Goal: Task Accomplishment & Management: Manage account settings

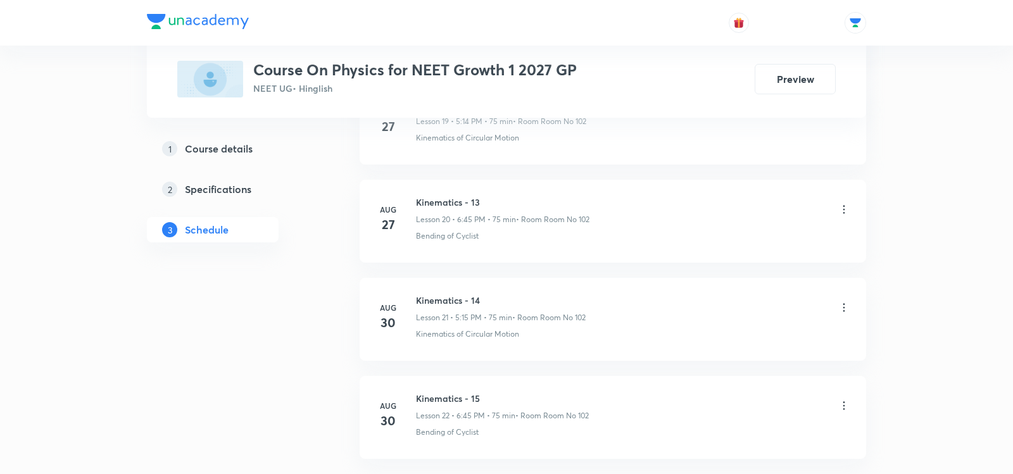
scroll to position [2708, 0]
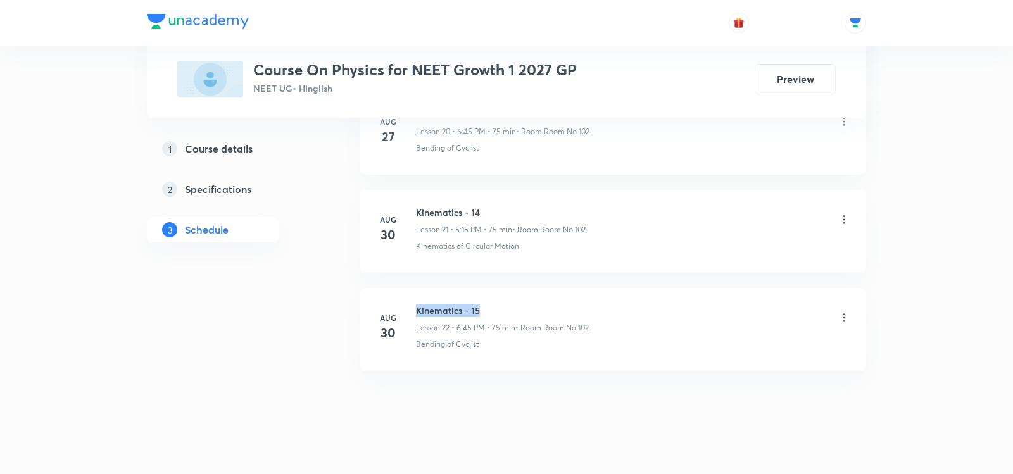
drag, startPoint x: 417, startPoint y: 293, endPoint x: 497, endPoint y: 294, distance: 79.8
click at [497, 304] on h6 "Kinematics - 15" at bounding box center [502, 310] width 173 height 13
copy h6 "Kinematics - 15"
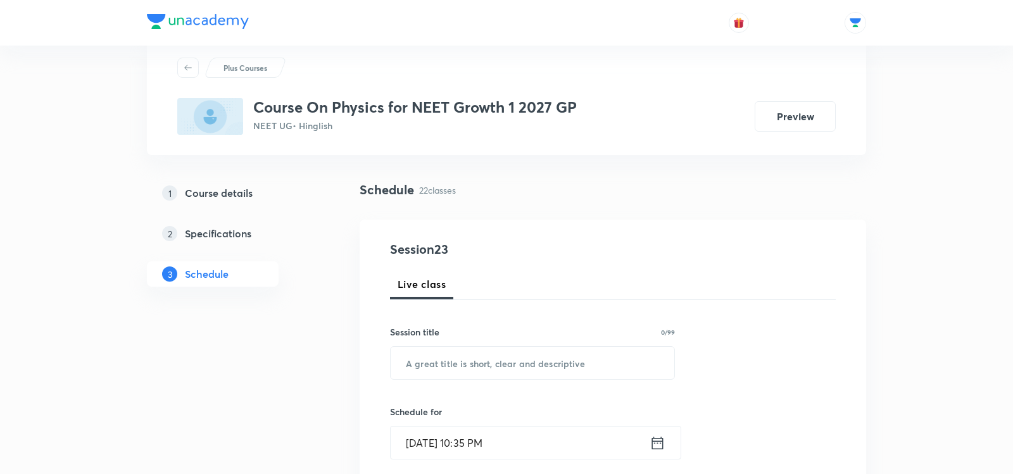
scroll to position [37, 0]
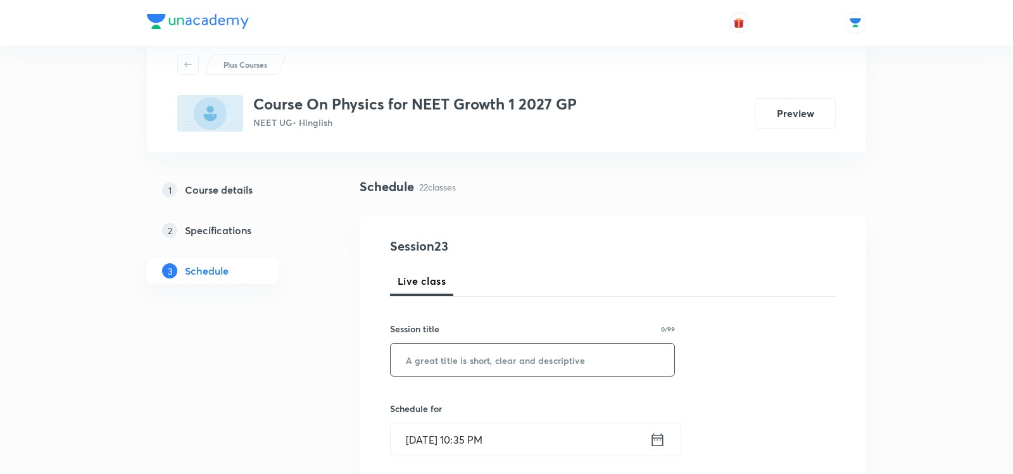
click at [457, 370] on input "text" at bounding box center [533, 360] width 284 height 32
paste input "Kinematics - 15"
type input "Kinematics - 16"
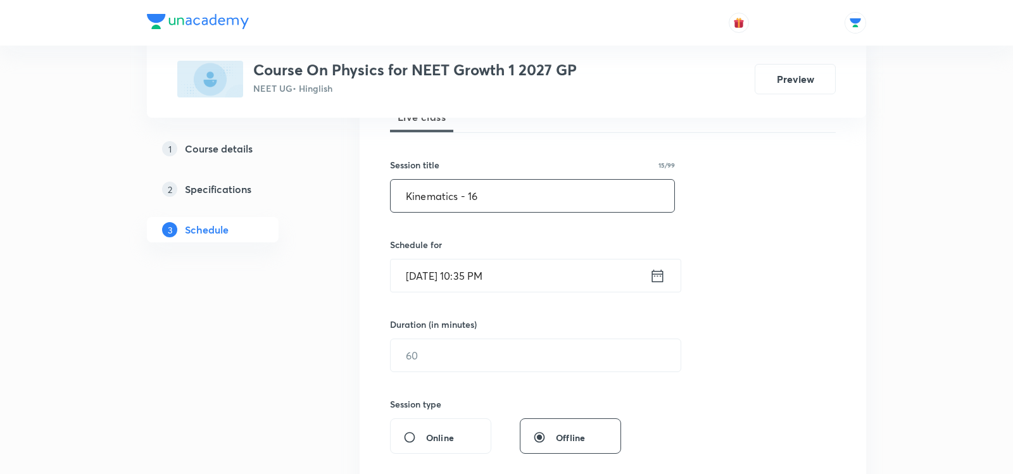
scroll to position [204, 0]
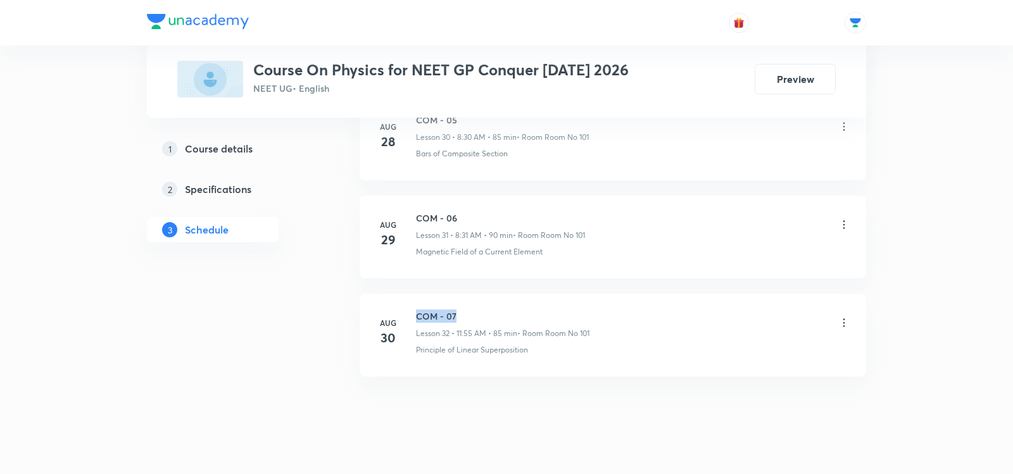
drag, startPoint x: 416, startPoint y: 292, endPoint x: 496, endPoint y: 293, distance: 80.4
click at [496, 310] on h6 "COM - 07" at bounding box center [502, 316] width 173 height 13
copy h6 "COM - 07"
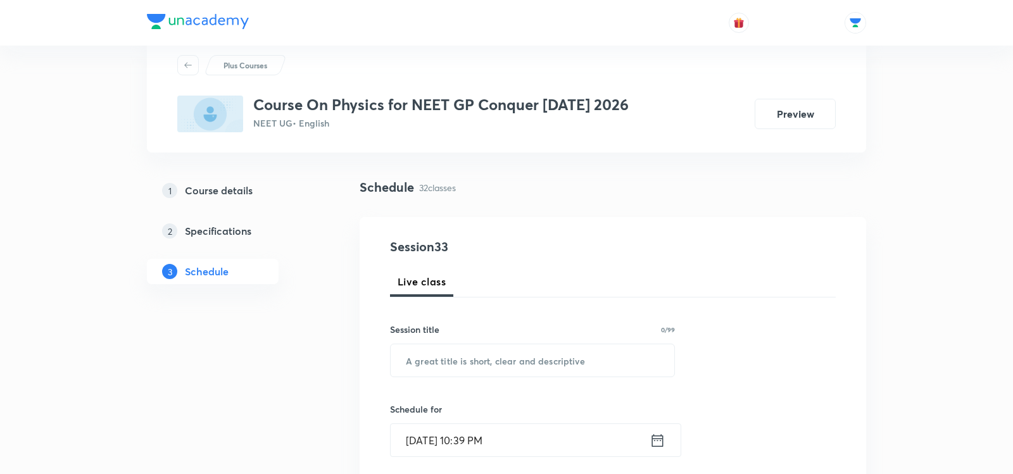
scroll to position [39, 0]
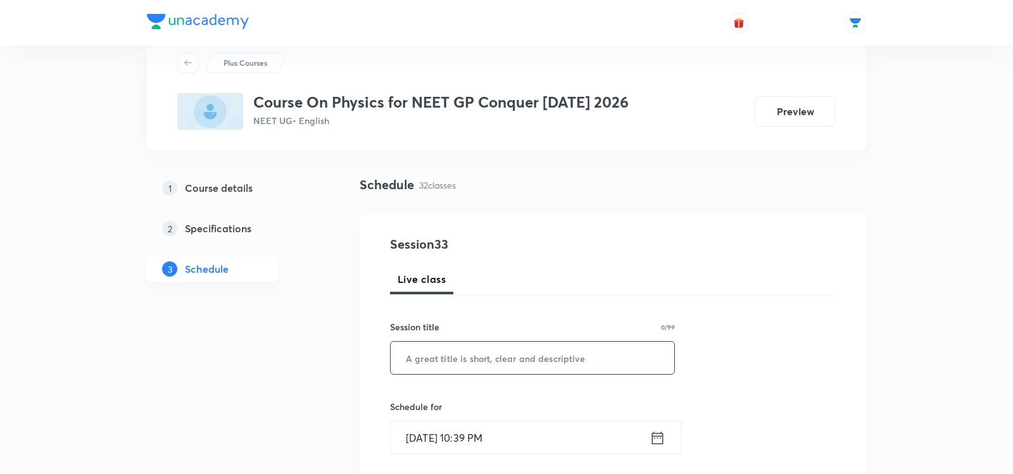
click at [468, 361] on input "text" at bounding box center [533, 358] width 284 height 32
paste input "COM - 07"
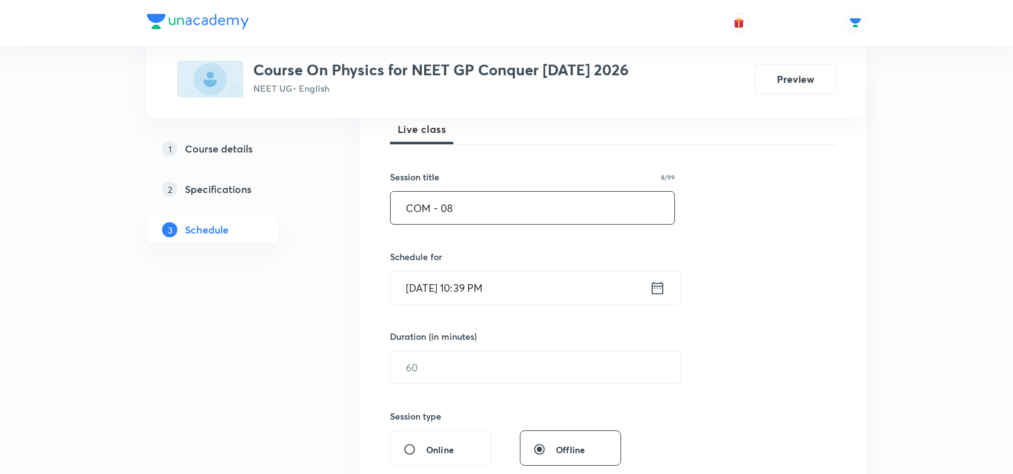
scroll to position [192, 0]
type input "COM - 08"
click at [655, 285] on icon at bounding box center [658, 285] width 16 height 18
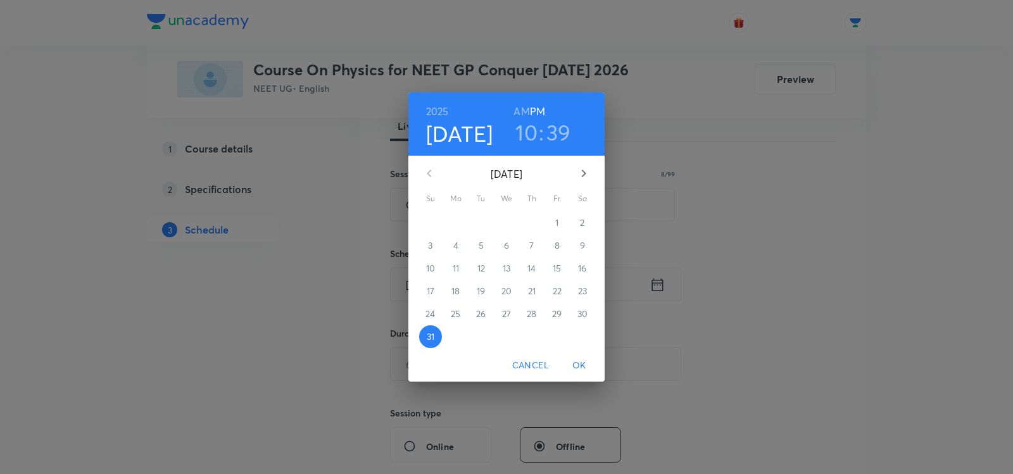
click at [584, 172] on icon "button" at bounding box center [584, 174] width 4 height 8
click at [453, 227] on span "1" at bounding box center [455, 223] width 23 height 13
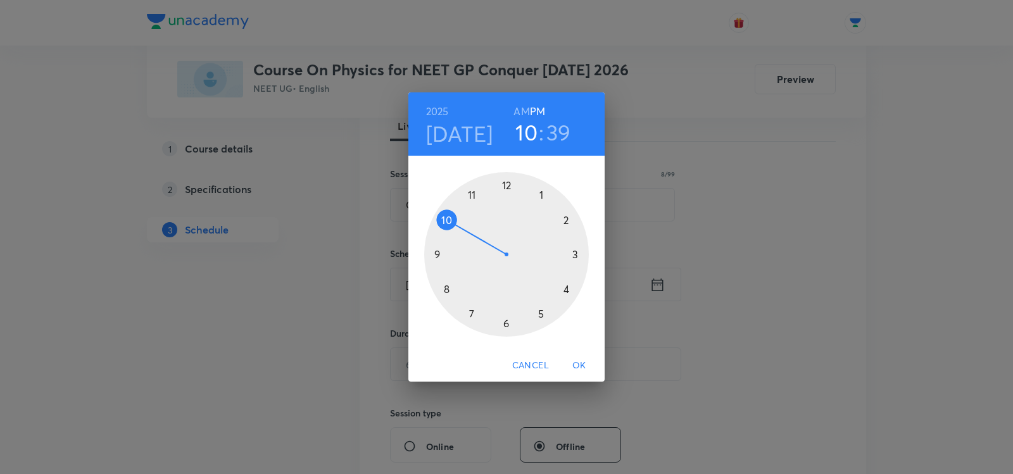
click at [520, 109] on h6 "AM" at bounding box center [521, 112] width 16 height 18
click at [448, 224] on div at bounding box center [506, 254] width 165 height 165
click at [525, 368] on span "Cancel" at bounding box center [530, 366] width 37 height 16
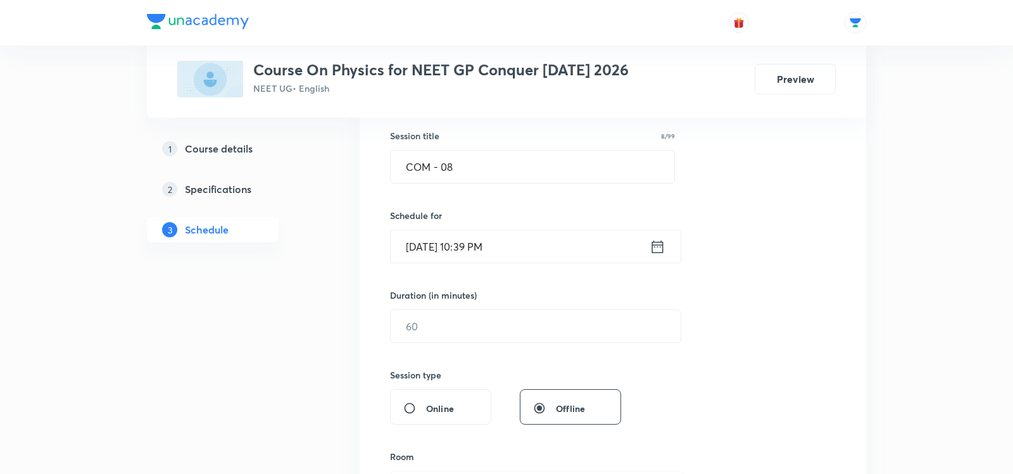
scroll to position [232, 0]
click at [658, 242] on icon at bounding box center [657, 243] width 11 height 13
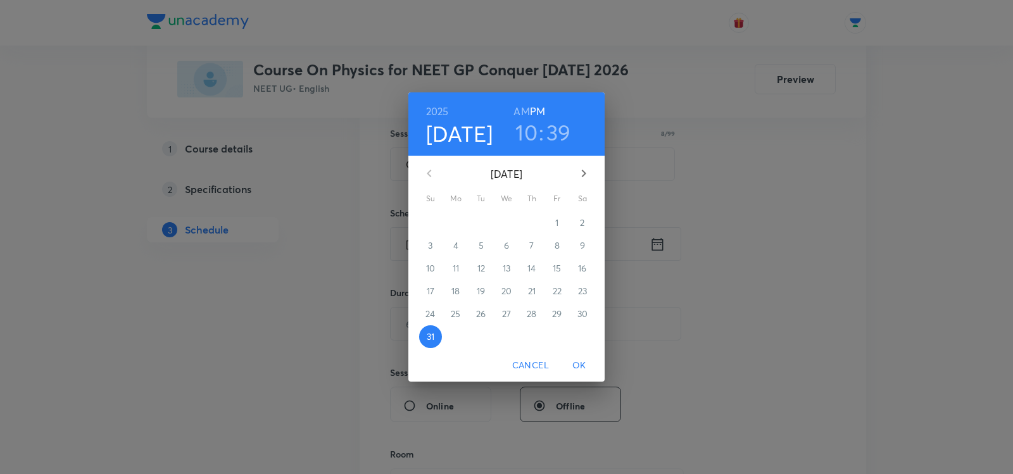
click at [584, 172] on icon "button" at bounding box center [584, 174] width 4 height 8
click at [460, 222] on span "1" at bounding box center [455, 223] width 23 height 13
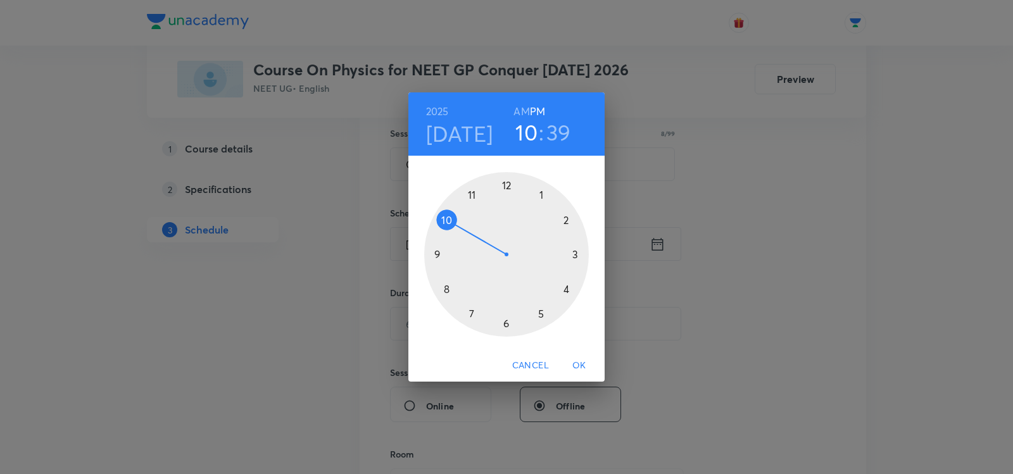
click at [444, 286] on div at bounding box center [506, 254] width 165 height 165
click at [521, 111] on h6 "AM" at bounding box center [521, 112] width 16 height 18
click at [505, 325] on div at bounding box center [506, 254] width 165 height 165
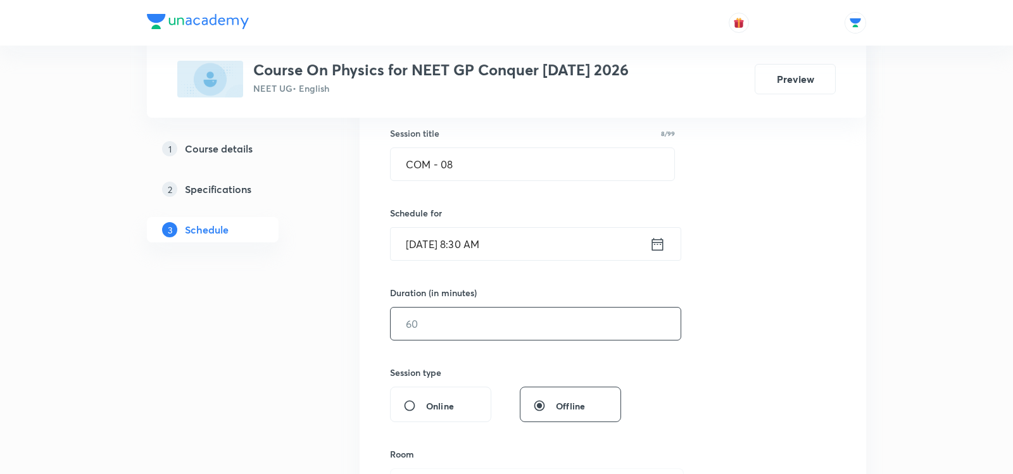
click at [475, 314] on input "text" at bounding box center [536, 324] width 290 height 32
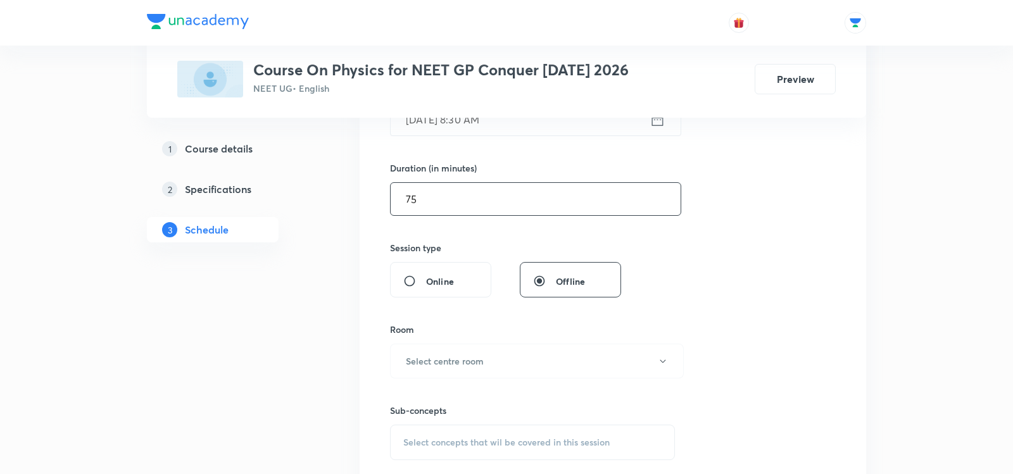
scroll to position [353, 0]
type input "7"
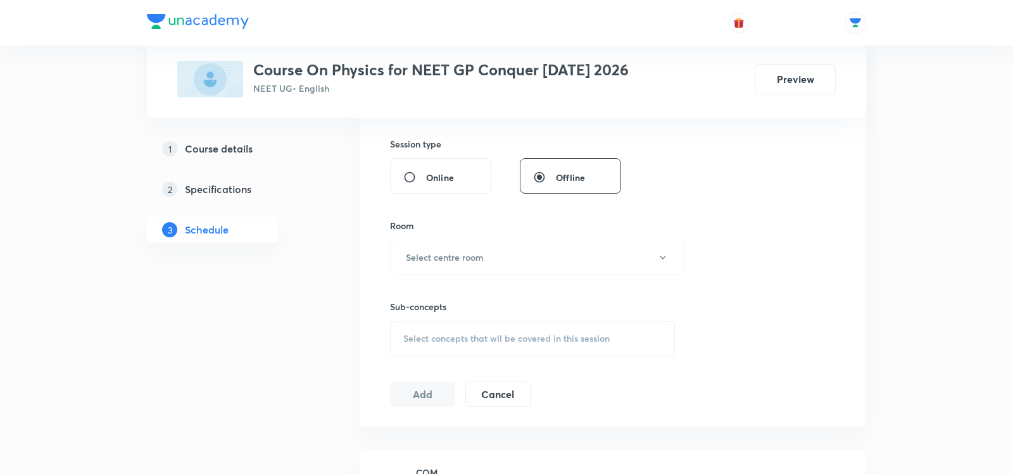
scroll to position [464, 0]
type input "85"
click at [477, 248] on h6 "Select centre room" at bounding box center [445, 254] width 78 height 13
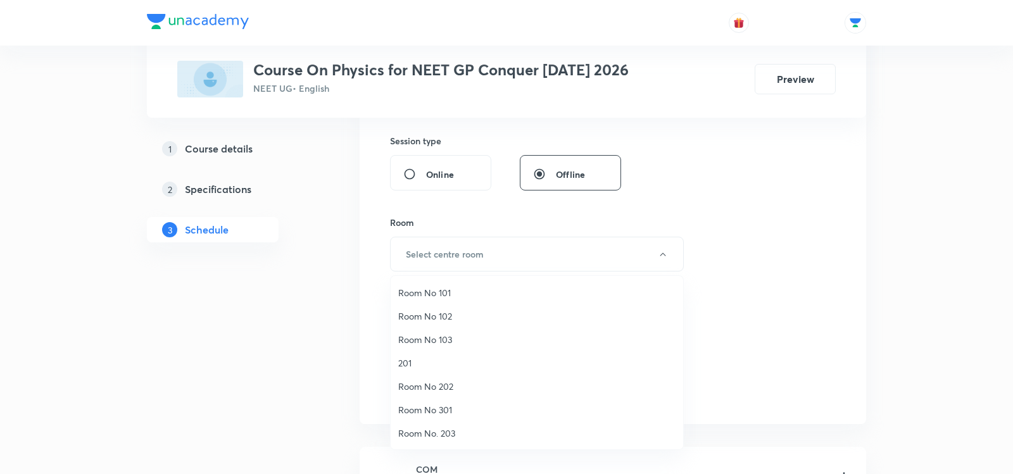
click at [446, 293] on span "Room No 101" at bounding box center [536, 292] width 277 height 13
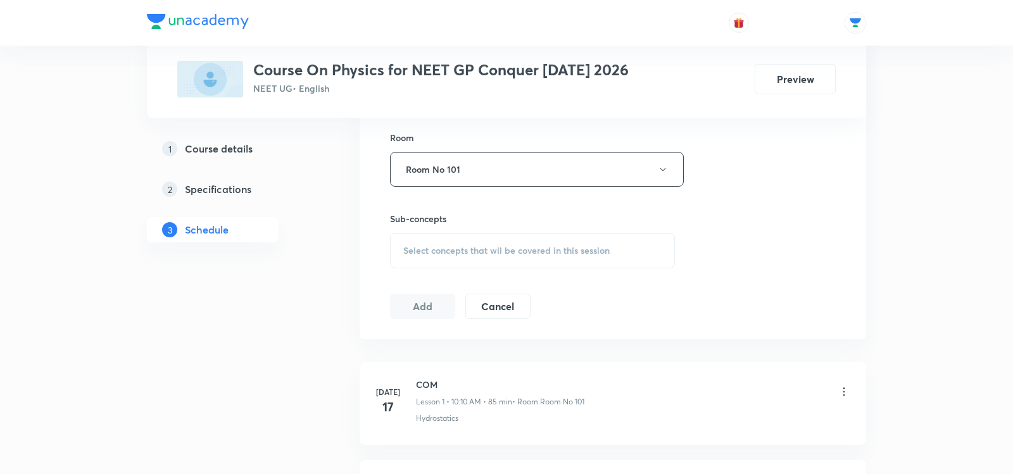
scroll to position [562, 0]
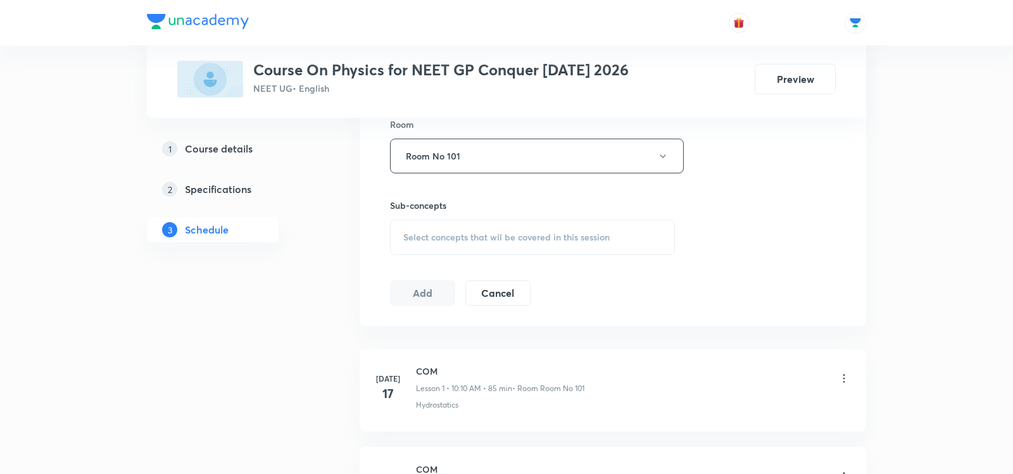
click at [427, 244] on div "Select concepts that wil be covered in this session" at bounding box center [532, 237] width 285 height 35
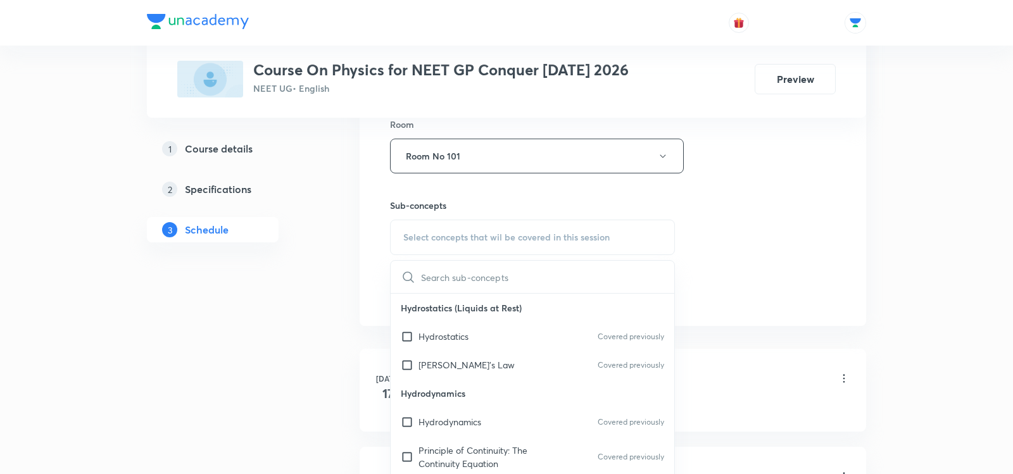
type input "PHYSICS (Shri Ram Yadav) PHYSICS (ANUPAM VYAS) BOTANY (SUBHASH CHANDRA YADAV) Z…"
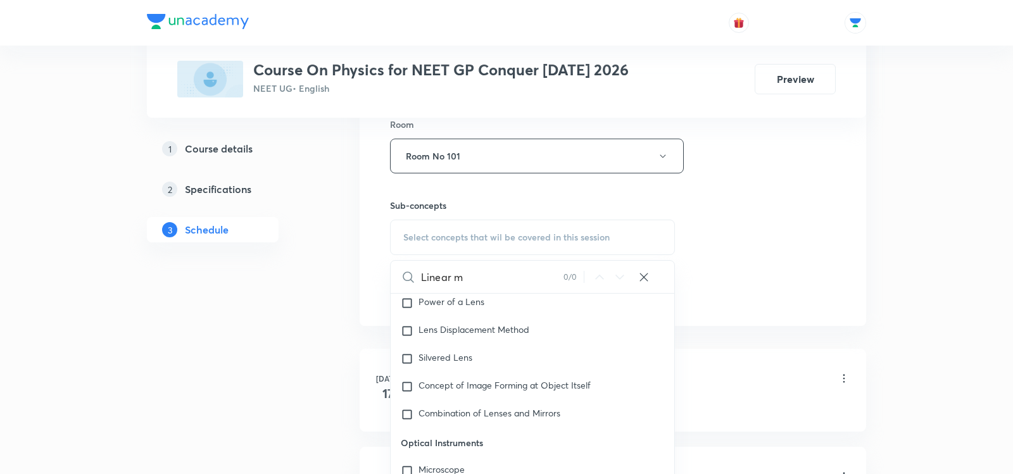
scroll to position [11761, 0]
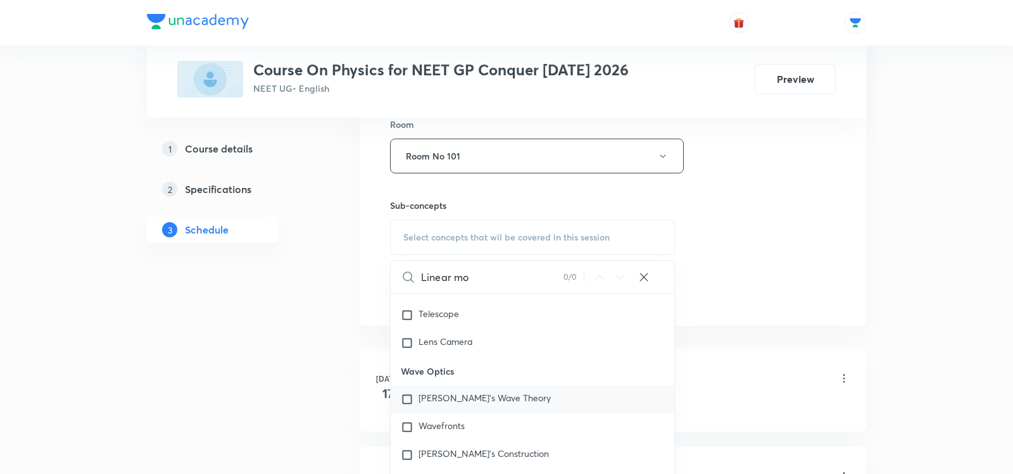
type input "Linear mo"
click at [440, 386] on div "Huygen's Wave Theory" at bounding box center [533, 400] width 284 height 28
checkbox input "true"
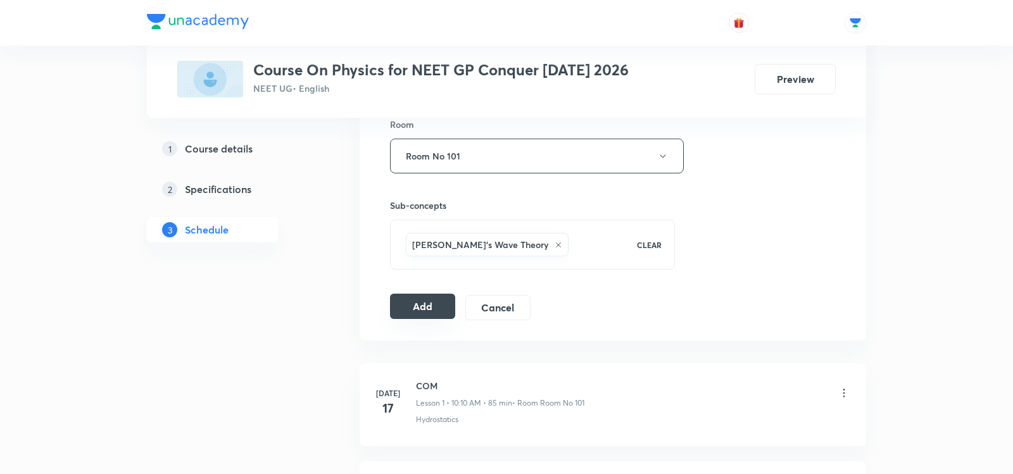
click at [406, 305] on button "Add" at bounding box center [422, 306] width 65 height 25
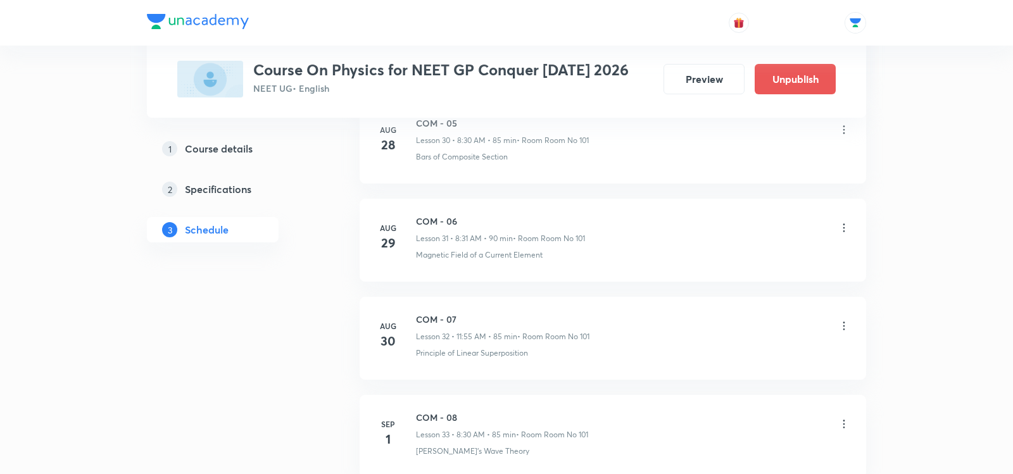
scroll to position [3179, 0]
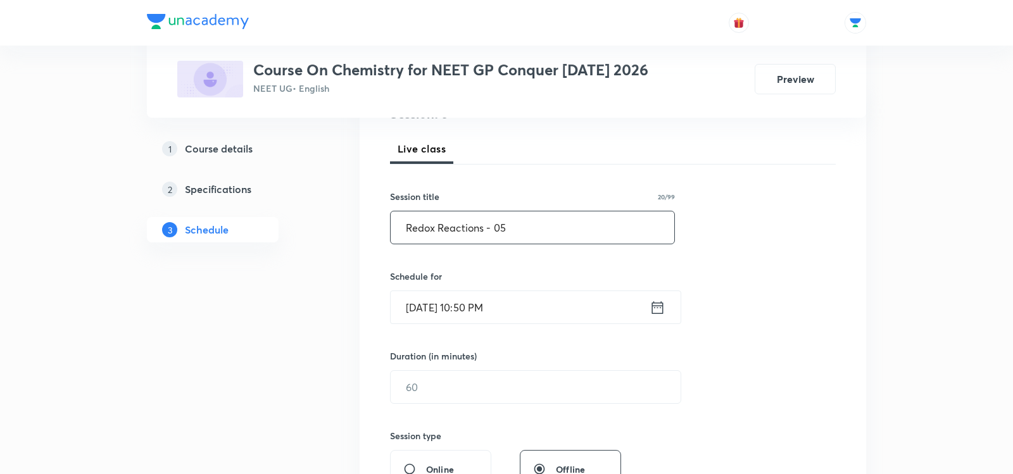
scroll to position [171, 0]
type input "Redox Reactions - 05"
click at [659, 303] on icon at bounding box center [658, 306] width 16 height 18
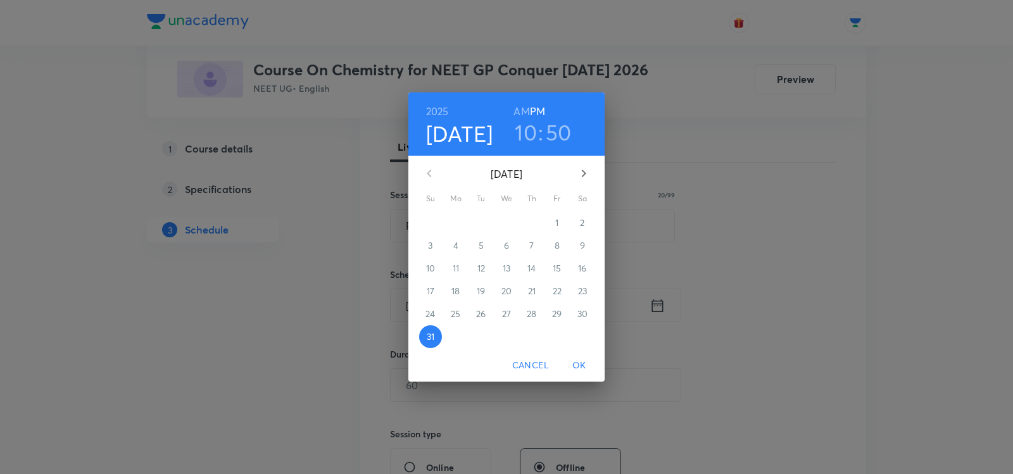
click at [582, 172] on icon "button" at bounding box center [583, 173] width 15 height 15
click at [452, 222] on span "1" at bounding box center [455, 223] width 23 height 13
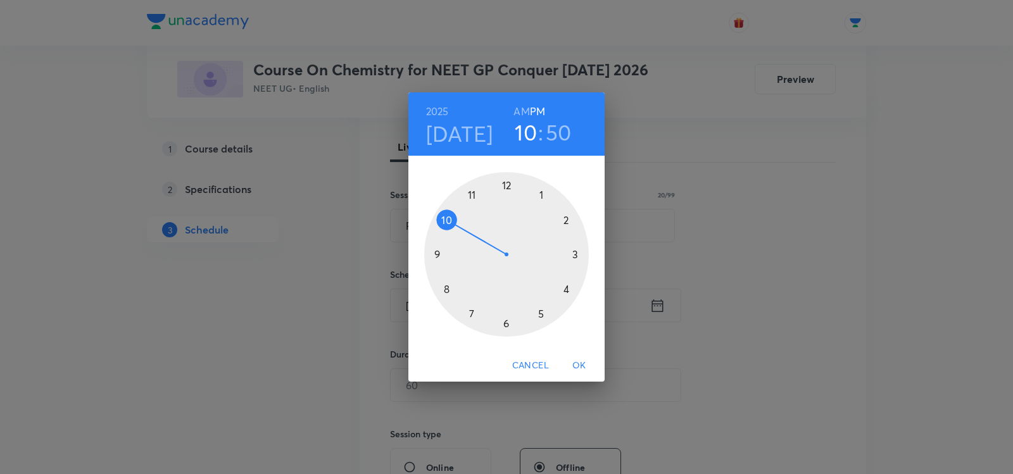
click at [518, 113] on h6 "AM" at bounding box center [521, 112] width 16 height 18
click at [448, 217] on div at bounding box center [506, 254] width 165 height 165
click at [565, 220] on div at bounding box center [506, 254] width 165 height 165
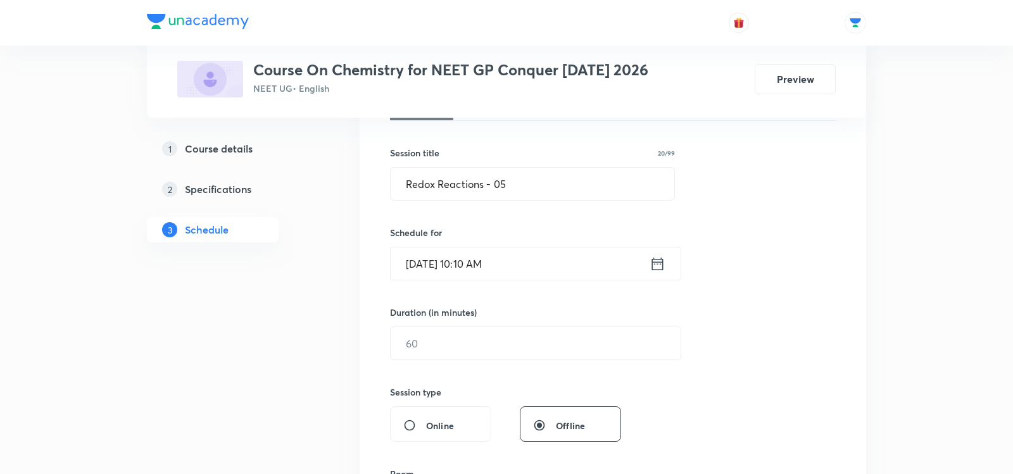
scroll to position [213, 0]
click at [415, 348] on input "text" at bounding box center [536, 343] width 290 height 32
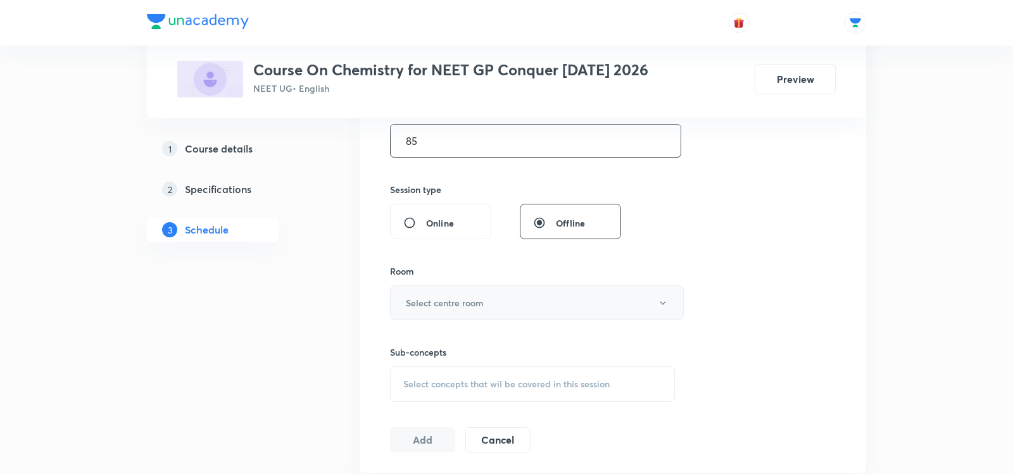
scroll to position [422, 0]
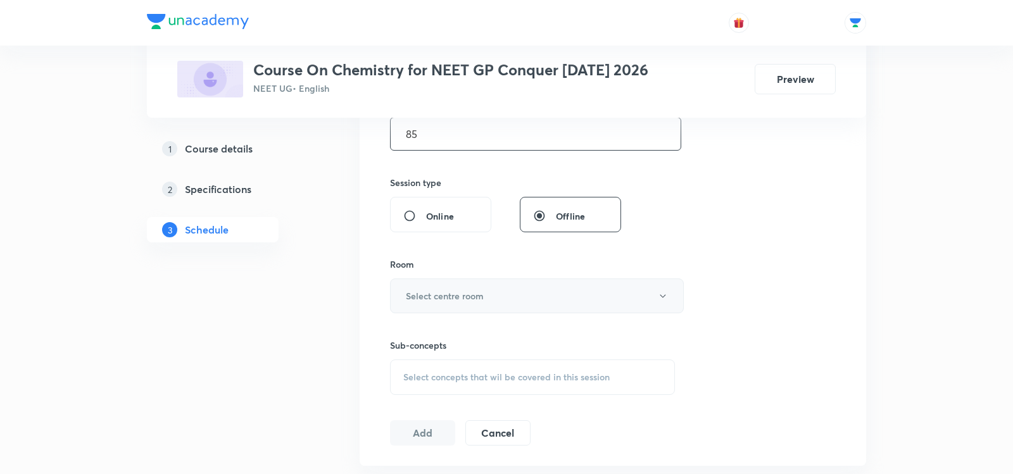
type input "85"
click at [450, 292] on h6 "Select centre room" at bounding box center [445, 295] width 78 height 13
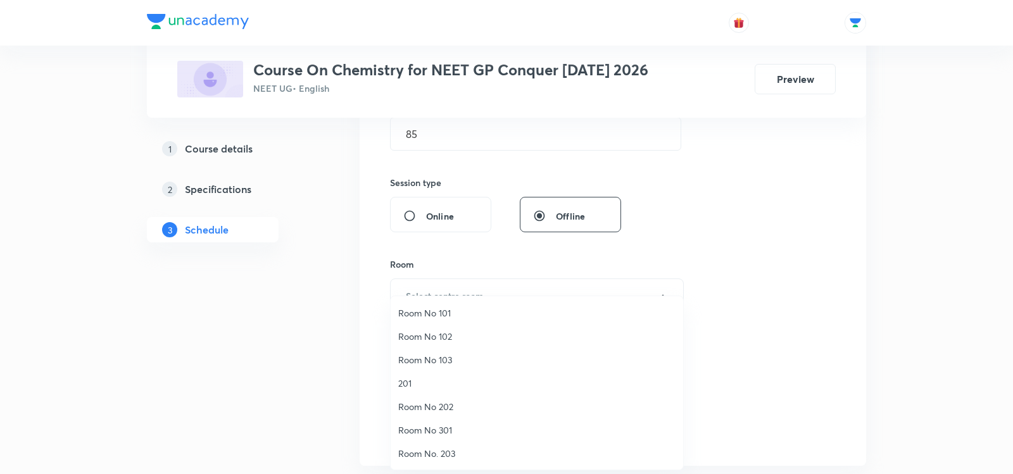
click at [429, 311] on span "Room No 101" at bounding box center [536, 312] width 277 height 13
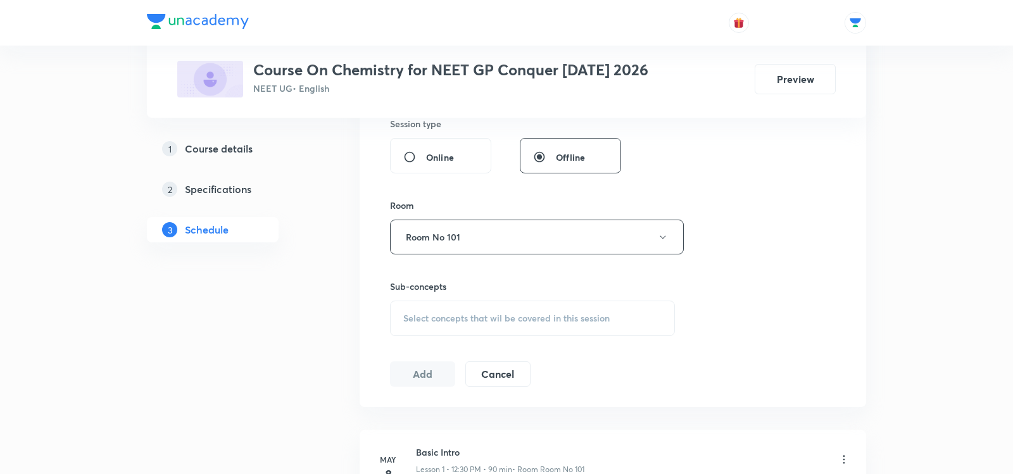
scroll to position [486, 0]
click at [412, 309] on span "Select concepts that wil be covered in this session" at bounding box center [506, 314] width 206 height 10
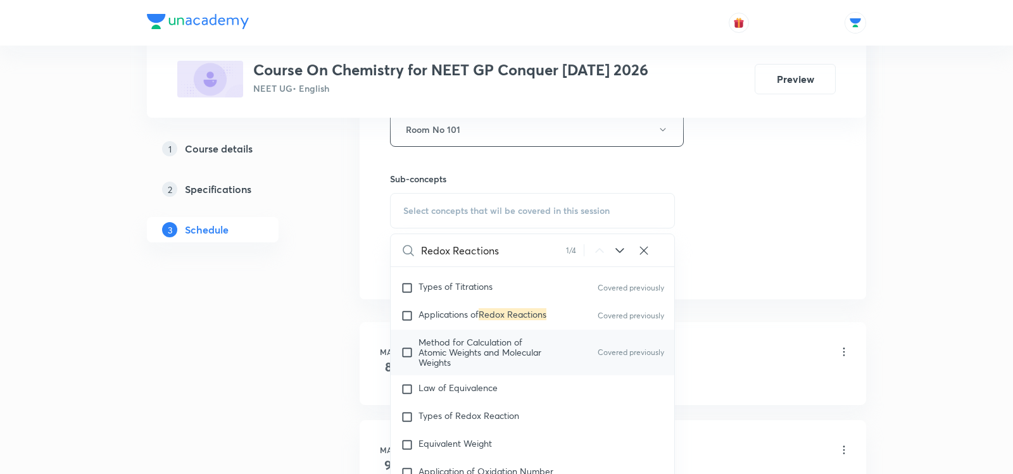
scroll to position [4753, 0]
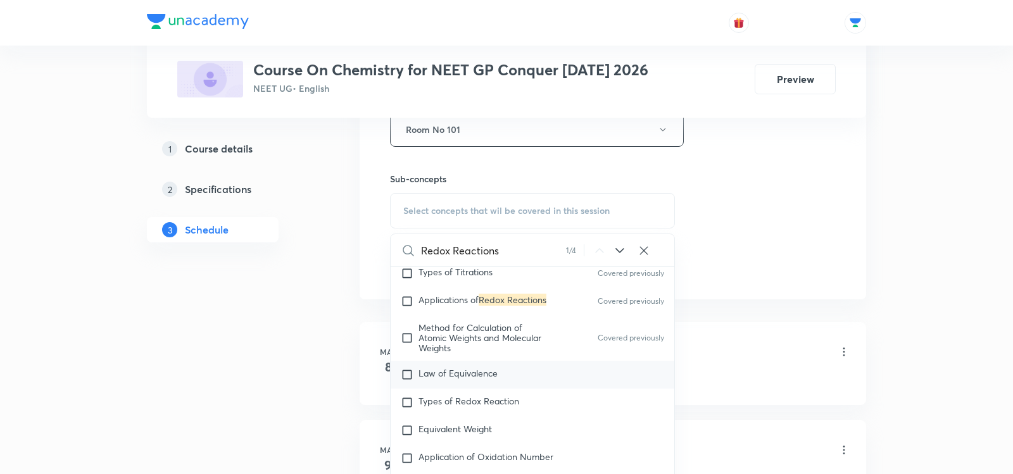
type input "Redox Reactions"
click at [447, 374] on div "Law of Equivalence" at bounding box center [533, 375] width 284 height 28
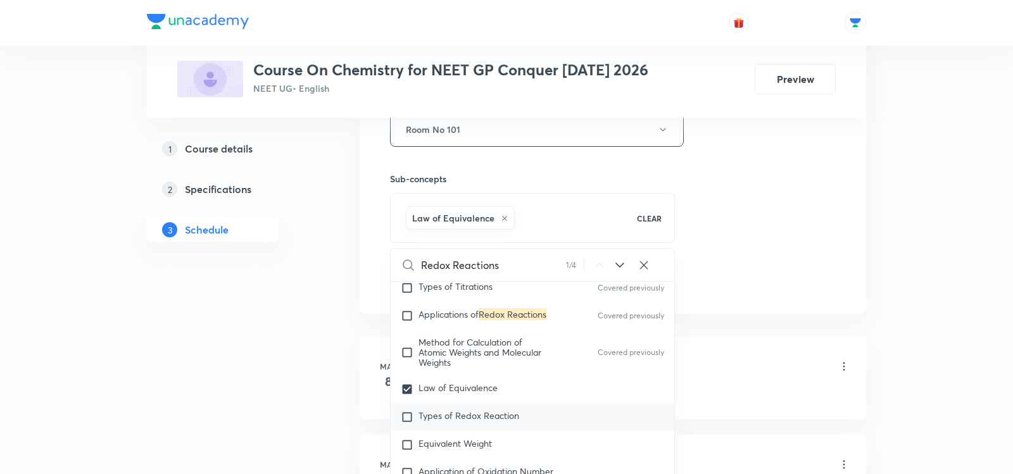
click at [439, 424] on p "Types of Redox Reaction" at bounding box center [468, 417] width 101 height 13
checkbox input "true"
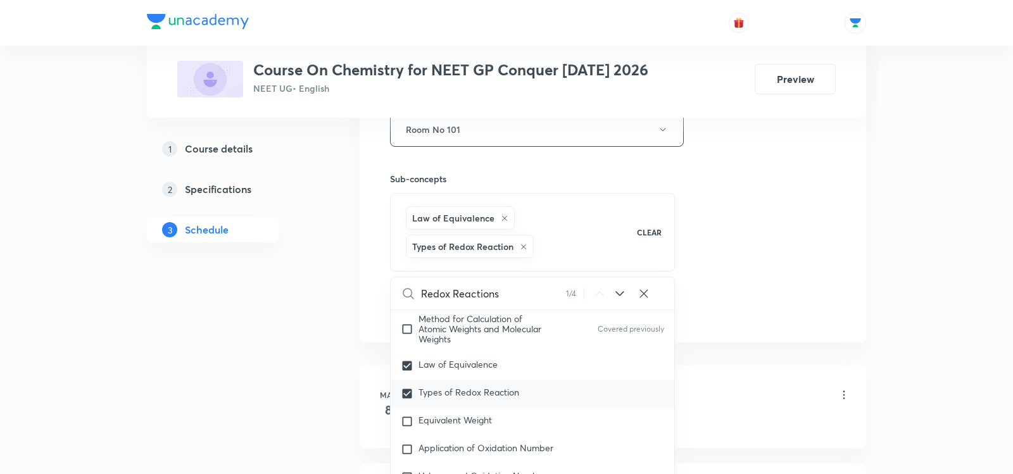
scroll to position [4822, 0]
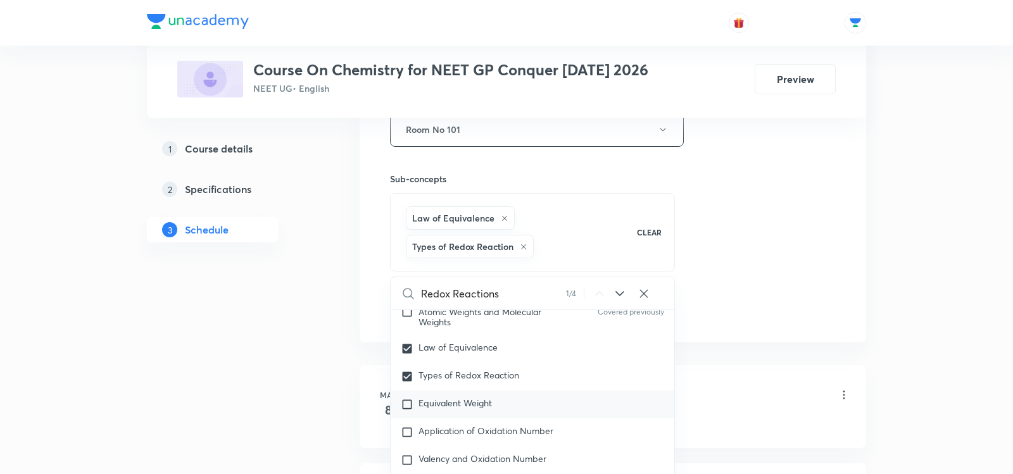
click at [437, 405] on div "Equivalent Weight" at bounding box center [533, 405] width 284 height 28
checkbox input "true"
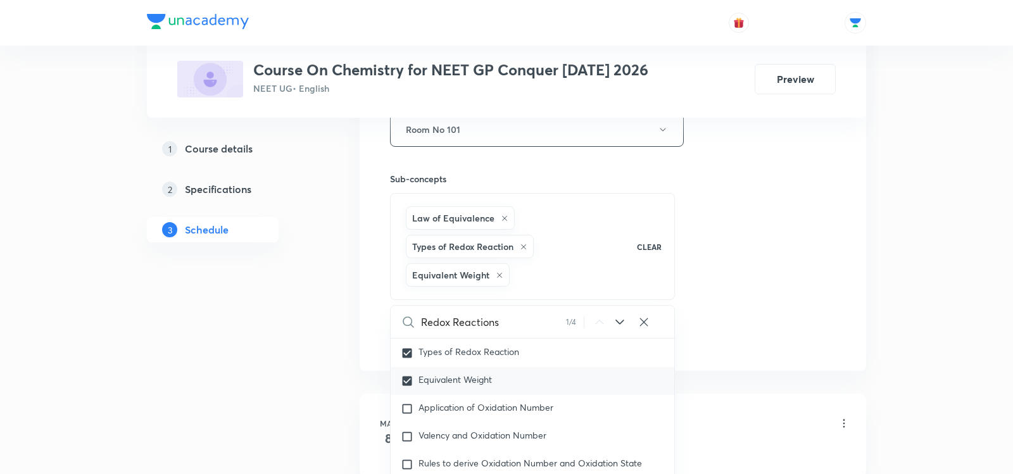
scroll to position [4888, 0]
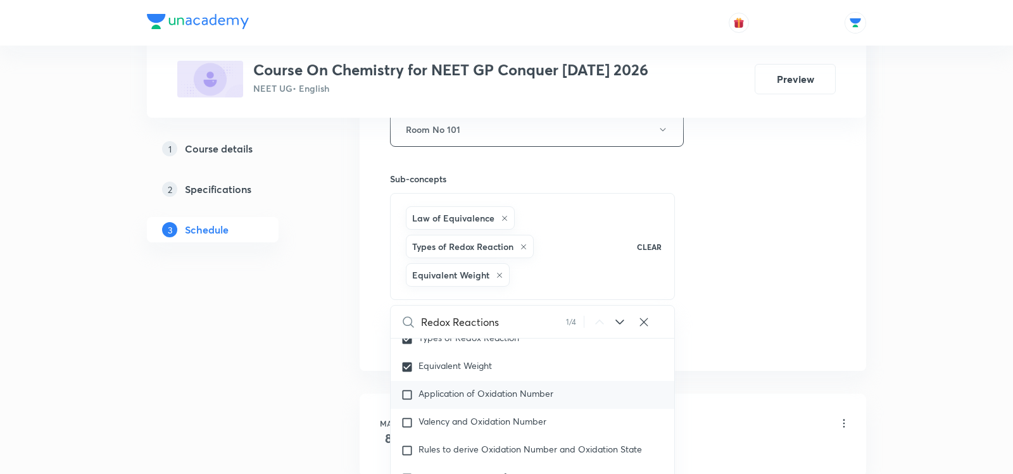
click at [437, 399] on span "Application of Oxidation Number" at bounding box center [485, 393] width 135 height 12
checkbox input "true"
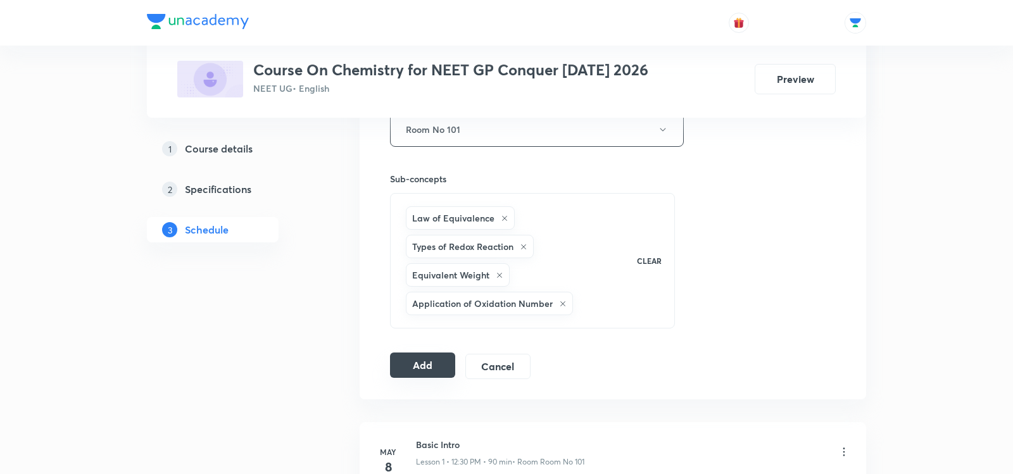
click at [403, 358] on button "Add" at bounding box center [422, 365] width 65 height 25
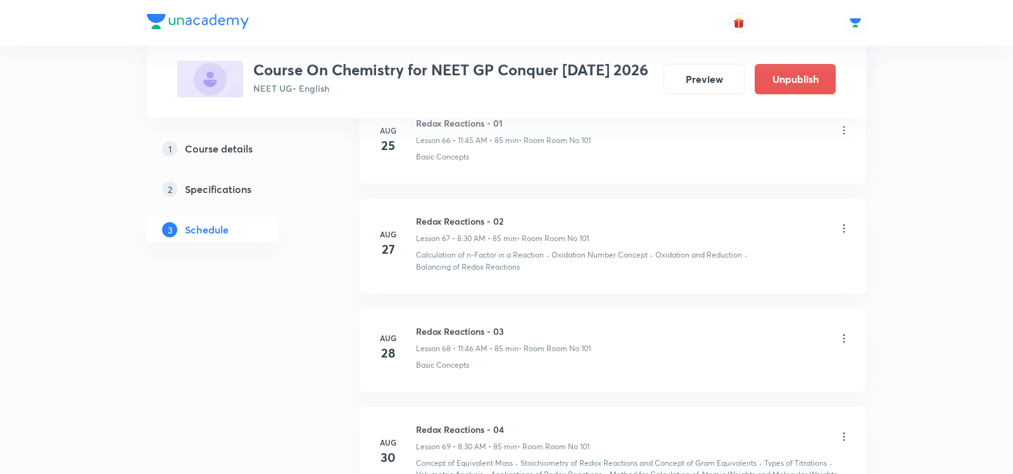
scroll to position [6835, 0]
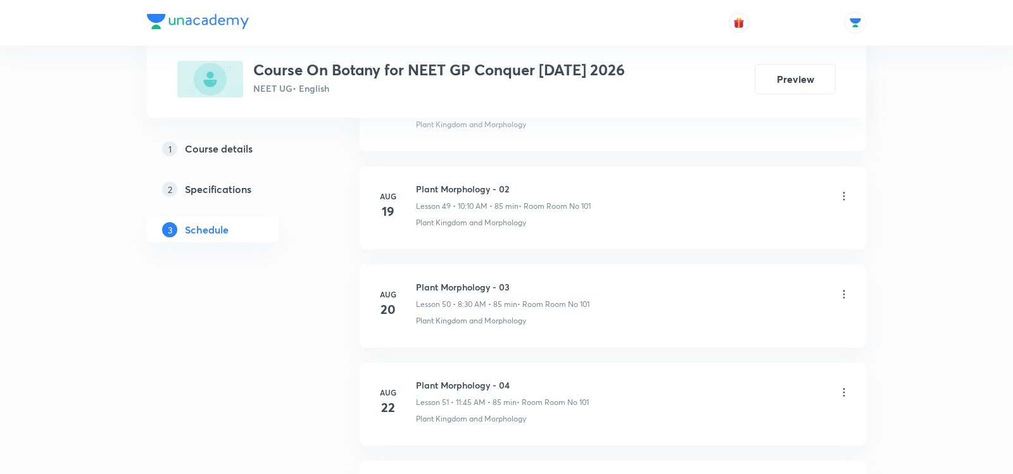
scroll to position [5708, 0]
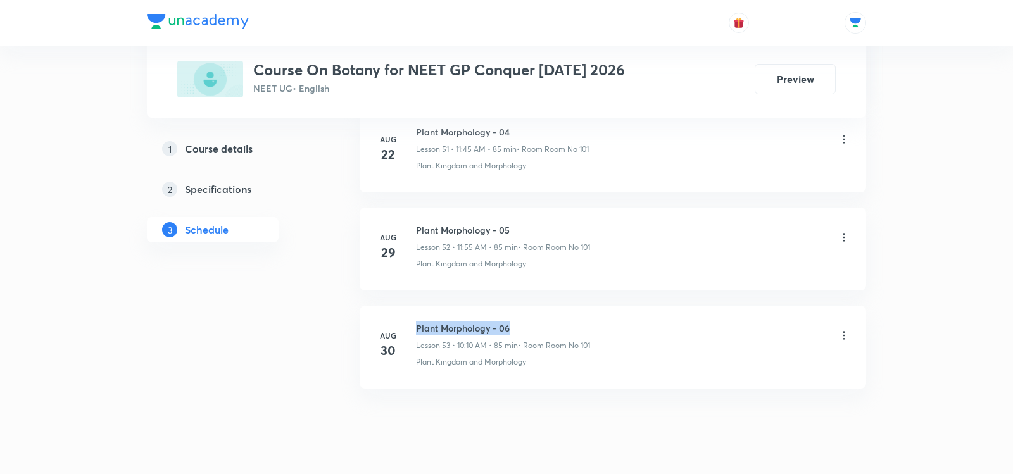
drag, startPoint x: 415, startPoint y: 294, endPoint x: 562, endPoint y: 294, distance: 146.2
click at [562, 322] on h6 "Plant Morphology - 06" at bounding box center [503, 328] width 174 height 13
copy h6 "Plant Morphology - 06"
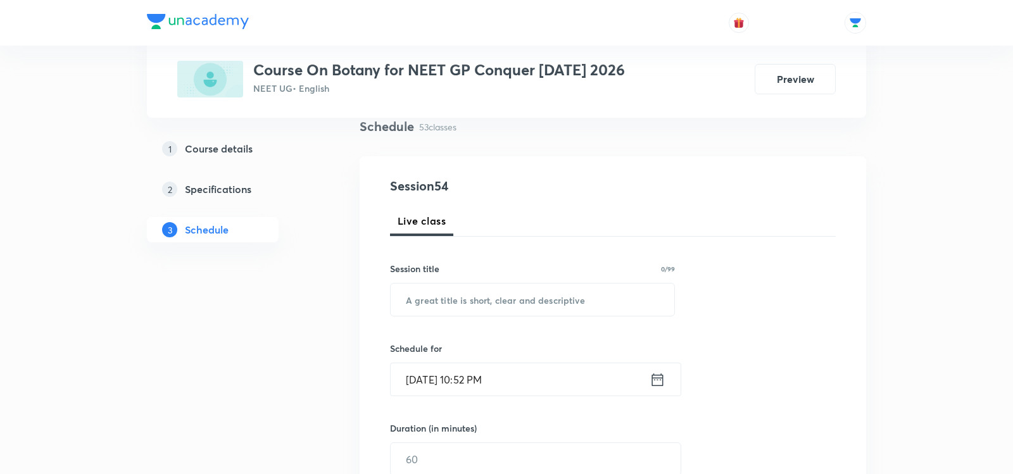
scroll to position [97, 0]
click at [518, 295] on input "text" at bounding box center [533, 299] width 284 height 32
paste input "Plant Morphology - 06"
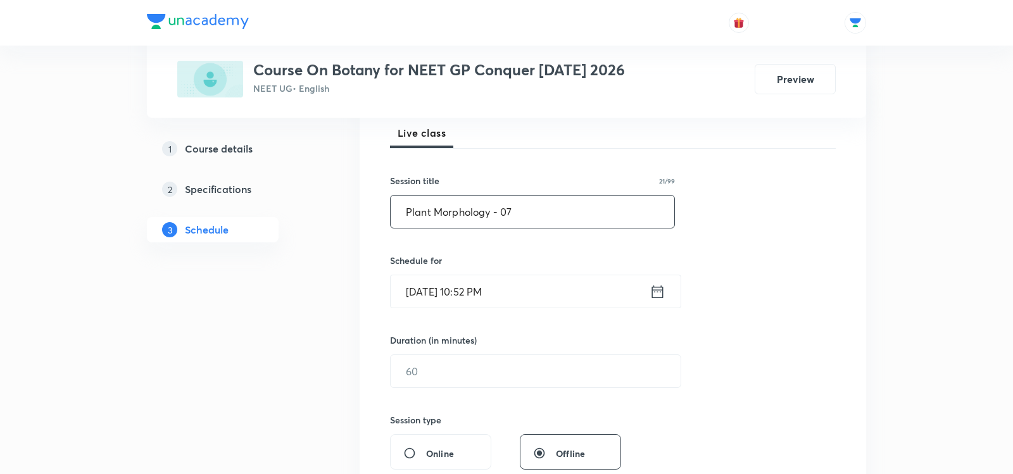
type input "Plant Morphology - 07"
click at [662, 292] on icon at bounding box center [658, 292] width 16 height 18
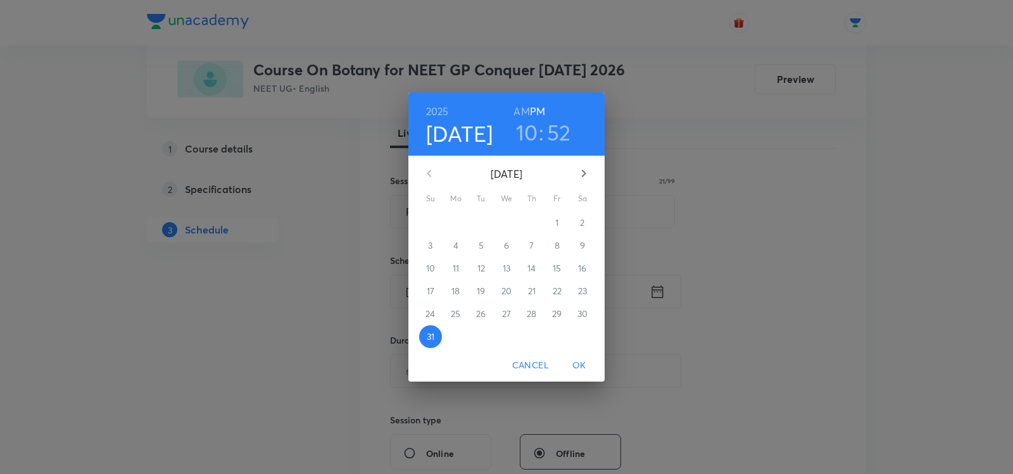
click at [584, 171] on icon "button" at bounding box center [583, 173] width 15 height 15
click at [460, 221] on span "1" at bounding box center [455, 223] width 23 height 13
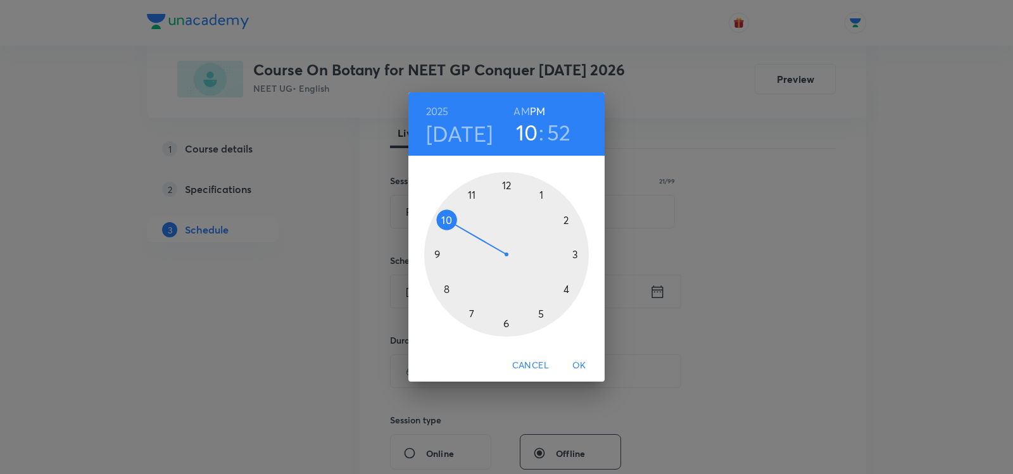
click at [524, 116] on h6 "AM" at bounding box center [521, 112] width 16 height 18
click at [473, 194] on div at bounding box center [506, 254] width 165 height 165
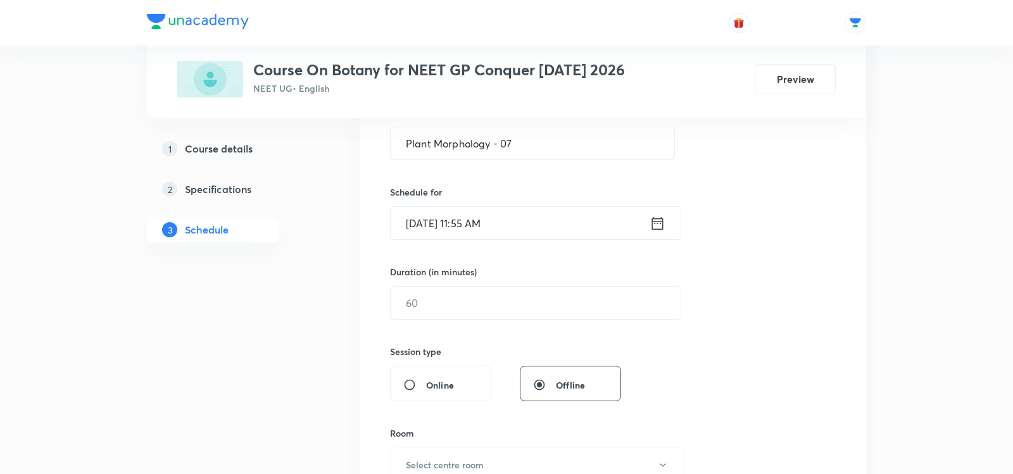
scroll to position [267, 0]
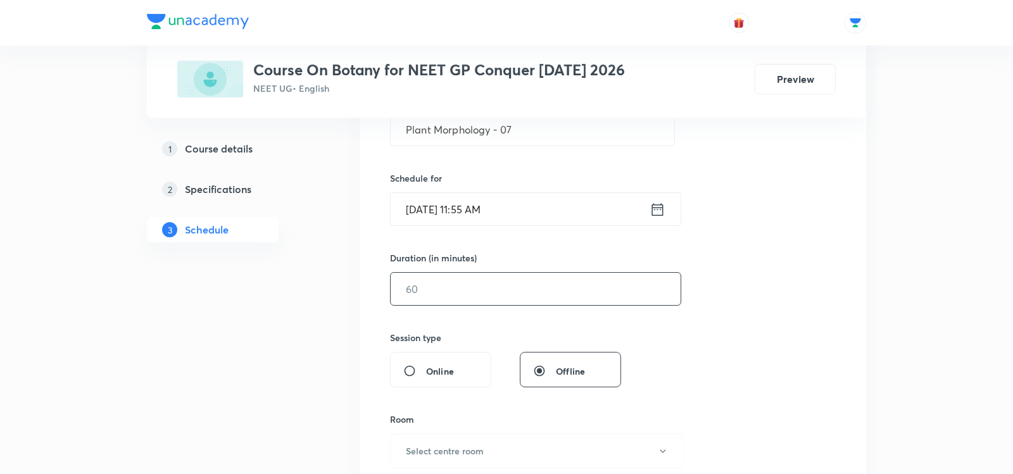
click at [415, 287] on input "text" at bounding box center [536, 289] width 290 height 32
type input "7"
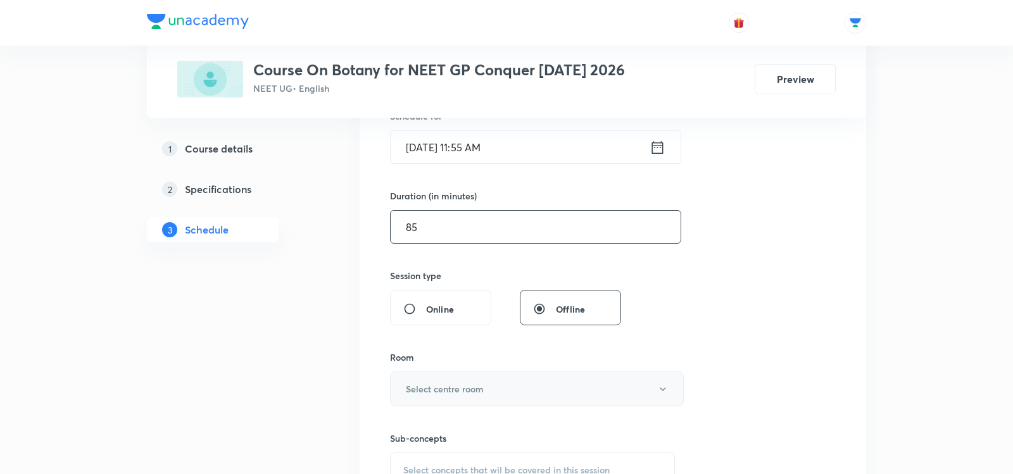
scroll to position [319, 0]
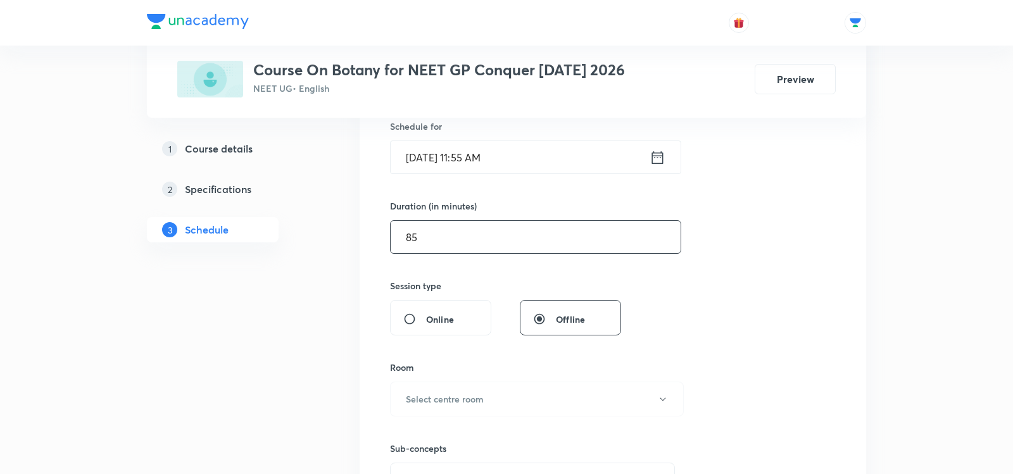
click at [657, 154] on icon at bounding box center [657, 157] width 11 height 13
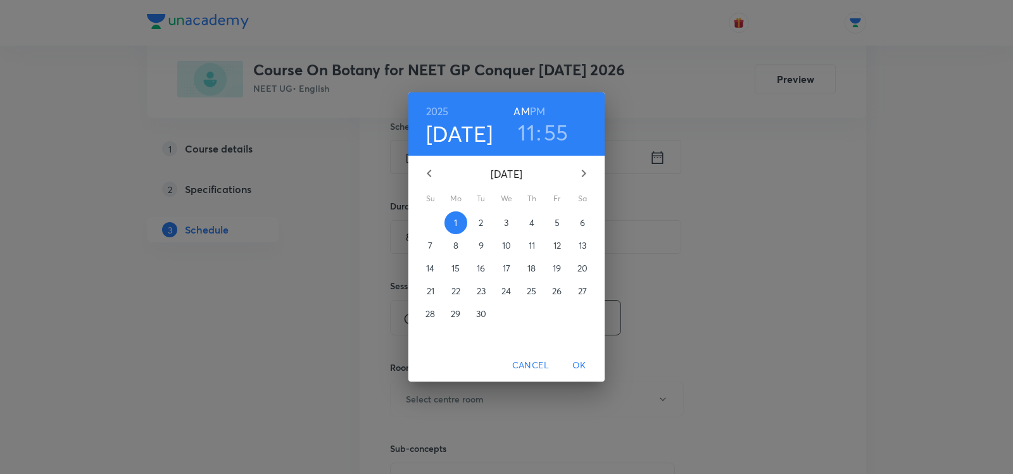
click at [537, 108] on h6 "PM" at bounding box center [537, 112] width 15 height 18
click at [527, 129] on h3 "11" at bounding box center [526, 132] width 17 height 27
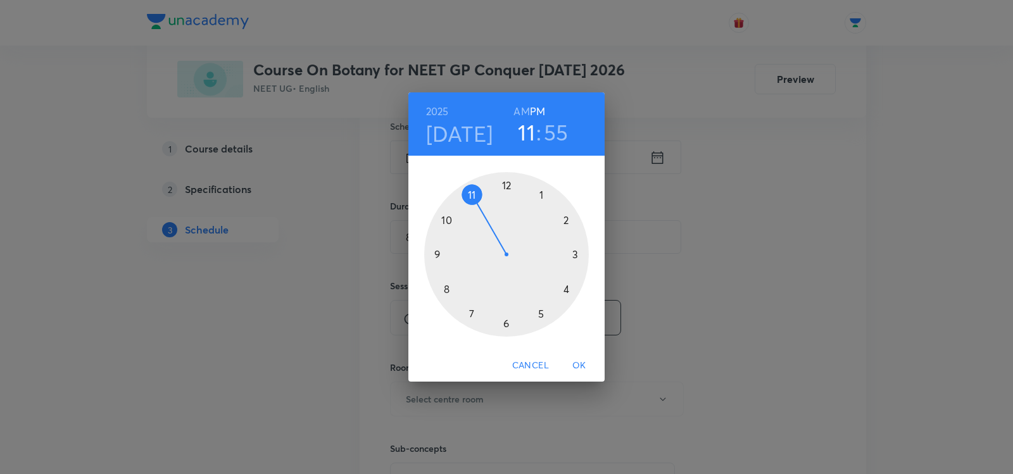
click at [504, 188] on div at bounding box center [506, 254] width 165 height 165
click at [508, 187] on div at bounding box center [506, 254] width 165 height 165
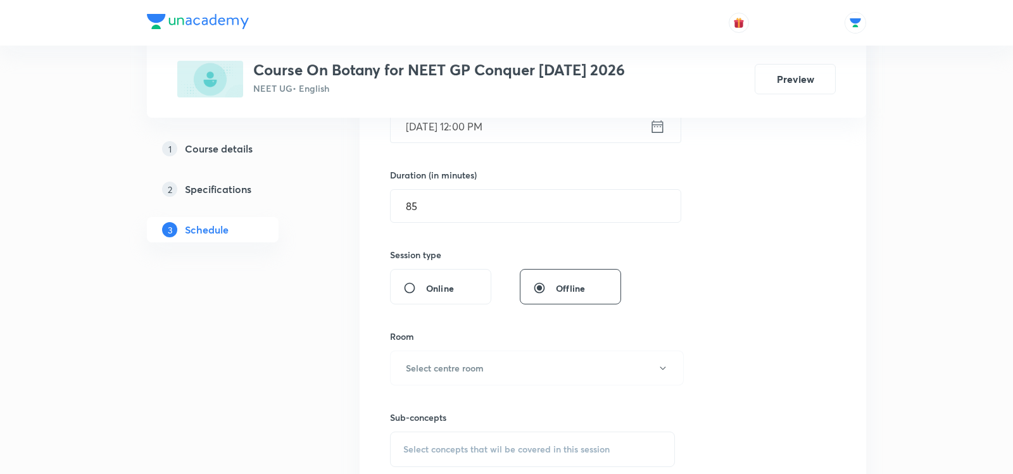
scroll to position [353, 0]
click at [460, 206] on input "85" at bounding box center [536, 203] width 290 height 32
type input "8"
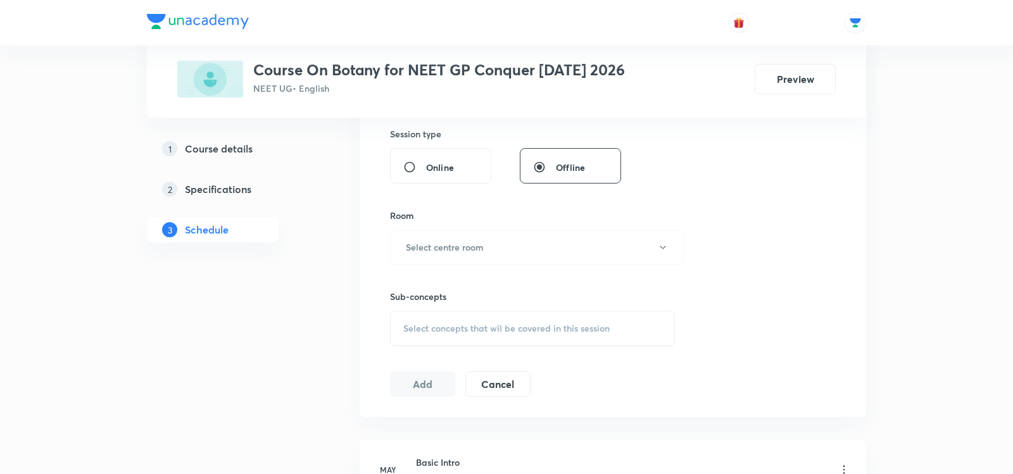
scroll to position [474, 0]
type input "75"
click at [530, 244] on button "Select centre room" at bounding box center [537, 244] width 294 height 35
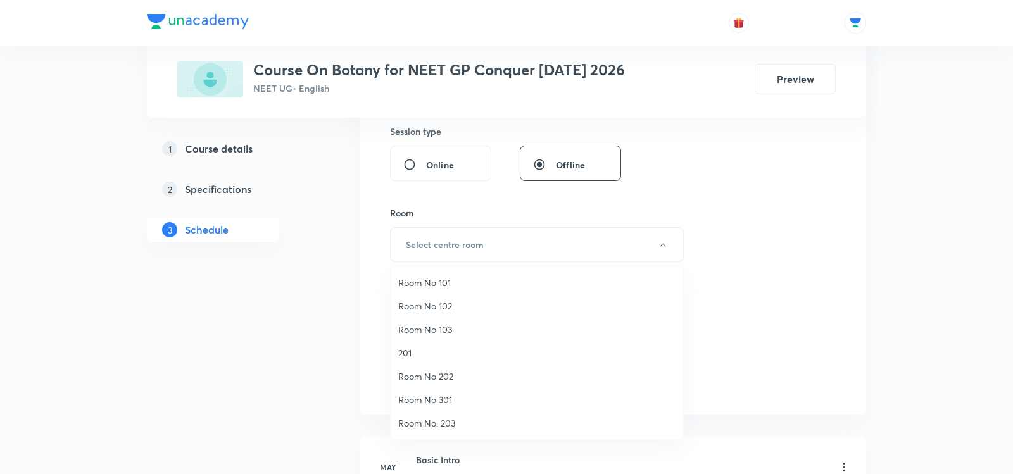
click at [420, 282] on span "Room No 101" at bounding box center [536, 282] width 277 height 13
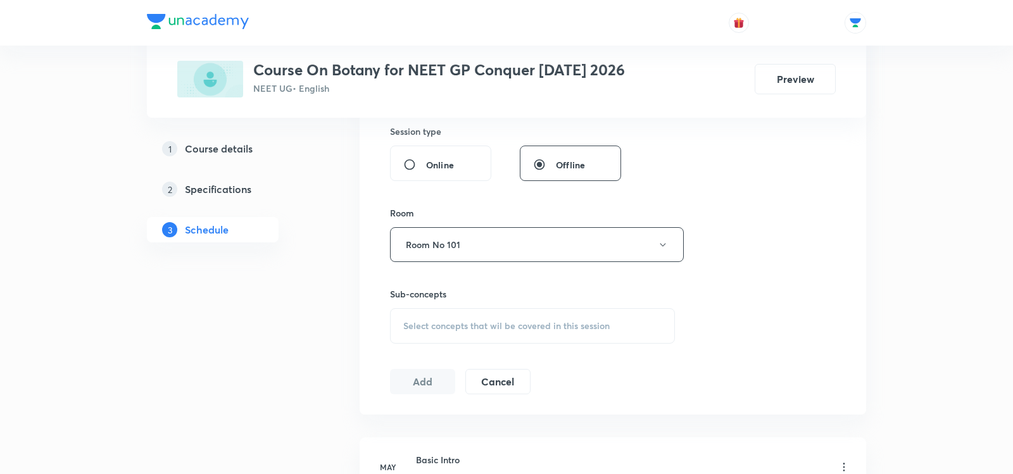
scroll to position [522, 0]
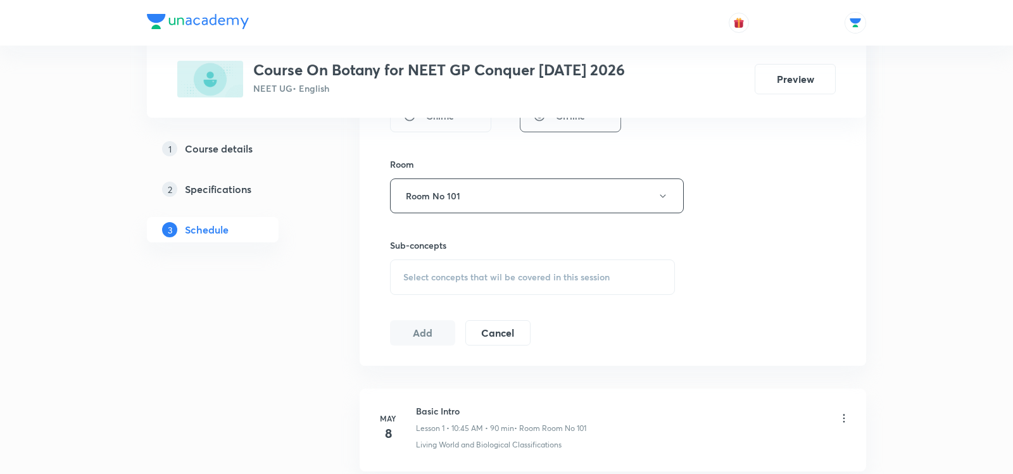
click at [448, 264] on div "Select concepts that wil be covered in this session" at bounding box center [532, 277] width 285 height 35
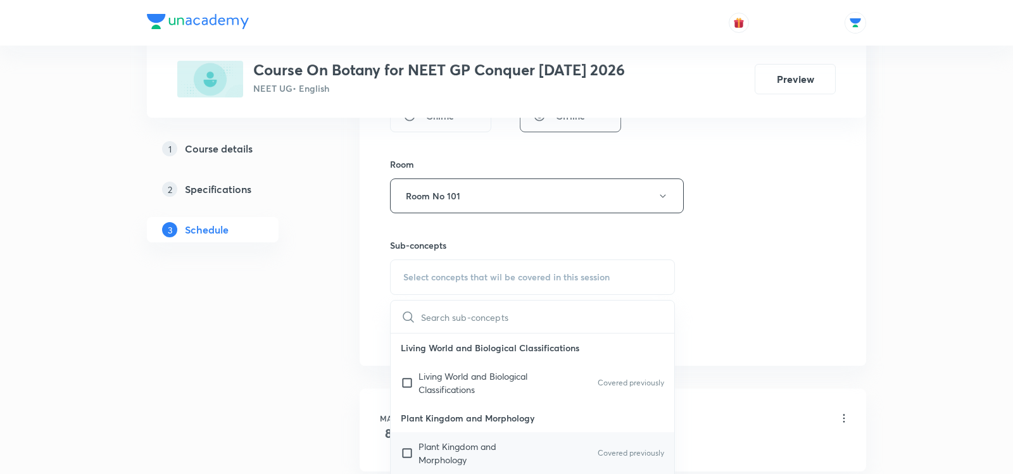
click at [426, 448] on p "Plant Kingdom and Morphology" at bounding box center [482, 453] width 128 height 27
checkbox input "true"
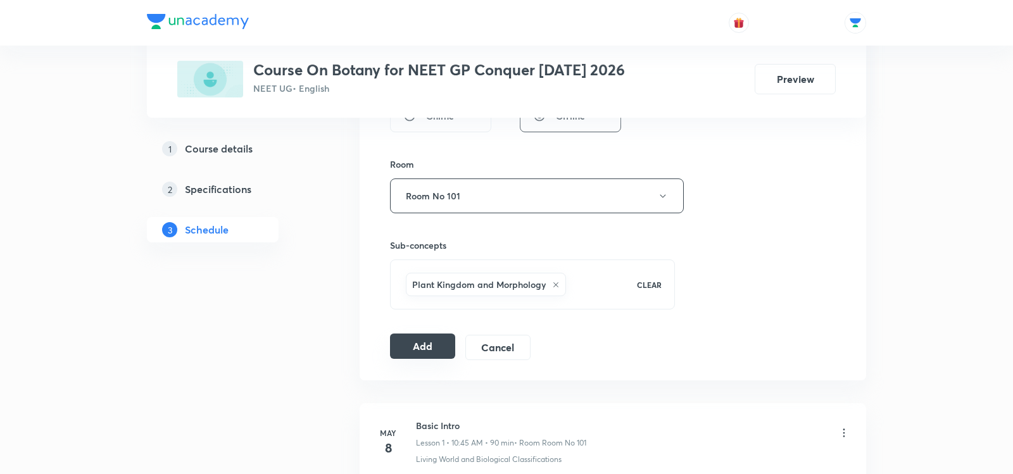
click at [425, 347] on button "Add" at bounding box center [422, 346] width 65 height 25
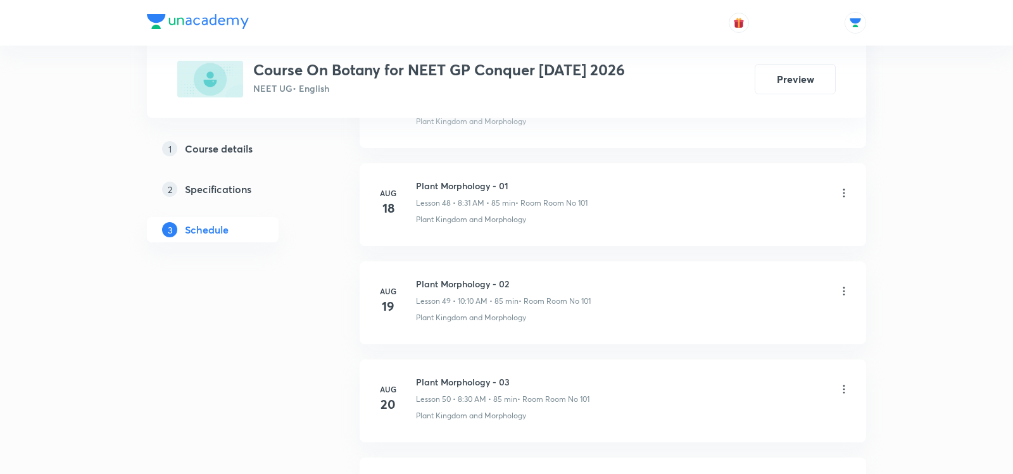
scroll to position [5721, 0]
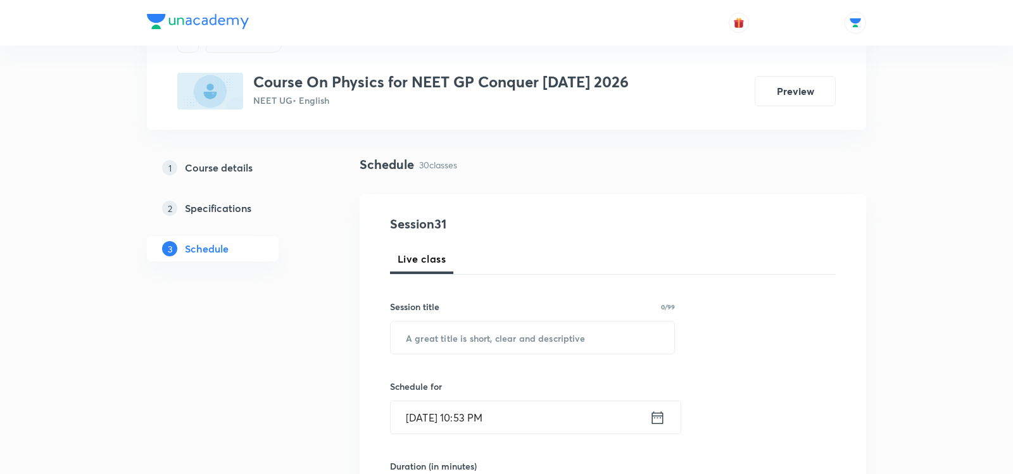
scroll to position [61, 0]
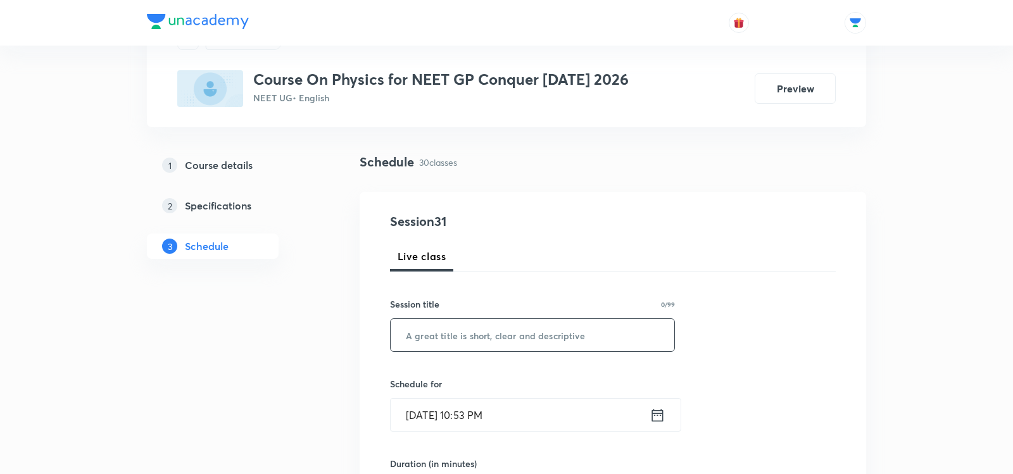
click at [486, 334] on input "text" at bounding box center [533, 335] width 284 height 32
paste input "OM & Collision - 04"
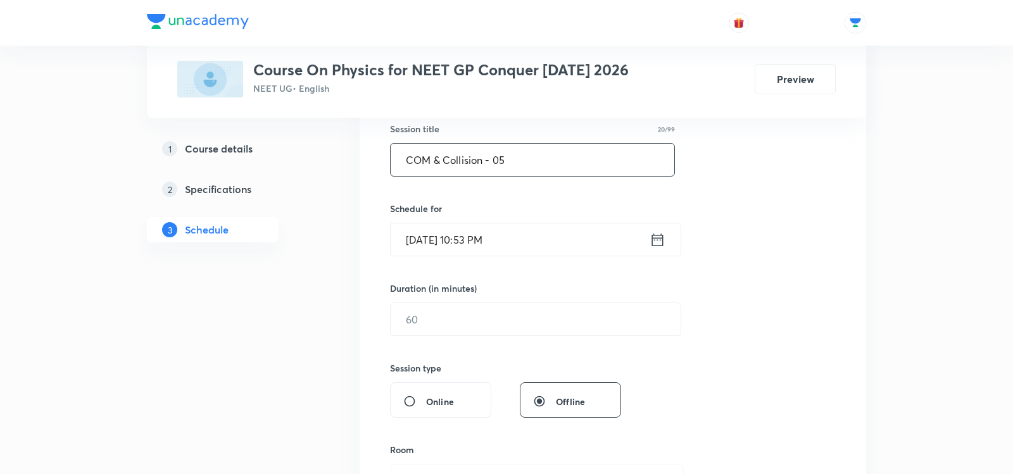
scroll to position [244, 0]
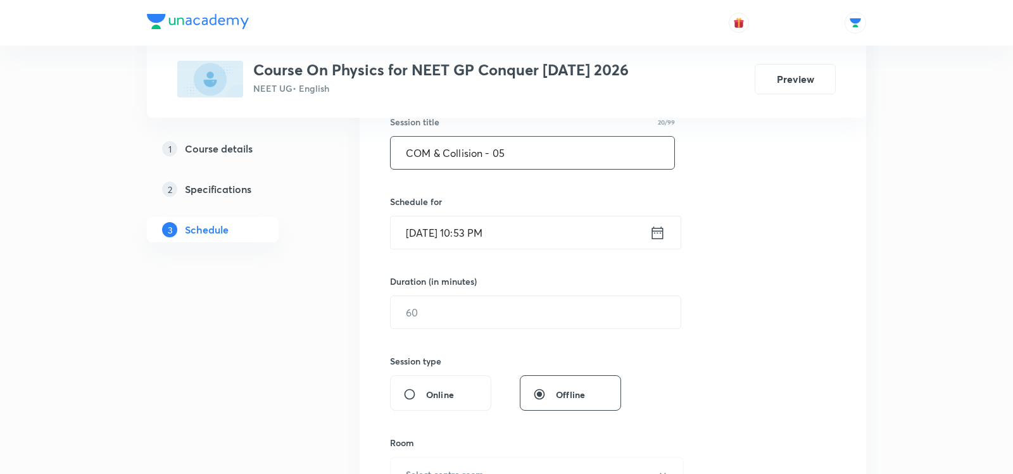
type input "COM & Collision - 05"
click at [653, 238] on icon at bounding box center [658, 233] width 16 height 18
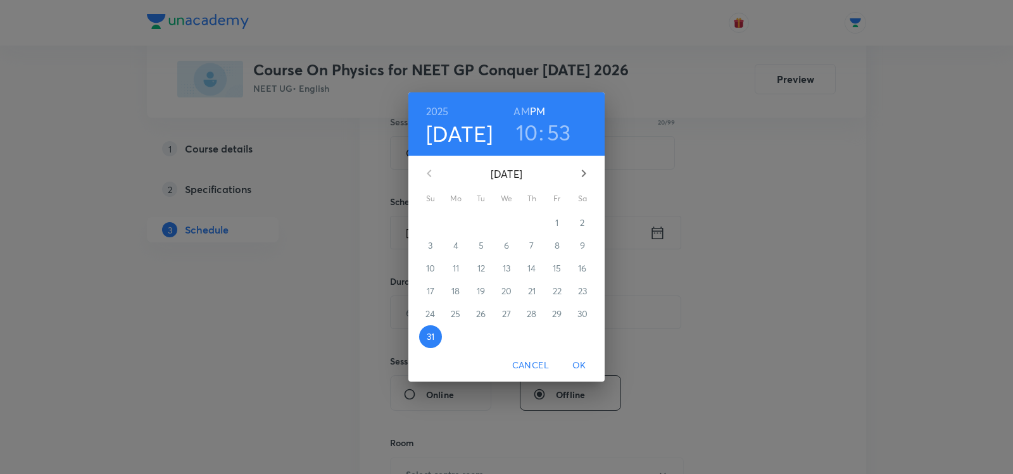
click at [580, 177] on icon "button" at bounding box center [583, 173] width 15 height 15
click at [457, 227] on span "1" at bounding box center [455, 223] width 23 height 13
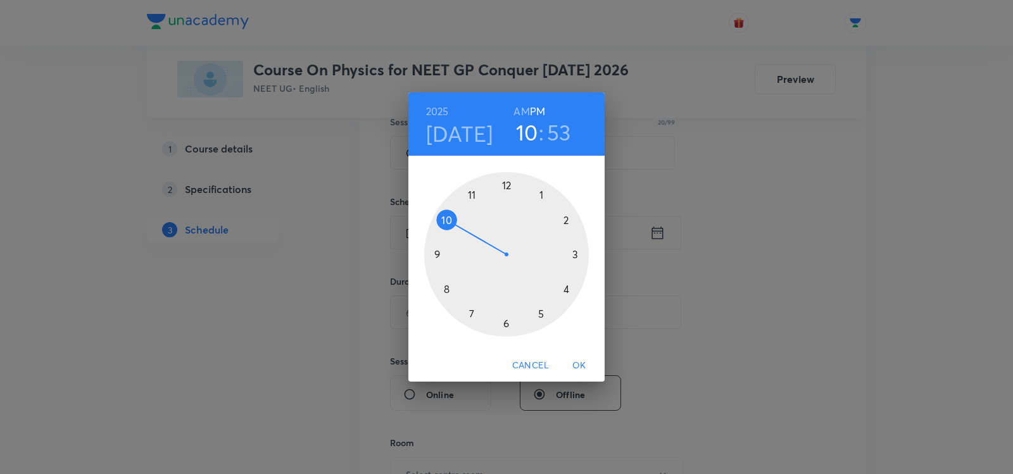
click at [440, 291] on div at bounding box center [506, 254] width 165 height 165
click at [520, 105] on h6 "AM" at bounding box center [521, 112] width 16 height 18
click at [503, 326] on div at bounding box center [506, 254] width 165 height 165
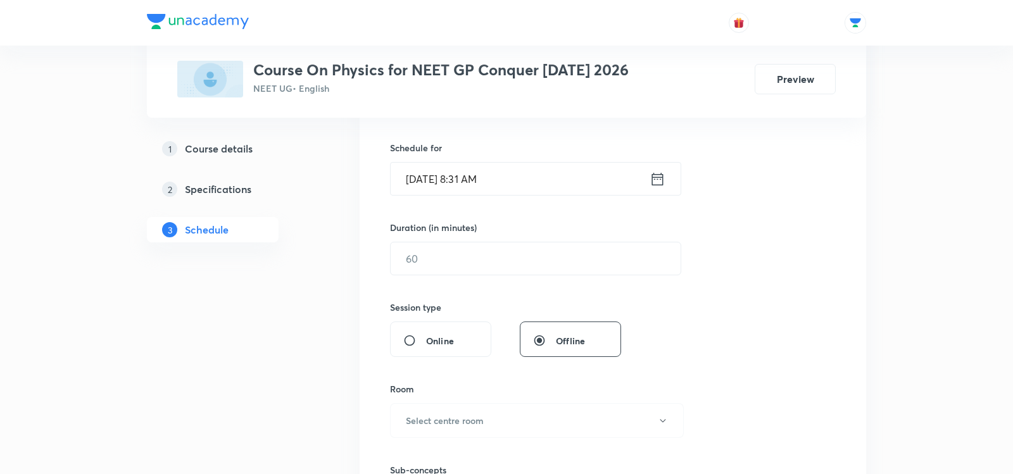
scroll to position [312, 0]
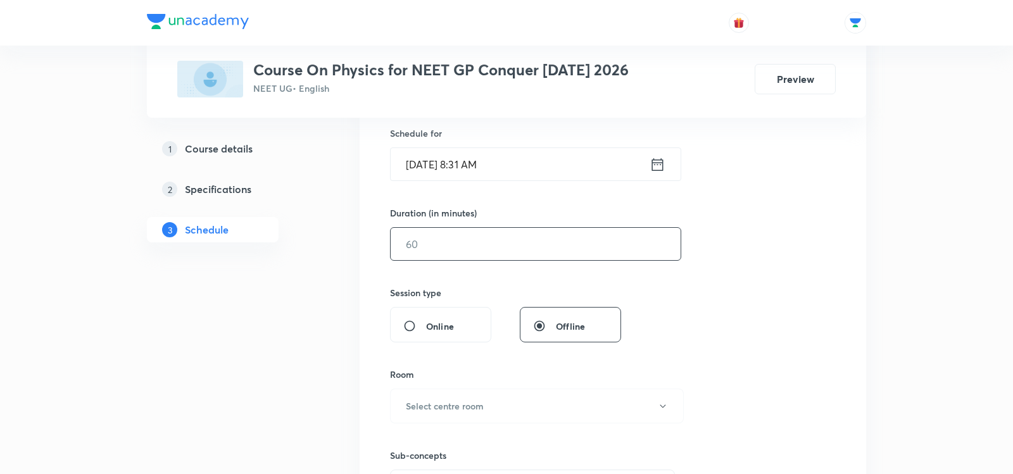
click at [464, 244] on input "text" at bounding box center [536, 244] width 290 height 32
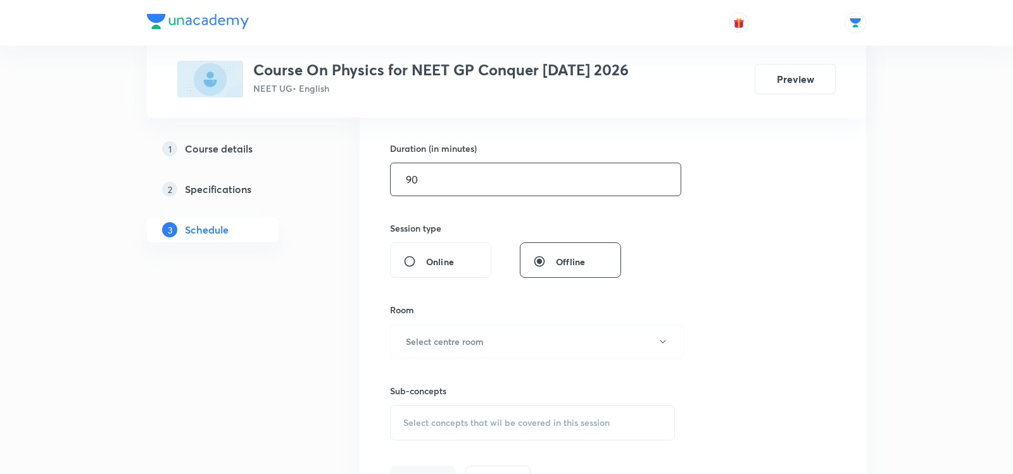
scroll to position [408, 0]
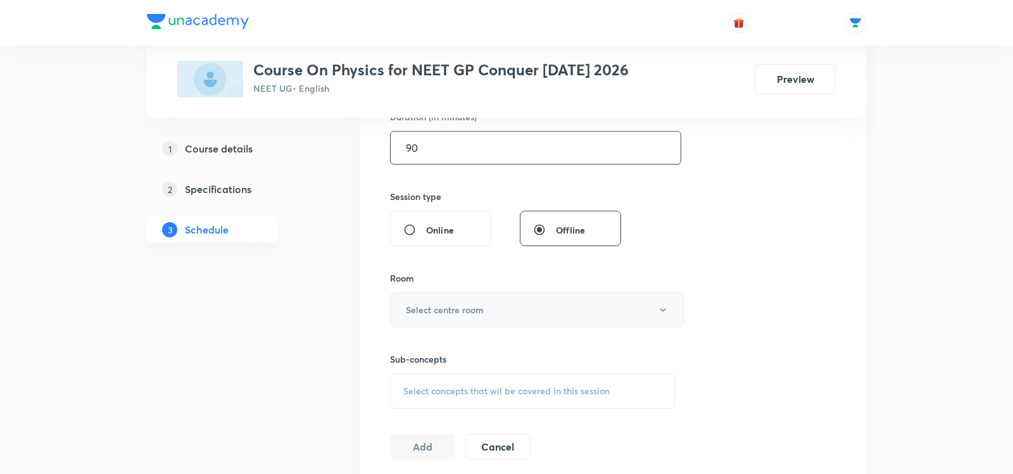
type input "90"
click at [418, 305] on h6 "Select centre room" at bounding box center [445, 309] width 78 height 13
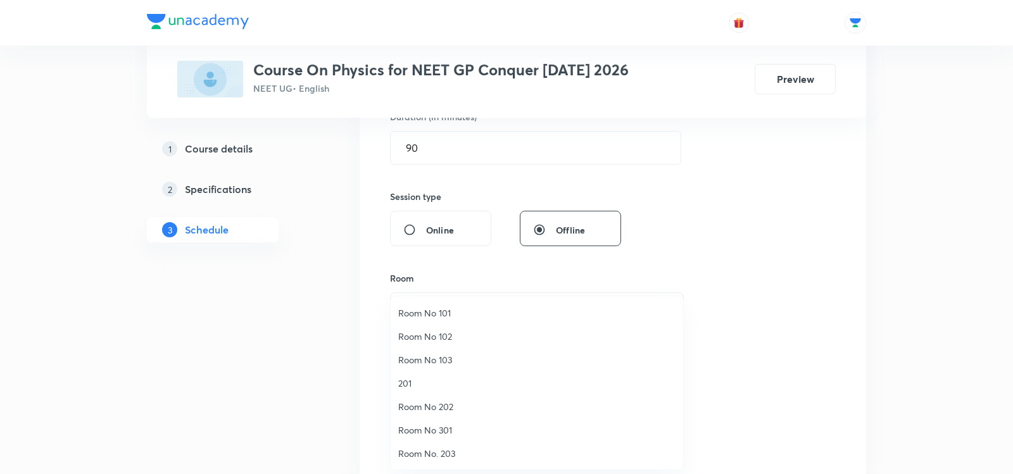
click at [408, 386] on span "201" at bounding box center [536, 383] width 277 height 13
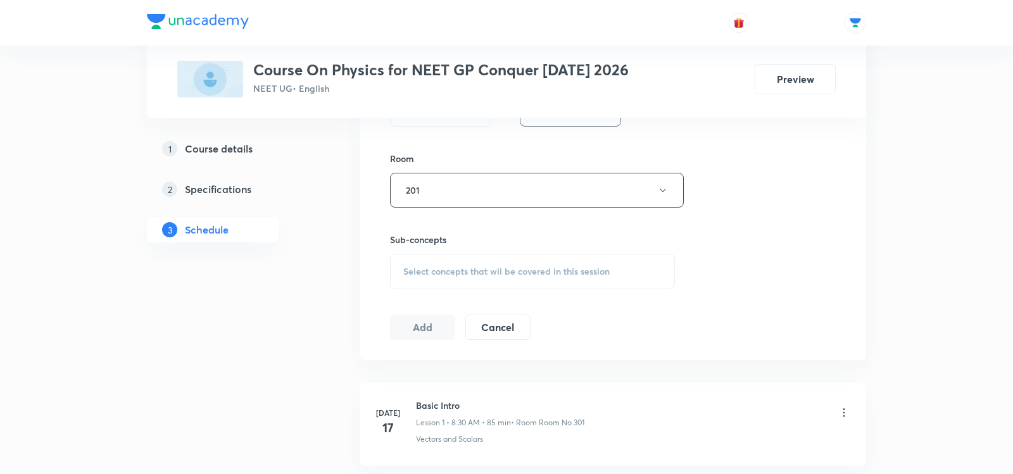
scroll to position [529, 0]
click at [443, 268] on span "Select concepts that wil be covered in this session" at bounding box center [506, 270] width 206 height 10
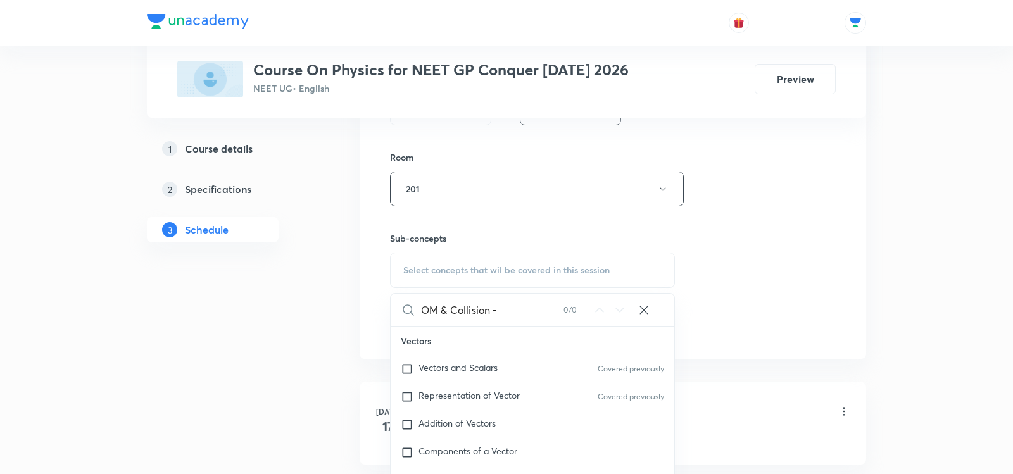
type input "OM & Collision"
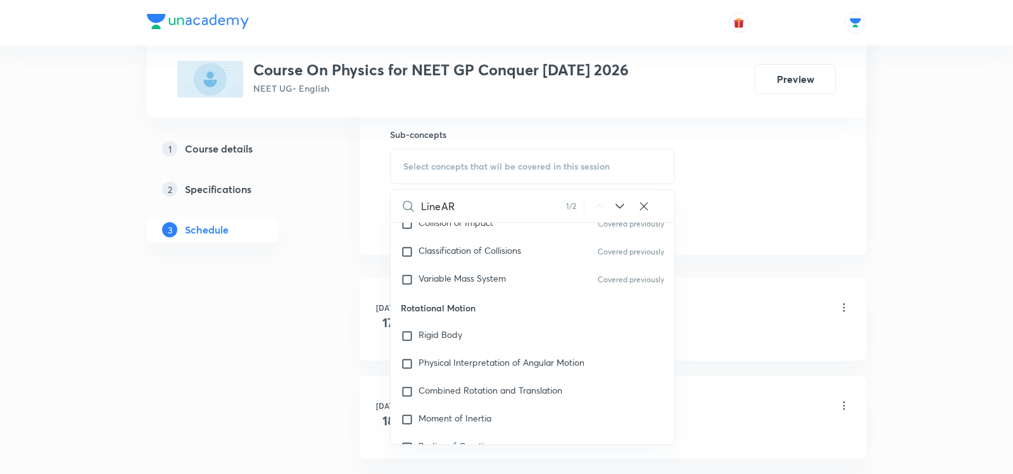
scroll to position [2398, 0]
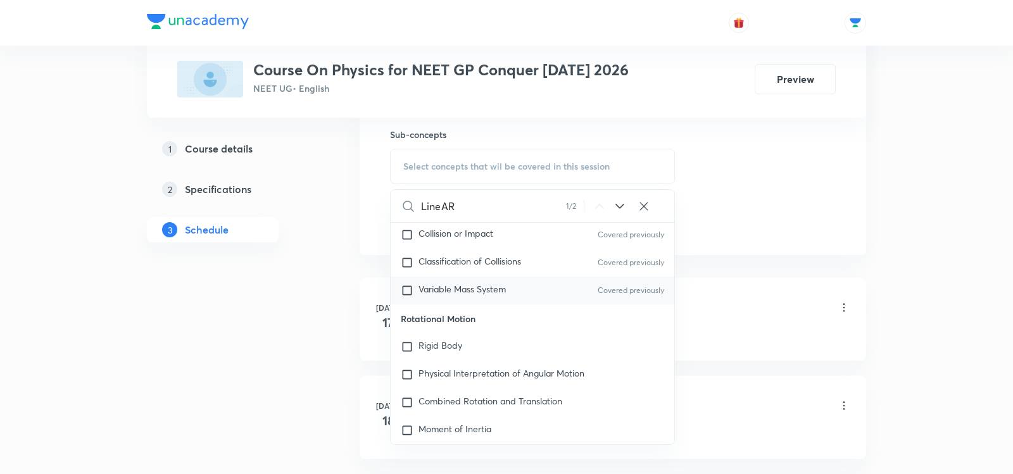
type input "LineAR"
click at [444, 283] on span "Variable Mass System" at bounding box center [461, 289] width 87 height 12
checkbox input "true"
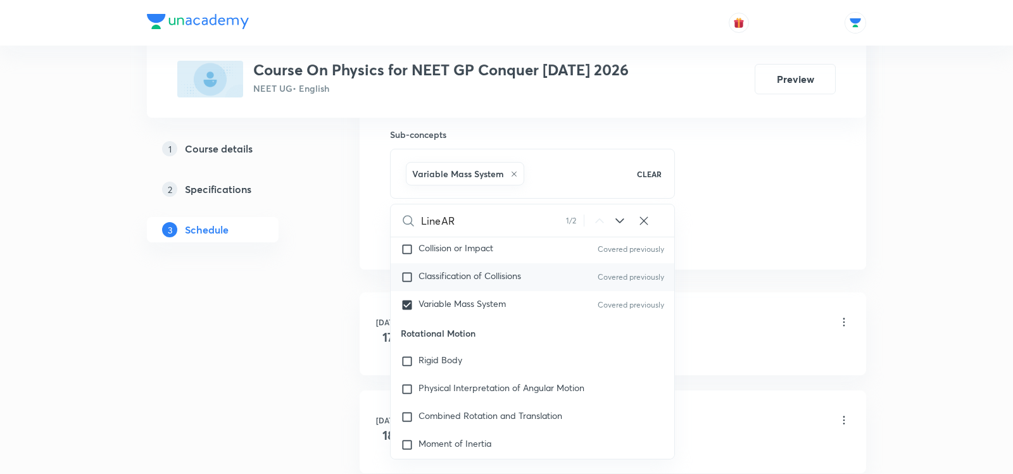
click at [443, 271] on p "Classification of Collisions" at bounding box center [469, 277] width 103 height 13
checkbox input "true"
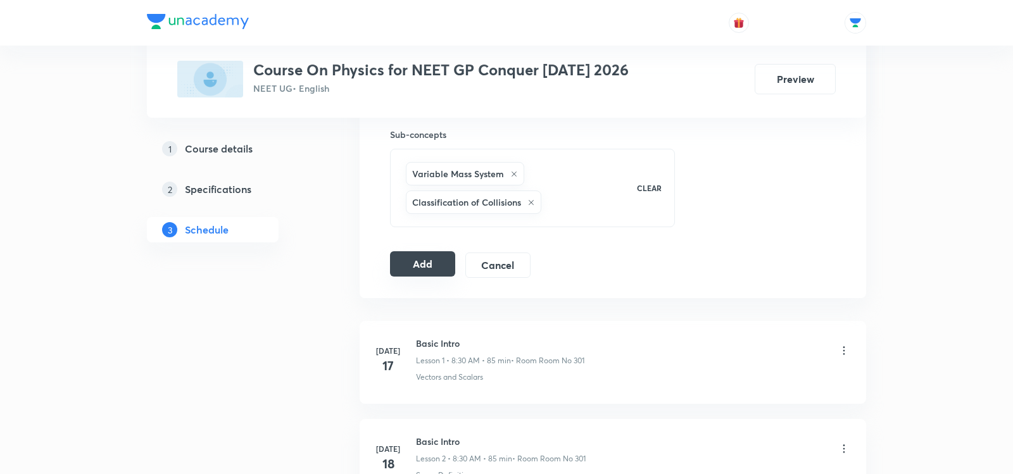
click at [425, 259] on button "Add" at bounding box center [422, 263] width 65 height 25
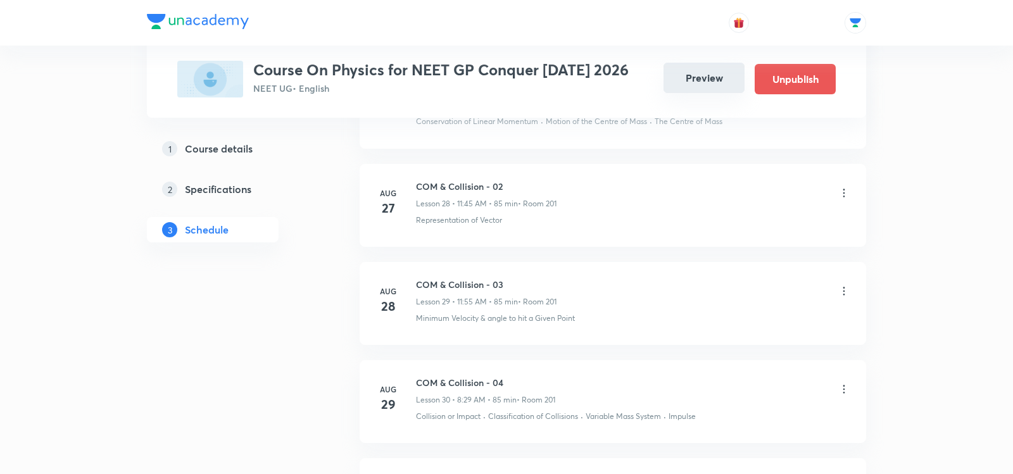
scroll to position [3021, 0]
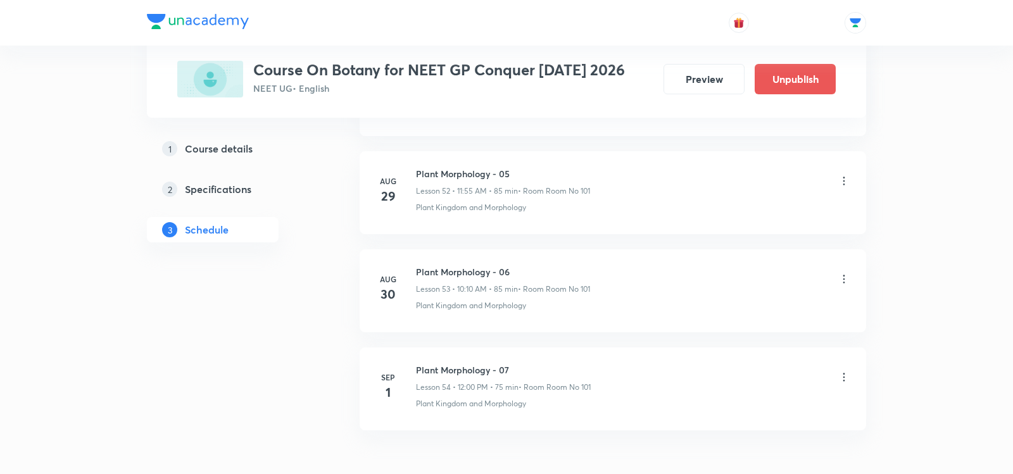
scroll to position [5763, 0]
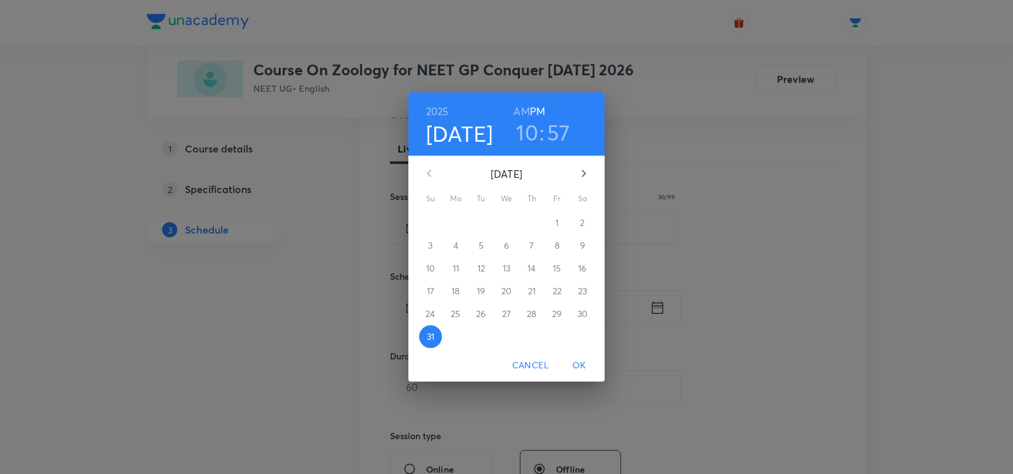
click at [584, 175] on icon "button" at bounding box center [584, 174] width 4 height 8
click at [458, 223] on span "1" at bounding box center [455, 223] width 23 height 13
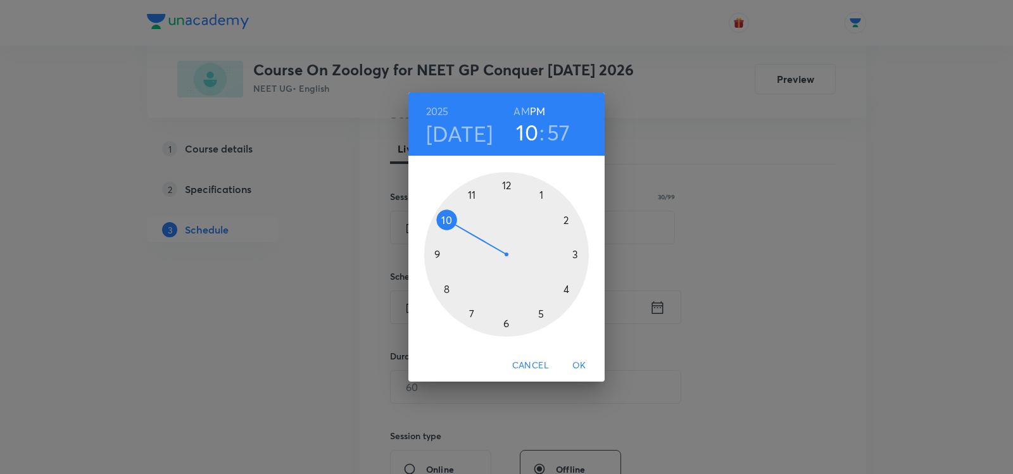
click at [441, 220] on div at bounding box center [506, 254] width 165 height 165
click at [515, 113] on h6 "AM" at bounding box center [521, 112] width 16 height 18
click at [578, 255] on div at bounding box center [506, 254] width 165 height 165
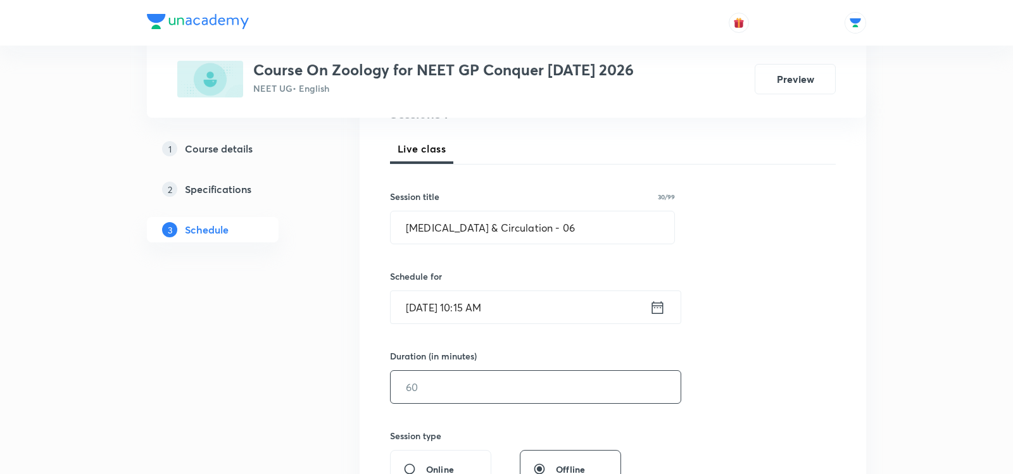
click at [439, 389] on input "text" at bounding box center [536, 387] width 290 height 32
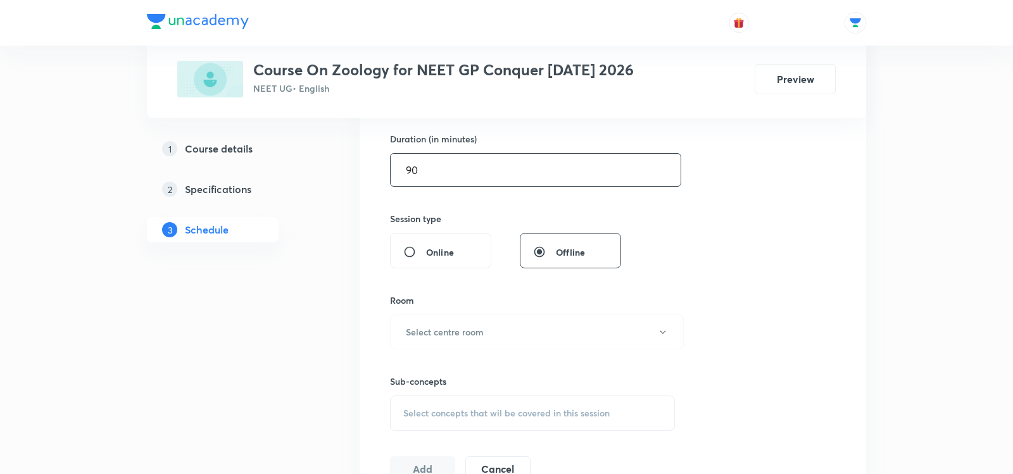
scroll to position [405, 0]
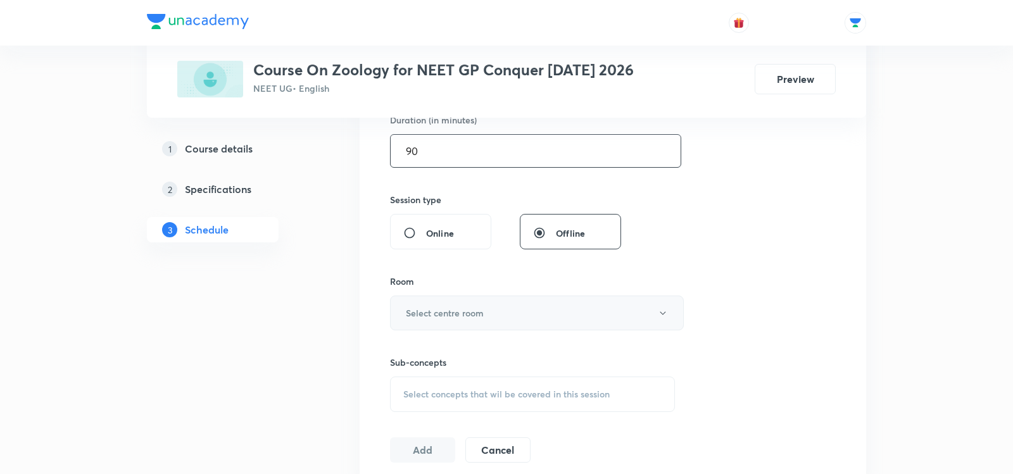
type input "90"
click at [418, 303] on button "Select centre room" at bounding box center [537, 313] width 294 height 35
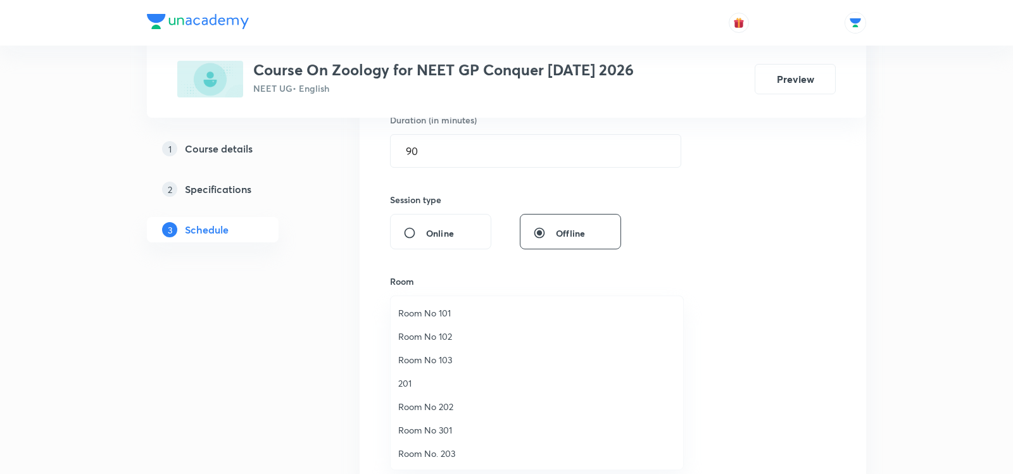
click at [418, 387] on span "201" at bounding box center [536, 383] width 277 height 13
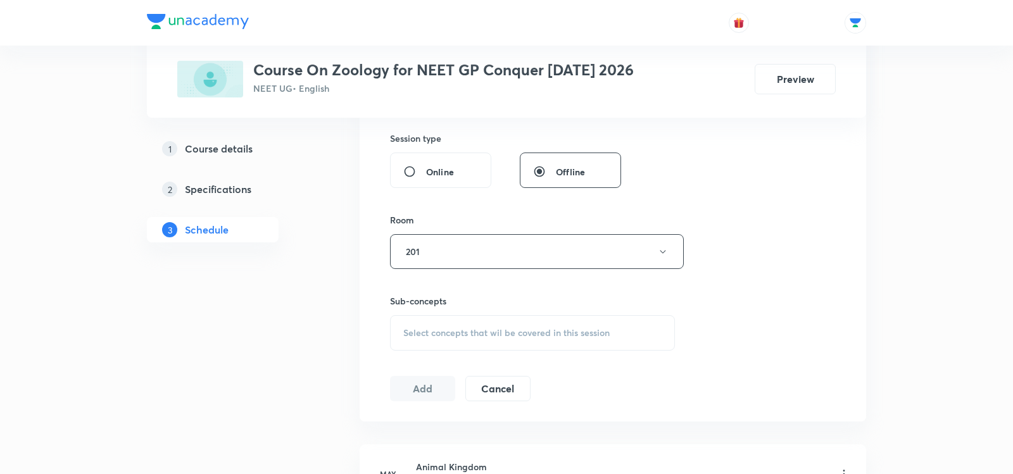
scroll to position [474, 0]
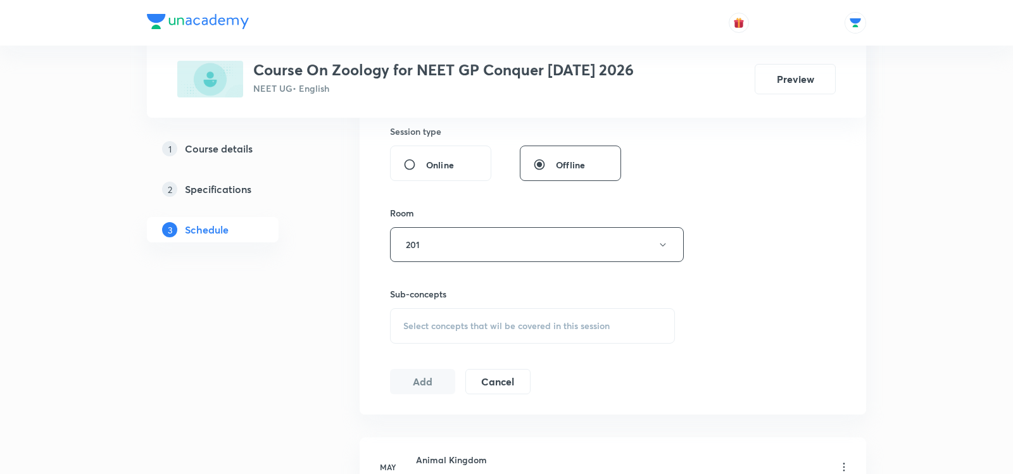
click at [437, 323] on span "Select concepts that wil be covered in this session" at bounding box center [506, 326] width 206 height 10
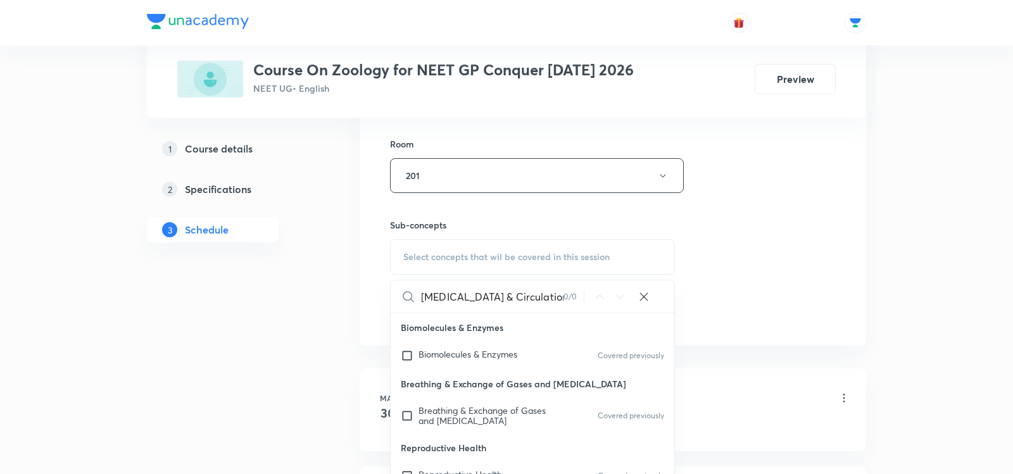
scroll to position [546, 0]
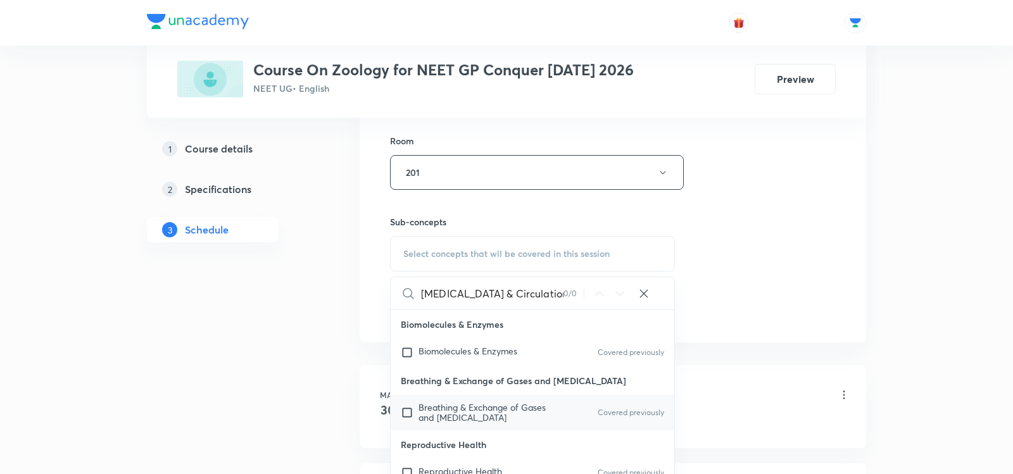
type input "Body Fluids & Circulation - 05"
click at [439, 406] on span "Breathing & Exchange of Gases and Body Fluids" at bounding box center [481, 412] width 127 height 22
checkbox input "true"
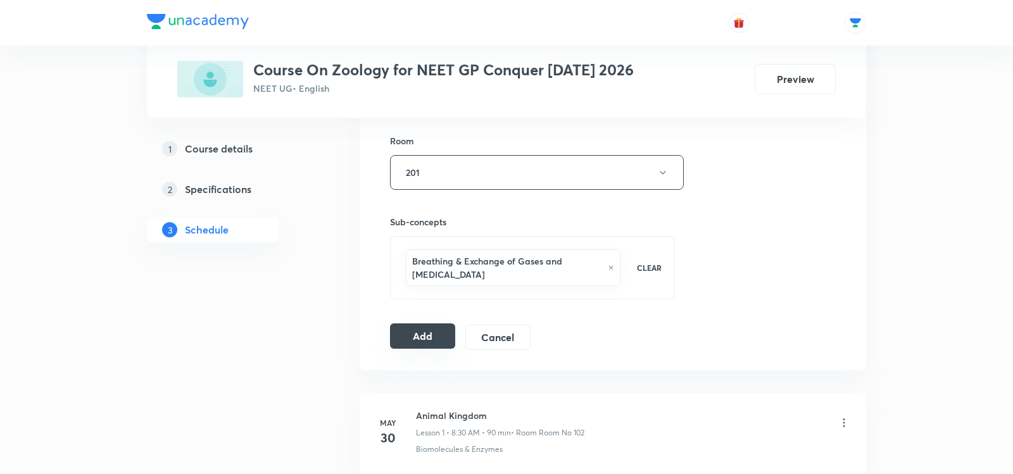
click at [407, 327] on button "Add" at bounding box center [422, 336] width 65 height 25
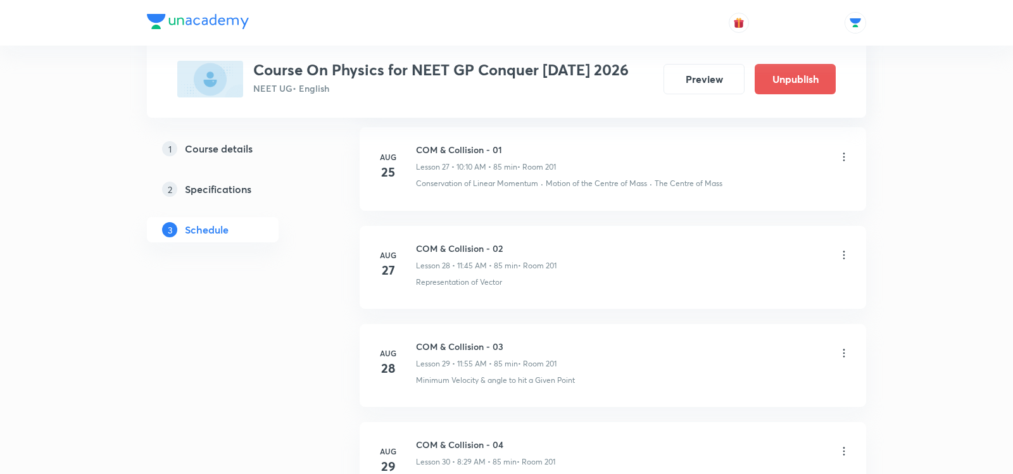
scroll to position [3600, 0]
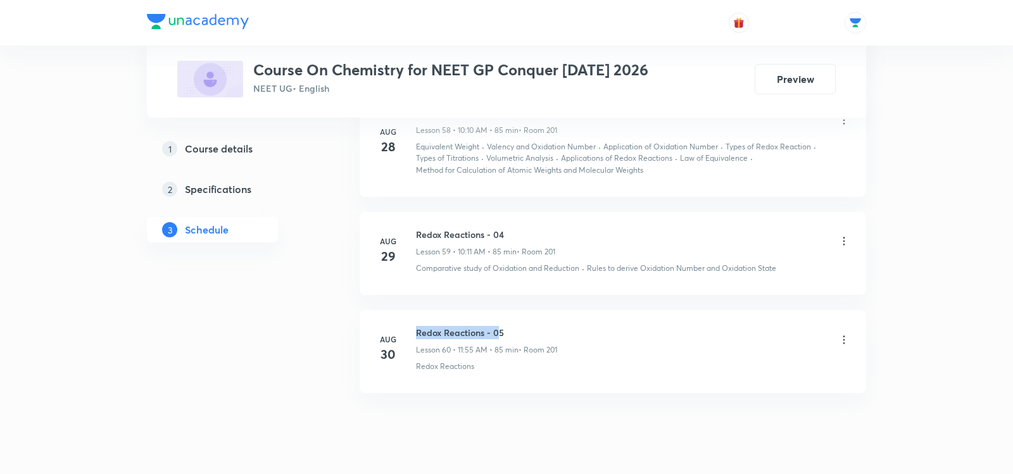
drag, startPoint x: 417, startPoint y: 297, endPoint x: 501, endPoint y: 296, distance: 84.2
click at [501, 326] on h6 "Redox Reactions - 05" at bounding box center [486, 332] width 141 height 13
copy h6 "Redox Reactions - 05"
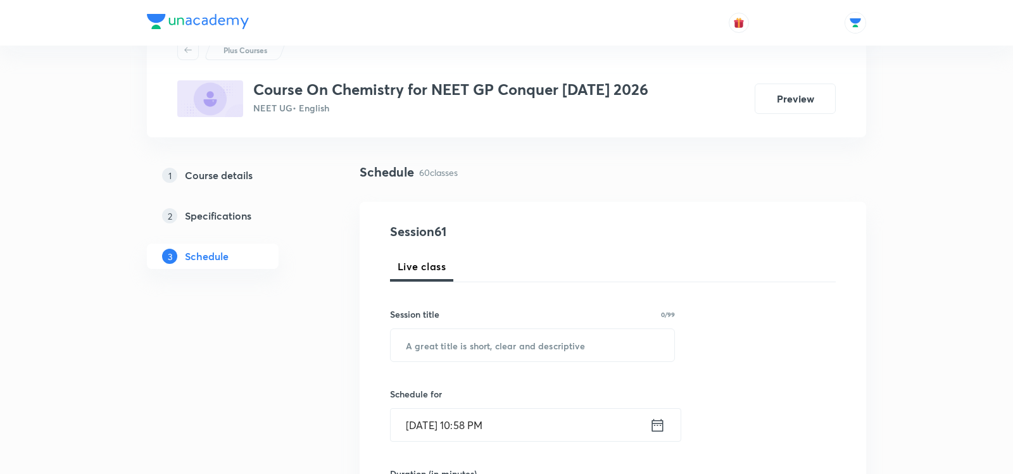
scroll to position [52, 0]
click at [533, 339] on input "text" at bounding box center [533, 345] width 284 height 32
paste input "Redox Reactions - 05"
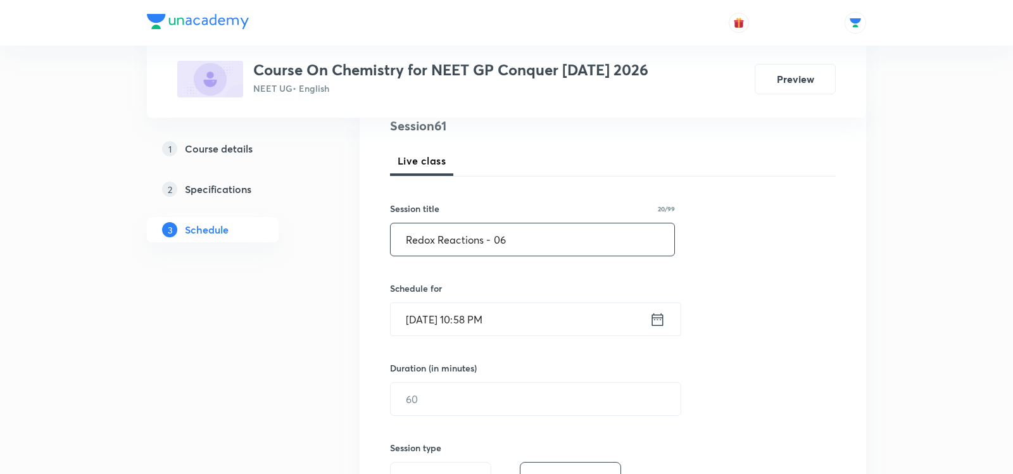
scroll to position [163, 0]
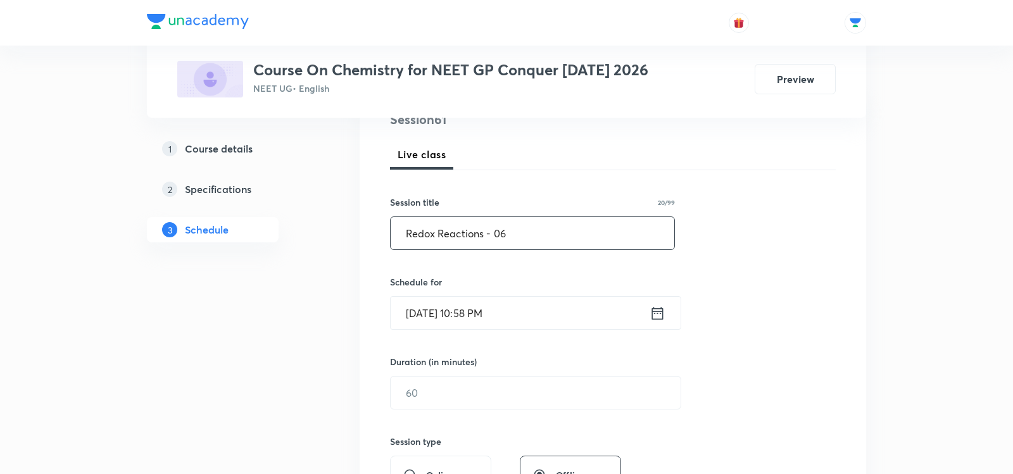
type input "Redox Reactions - 06"
click at [657, 312] on icon at bounding box center [658, 314] width 16 height 18
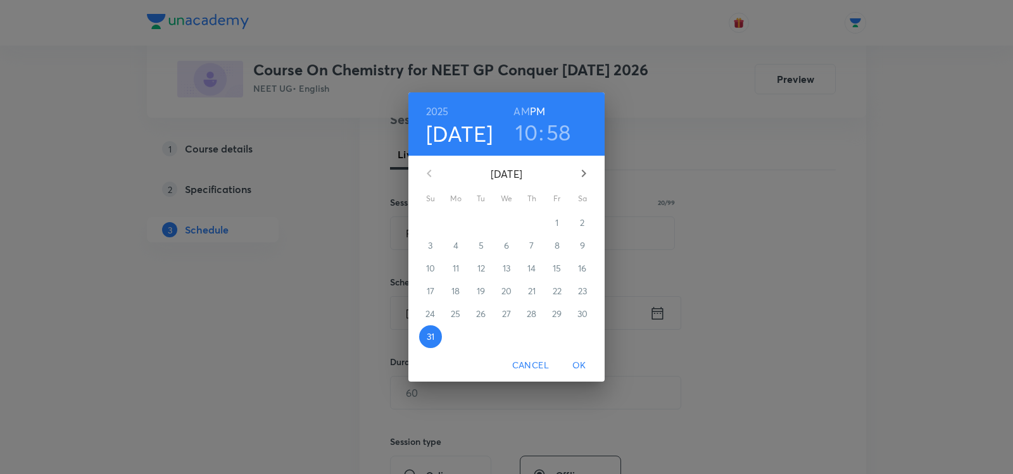
click at [590, 173] on icon "button" at bounding box center [583, 173] width 15 height 15
click at [456, 225] on p "1" at bounding box center [455, 223] width 3 height 13
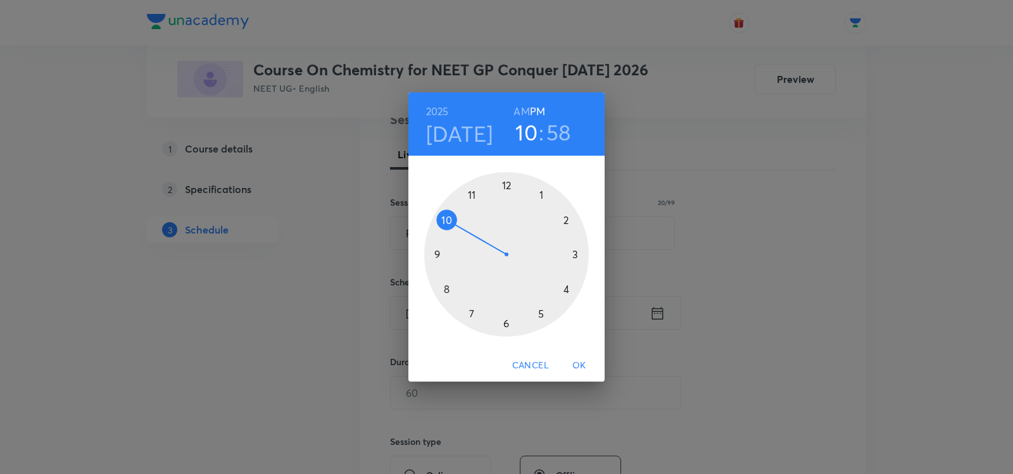
click at [508, 185] on div at bounding box center [506, 254] width 165 height 165
click at [513, 186] on div at bounding box center [506, 254] width 165 height 165
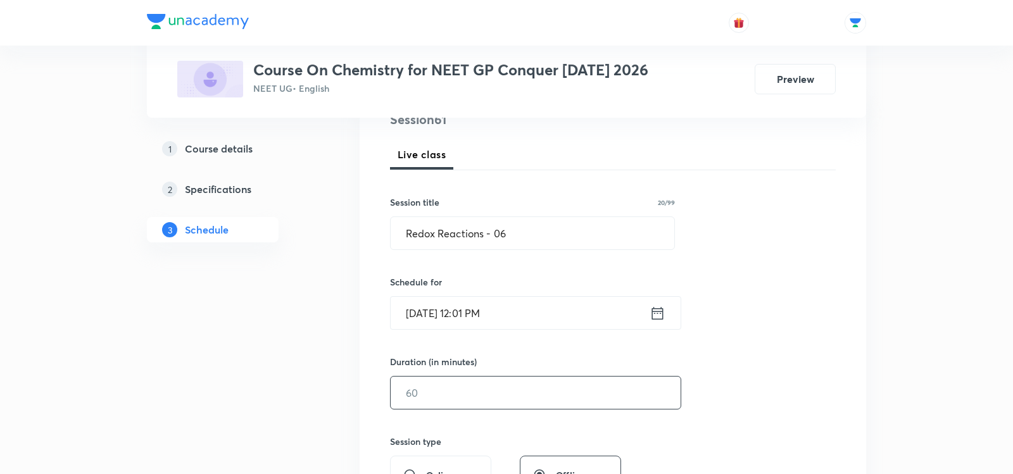
click at [431, 386] on input "text" at bounding box center [536, 393] width 290 height 32
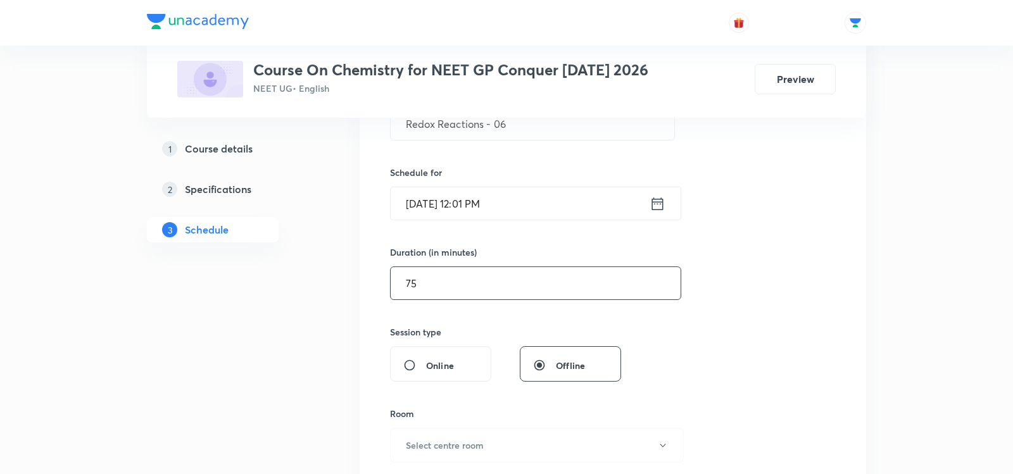
scroll to position [275, 0]
type input "75"
click at [427, 432] on button "Select centre room" at bounding box center [537, 443] width 294 height 35
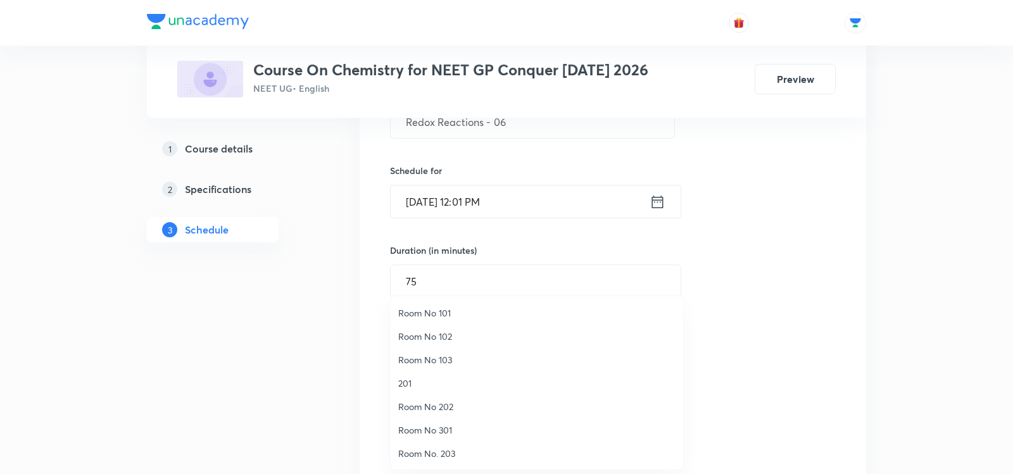
click at [410, 382] on span "201" at bounding box center [536, 383] width 277 height 13
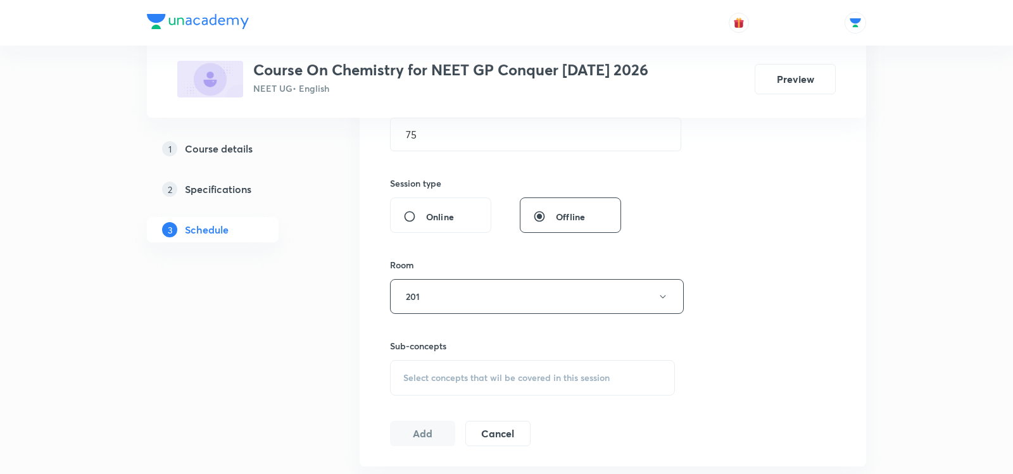
scroll to position [438, 0]
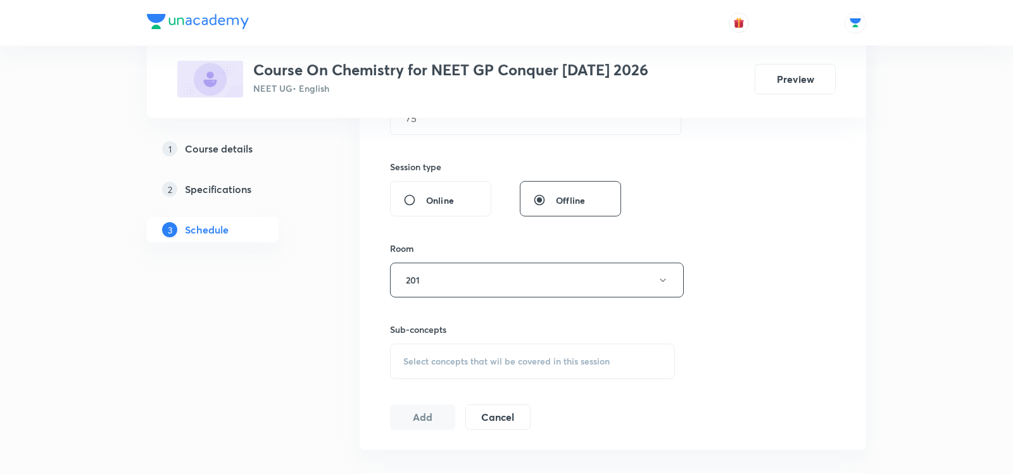
click at [410, 348] on div "Select concepts that wil be covered in this session" at bounding box center [532, 361] width 285 height 35
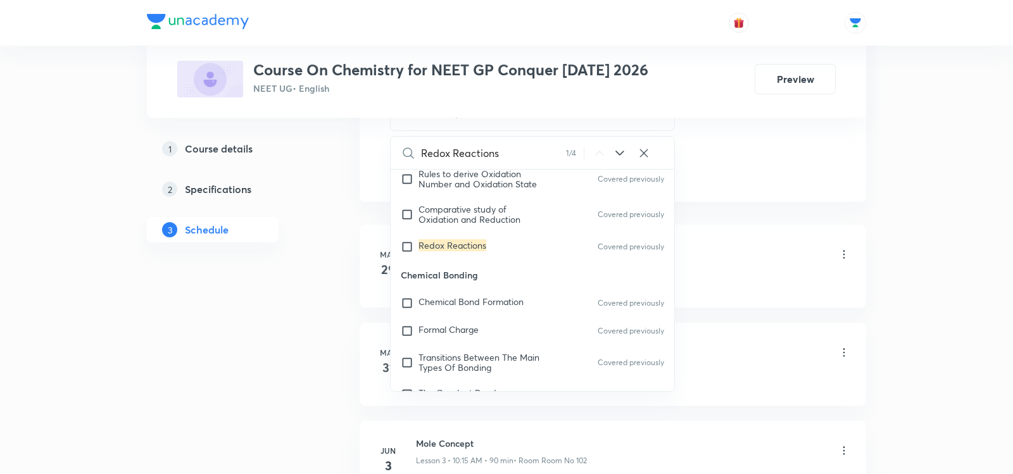
scroll to position [4970, 0]
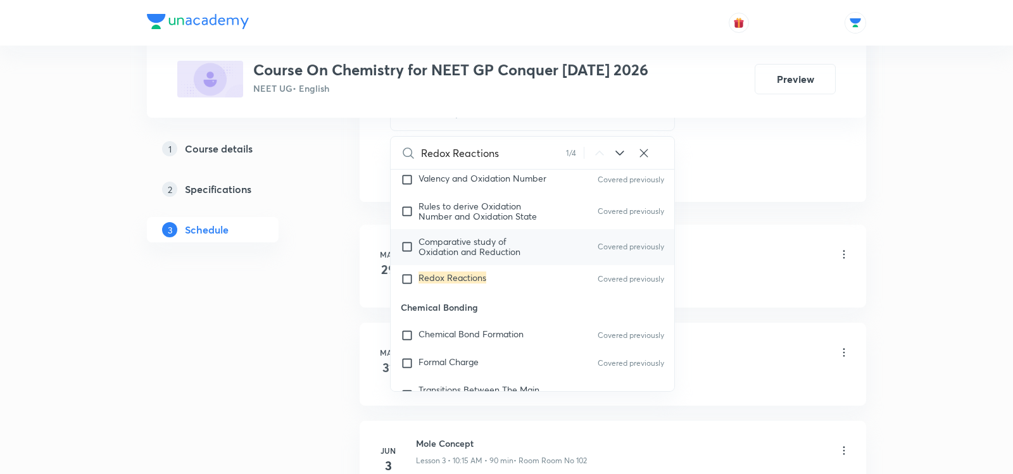
type input "Redox Reactions"
click at [448, 258] on span "Comparative study of Oxidation and Reduction" at bounding box center [469, 247] width 102 height 22
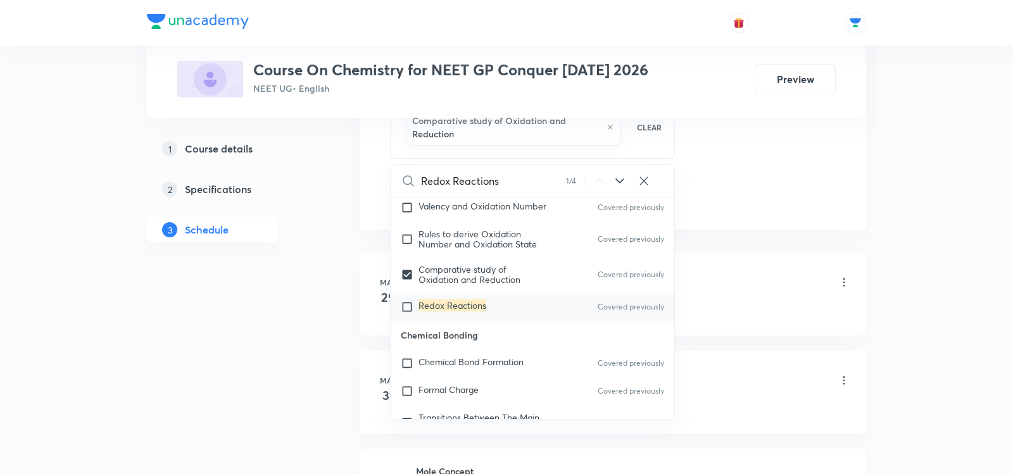
click at [441, 315] on div "Redox Reactions Covered previously" at bounding box center [533, 307] width 284 height 28
checkbox input "true"
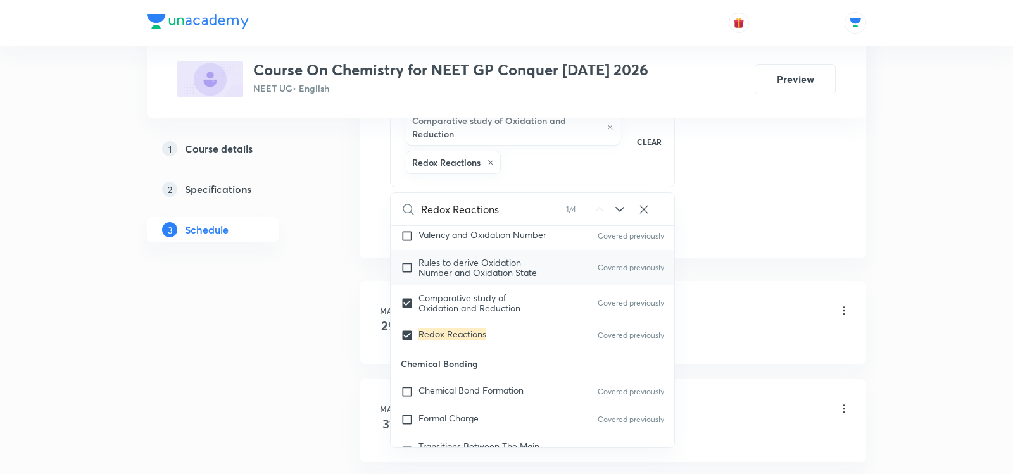
click at [439, 279] on span "Rules to derive Oxidation Number and Oxidation State" at bounding box center [477, 267] width 118 height 22
checkbox input "true"
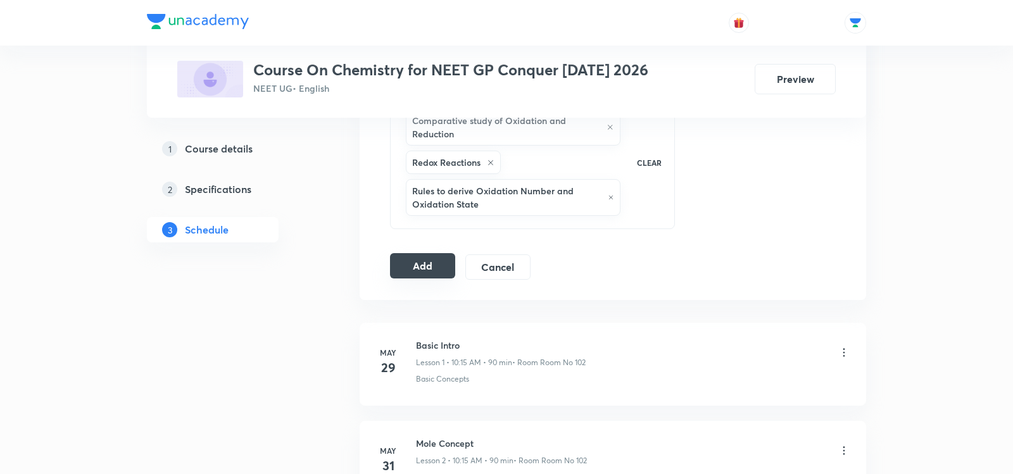
click at [412, 257] on button "Add" at bounding box center [422, 265] width 65 height 25
click at [418, 261] on button "Add" at bounding box center [422, 265] width 65 height 25
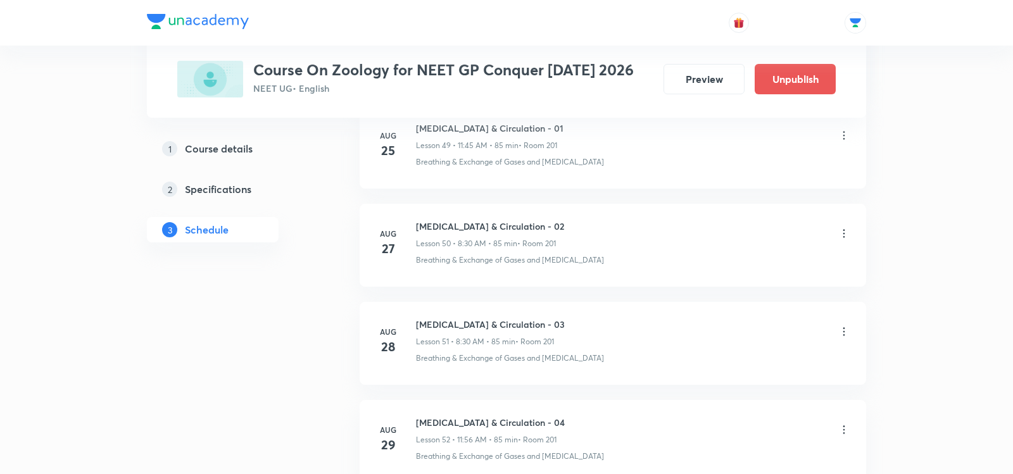
scroll to position [5806, 0]
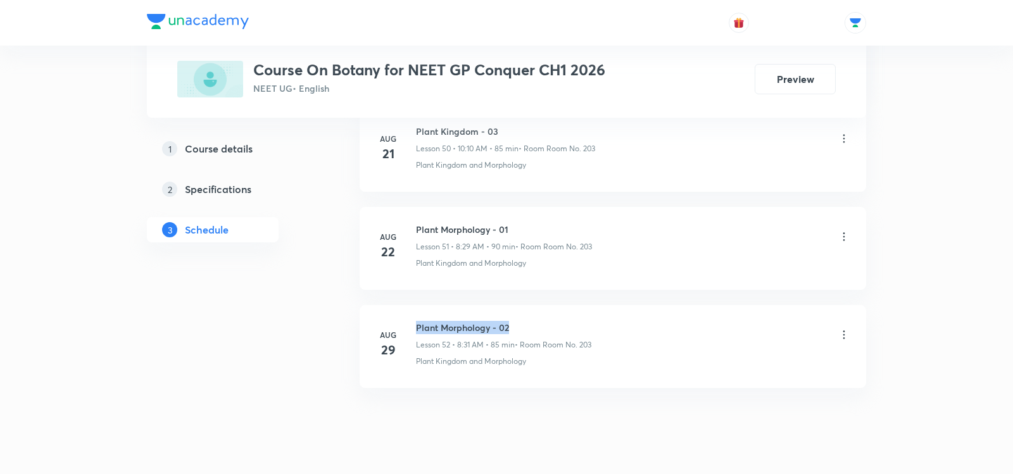
drag, startPoint x: 416, startPoint y: 295, endPoint x: 538, endPoint y: 295, distance: 122.2
click at [538, 321] on h6 "Plant Morphology - 02" at bounding box center [503, 327] width 175 height 13
copy h6 "Plant Morphology - 02"
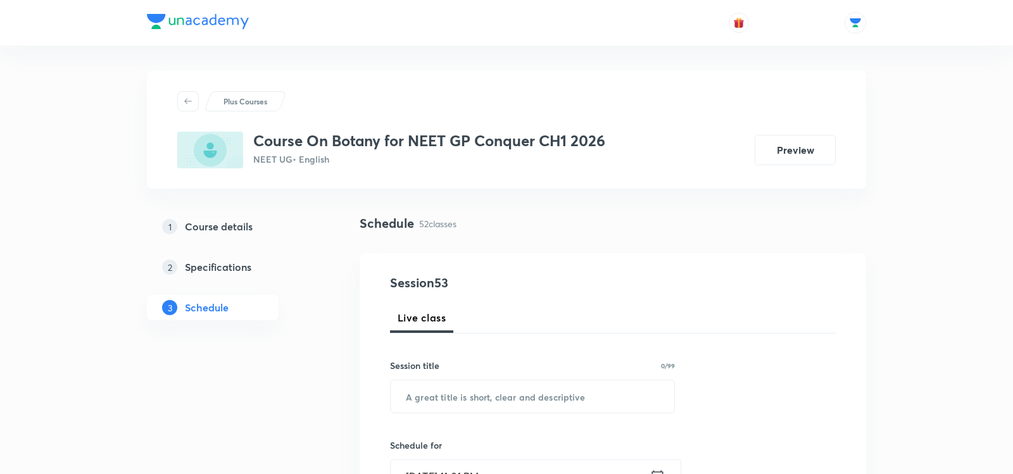
scroll to position [44, 0]
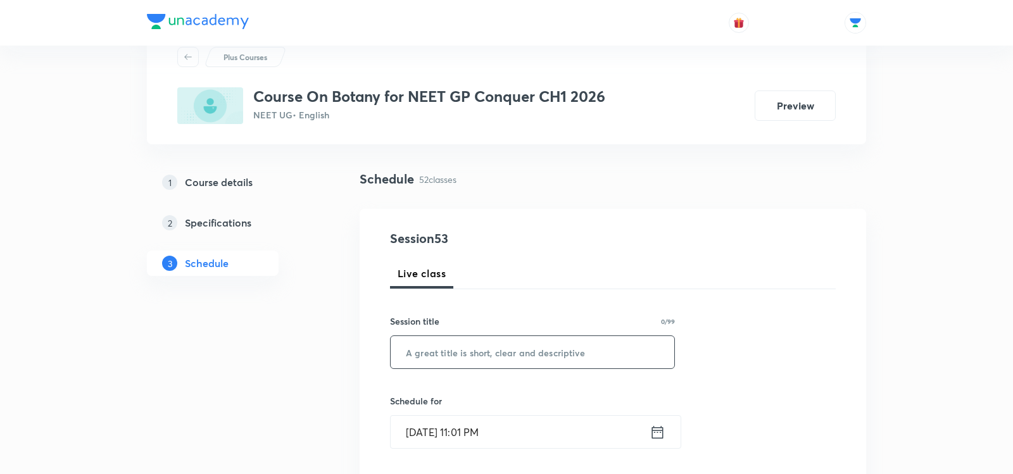
click at [482, 349] on input "text" at bounding box center [533, 352] width 284 height 32
paste input "Plant Morphology - 02"
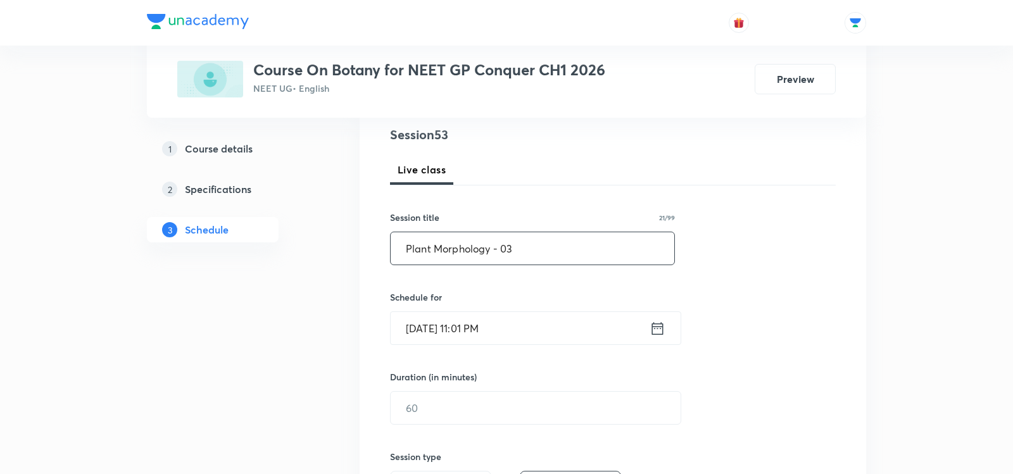
scroll to position [153, 0]
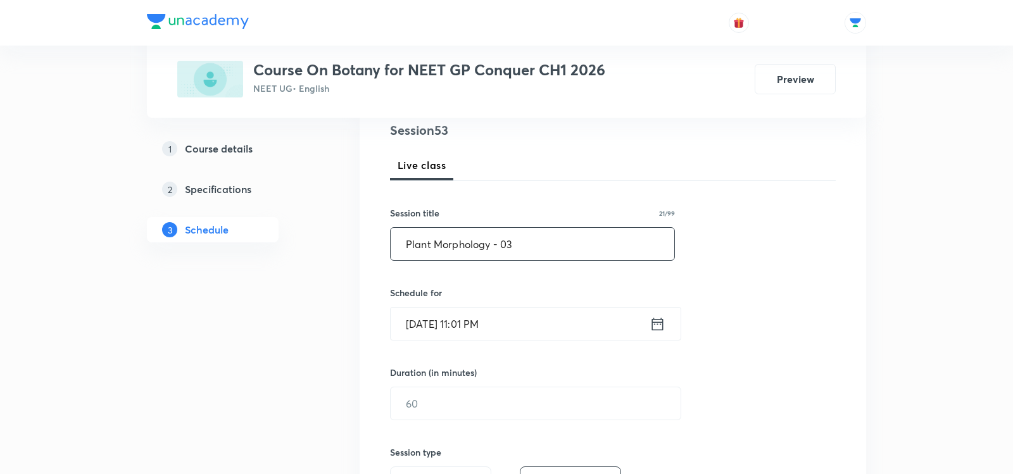
type input "Plant Morphology - 03"
click at [658, 321] on icon at bounding box center [658, 324] width 16 height 18
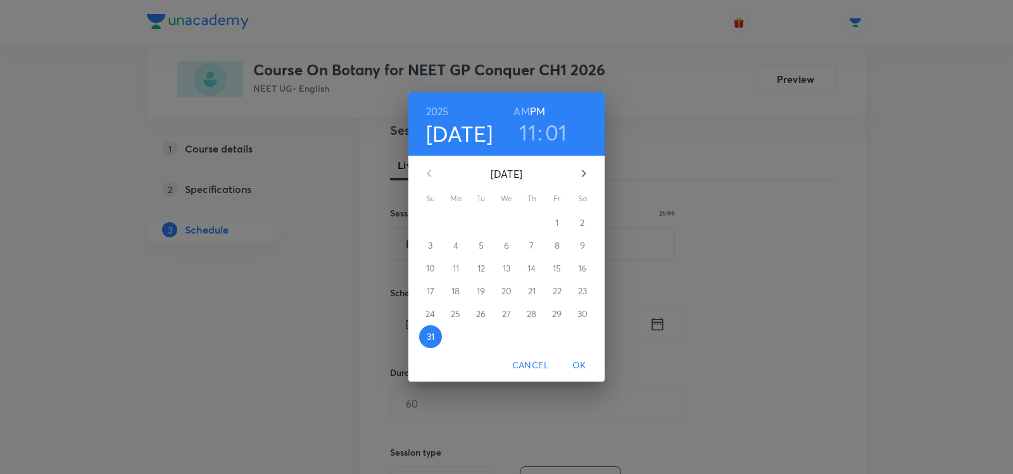
click at [582, 169] on icon "button" at bounding box center [583, 173] width 15 height 15
click at [455, 223] on p "1" at bounding box center [455, 223] width 3 height 13
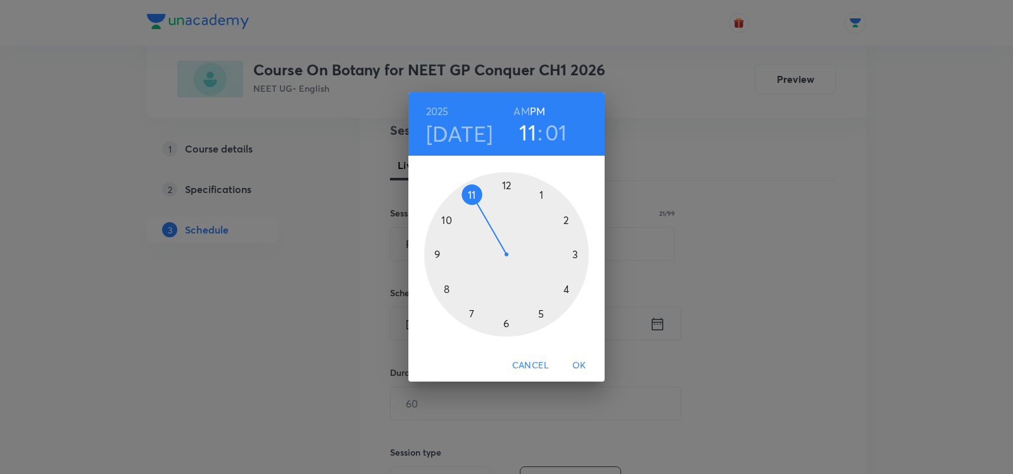
click at [448, 289] on div at bounding box center [506, 254] width 165 height 165
click at [522, 113] on h6 "AM" at bounding box center [521, 112] width 16 height 18
click at [505, 329] on div at bounding box center [506, 254] width 165 height 165
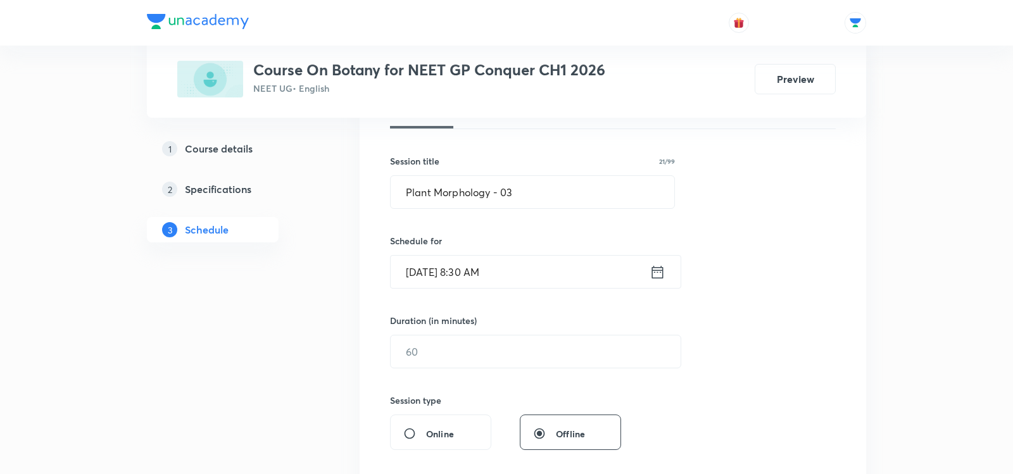
scroll to position [210, 0]
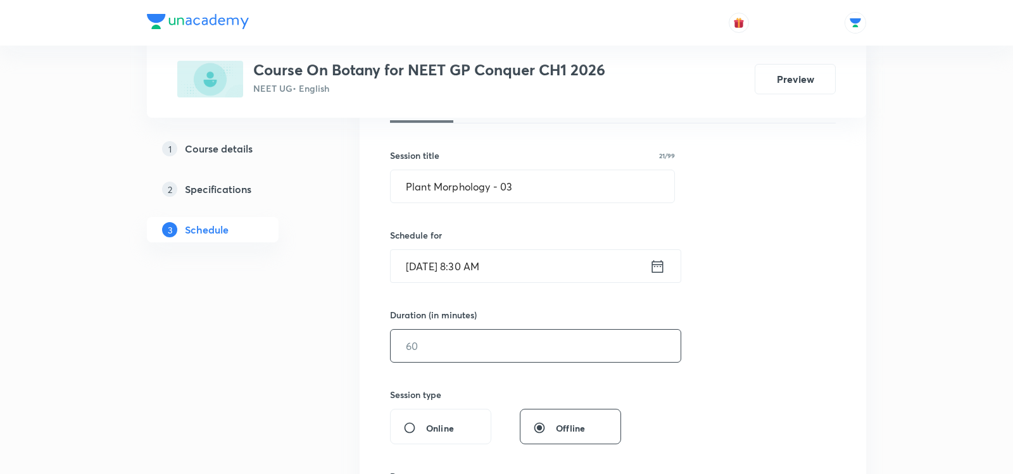
click at [458, 332] on input "text" at bounding box center [536, 346] width 290 height 32
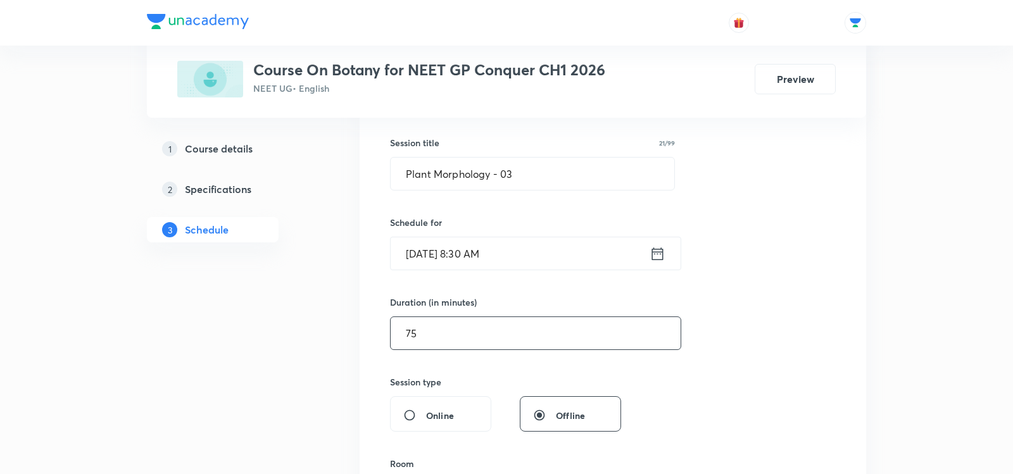
scroll to position [223, 0]
type input "7"
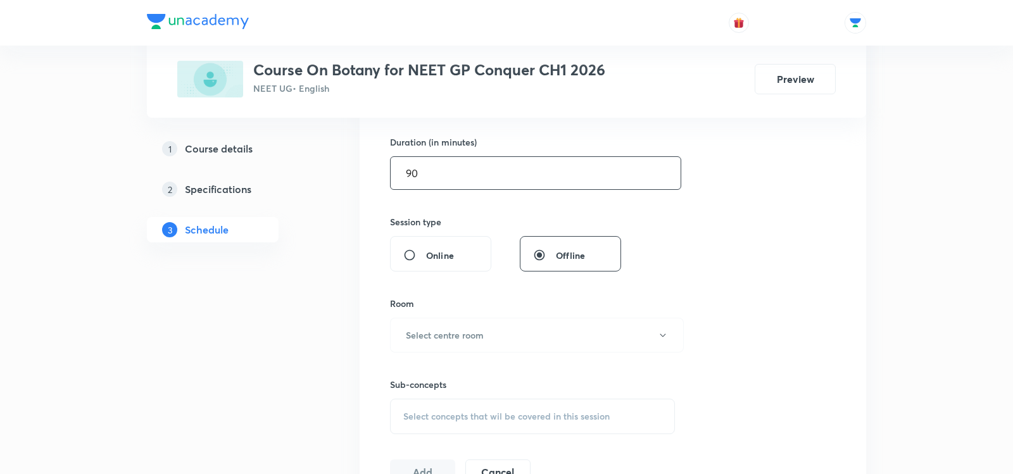
scroll to position [384, 0]
type input "90"
click at [438, 329] on h6 "Select centre room" at bounding box center [445, 333] width 78 height 13
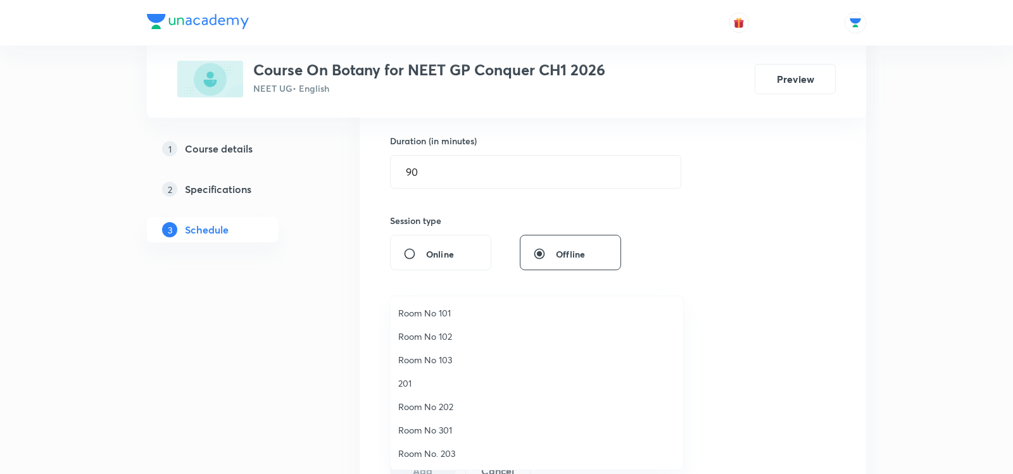
click at [436, 452] on span "Room No. 203" at bounding box center [536, 453] width 277 height 13
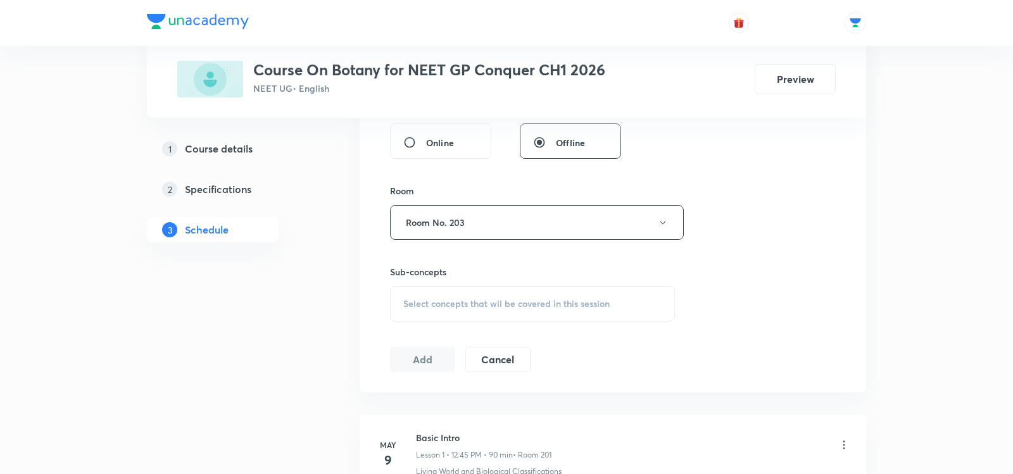
scroll to position [498, 0]
click at [427, 310] on div "Select concepts that wil be covered in this session" at bounding box center [532, 301] width 285 height 35
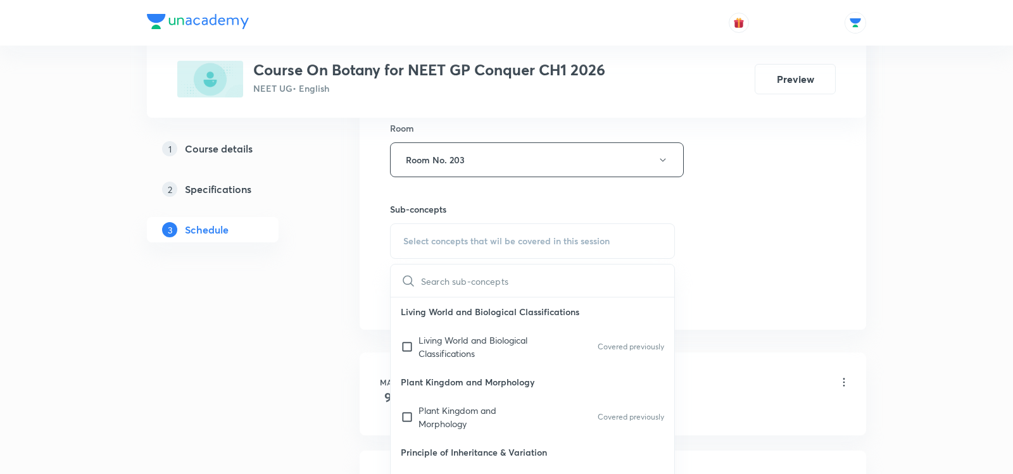
scroll to position [559, 0]
click at [432, 396] on div "Plant Kingdom and Morphology Covered previously" at bounding box center [533, 417] width 284 height 42
checkbox input "true"
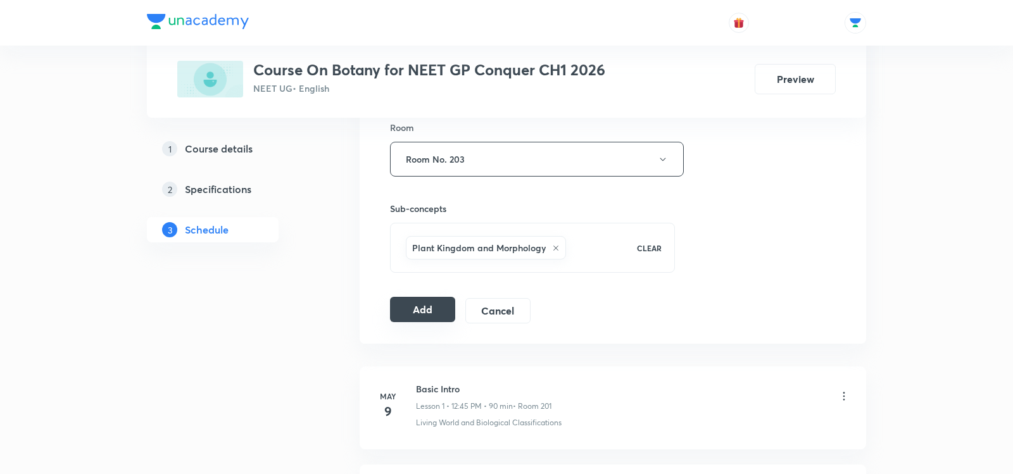
click at [417, 303] on button "Add" at bounding box center [422, 309] width 65 height 25
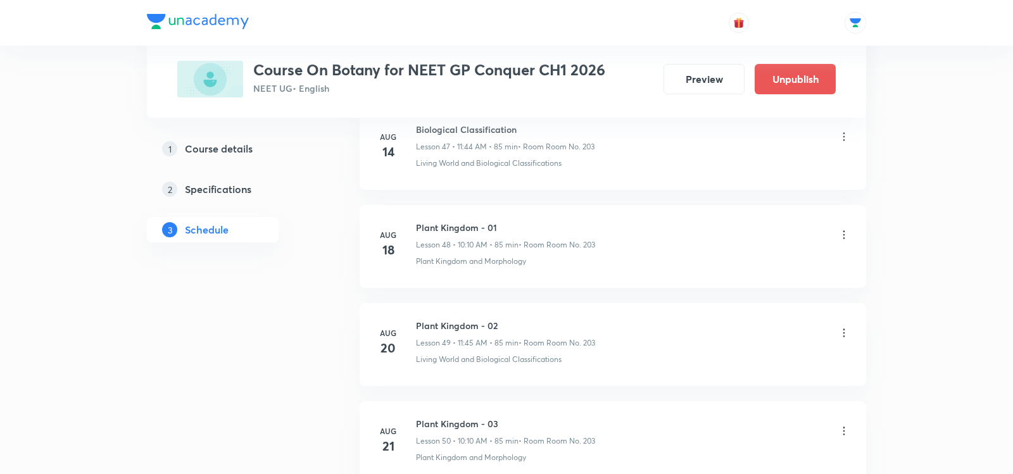
scroll to position [5129, 0]
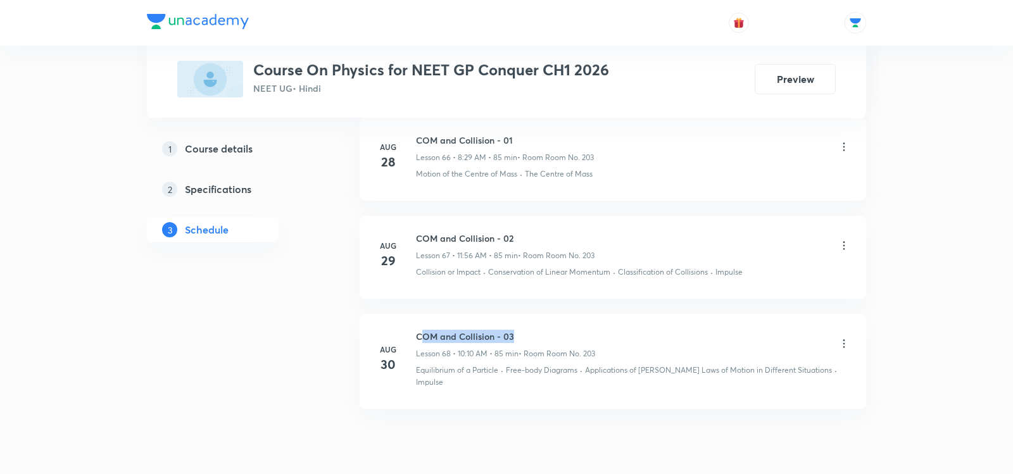
drag, startPoint x: 419, startPoint y: 294, endPoint x: 555, endPoint y: 291, distance: 136.2
click at [555, 330] on h6 "COM and Collision - 03" at bounding box center [505, 336] width 179 height 13
copy h6 "OM and Collision - 03"
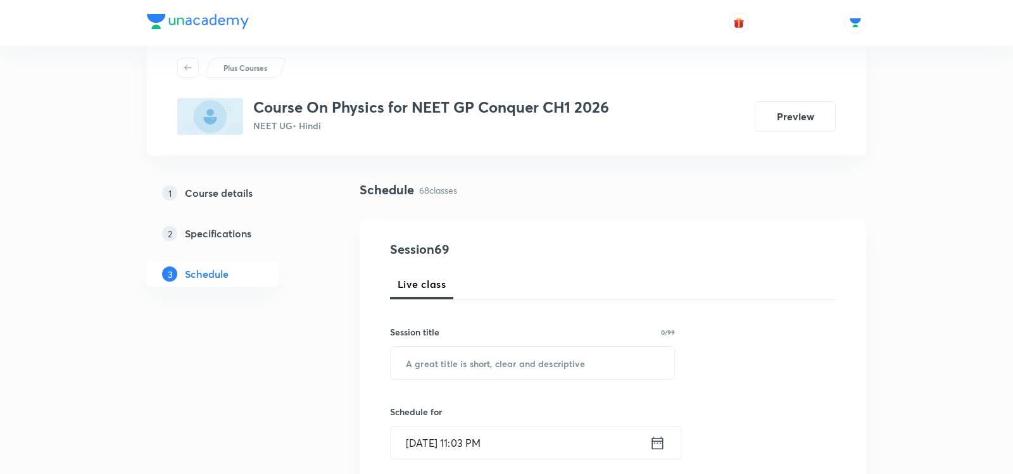
scroll to position [40, 0]
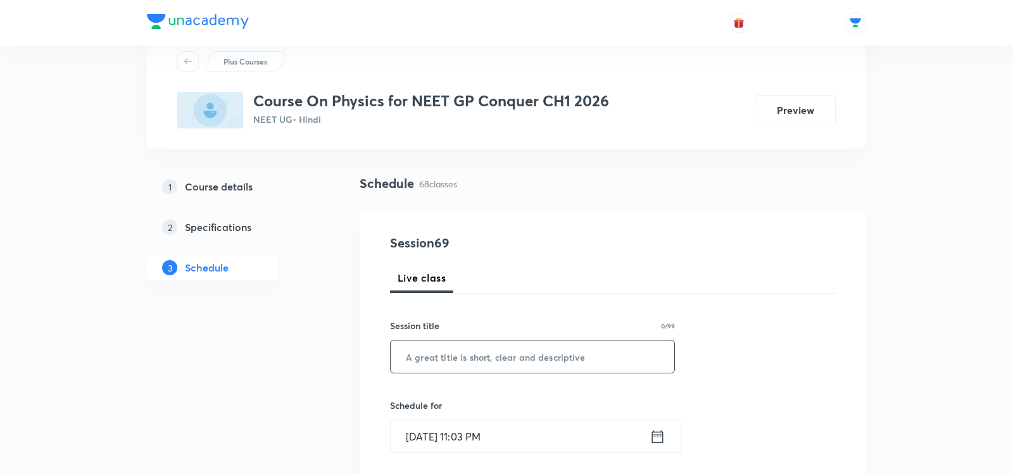
click at [503, 356] on input "text" at bounding box center [533, 357] width 284 height 32
paste input "OM and Collision - 03"
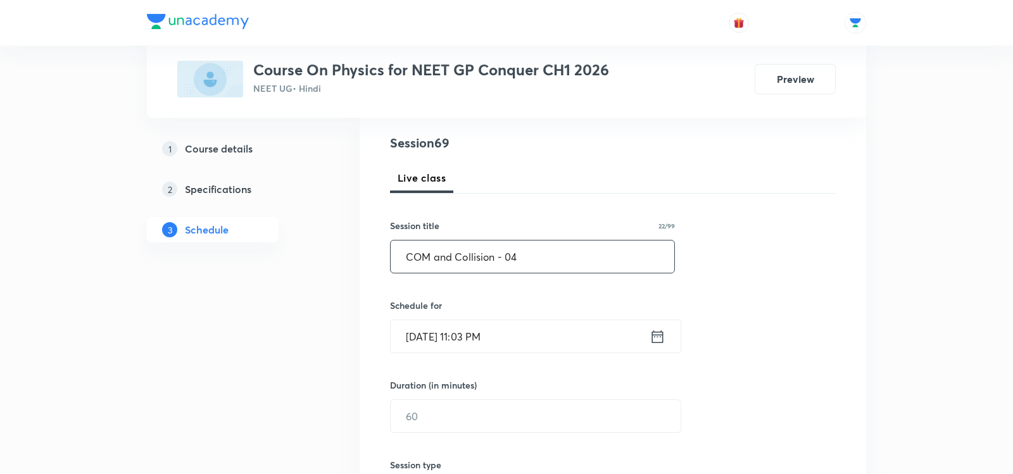
scroll to position [155, 0]
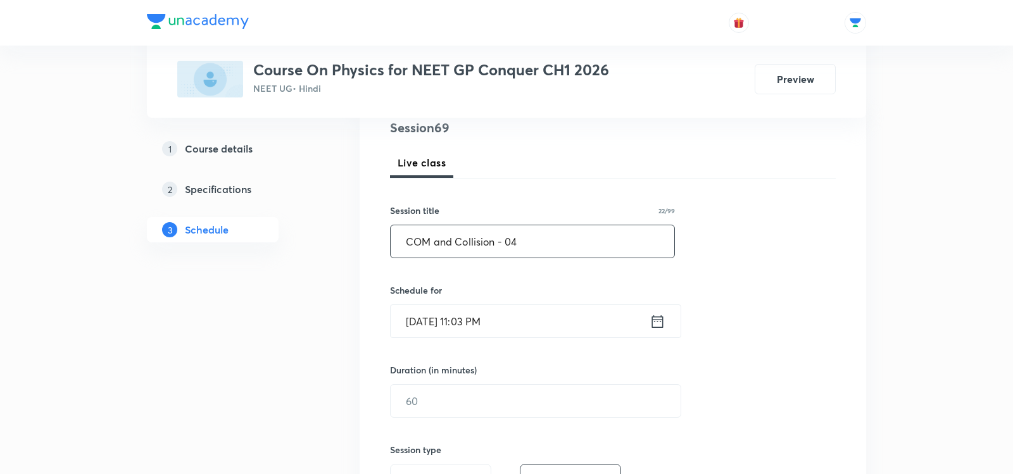
type input "COM and Collision - 04"
click at [660, 315] on icon at bounding box center [657, 321] width 11 height 13
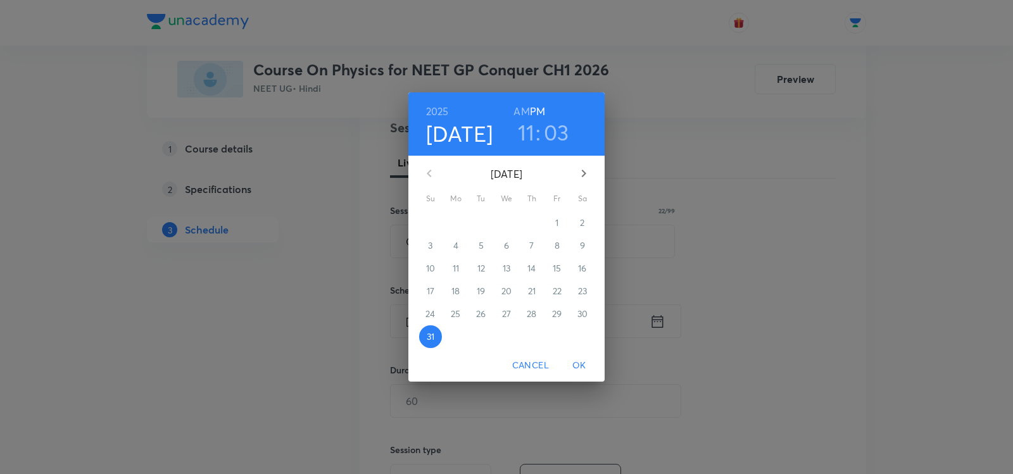
click at [585, 178] on icon "button" at bounding box center [583, 173] width 15 height 15
click at [461, 223] on span "1" at bounding box center [455, 223] width 23 height 13
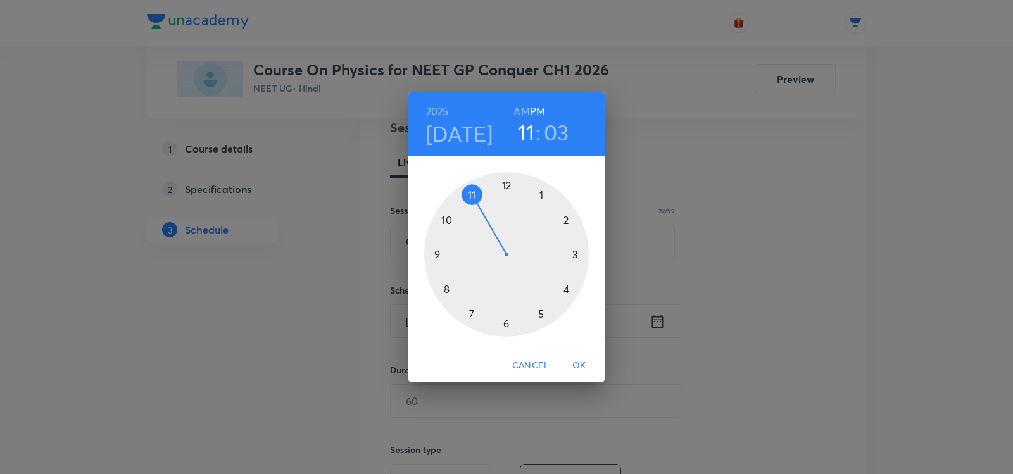
click at [519, 113] on h6 "AM" at bounding box center [521, 112] width 16 height 18
click at [451, 222] on div at bounding box center [506, 254] width 165 height 165
click at [572, 253] on div at bounding box center [506, 254] width 165 height 165
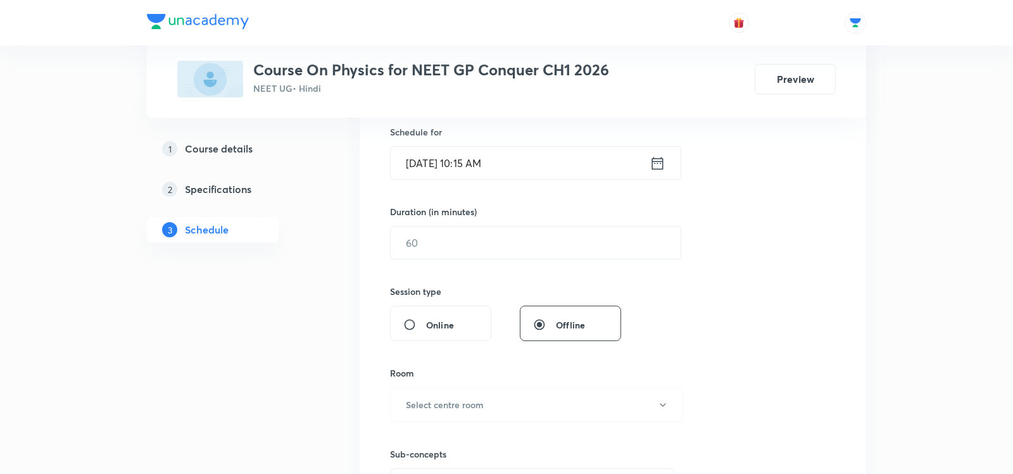
scroll to position [317, 0]
click at [415, 236] on input "text" at bounding box center [536, 239] width 290 height 32
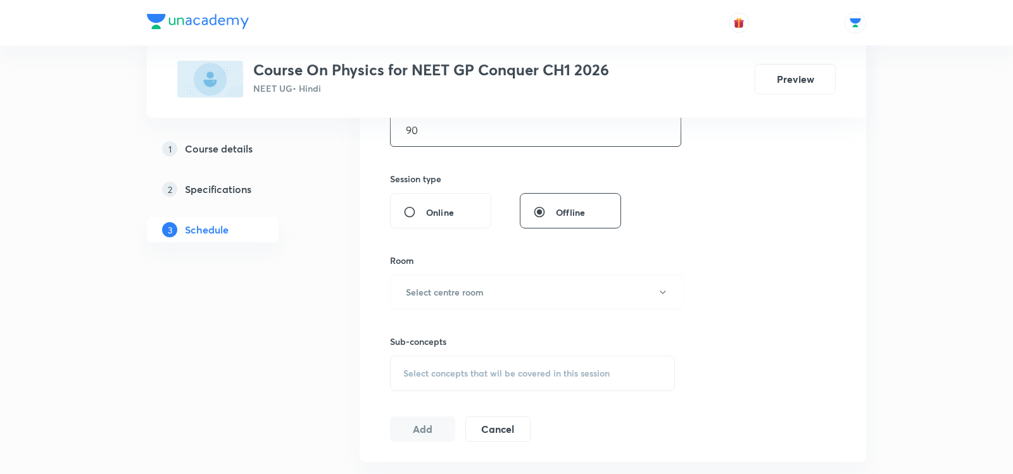
scroll to position [429, 0]
type input "90"
click at [487, 288] on button "Select centre room" at bounding box center [537, 289] width 294 height 35
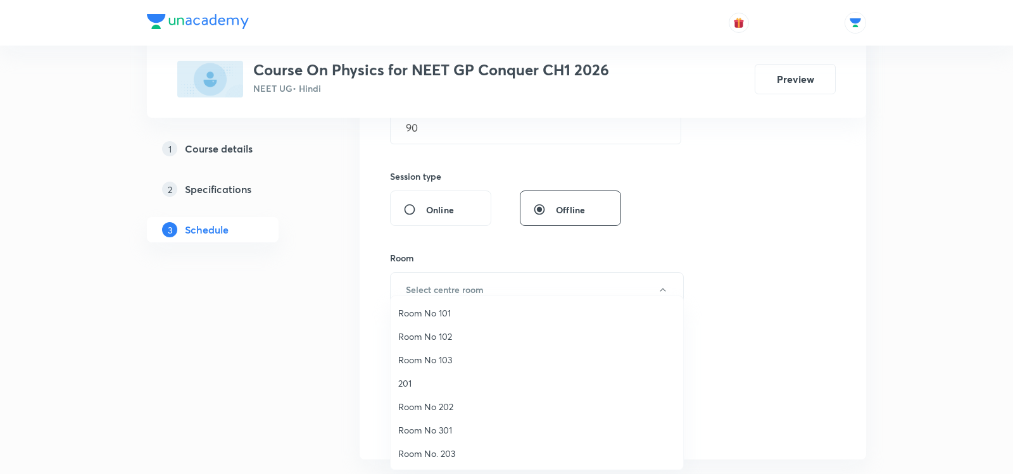
click at [418, 448] on span "Room No. 203" at bounding box center [536, 453] width 277 height 13
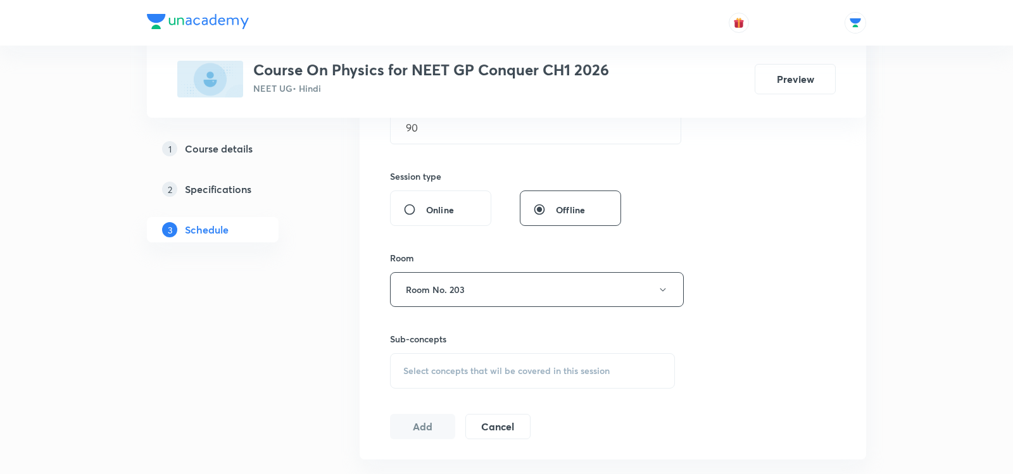
scroll to position [503, 0]
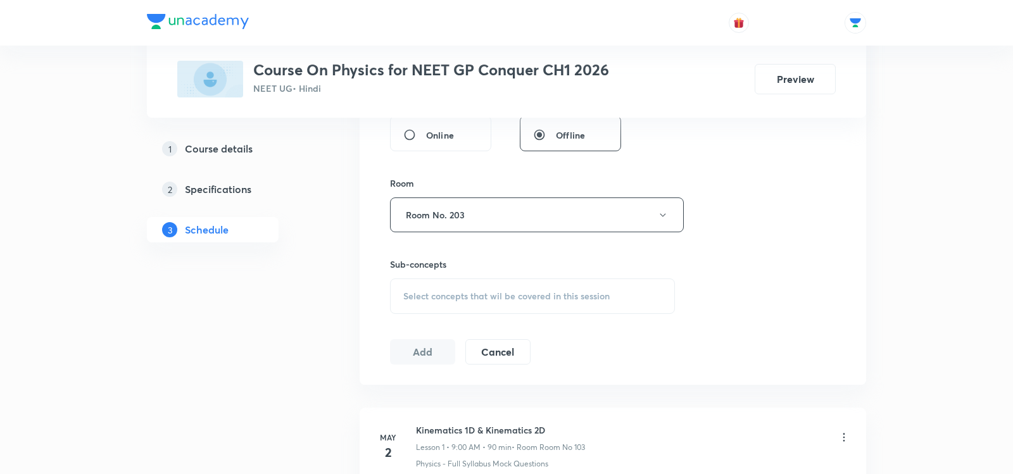
click at [431, 283] on div "Select concepts that wil be covered in this session" at bounding box center [532, 296] width 285 height 35
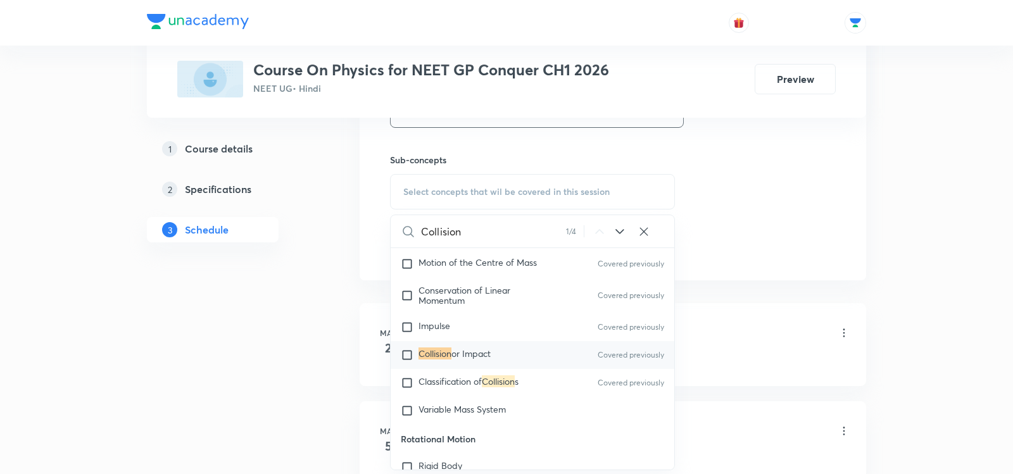
scroll to position [3701, 0]
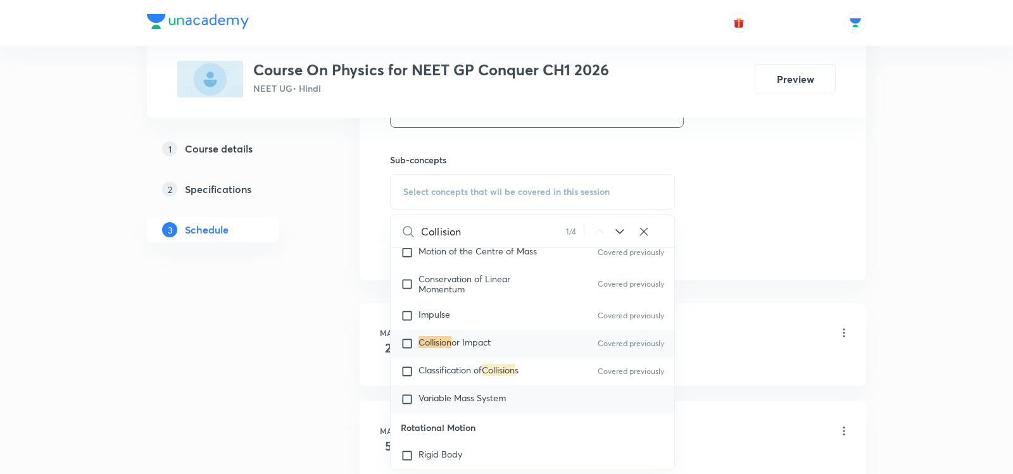
type input "Collision"
click at [482, 392] on span "Variable Mass System" at bounding box center [461, 398] width 87 height 12
checkbox input "true"
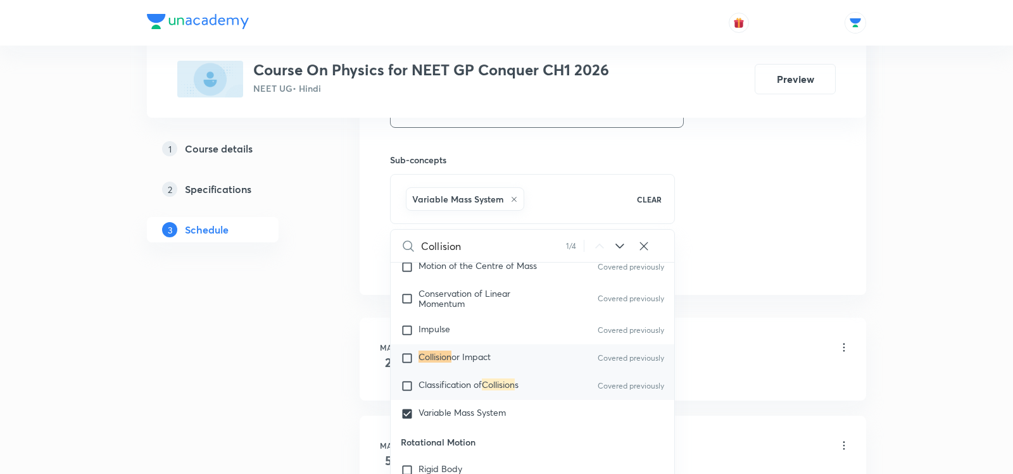
click at [478, 379] on span "Classification of" at bounding box center [449, 385] width 63 height 12
checkbox input "true"
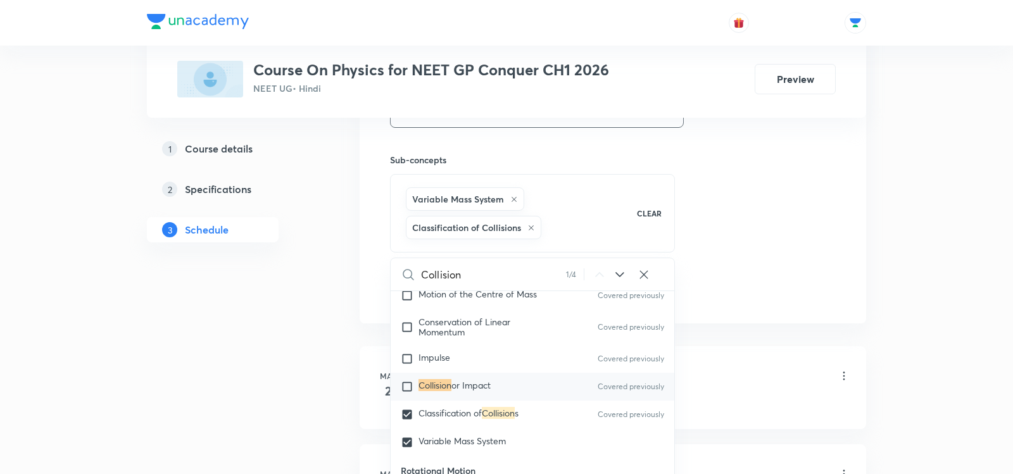
click at [463, 373] on div "Collision or Impact Covered previously" at bounding box center [533, 387] width 284 height 28
checkbox input "true"
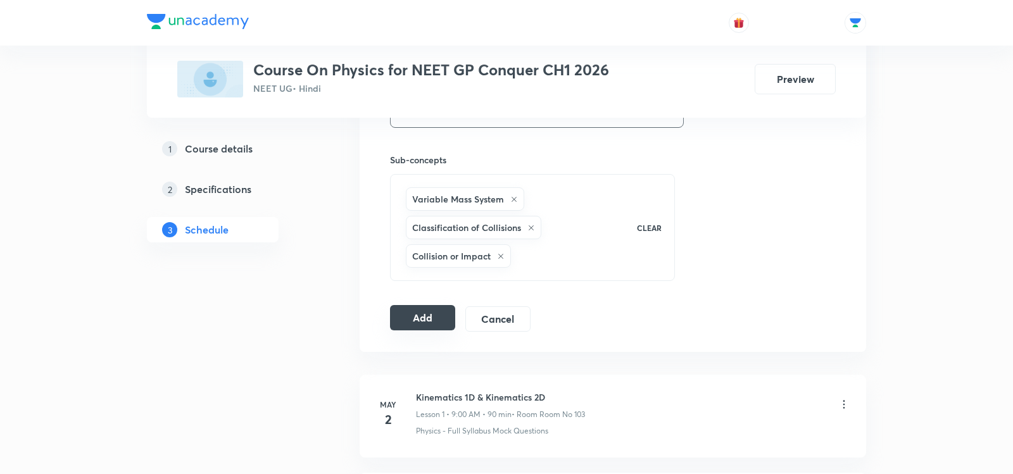
click at [414, 310] on button "Add" at bounding box center [422, 317] width 65 height 25
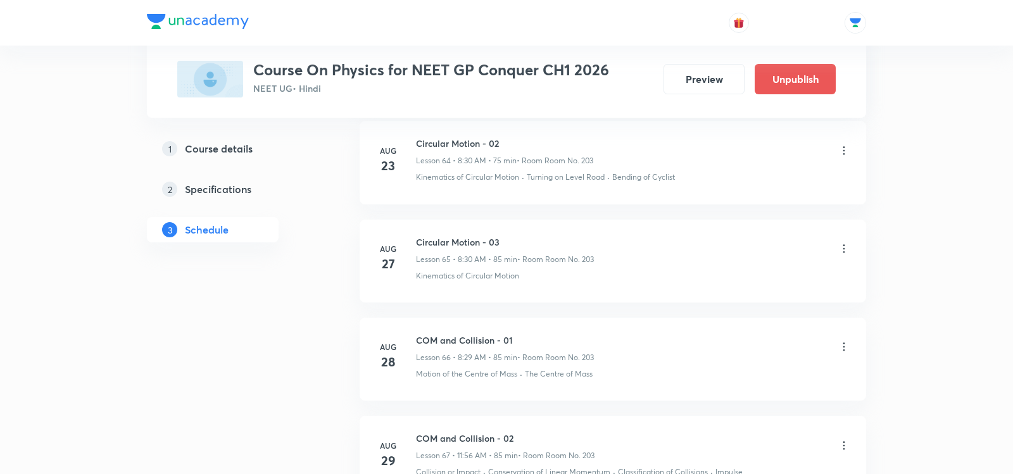
scroll to position [6704, 0]
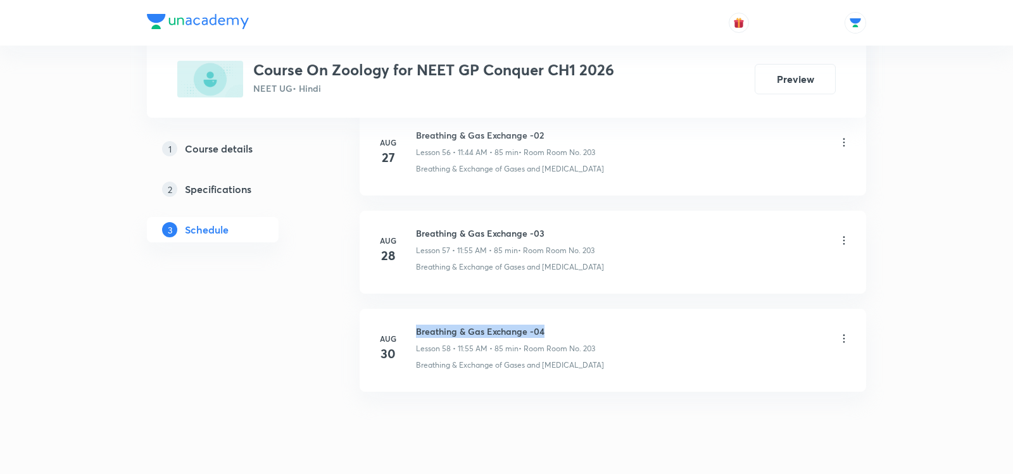
drag, startPoint x: 417, startPoint y: 296, endPoint x: 569, endPoint y: 298, distance: 151.3
click at [569, 325] on h6 "Breathing & Gas Exchange -04" at bounding box center [505, 331] width 179 height 13
copy h6 "Breathing & Gas Exchange -04"
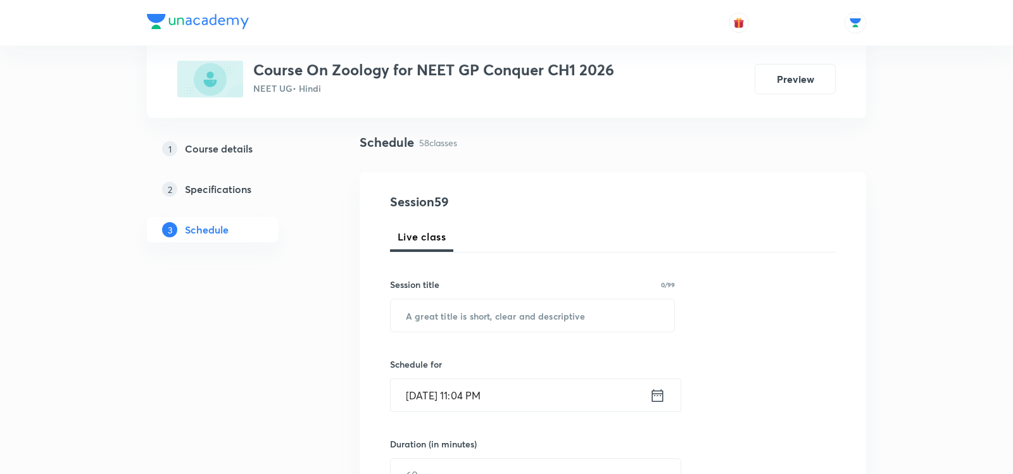
scroll to position [108, 0]
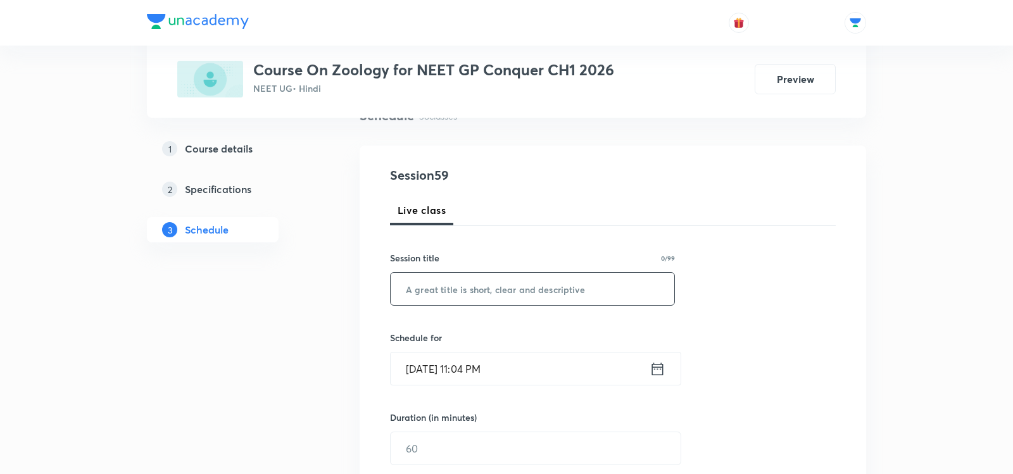
click at [520, 292] on input "text" at bounding box center [533, 289] width 284 height 32
paste input "Breathing & Gas Exchange -04"
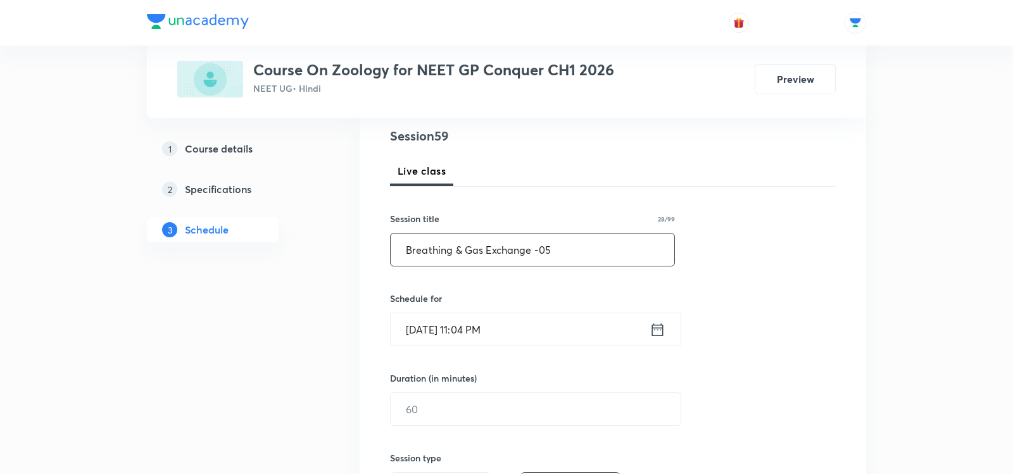
scroll to position [163, 0]
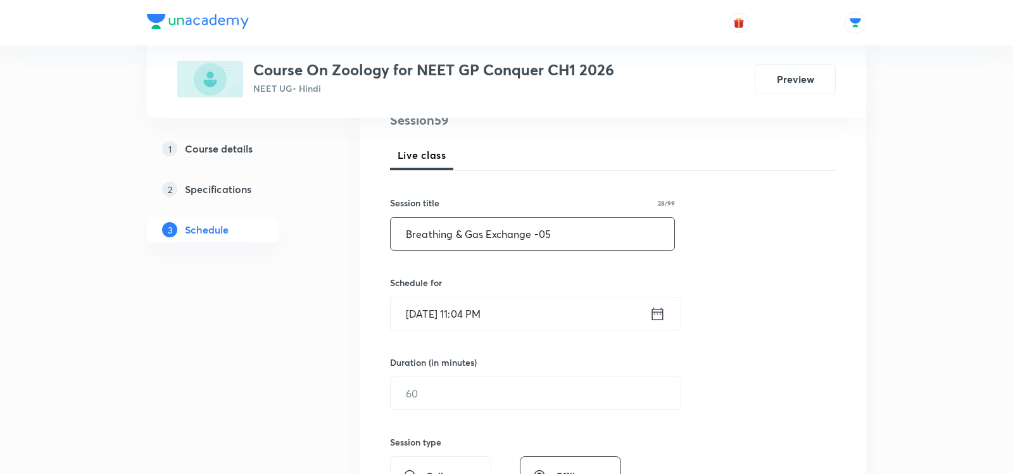
type input "Breathing & Gas Exchange -05"
click at [657, 316] on icon at bounding box center [658, 314] width 16 height 18
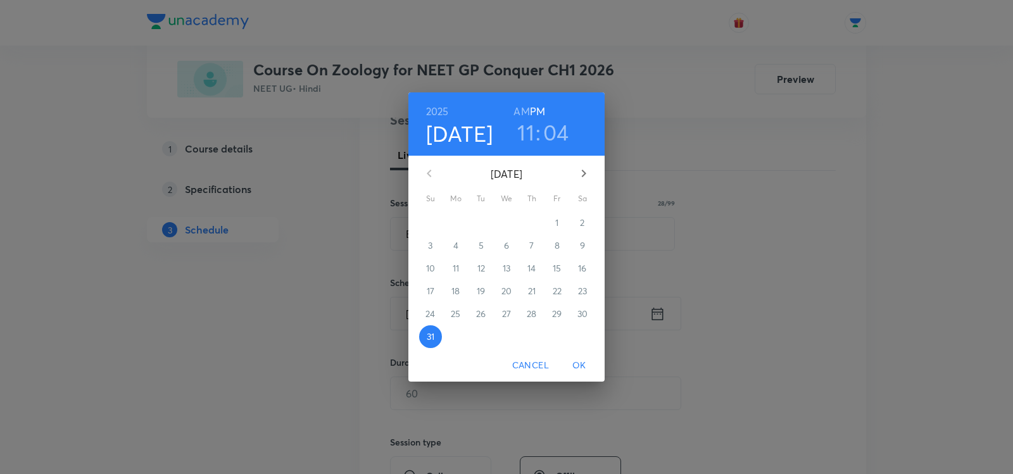
click at [580, 173] on icon "button" at bounding box center [583, 173] width 15 height 15
click at [460, 225] on span "1" at bounding box center [455, 223] width 23 height 13
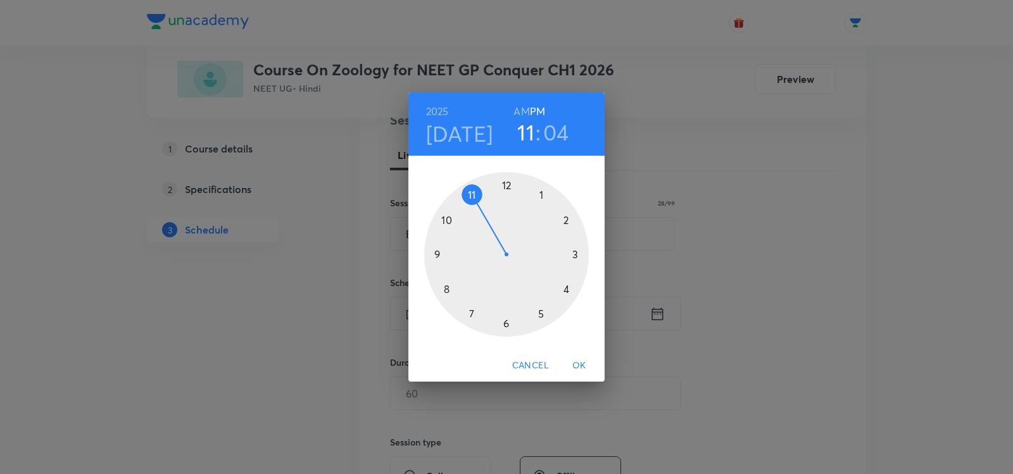
click at [523, 108] on h6 "AM" at bounding box center [521, 112] width 16 height 18
click at [539, 112] on h6 "PM" at bounding box center [537, 112] width 15 height 18
click at [508, 184] on div at bounding box center [506, 254] width 165 height 165
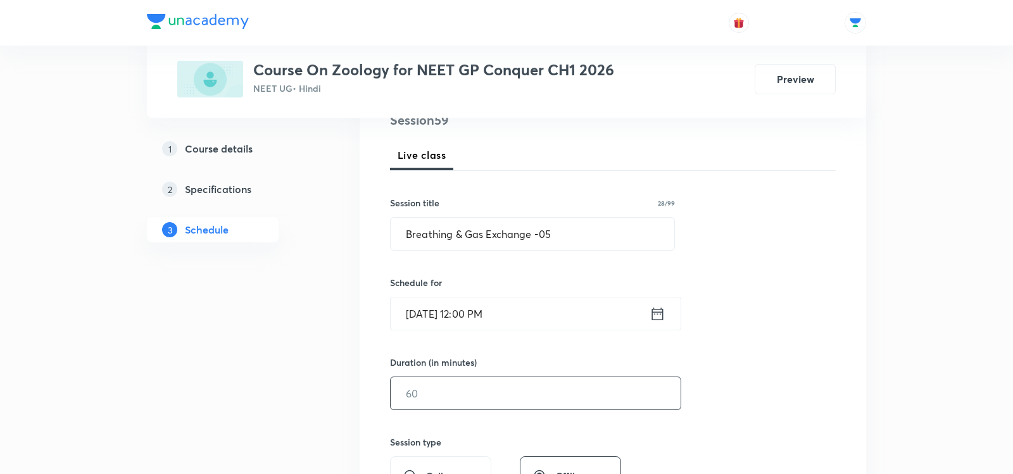
click at [422, 393] on input "text" at bounding box center [536, 393] width 290 height 32
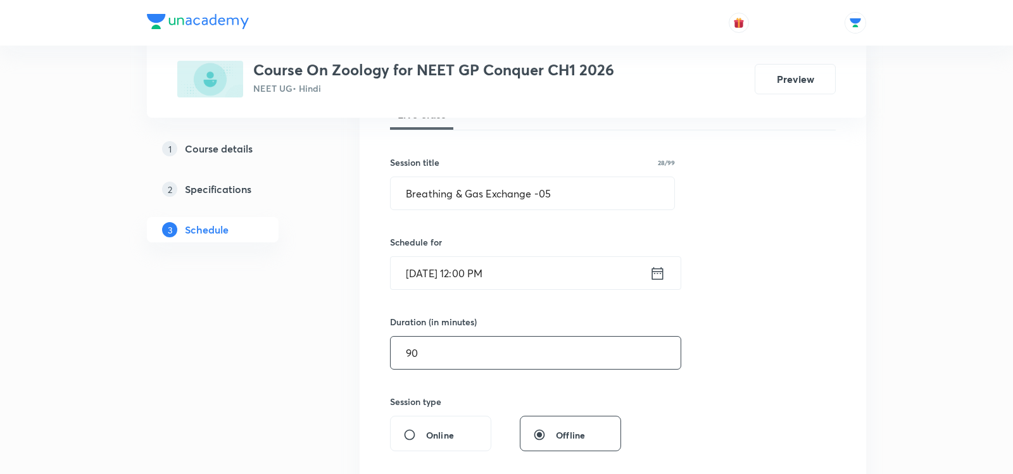
scroll to position [204, 0]
type input "9"
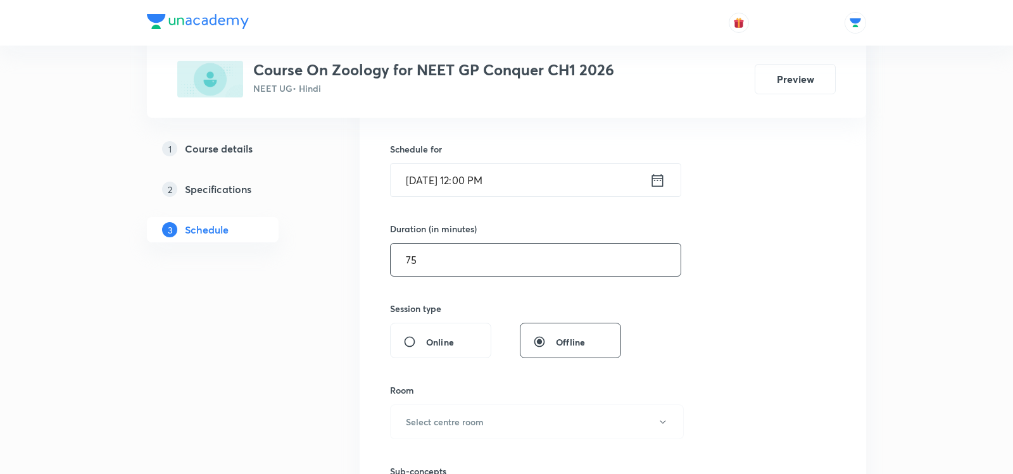
scroll to position [298, 0]
type input "75"
click at [412, 415] on h6 "Select centre room" at bounding box center [445, 420] width 78 height 13
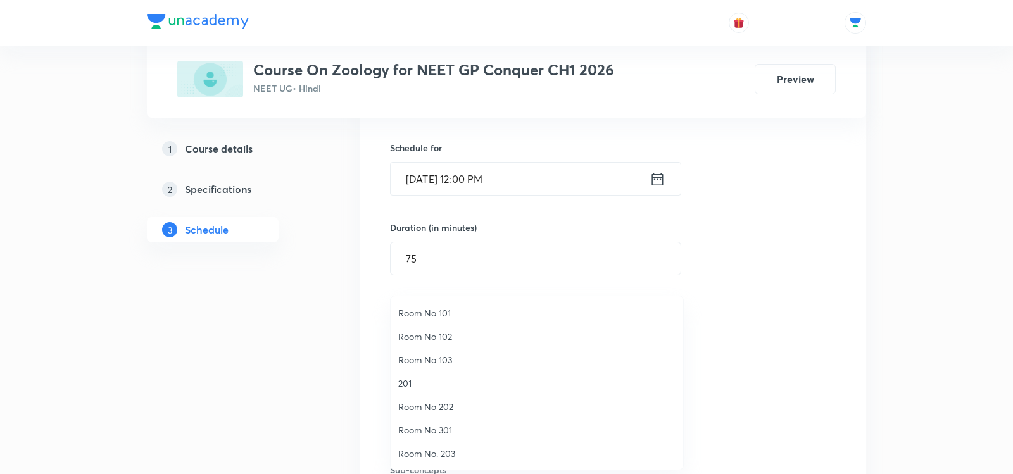
click at [431, 451] on span "Room No. 203" at bounding box center [536, 453] width 277 height 13
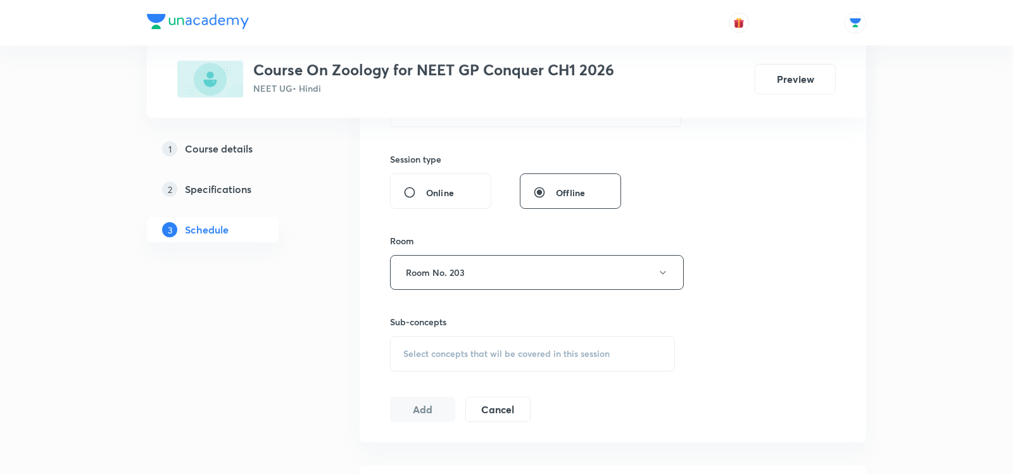
scroll to position [451, 0]
click at [414, 344] on span "Select concepts that wil be covered in this session" at bounding box center [506, 349] width 206 height 10
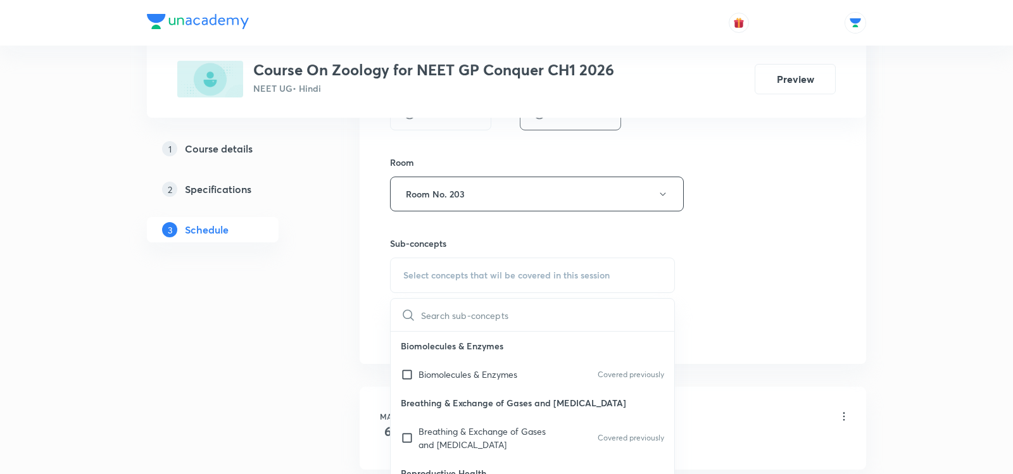
scroll to position [555, 0]
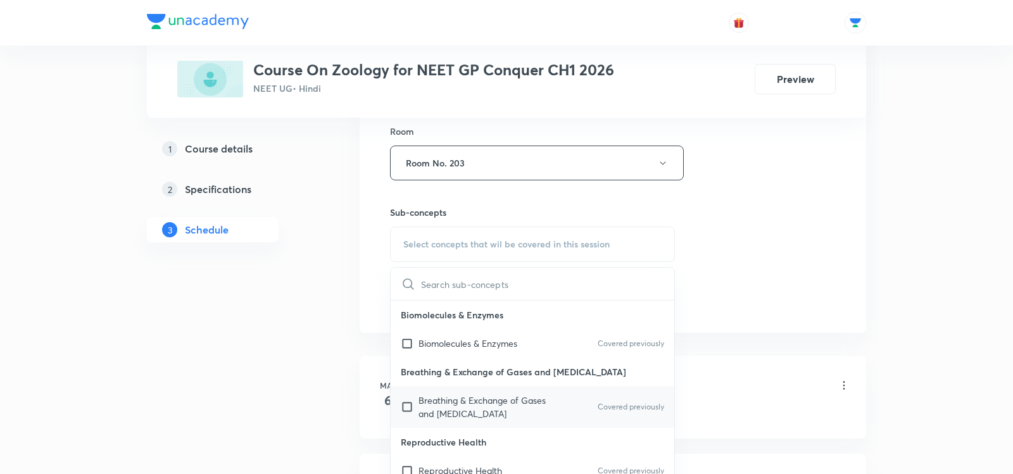
click at [446, 417] on p "Breathing & Exchange of Gases and [MEDICAL_DATA]" at bounding box center [482, 407] width 128 height 27
checkbox input "true"
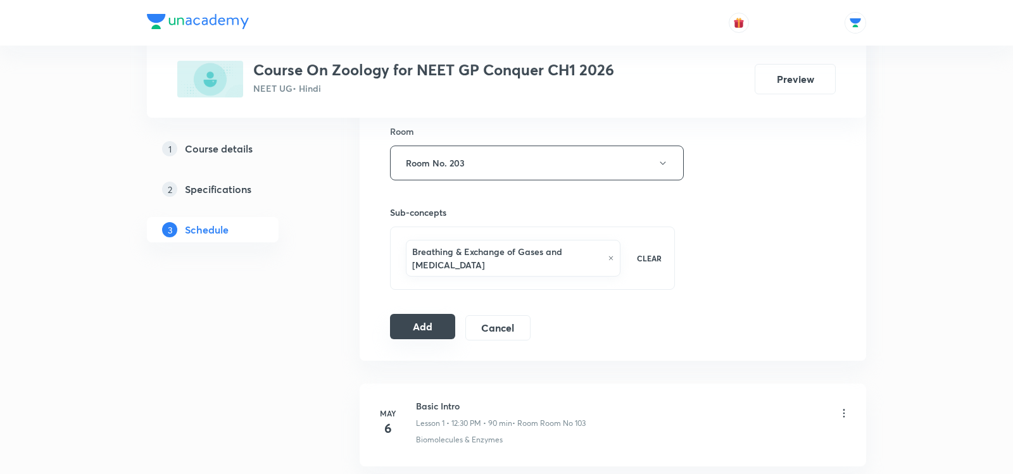
click at [413, 325] on button "Add" at bounding box center [422, 326] width 65 height 25
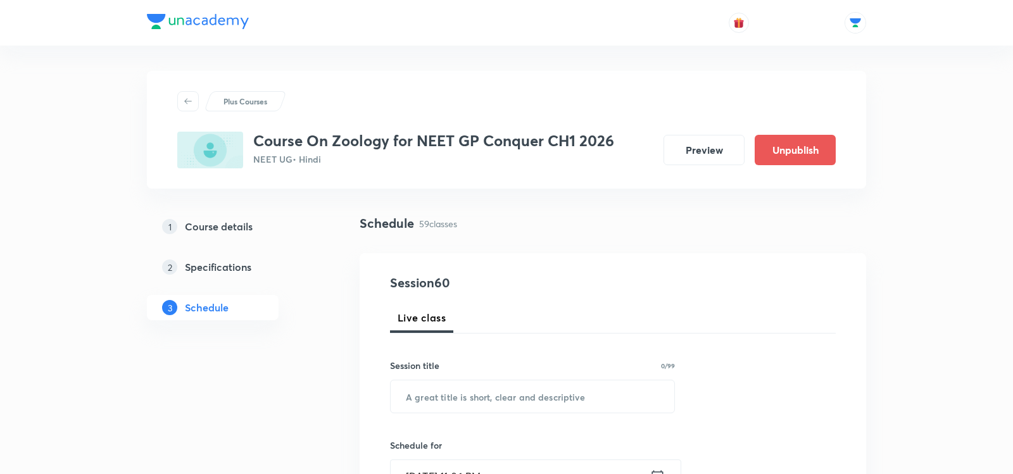
scroll to position [6293, 0]
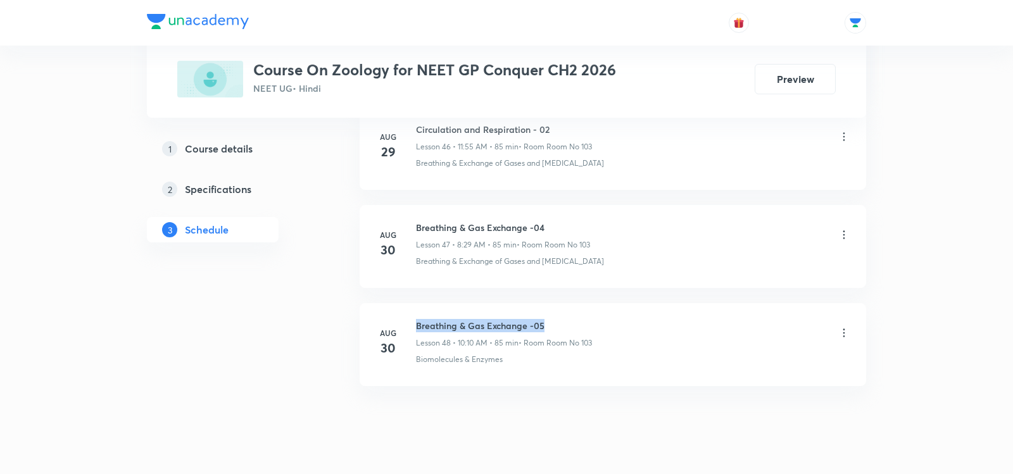
drag, startPoint x: 417, startPoint y: 296, endPoint x: 543, endPoint y: 295, distance: 126.0
click at [543, 319] on h6 "Breathing & Gas Exchange -05" at bounding box center [504, 325] width 176 height 13
copy h6 "Breathing & Gas Exchange -05"
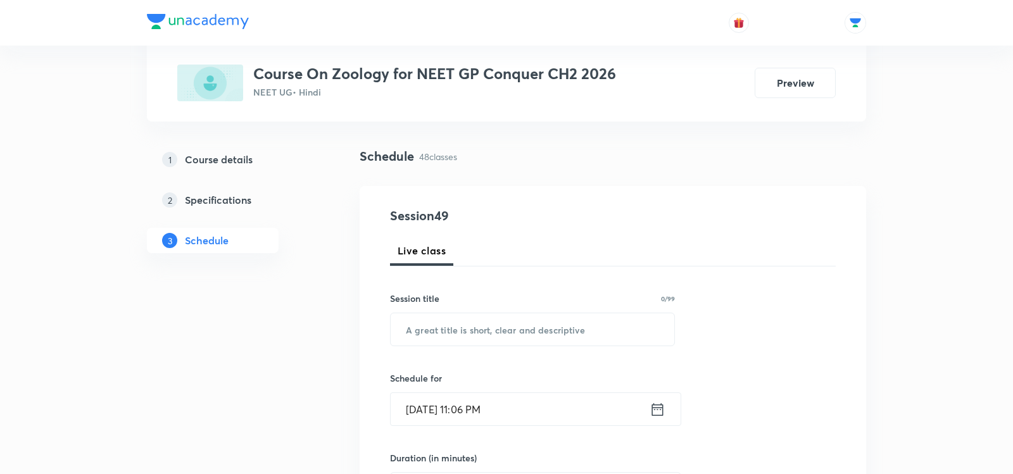
scroll to position [72, 0]
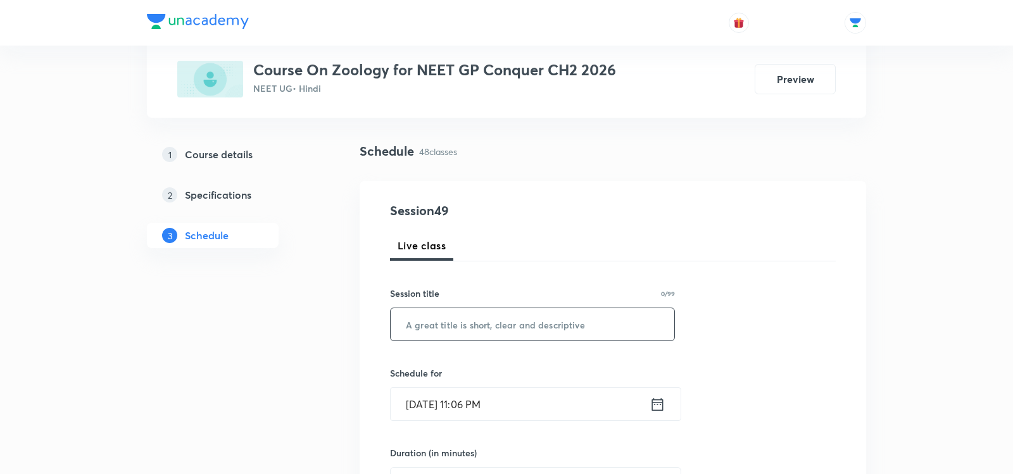
click at [505, 339] on input "text" at bounding box center [533, 324] width 284 height 32
paste input "Breathing & Gas Exchange -05"
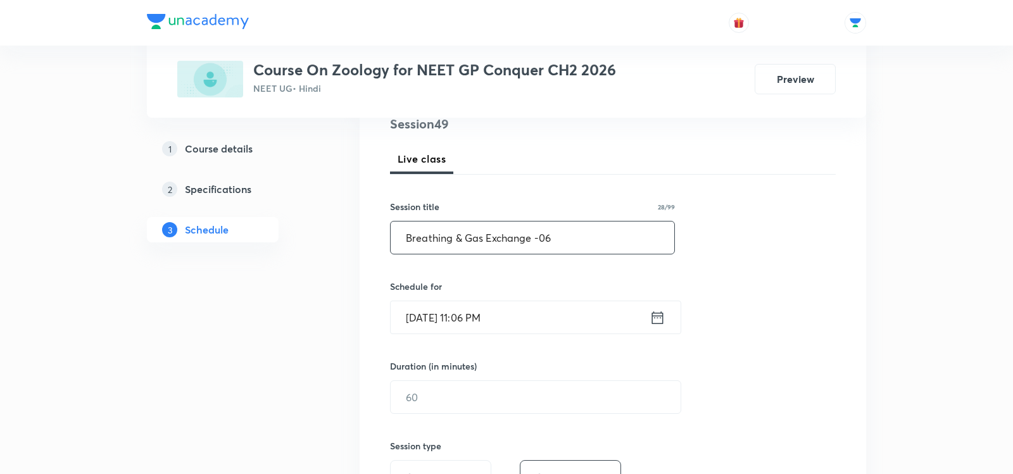
scroll to position [161, 0]
type input "Breathing & Gas Exchange -06"
click at [658, 311] on icon at bounding box center [658, 316] width 16 height 18
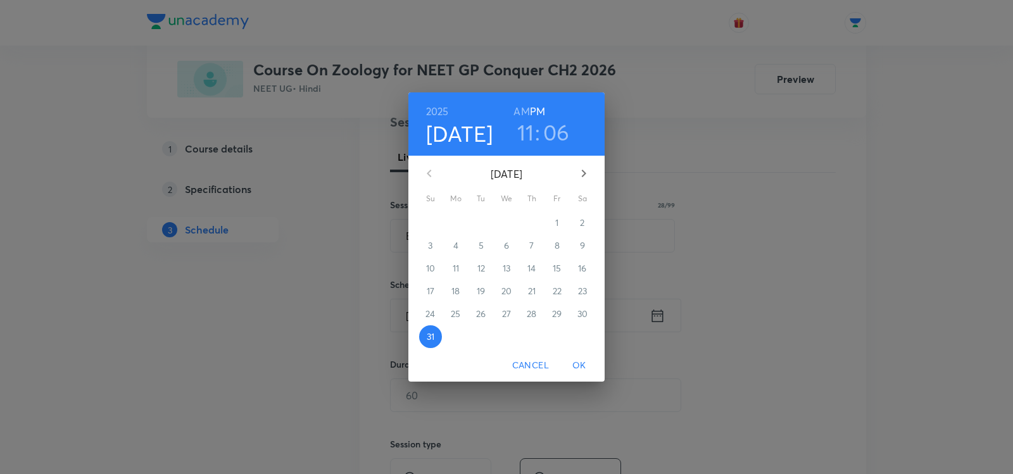
click at [593, 174] on button "button" at bounding box center [584, 173] width 30 height 30
click at [453, 220] on span "1" at bounding box center [455, 223] width 23 height 13
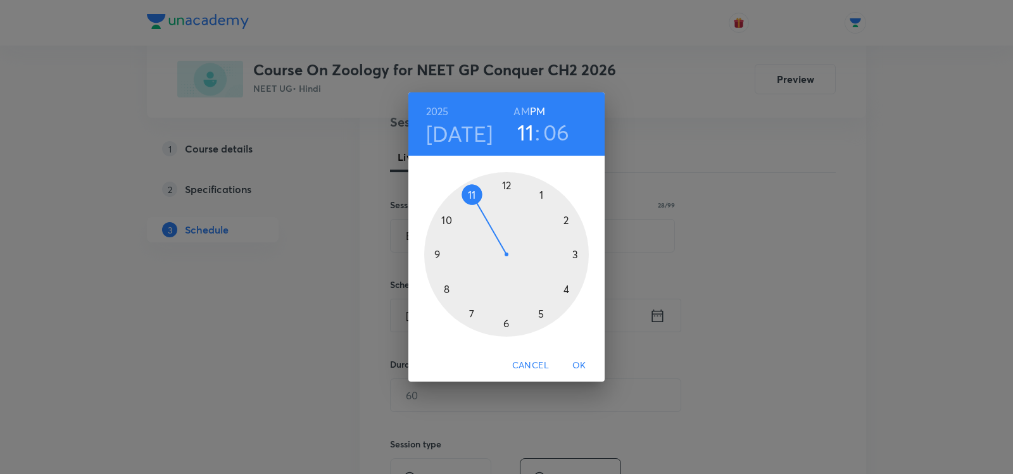
click at [520, 108] on h6 "AM" at bounding box center [521, 112] width 16 height 18
click at [443, 289] on div at bounding box center [506, 254] width 165 height 165
click at [506, 325] on div at bounding box center [506, 254] width 165 height 165
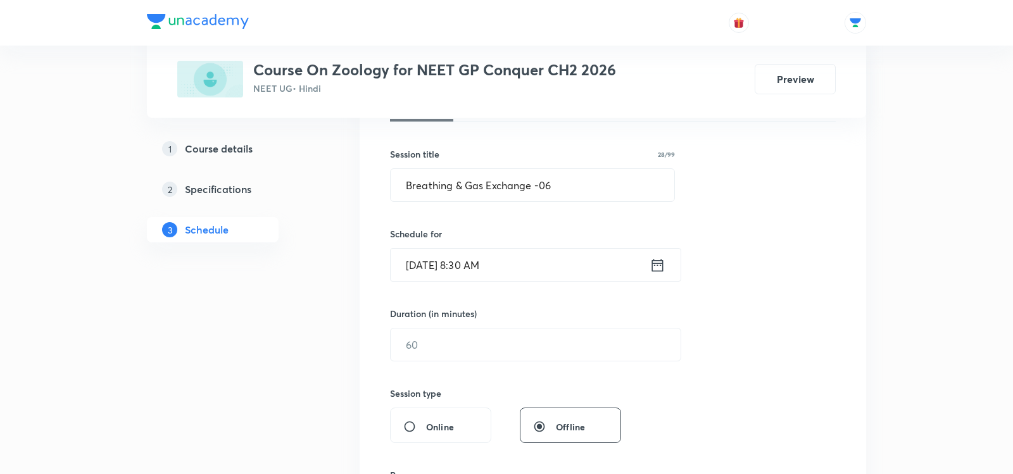
scroll to position [220, 0]
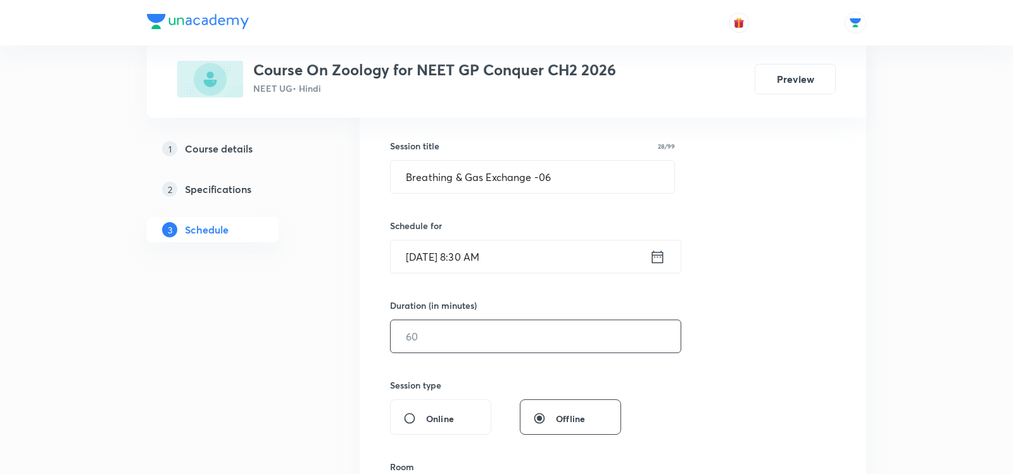
click at [480, 325] on input "text" at bounding box center [536, 336] width 290 height 32
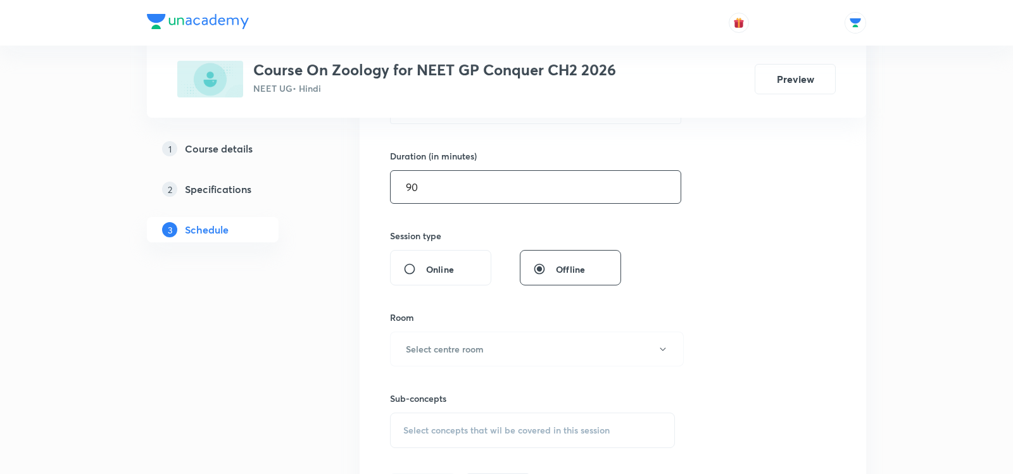
scroll to position [375, 0]
type input "90"
click at [436, 349] on button "Select centre room" at bounding box center [537, 343] width 294 height 35
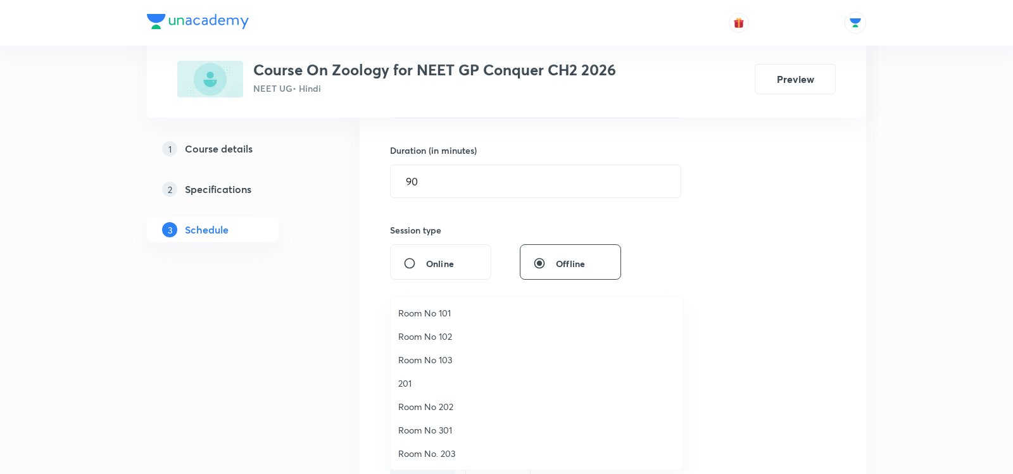
click at [421, 365] on span "Room No 103" at bounding box center [536, 359] width 277 height 13
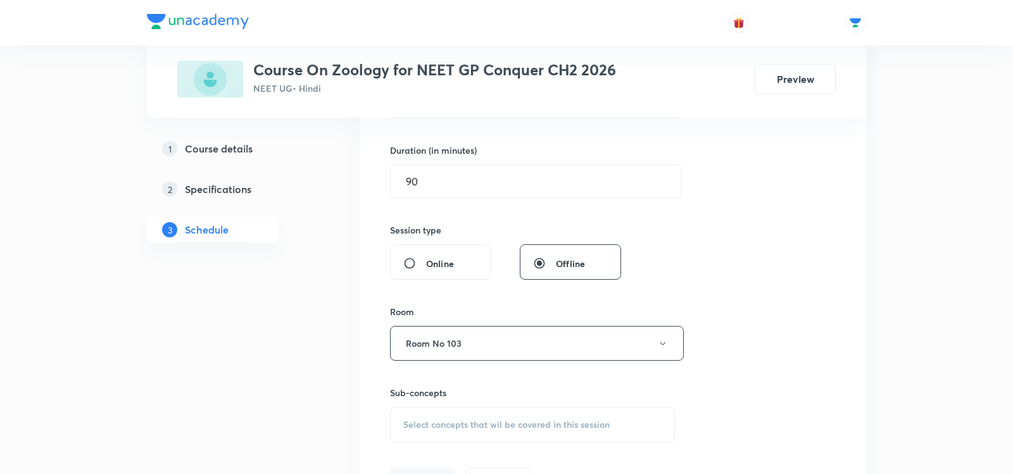
scroll to position [486, 0]
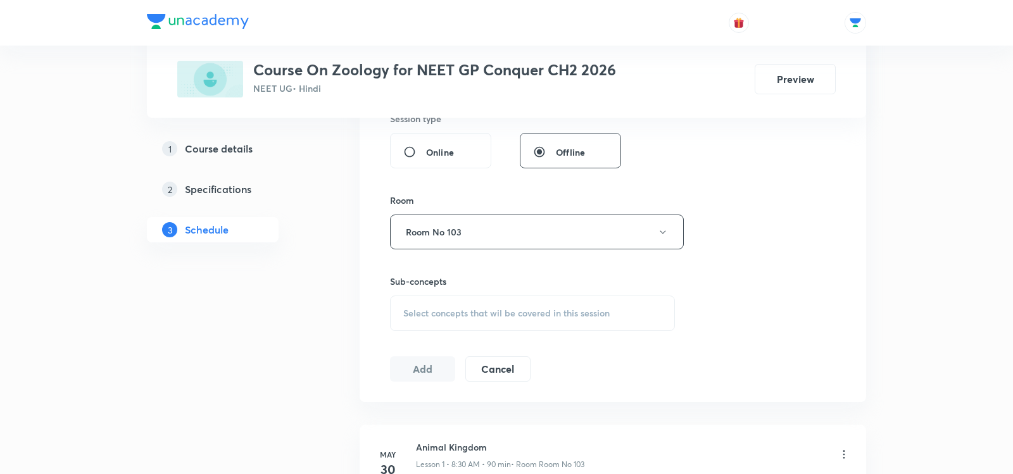
click at [472, 308] on span "Select concepts that wil be covered in this session" at bounding box center [506, 313] width 206 height 10
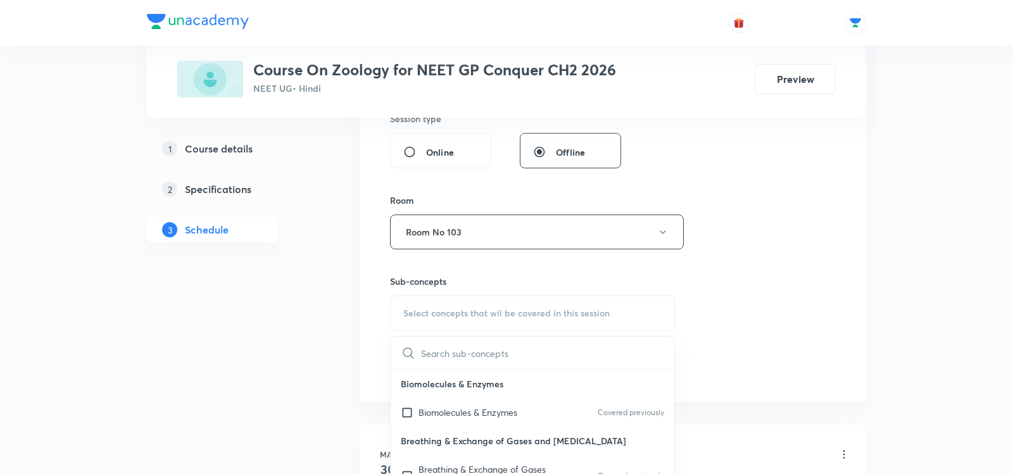
scroll to position [567, 0]
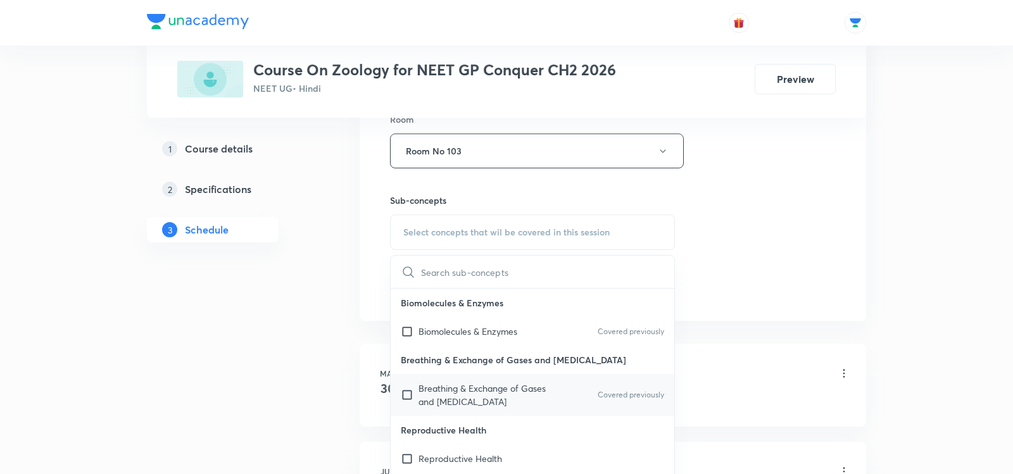
click at [431, 393] on p "Breathing & Exchange of Gases and Body Fluids" at bounding box center [482, 395] width 128 height 27
checkbox input "true"
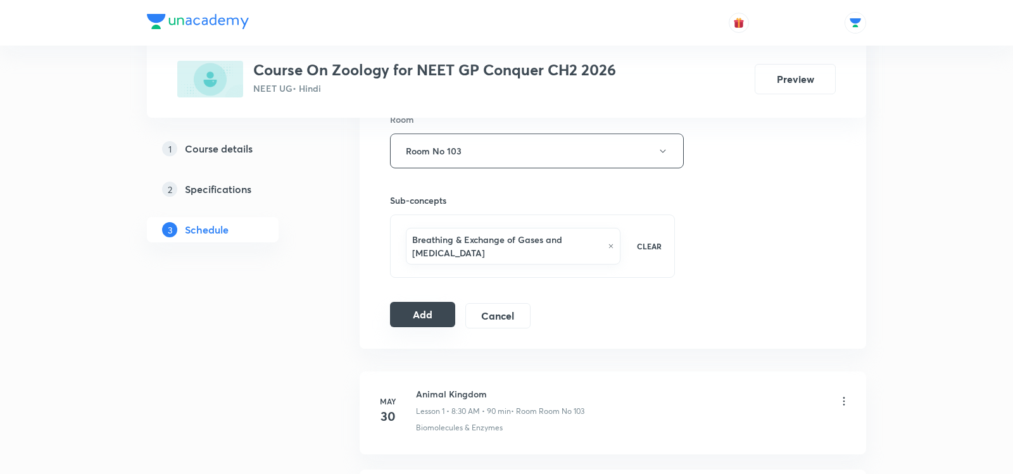
click at [440, 305] on button "Add" at bounding box center [422, 314] width 65 height 25
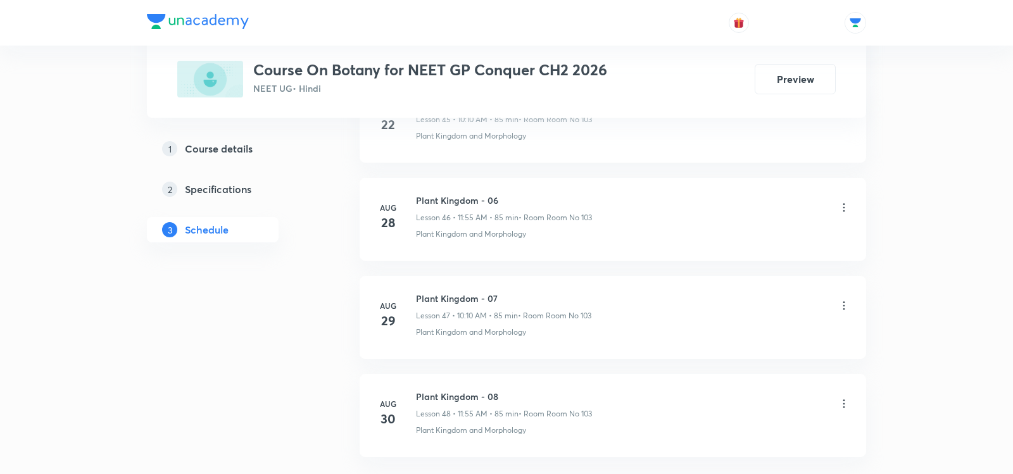
scroll to position [5146, 0]
drag, startPoint x: 417, startPoint y: 366, endPoint x: 505, endPoint y: 364, distance: 88.0
click at [506, 393] on h6 "Plant Kingdom - 08" at bounding box center [504, 399] width 176 height 13
copy h6 "Plant Kingdom - 08"
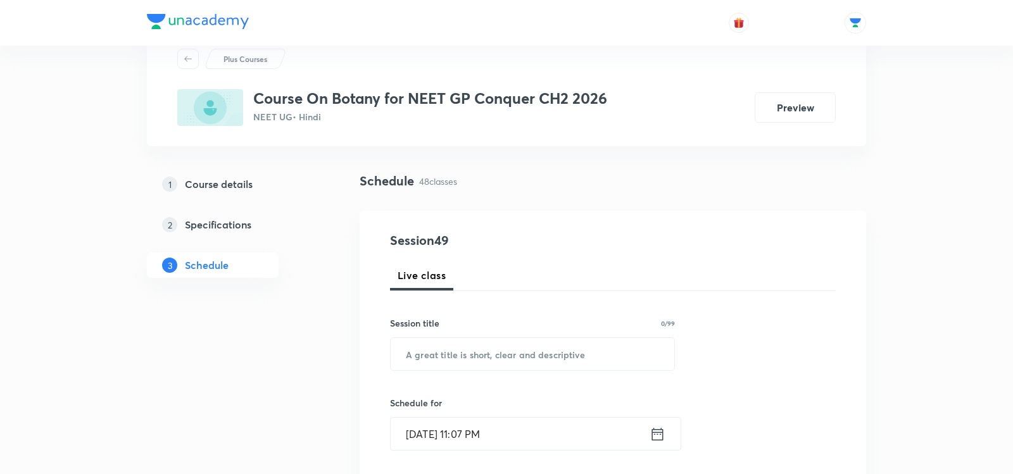
scroll to position [44, 0]
click at [505, 343] on input "text" at bounding box center [533, 352] width 284 height 32
paste input "Plant Kingdom - 08"
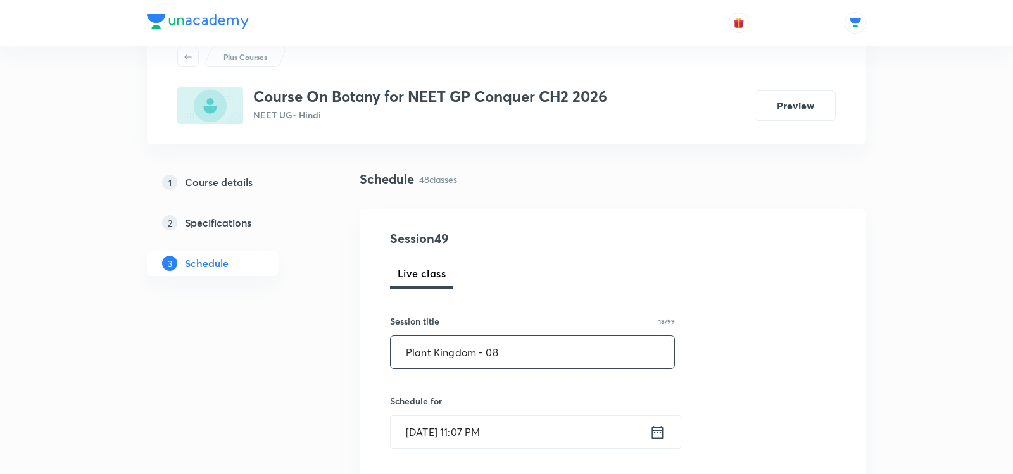
type input "Plant Kingdom - 0"
type input "P"
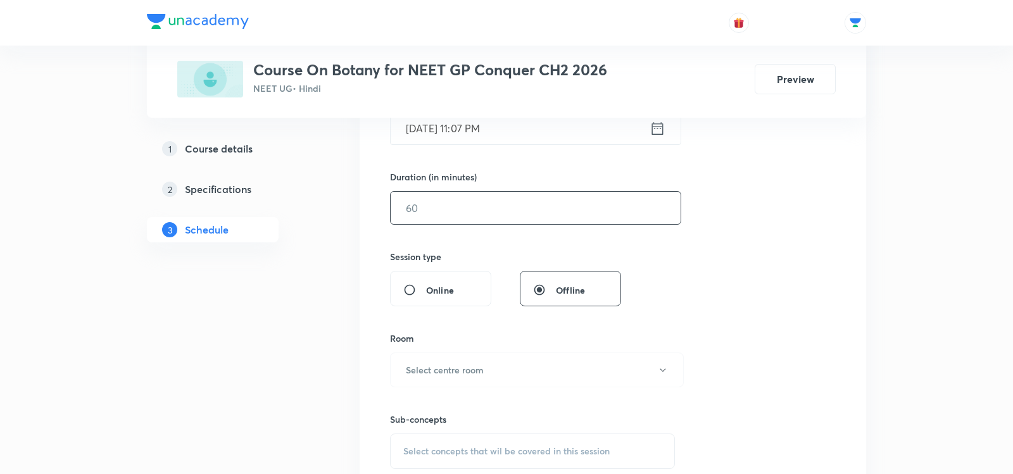
scroll to position [365, 0]
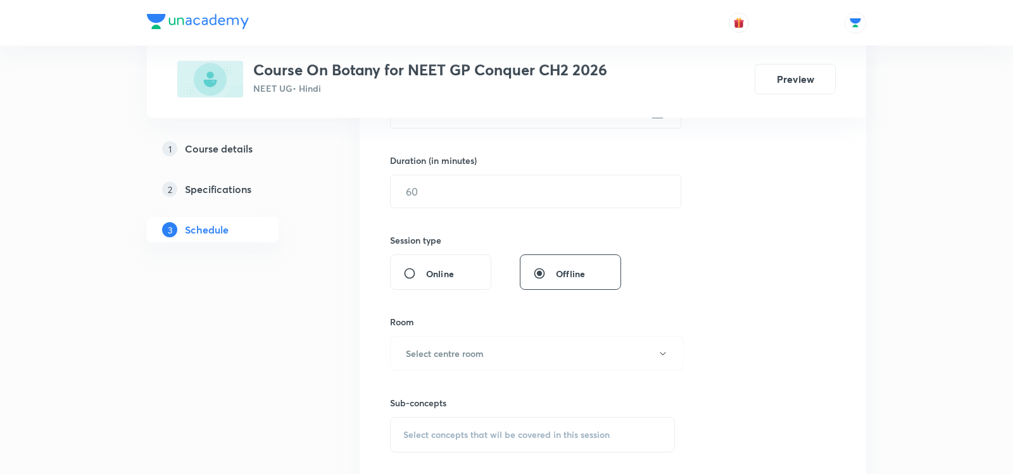
click at [454, 424] on div "Select concepts that wil be covered in this session" at bounding box center [532, 434] width 285 height 35
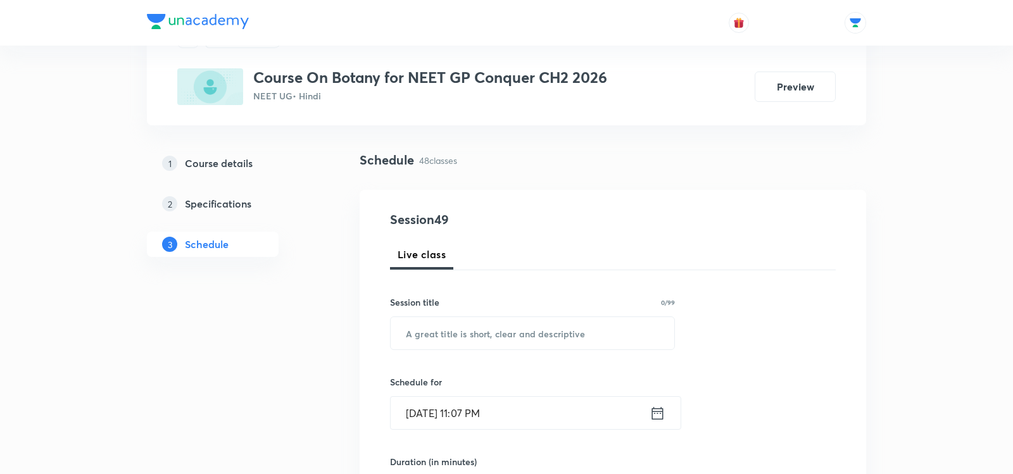
scroll to position [0, 0]
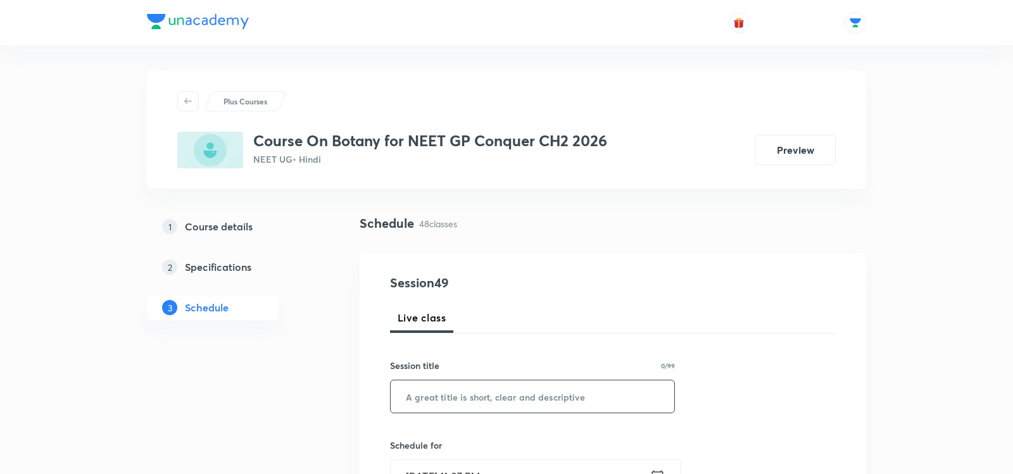
click at [441, 399] on input "text" at bounding box center [533, 396] width 284 height 32
type input "Plant Morphology - 01"
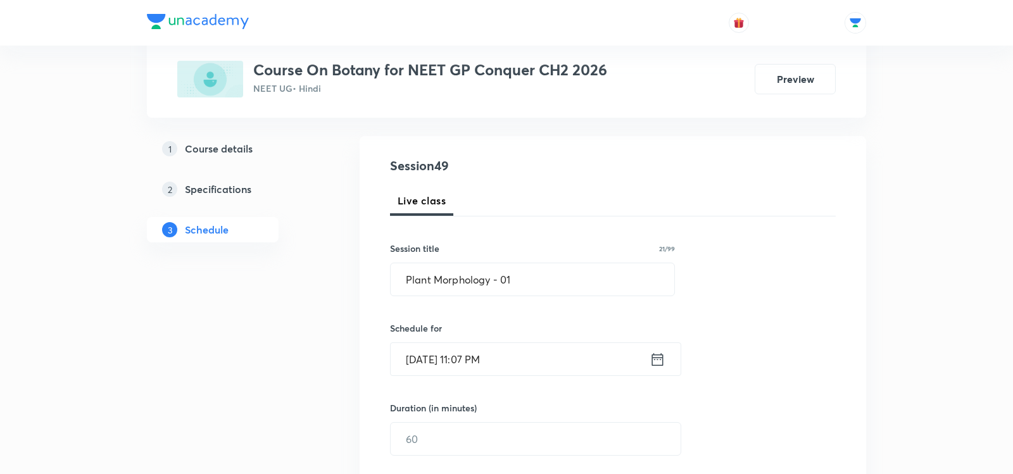
scroll to position [133, 0]
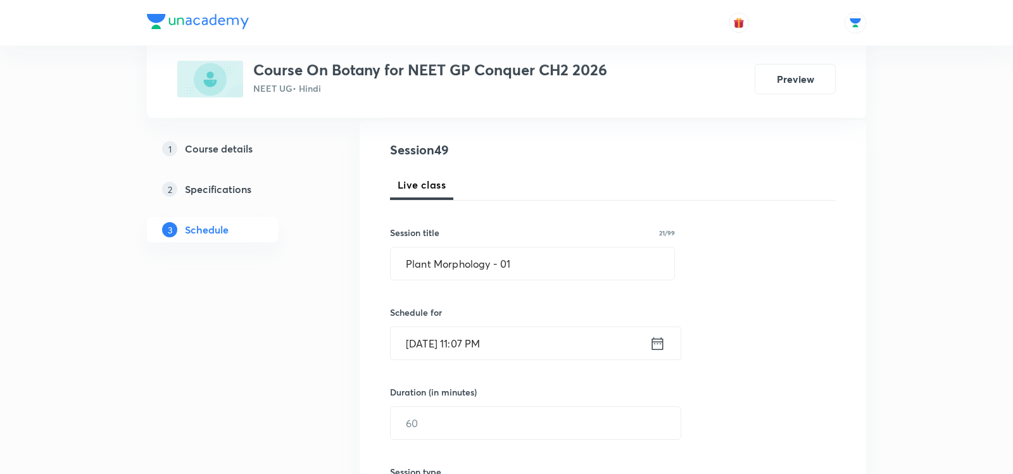
click at [657, 346] on icon at bounding box center [658, 344] width 16 height 18
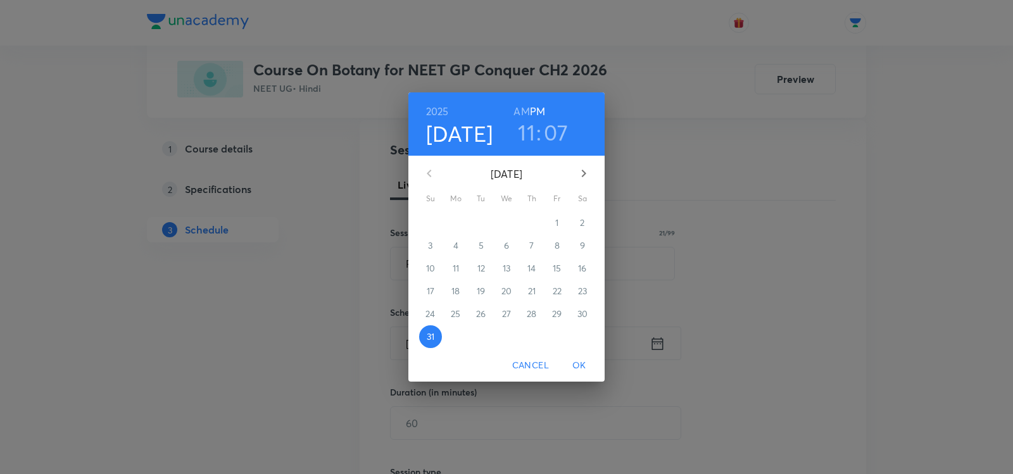
click at [588, 172] on icon "button" at bounding box center [583, 173] width 15 height 15
click at [455, 225] on p "1" at bounding box center [455, 223] width 3 height 13
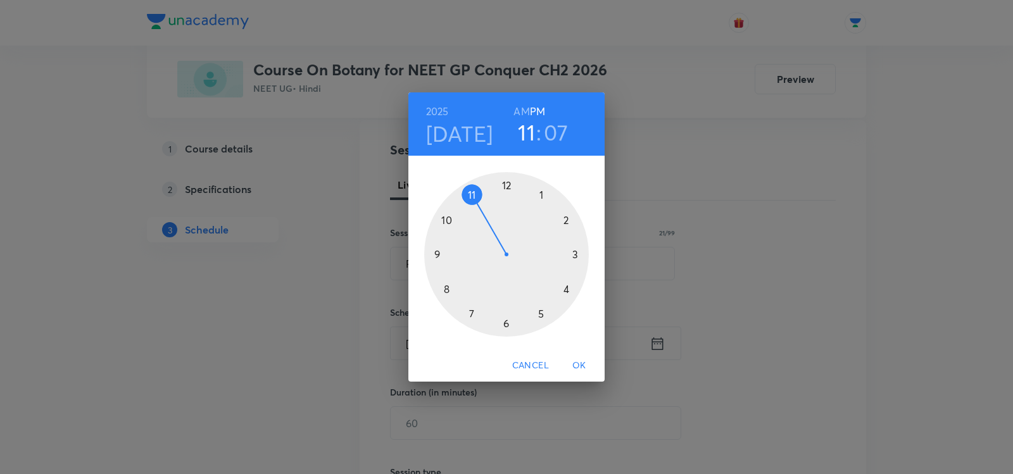
click at [522, 110] on h6 "AM" at bounding box center [521, 112] width 16 height 18
click at [448, 222] on div at bounding box center [506, 254] width 165 height 165
click at [577, 257] on div at bounding box center [506, 254] width 165 height 165
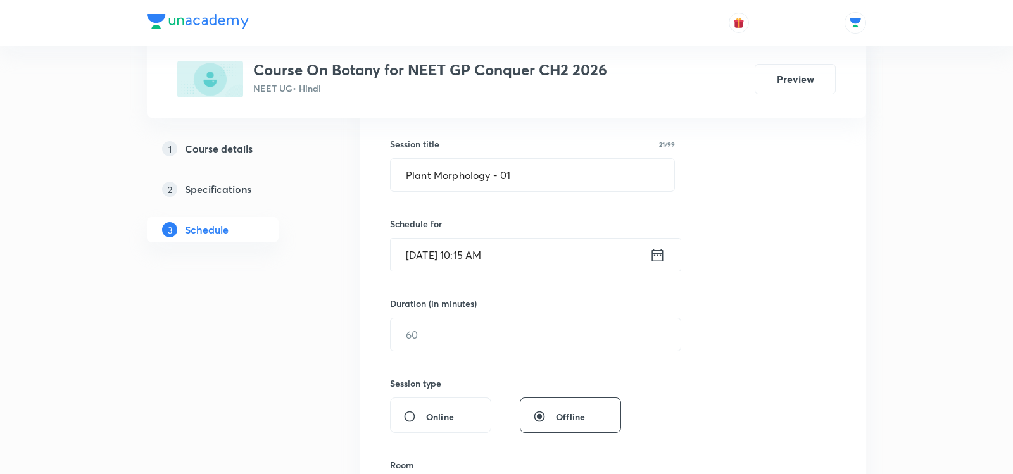
scroll to position [223, 0]
click at [431, 337] on input "text" at bounding box center [536, 333] width 290 height 32
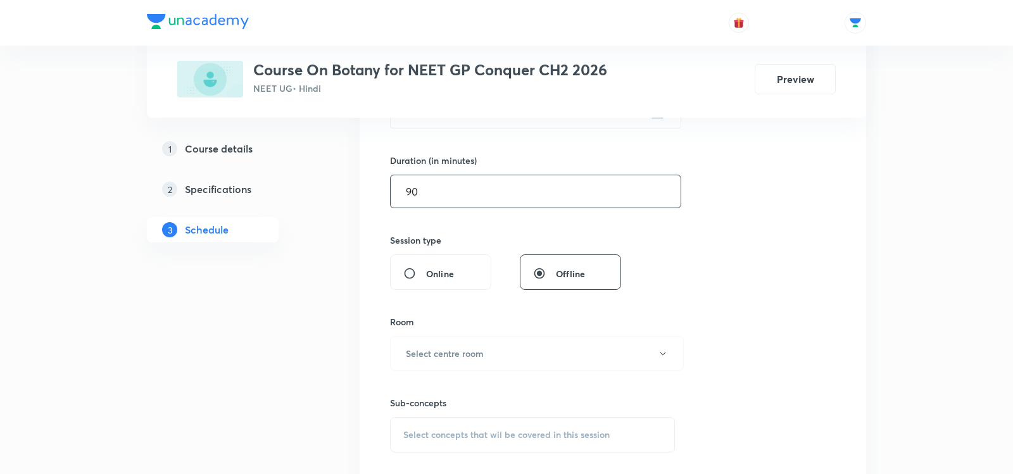
scroll to position [387, 0]
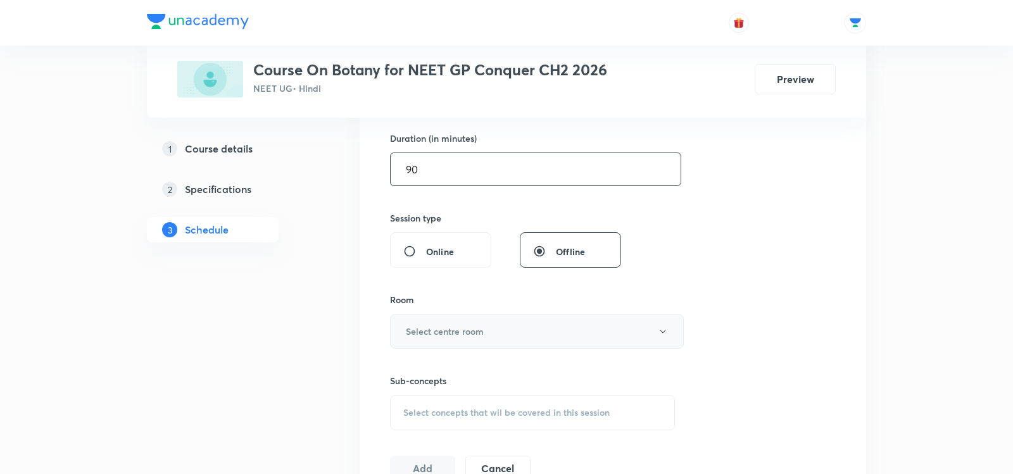
type input "90"
click at [412, 325] on h6 "Select centre room" at bounding box center [445, 331] width 78 height 13
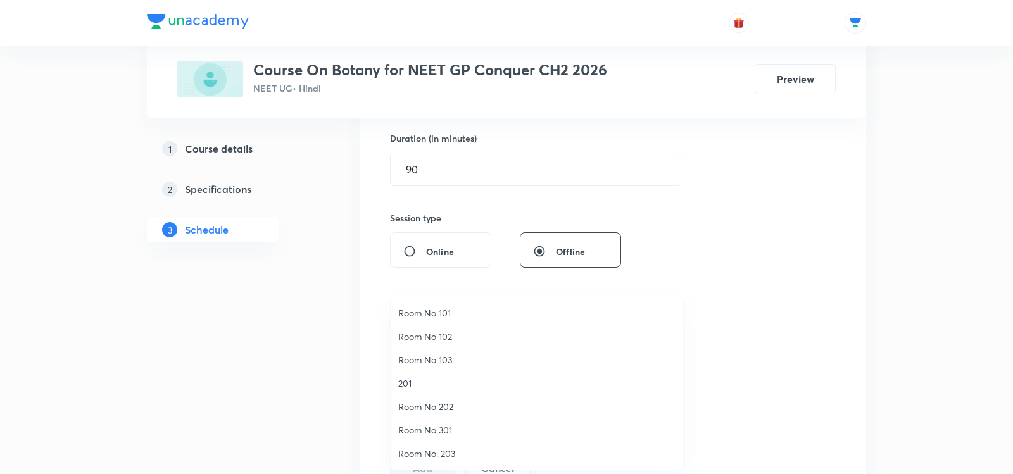
click at [417, 362] on span "Room No 103" at bounding box center [536, 359] width 277 height 13
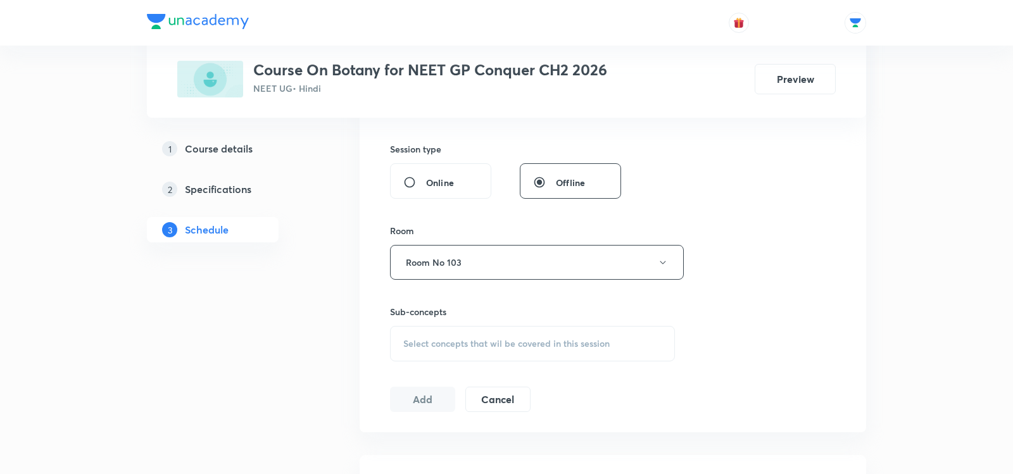
scroll to position [457, 0]
click at [424, 348] on div "Select concepts that wil be covered in this session" at bounding box center [532, 342] width 285 height 35
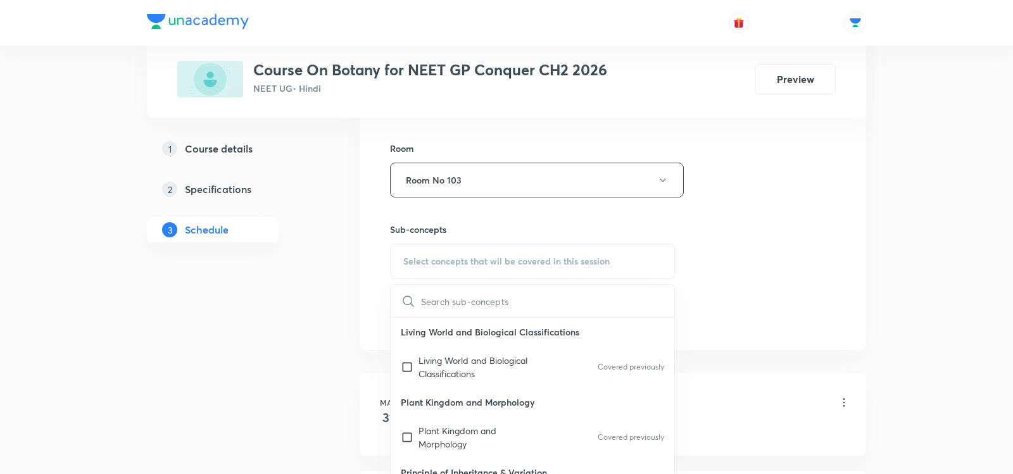
scroll to position [567, 0]
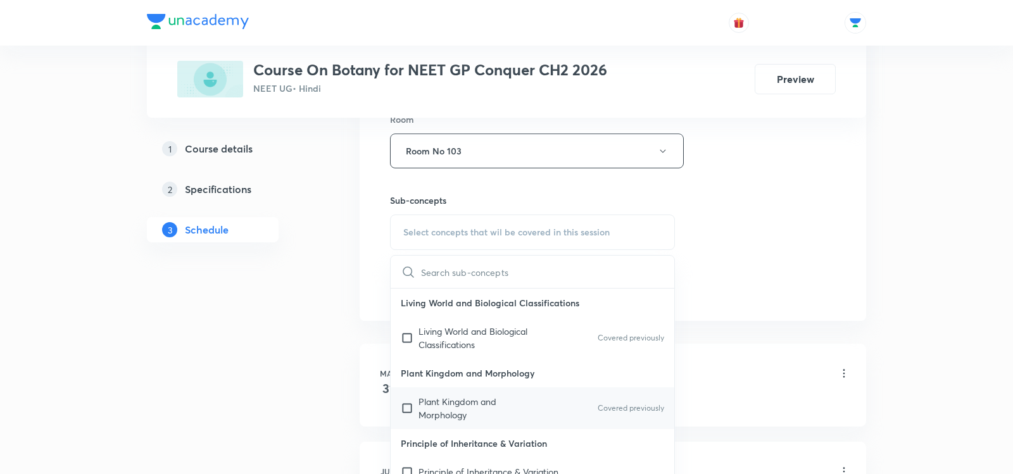
click at [440, 398] on p "Plant Kingdom and Morphology" at bounding box center [482, 408] width 128 height 27
checkbox input "true"
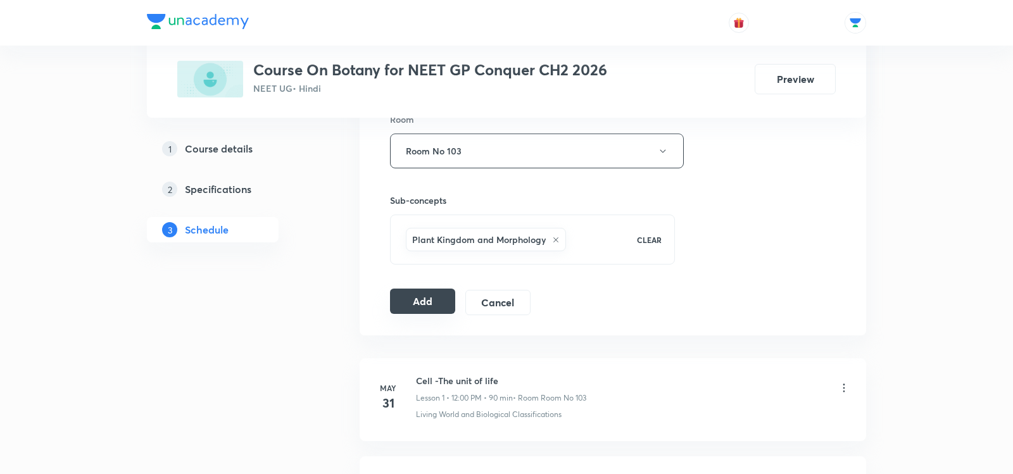
click at [410, 301] on button "Add" at bounding box center [422, 301] width 65 height 25
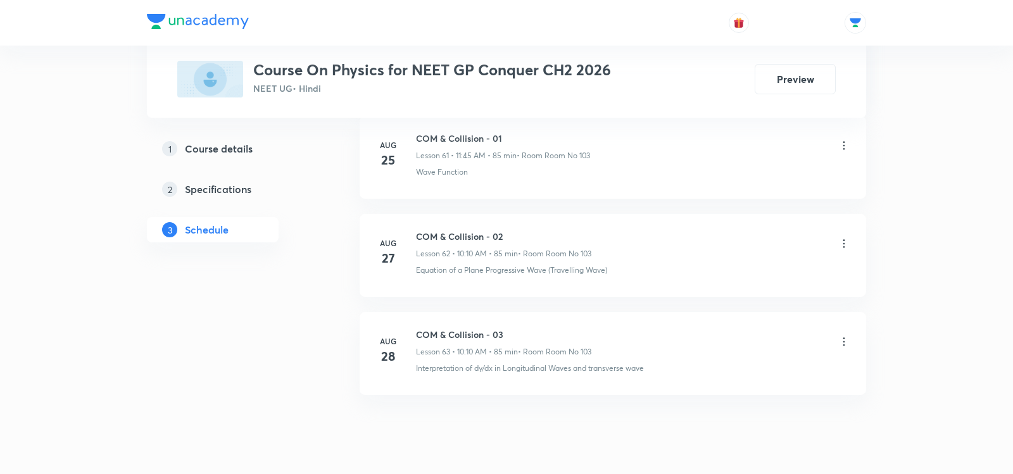
scroll to position [6684, 0]
drag, startPoint x: 417, startPoint y: 292, endPoint x: 527, endPoint y: 291, distance: 110.8
click at [527, 328] on h6 "COM & Collision - 03" at bounding box center [503, 334] width 175 height 13
copy h6 "COM & Collision - 03"
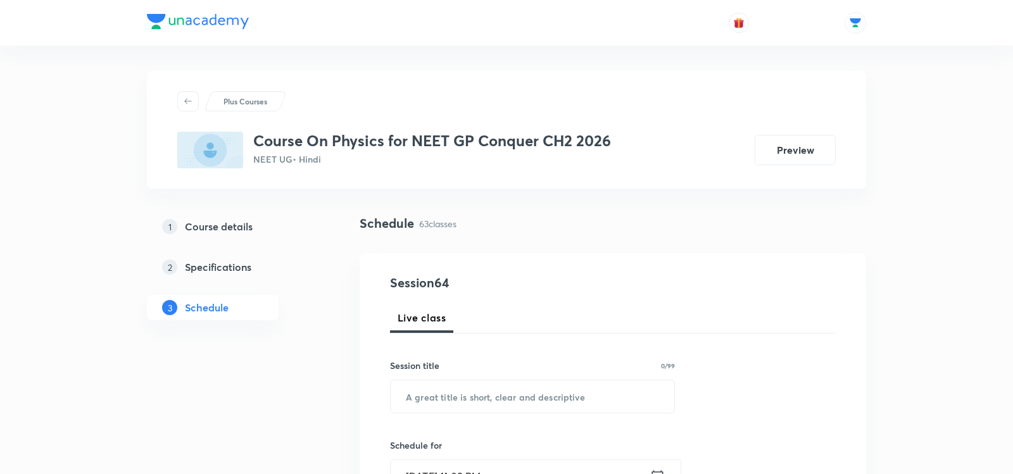
scroll to position [51, 0]
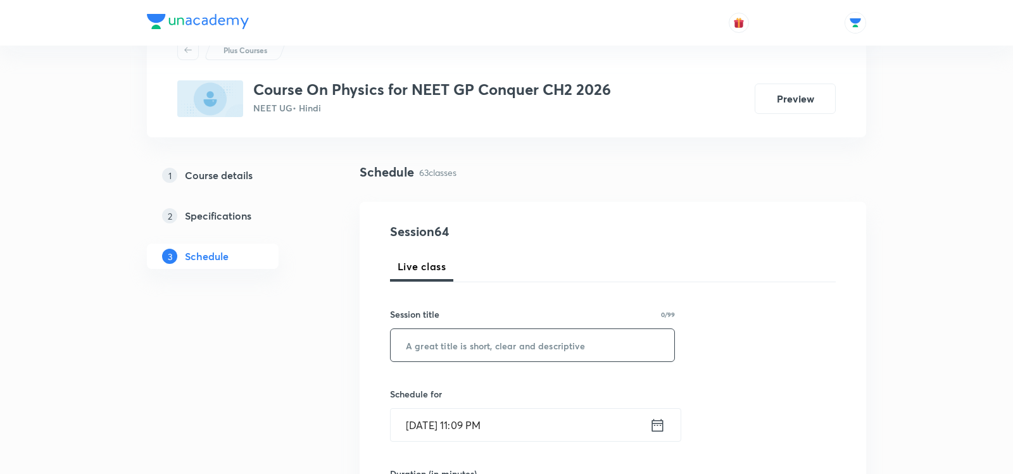
click at [492, 337] on input "text" at bounding box center [533, 345] width 284 height 32
paste input "COM & Collision - 03"
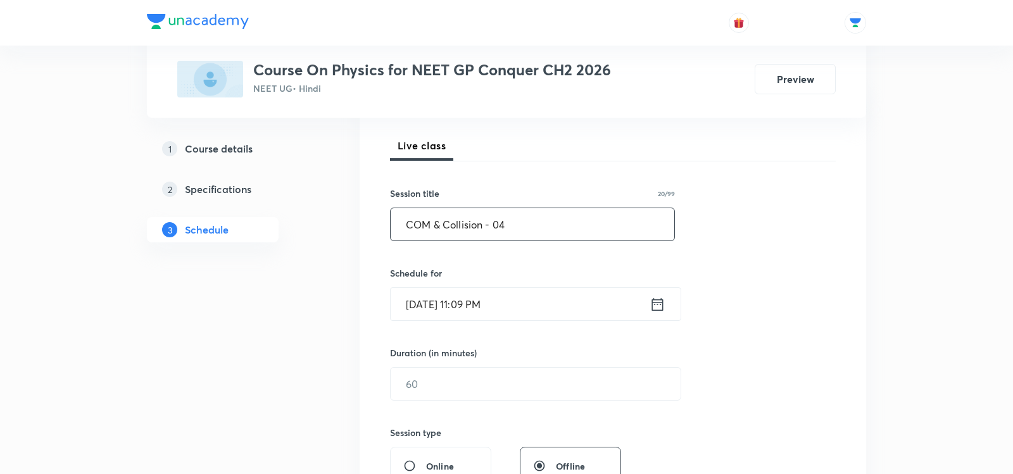
scroll to position [194, 0]
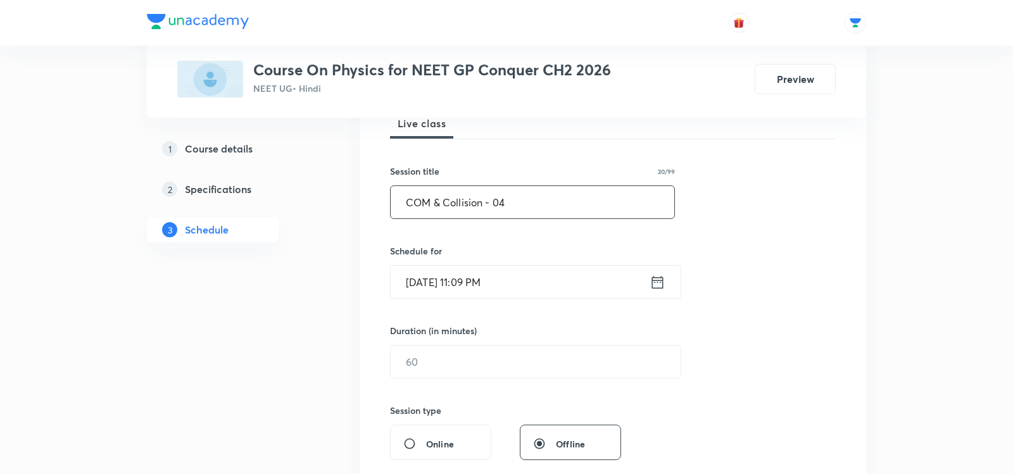
type input "COM & Collision - 04"
click at [660, 282] on icon at bounding box center [658, 283] width 16 height 18
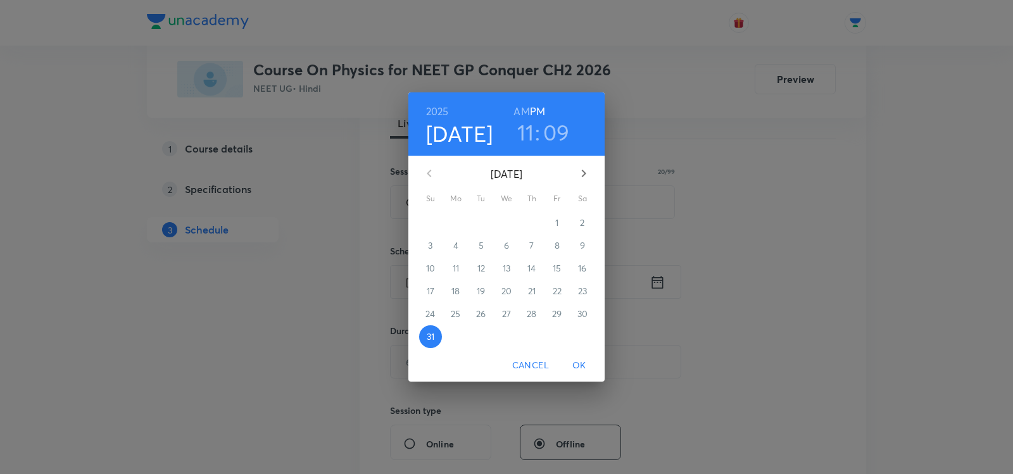
click at [586, 170] on icon "button" at bounding box center [583, 173] width 15 height 15
click at [450, 226] on span "1" at bounding box center [455, 223] width 23 height 13
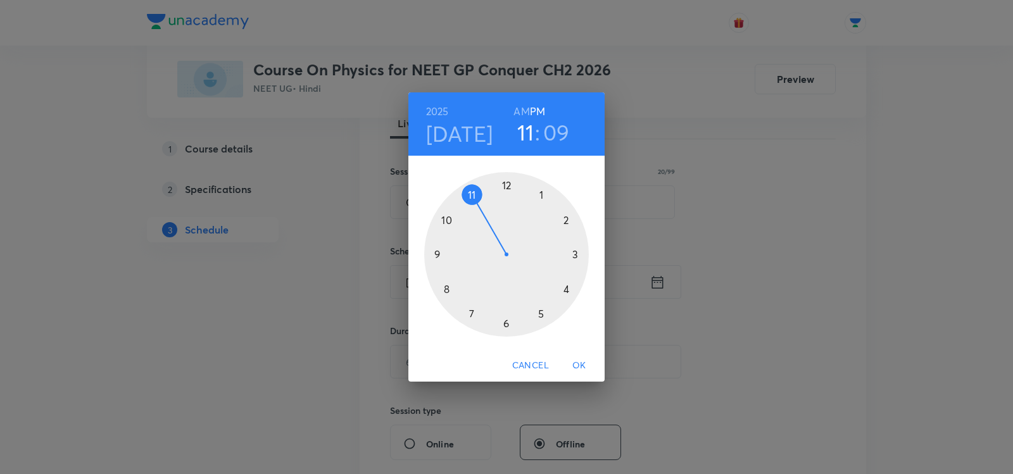
click at [469, 195] on div at bounding box center [506, 254] width 165 height 165
click at [506, 186] on div at bounding box center [506, 254] width 165 height 165
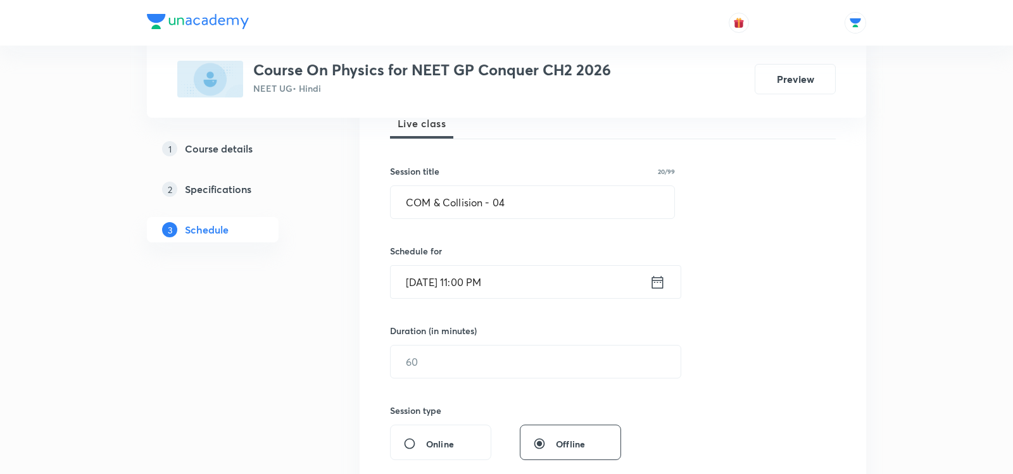
click at [655, 278] on icon at bounding box center [657, 281] width 11 height 13
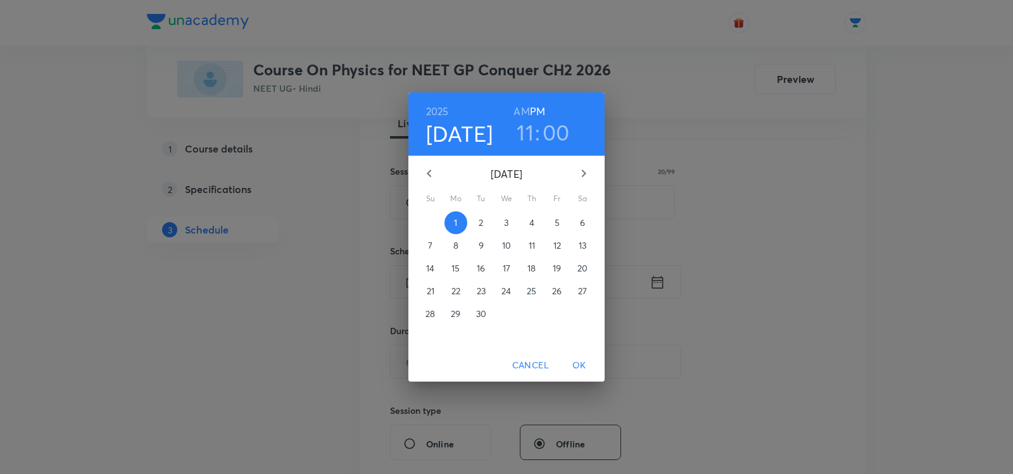
click at [528, 138] on h3 "11" at bounding box center [525, 132] width 17 height 27
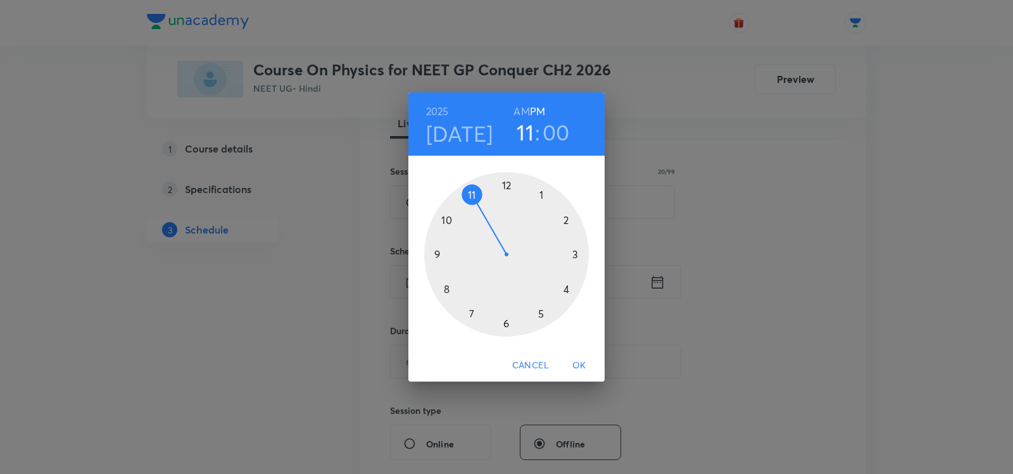
click at [508, 183] on div at bounding box center [506, 254] width 165 height 165
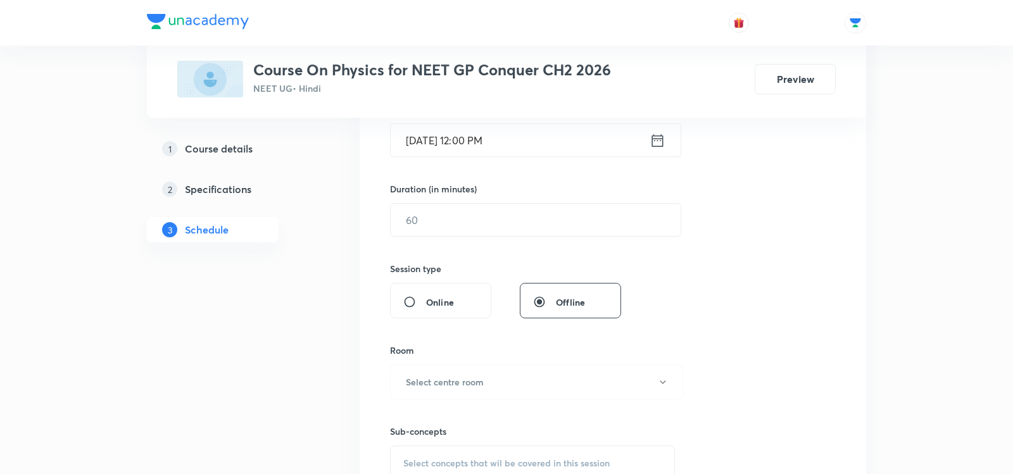
scroll to position [343, 0]
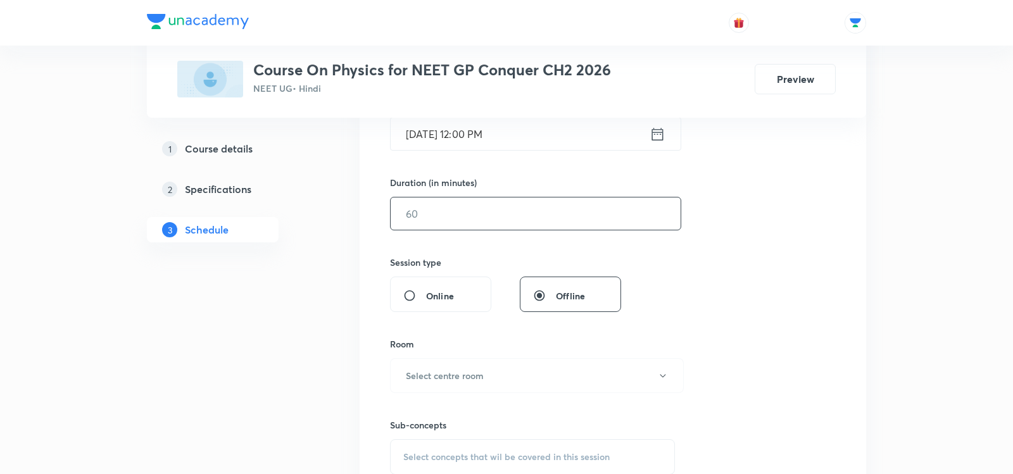
click at [441, 216] on input "text" at bounding box center [536, 214] width 290 height 32
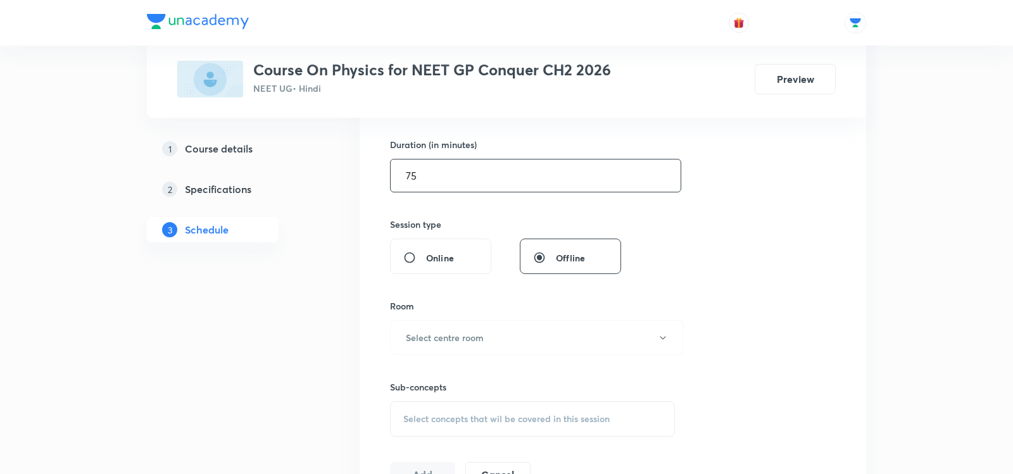
scroll to position [410, 0]
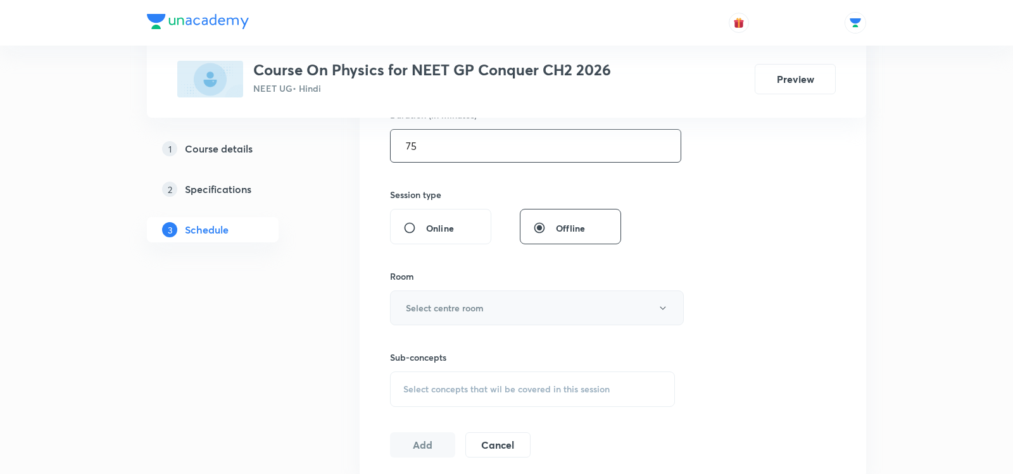
type input "75"
click at [439, 296] on button "Select centre room" at bounding box center [537, 308] width 294 height 35
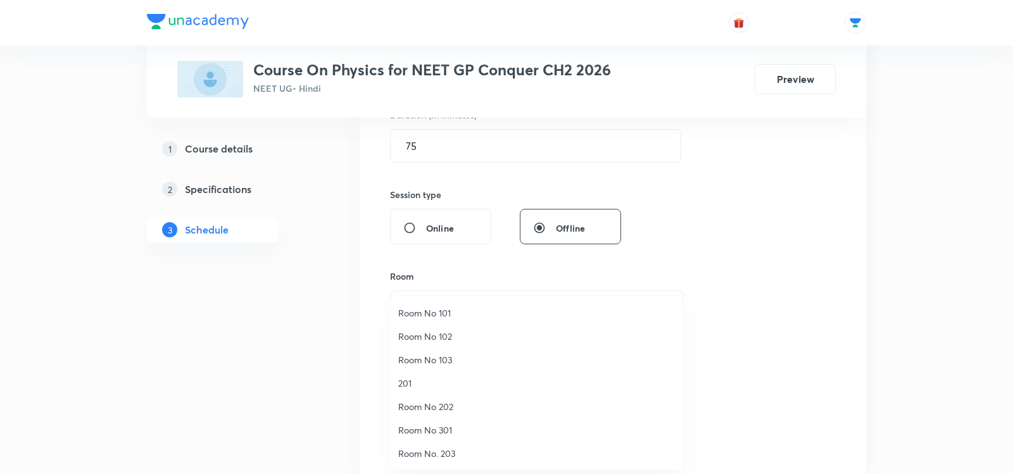
click at [424, 360] on span "Room No 103" at bounding box center [536, 359] width 277 height 13
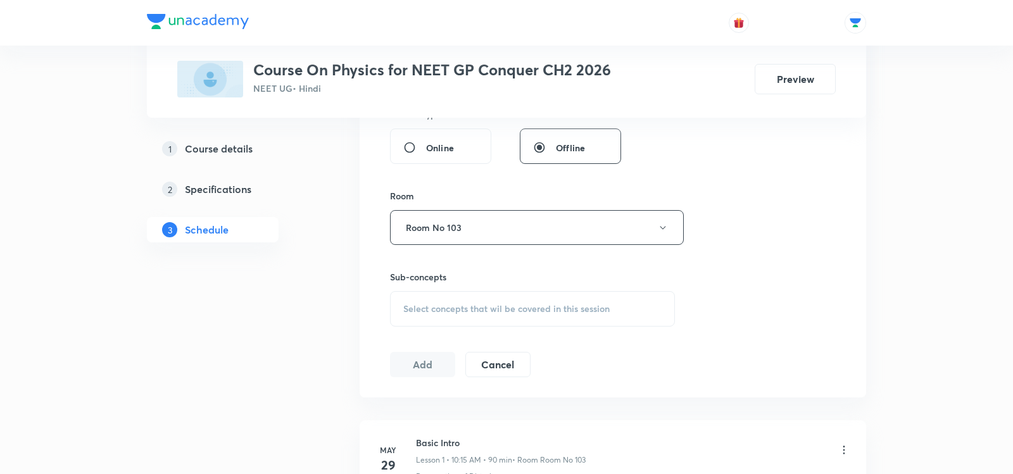
scroll to position [493, 0]
click at [441, 304] on span "Select concepts that wil be covered in this session" at bounding box center [506, 307] width 206 height 10
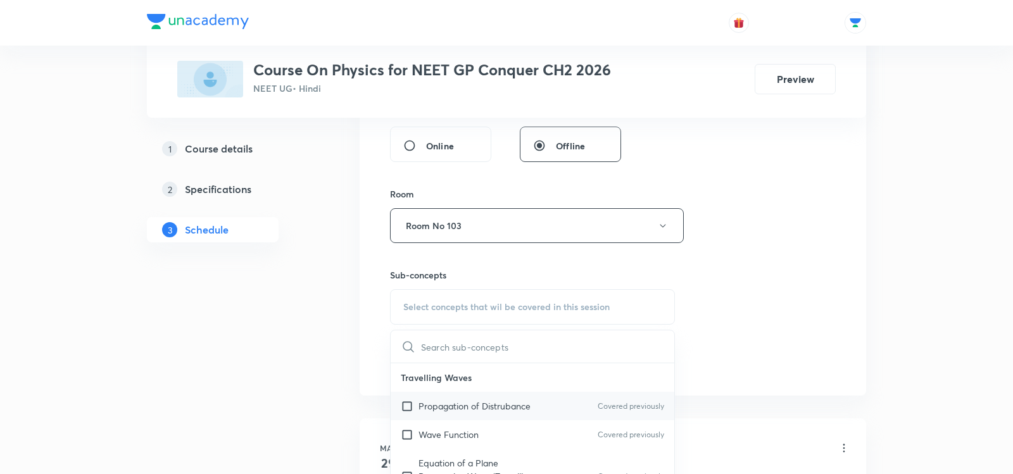
type input "COM & Collision - 03"
drag, startPoint x: 458, startPoint y: 344, endPoint x: 367, endPoint y: 344, distance: 91.2
click at [367, 344] on div "Session 64 Live class Session title 20/99 COM & Collision - 04 ​ Schedule for S…" at bounding box center [613, 78] width 506 height 635
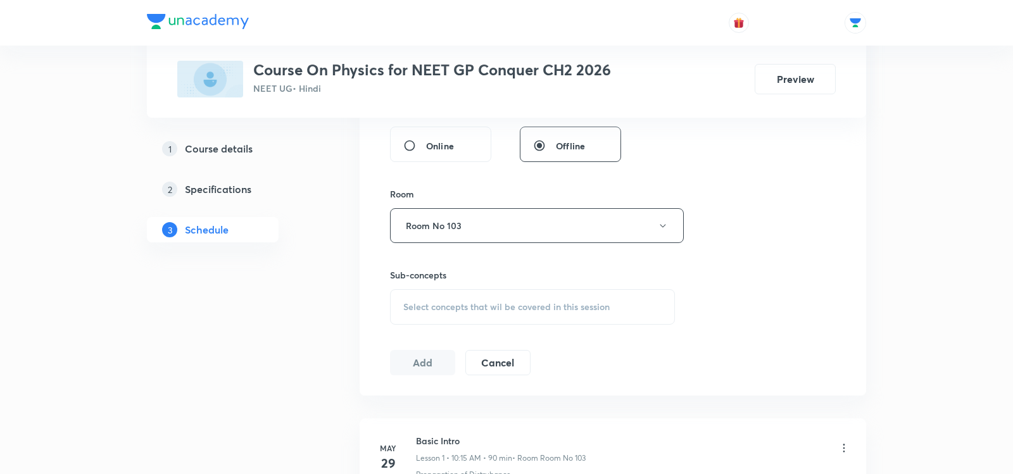
click at [457, 311] on div "Select concepts that wil be covered in this session" at bounding box center [532, 306] width 285 height 35
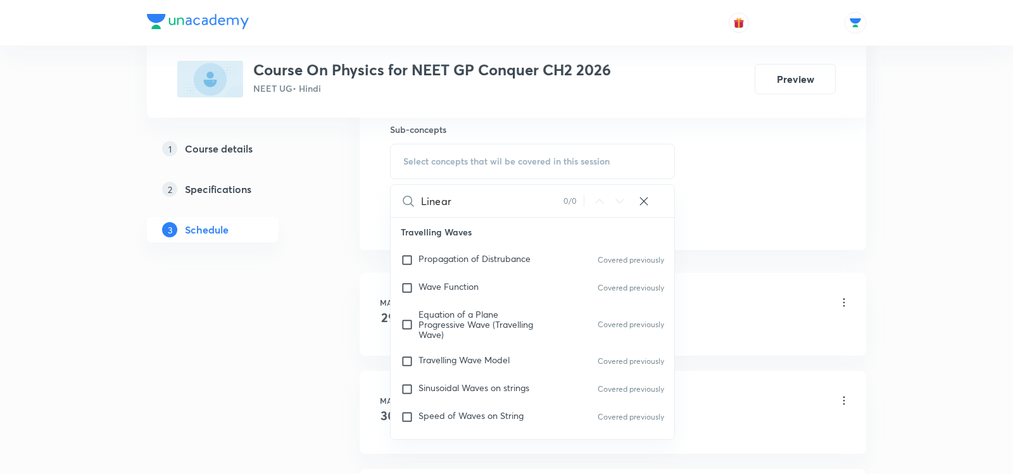
scroll to position [649, 0]
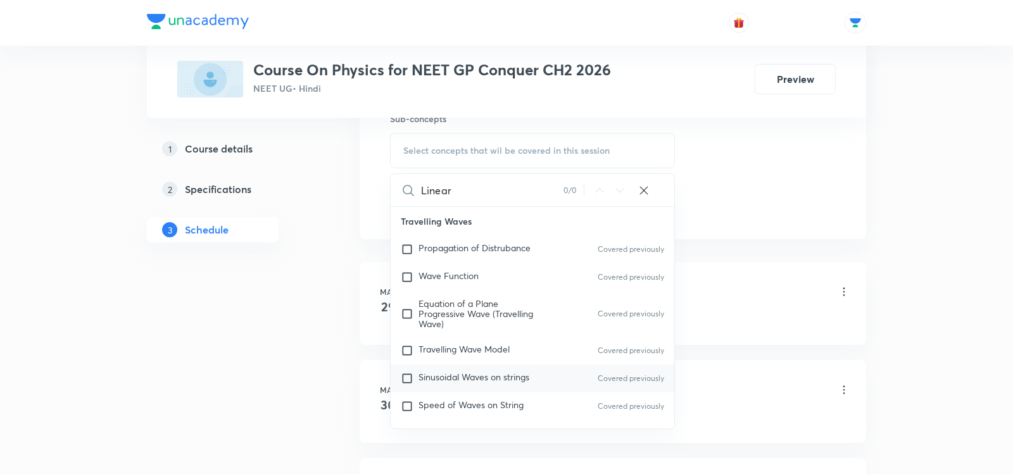
type input "Linear"
click at [449, 377] on span "Sinusoidal Waves on strings" at bounding box center [473, 377] width 111 height 12
checkbox input "true"
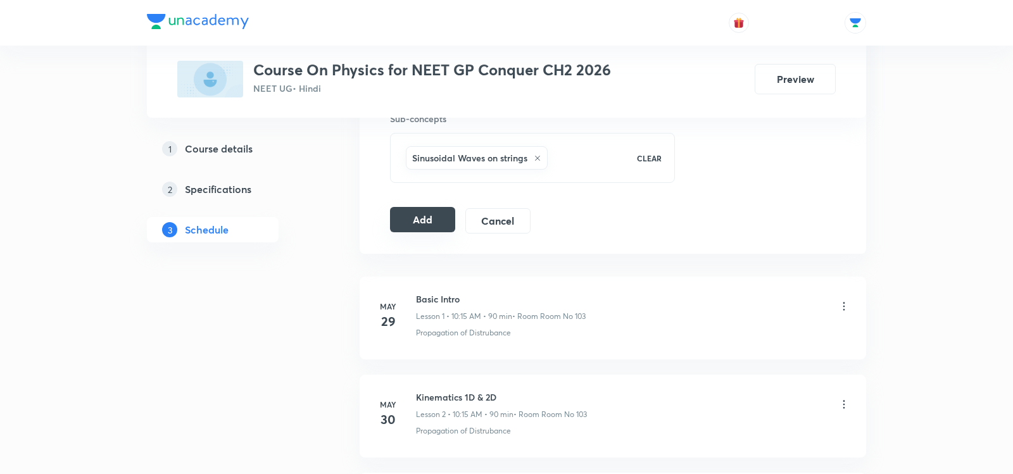
click at [409, 211] on button "Add" at bounding box center [422, 219] width 65 height 25
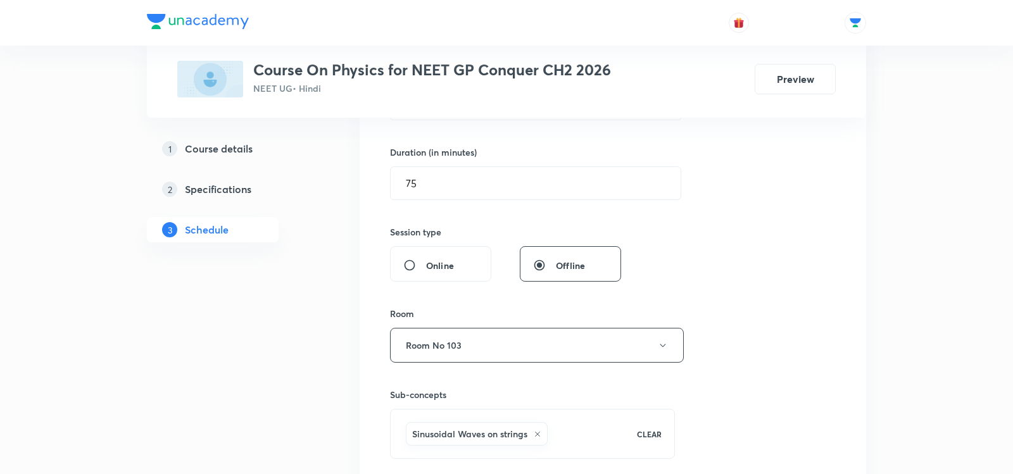
scroll to position [0, 0]
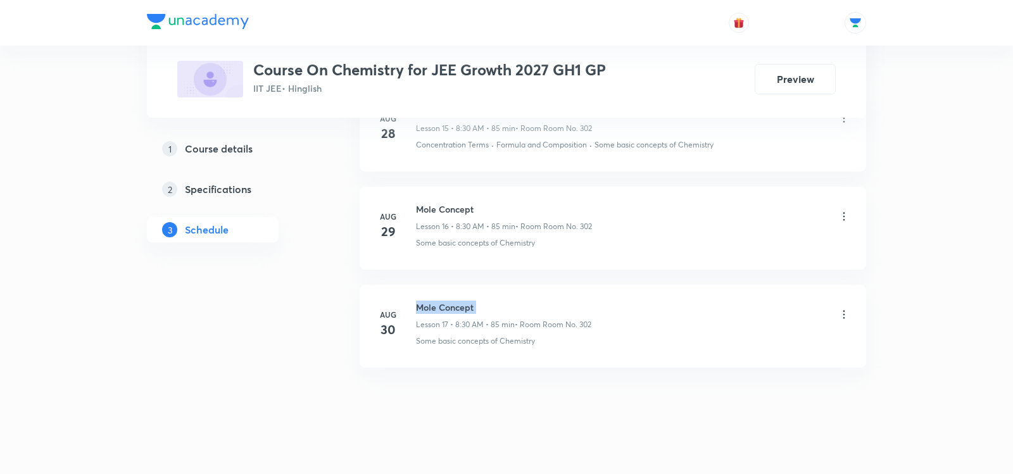
drag, startPoint x: 417, startPoint y: 297, endPoint x: 512, endPoint y: 306, distance: 95.4
click at [512, 306] on div "Mole Concept Lesson 17 • 8:30 AM • 85 min • Room Room No. 302" at bounding box center [503, 316] width 175 height 30
copy h6 "Mole Concept"
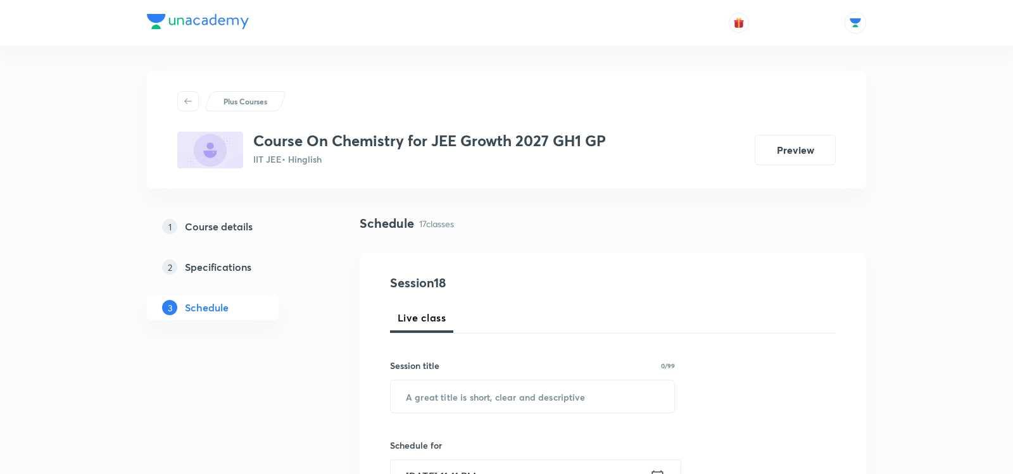
scroll to position [57, 0]
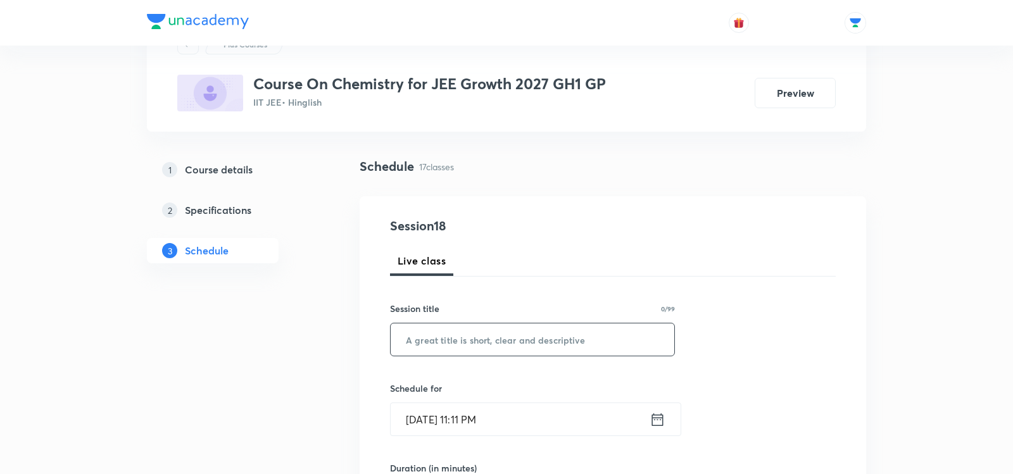
click at [486, 343] on input "text" at bounding box center [533, 340] width 284 height 32
paste input "Mole Concept"
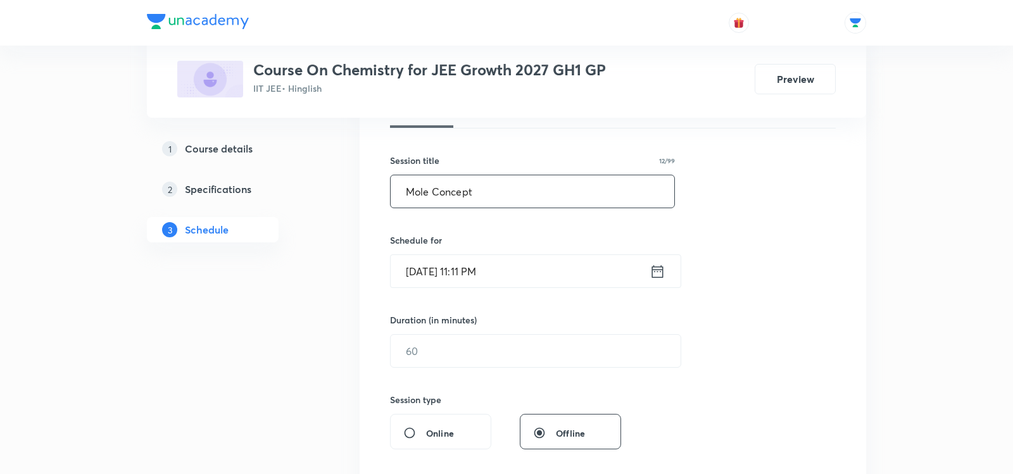
scroll to position [217, 0]
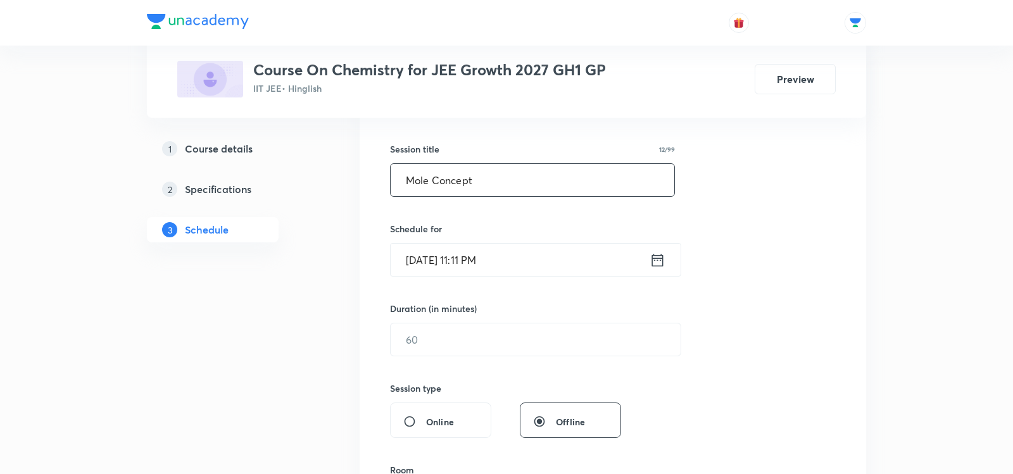
type input "Mole Concept"
click at [648, 256] on input "[DATE] 11:11 PM" at bounding box center [520, 260] width 259 height 32
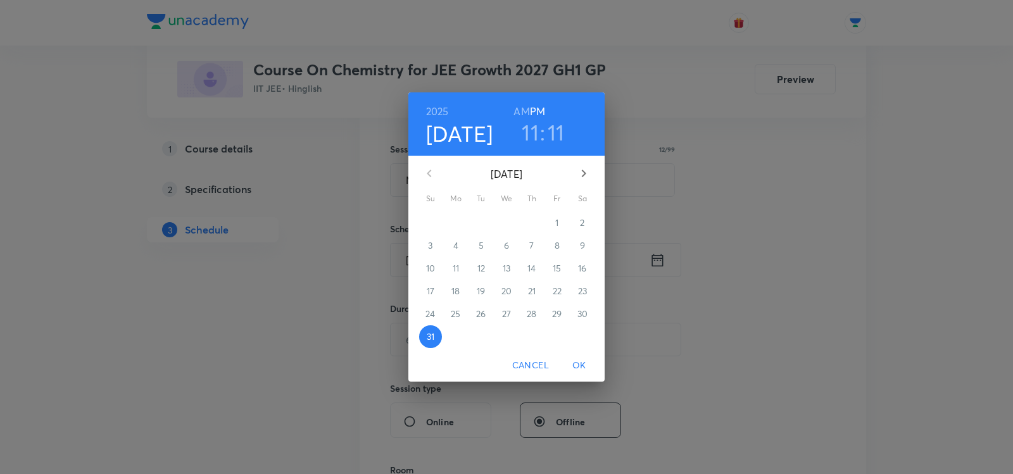
click at [586, 176] on icon "button" at bounding box center [583, 173] width 15 height 15
click at [453, 218] on span "1" at bounding box center [455, 223] width 23 height 13
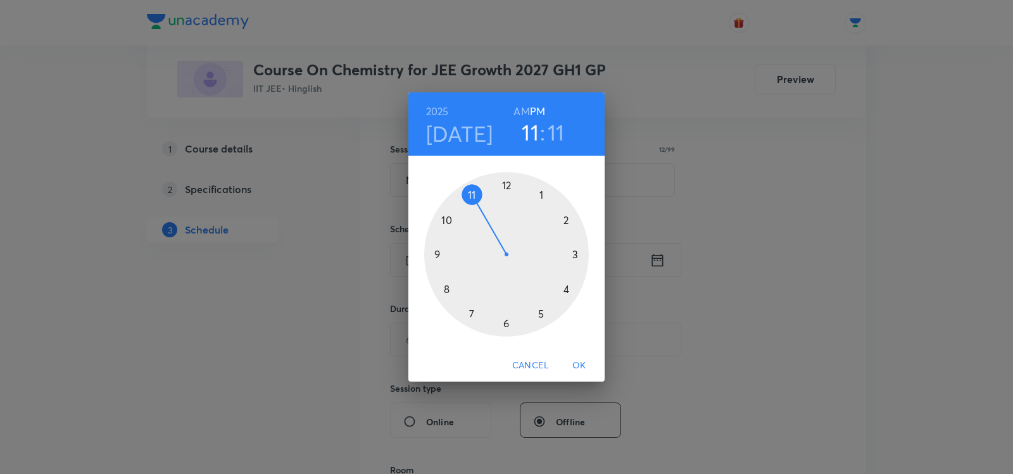
click at [524, 111] on h6 "AM" at bounding box center [521, 112] width 16 height 18
click at [446, 287] on div at bounding box center [506, 254] width 165 height 165
click at [508, 332] on div at bounding box center [506, 254] width 165 height 165
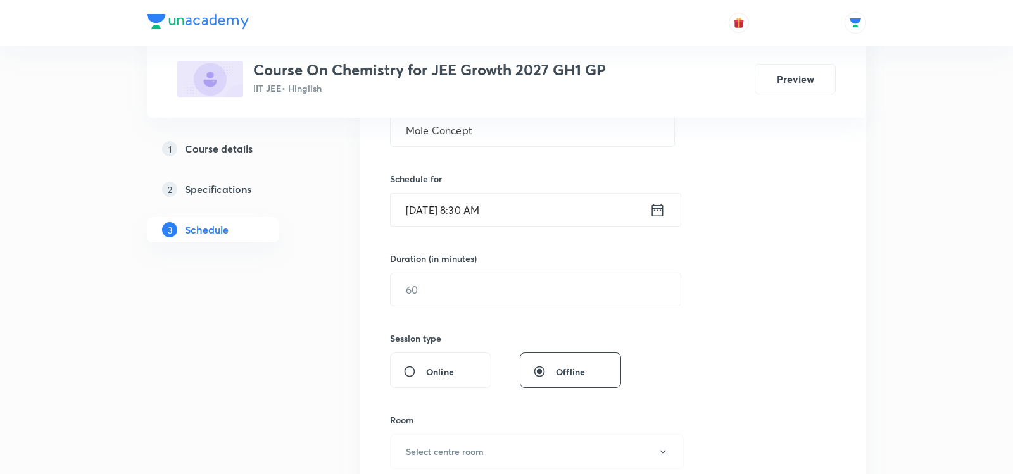
scroll to position [274, 0]
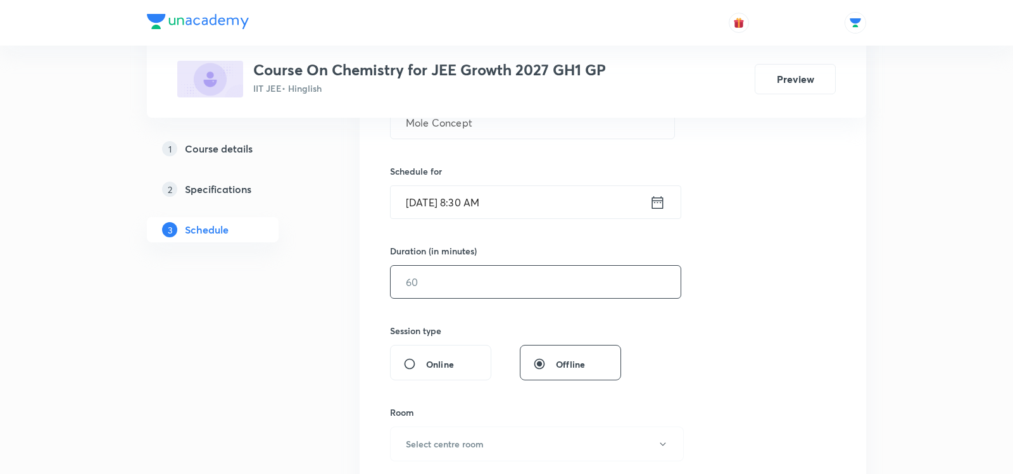
click at [468, 294] on input "text" at bounding box center [536, 282] width 290 height 32
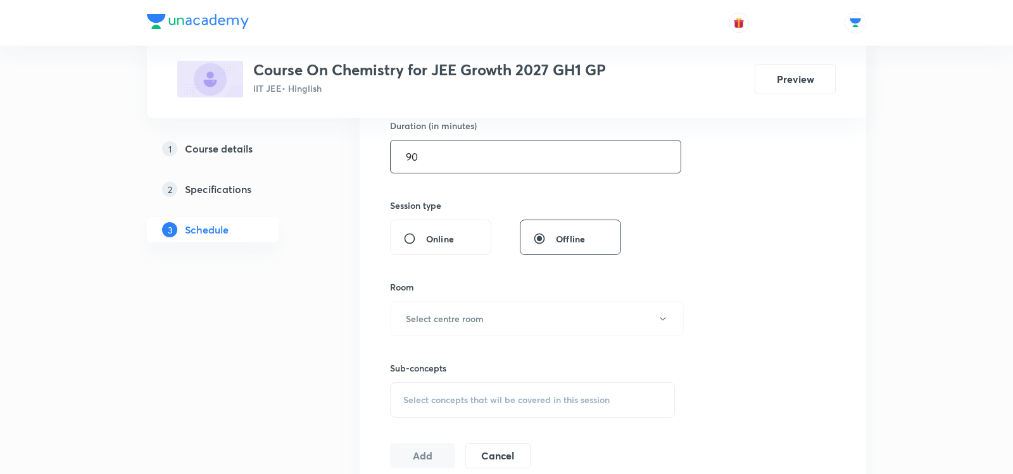
scroll to position [418, 0]
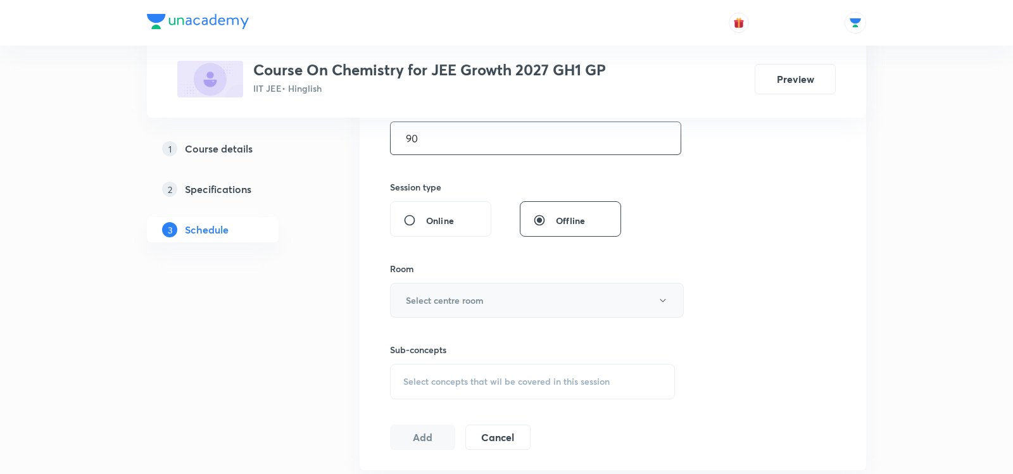
type input "90"
click at [412, 294] on h6 "Select centre room" at bounding box center [445, 300] width 78 height 13
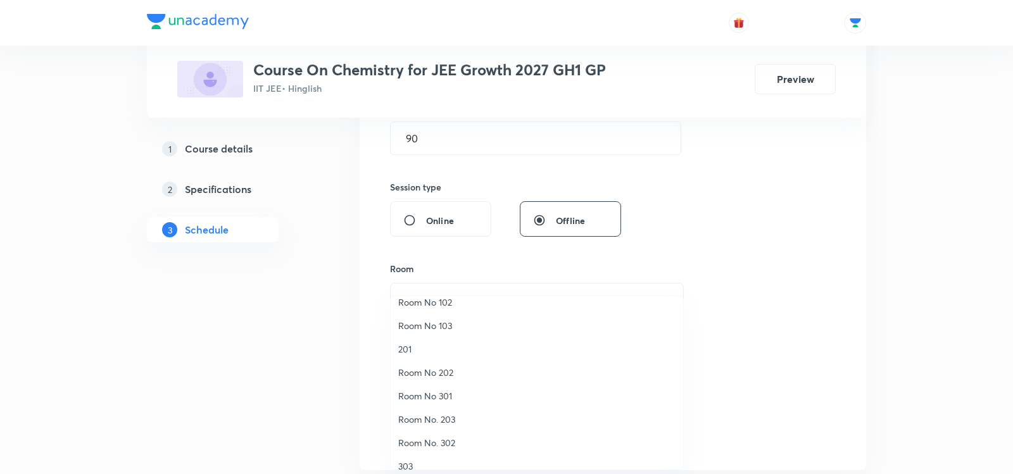
scroll to position [62, 0]
click at [431, 413] on span "Room No. 302" at bounding box center [536, 414] width 277 height 13
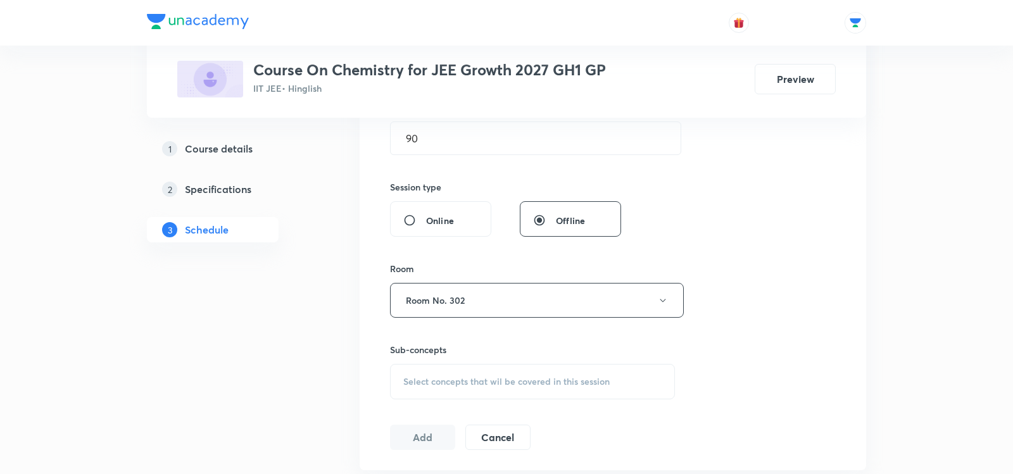
scroll to position [481, 0]
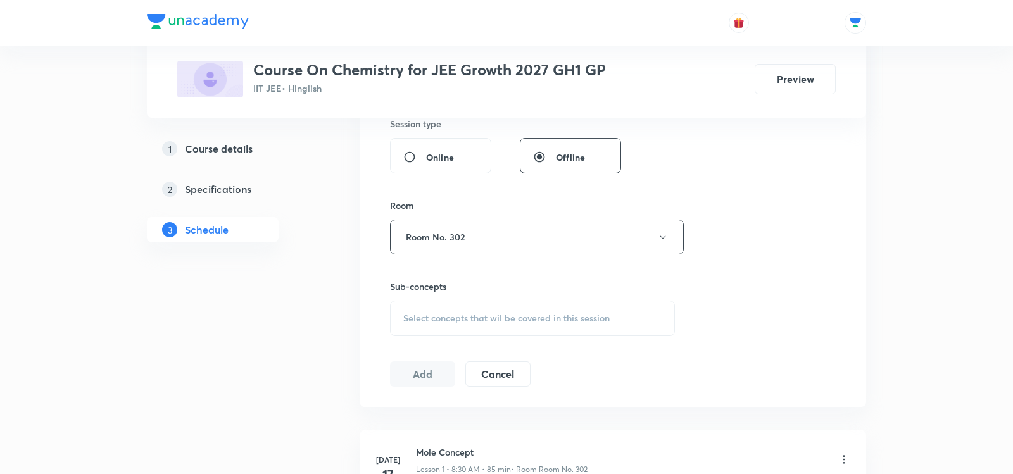
click at [414, 313] on span "Select concepts that wil be covered in this session" at bounding box center [506, 318] width 206 height 10
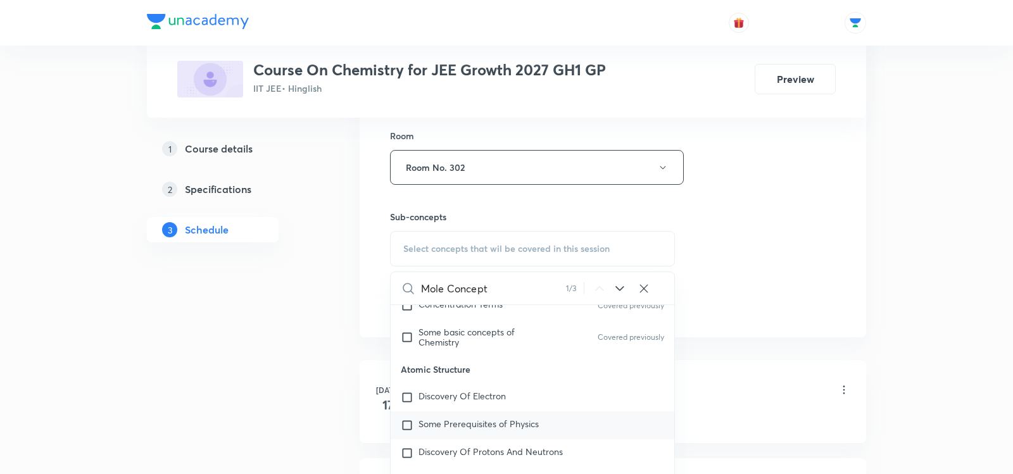
scroll to position [312, 0]
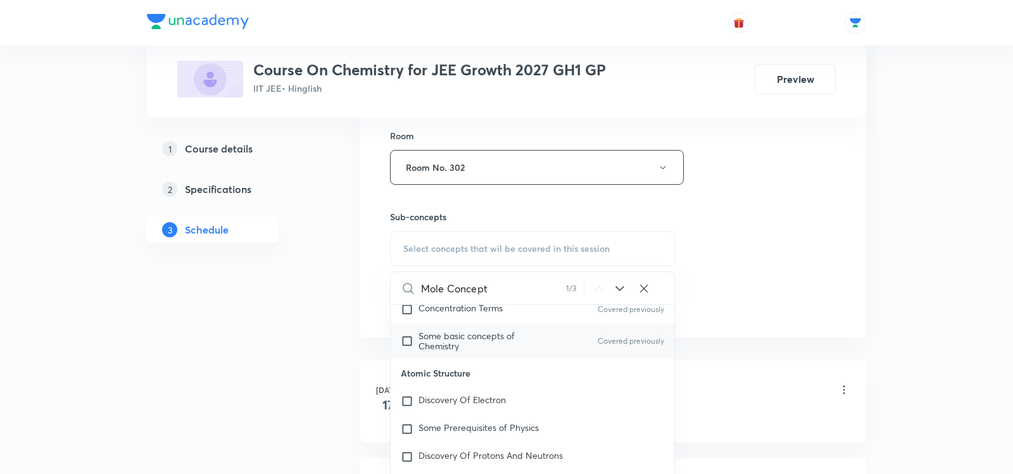
type input "Mole Concept"
click at [455, 344] on span "Some basic concepts of Chemistry" at bounding box center [466, 341] width 96 height 22
checkbox input "true"
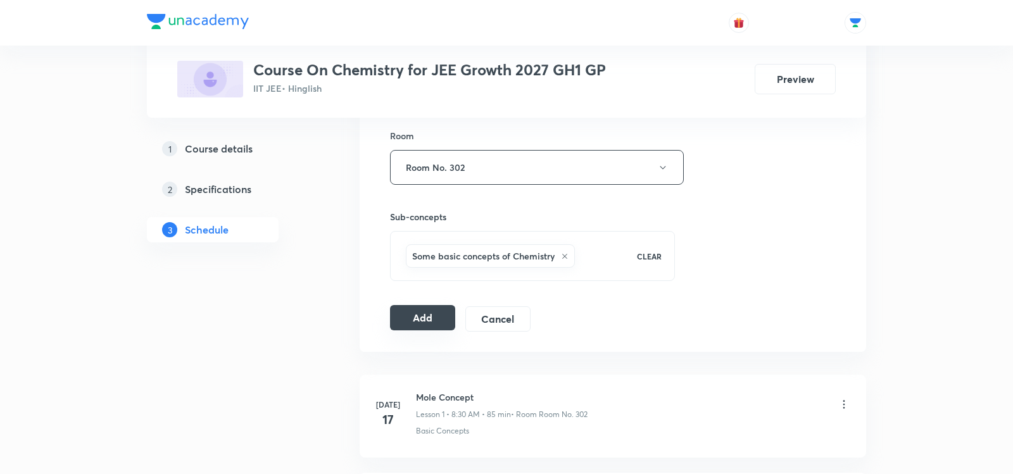
click at [422, 315] on button "Add" at bounding box center [422, 317] width 65 height 25
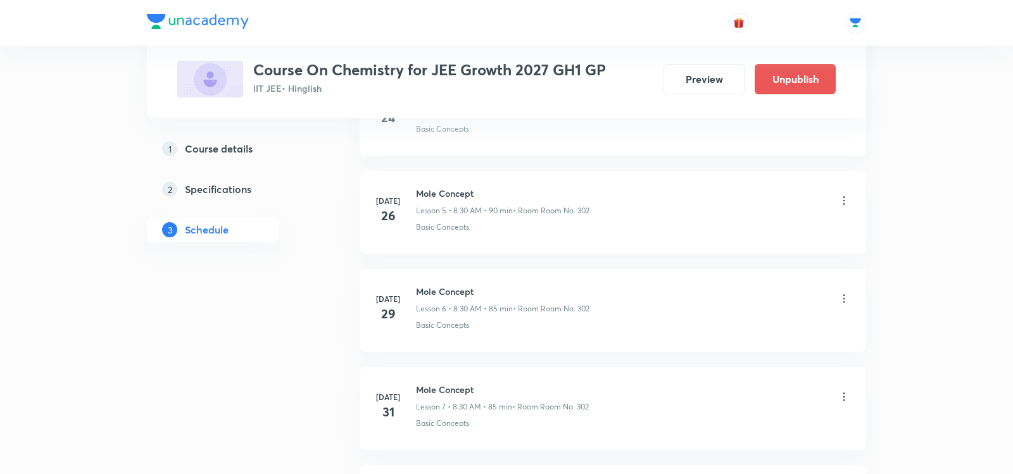
scroll to position [1727, 0]
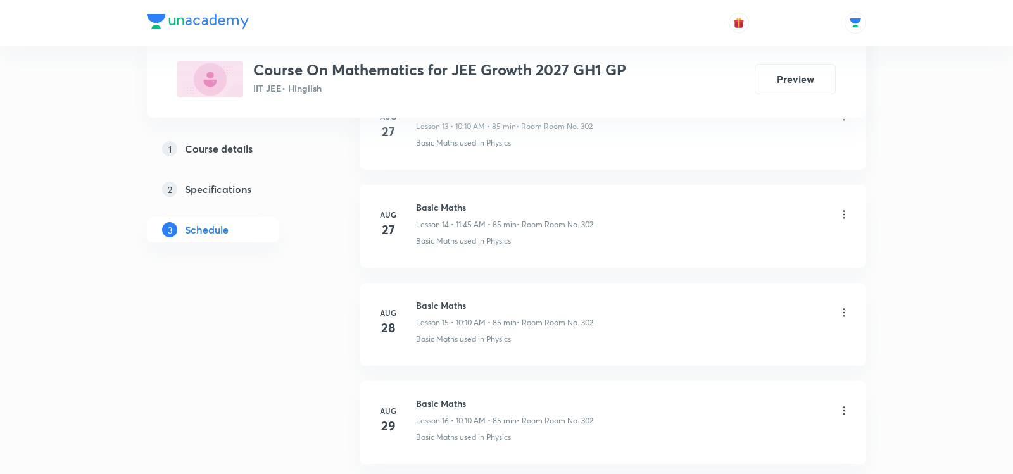
scroll to position [2196, 0]
drag, startPoint x: 417, startPoint y: 294, endPoint x: 493, endPoint y: 294, distance: 76.6
click at [493, 301] on h6 "Basic Maths" at bounding box center [504, 307] width 177 height 13
copy h6 "Basic Maths"
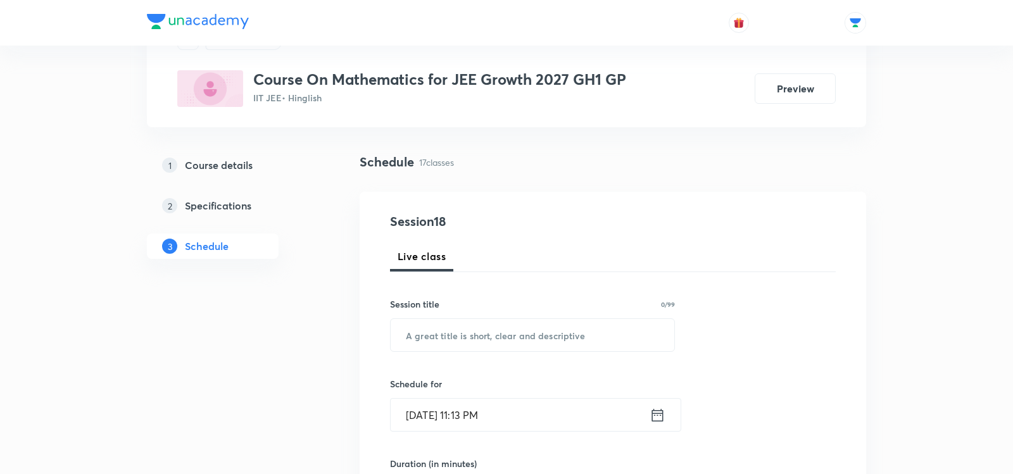
scroll to position [68, 0]
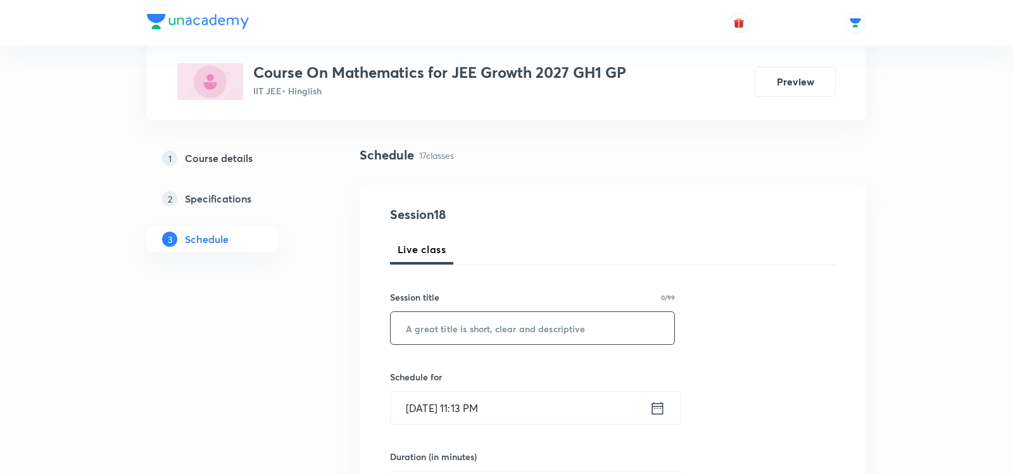
click at [468, 332] on input "text" at bounding box center [533, 328] width 284 height 32
paste input "Basic Maths"
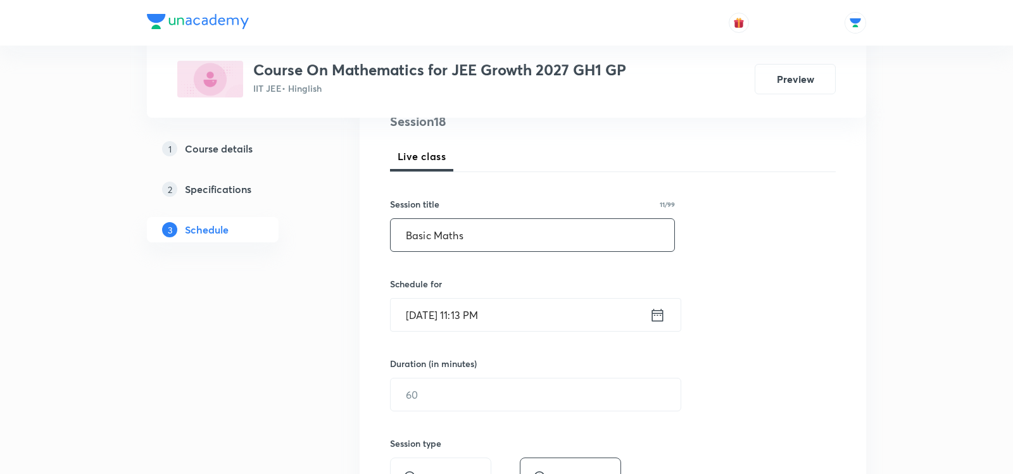
scroll to position [179, 0]
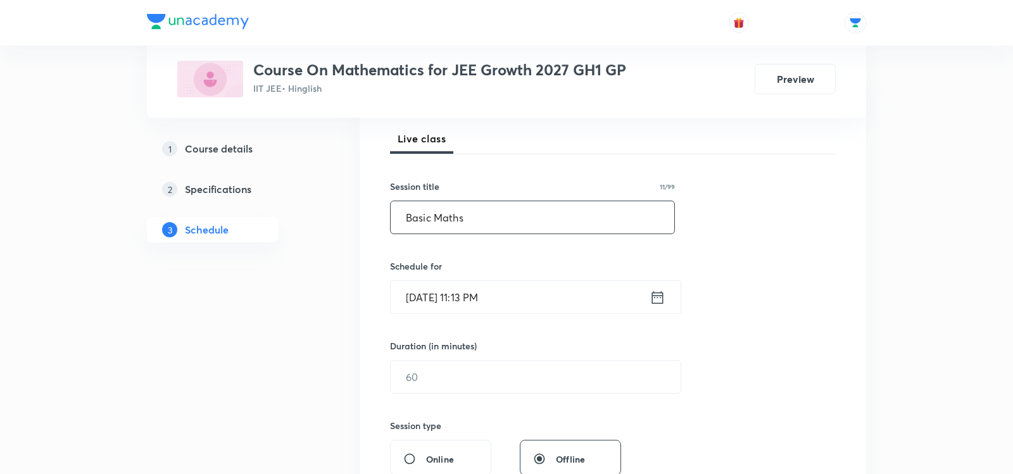
type input "Basic Maths"
click at [662, 296] on icon at bounding box center [658, 298] width 16 height 18
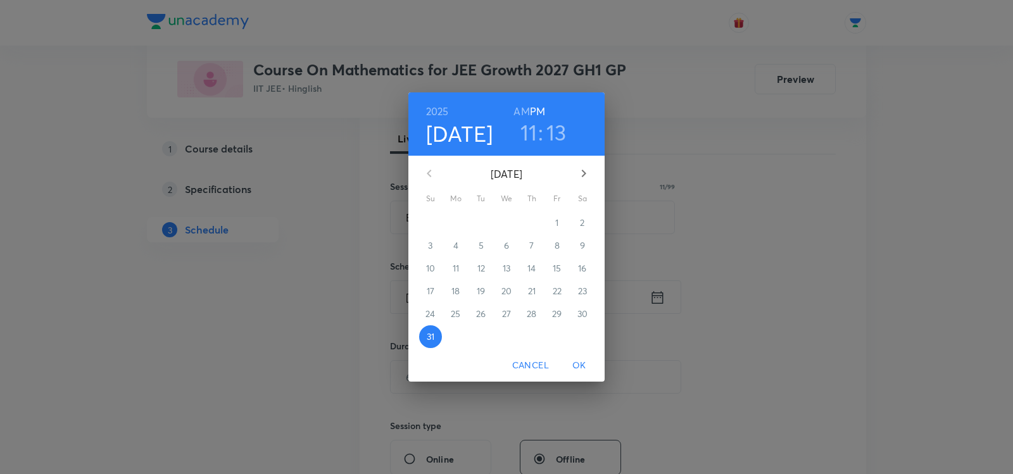
click at [581, 174] on icon "button" at bounding box center [583, 173] width 15 height 15
click at [463, 217] on span "1" at bounding box center [455, 223] width 23 height 13
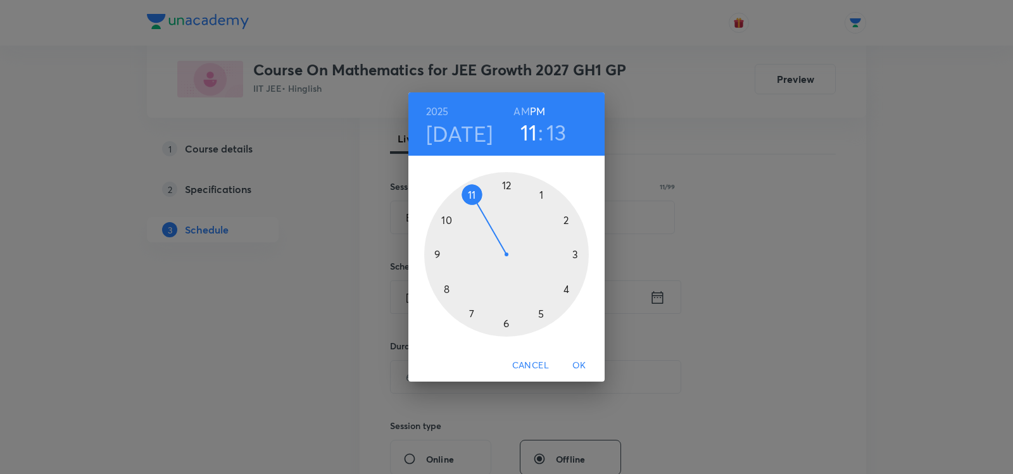
click at [519, 112] on h6 "AM" at bounding box center [521, 112] width 16 height 18
click at [441, 223] on div at bounding box center [506, 254] width 165 height 165
click at [571, 255] on div at bounding box center [506, 254] width 165 height 165
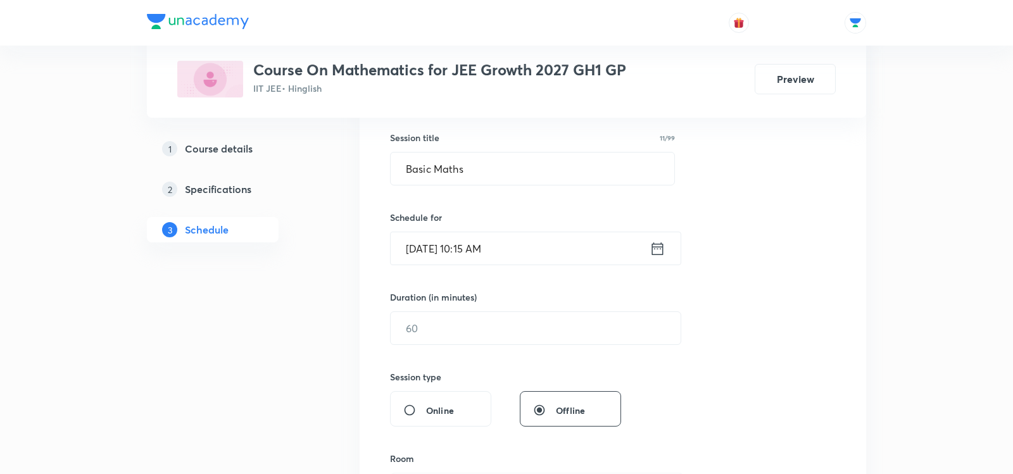
scroll to position [249, 0]
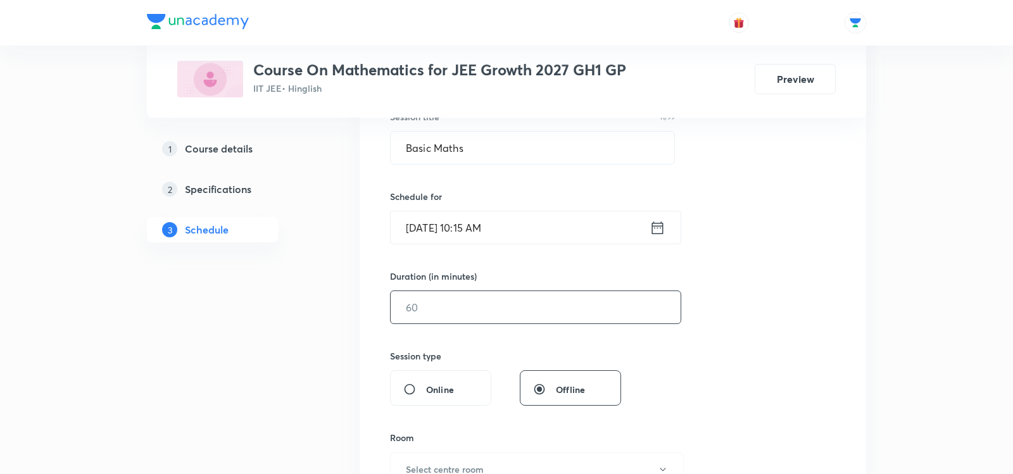
click at [505, 305] on input "text" at bounding box center [536, 307] width 290 height 32
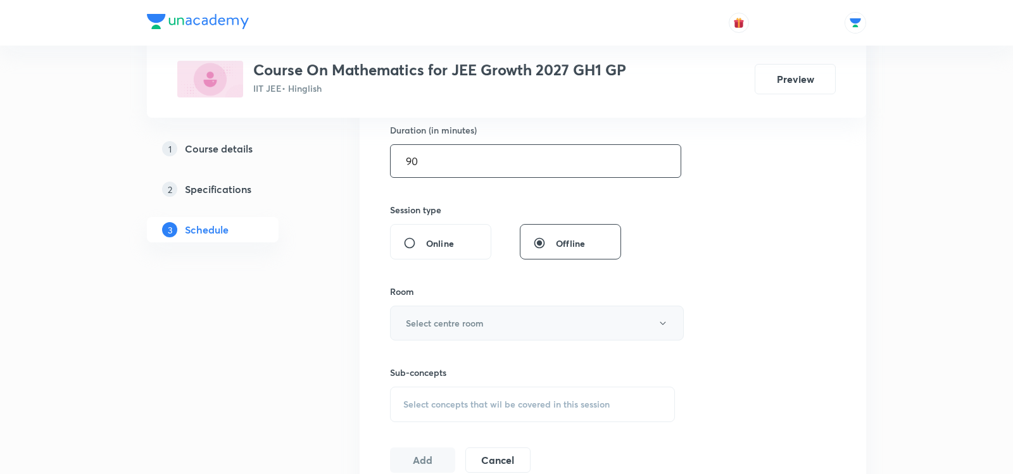
scroll to position [399, 0]
type input "90"
click at [460, 312] on h6 "Select centre room" at bounding box center [445, 318] width 78 height 13
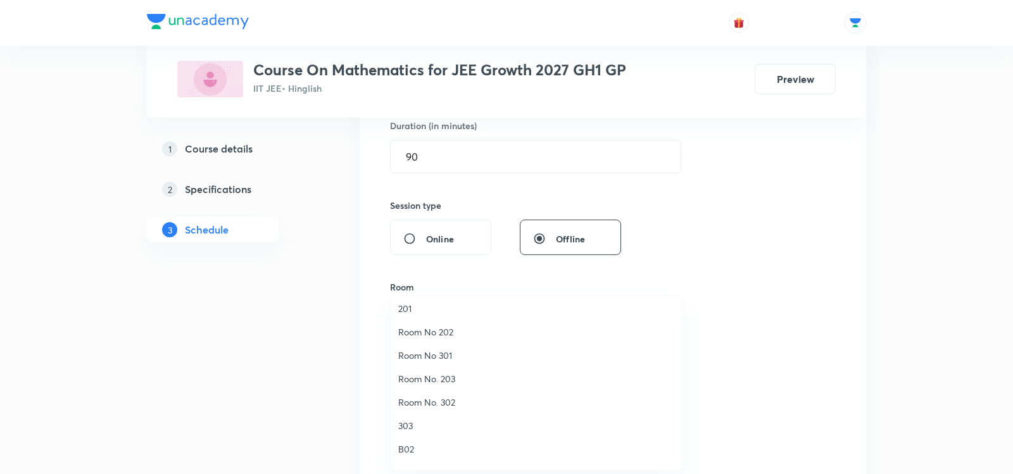
scroll to position [83, 0]
click at [432, 392] on span "Room No. 302" at bounding box center [536, 393] width 277 height 13
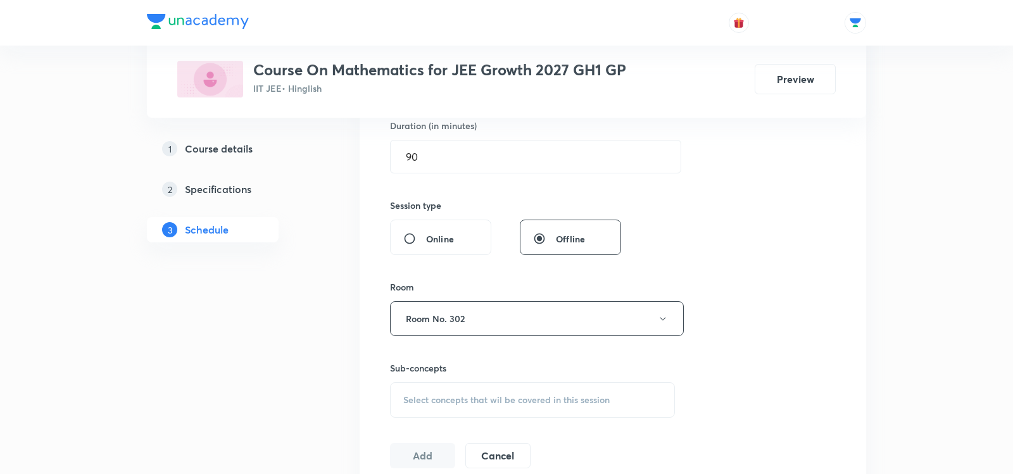
scroll to position [479, 0]
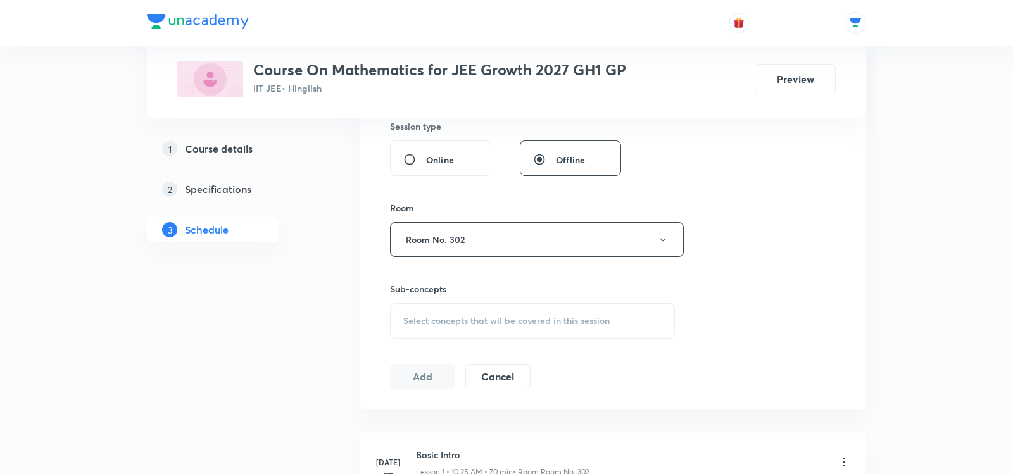
click at [425, 307] on div "Select concepts that wil be covered in this session" at bounding box center [532, 320] width 285 height 35
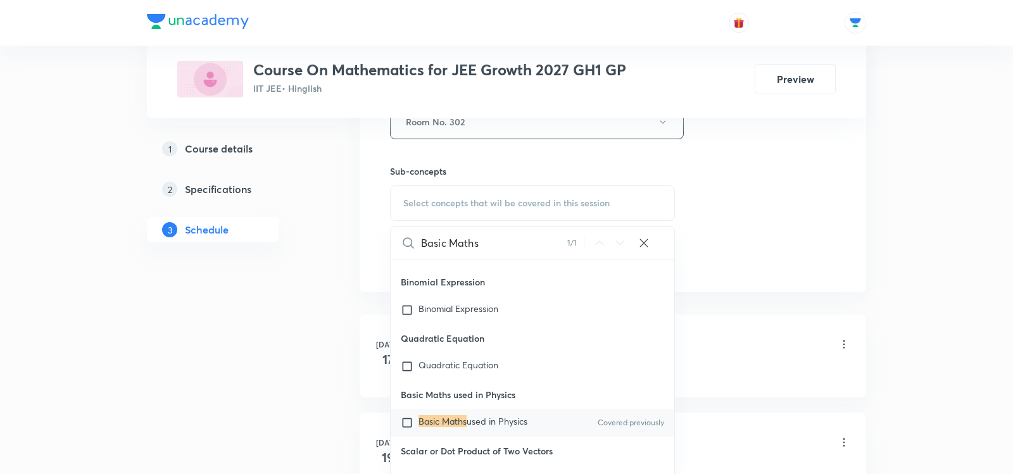
scroll to position [600, 0]
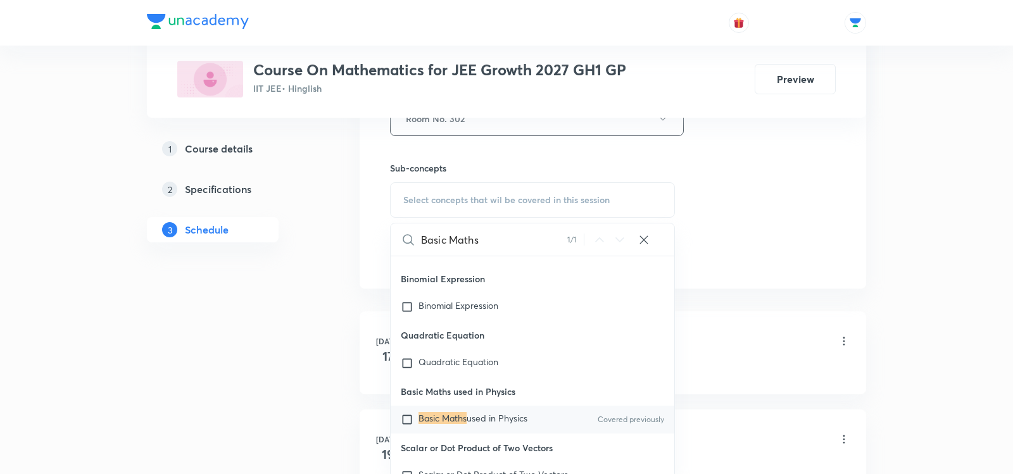
type input "Basic Maths"
click at [405, 417] on input "checkbox" at bounding box center [410, 419] width 18 height 13
checkbox input "true"
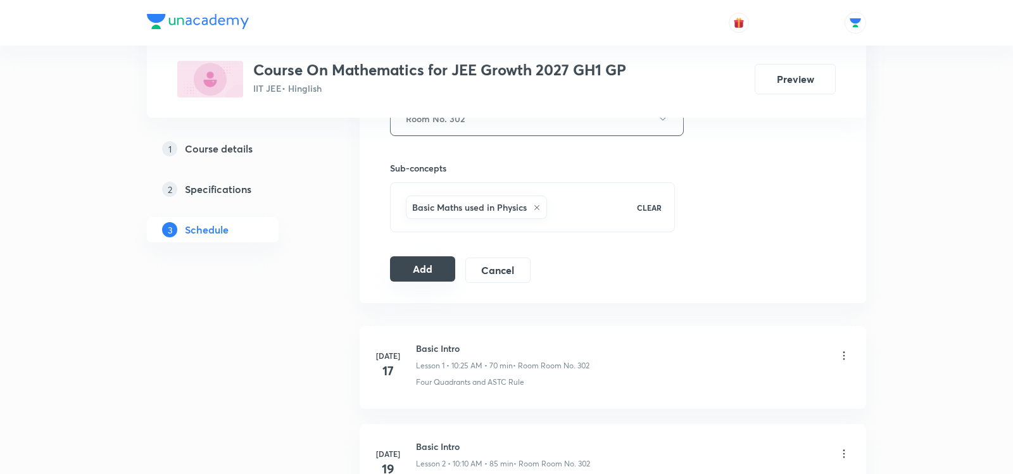
click at [415, 258] on button "Add" at bounding box center [422, 268] width 65 height 25
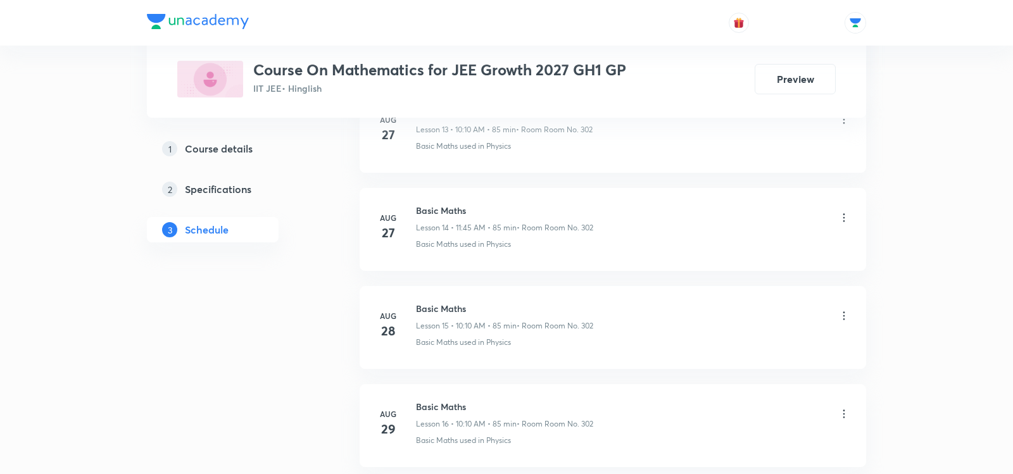
scroll to position [2196, 0]
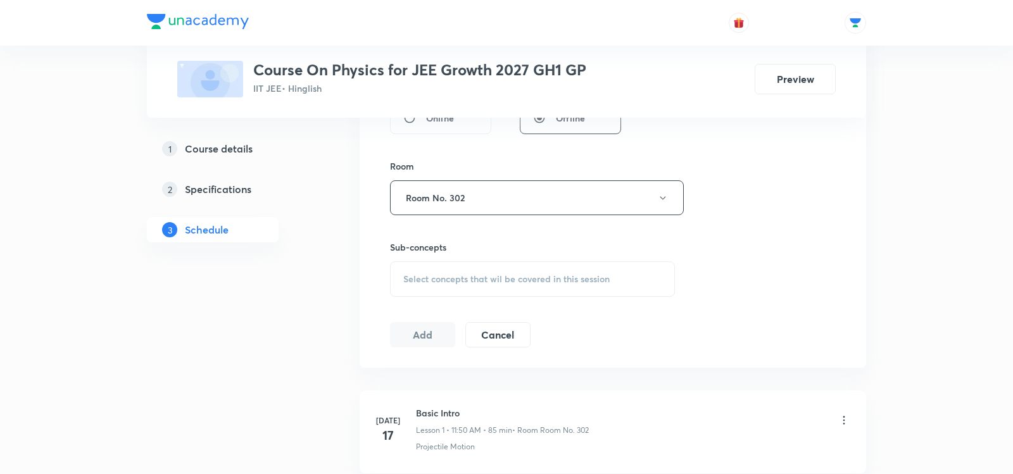
click at [441, 275] on span "Select concepts that wil be covered in this session" at bounding box center [506, 279] width 206 height 10
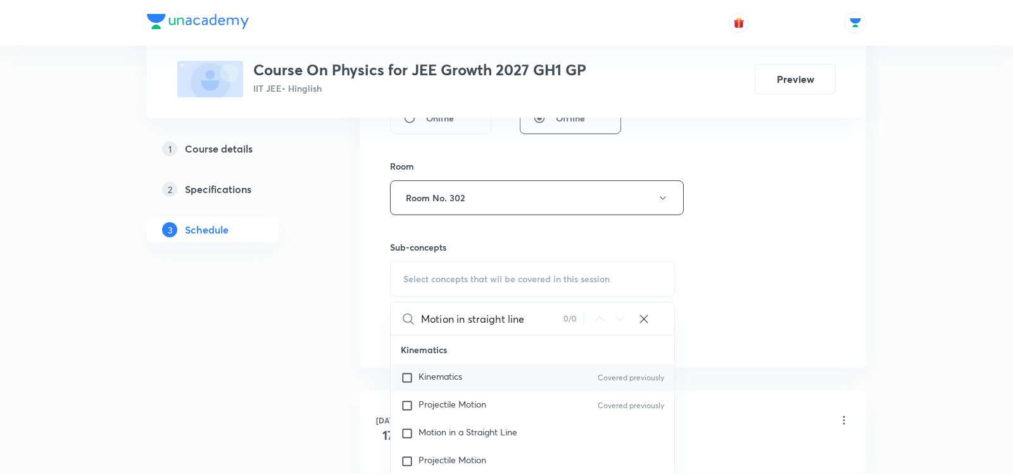
type input "Motion in straight line"
click at [447, 372] on span "Kinematics" at bounding box center [440, 376] width 44 height 12
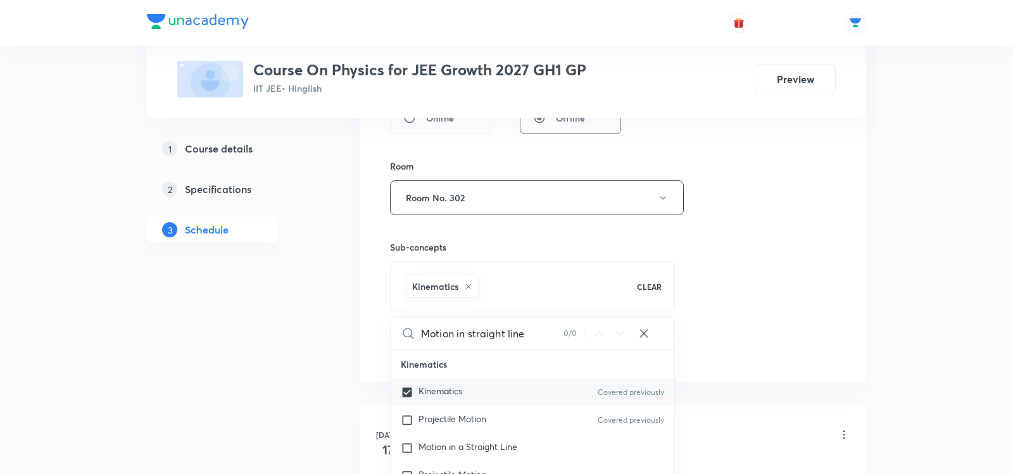
click at [437, 385] on span "Kinematics" at bounding box center [440, 391] width 44 height 12
checkbox input "false"
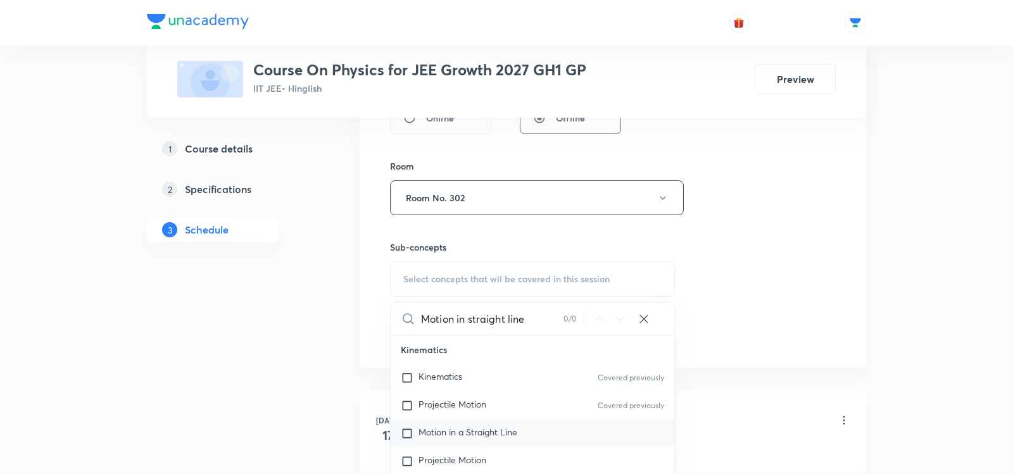
click at [438, 429] on span "Motion in a Straight Line" at bounding box center [467, 432] width 99 height 12
checkbox input "true"
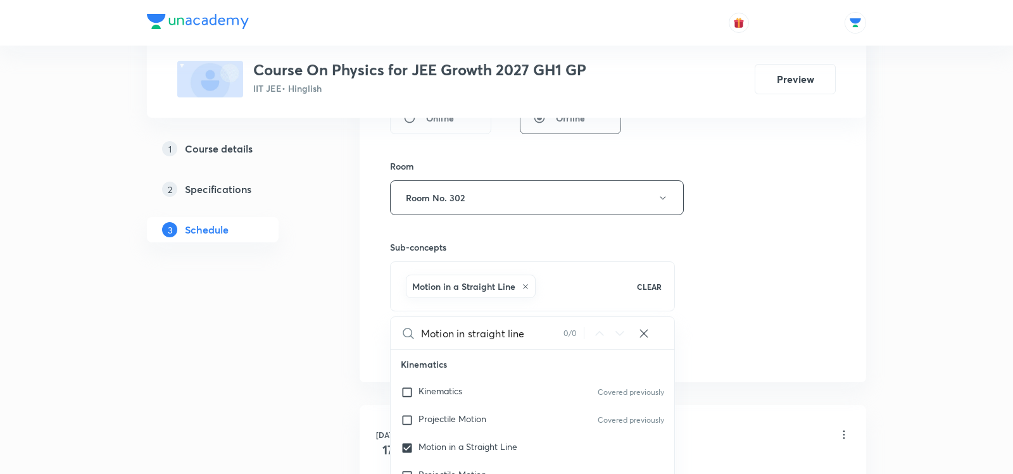
scroll to position [651, 0]
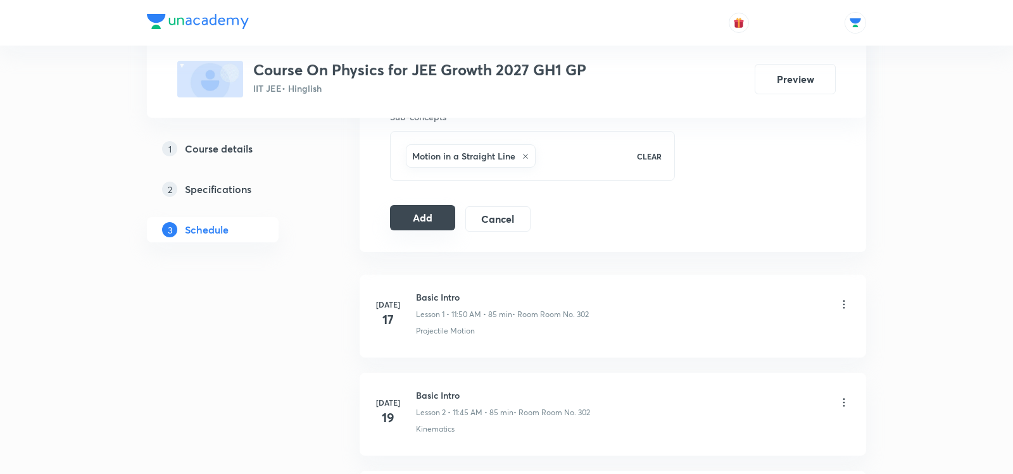
click at [400, 218] on button "Add" at bounding box center [422, 217] width 65 height 25
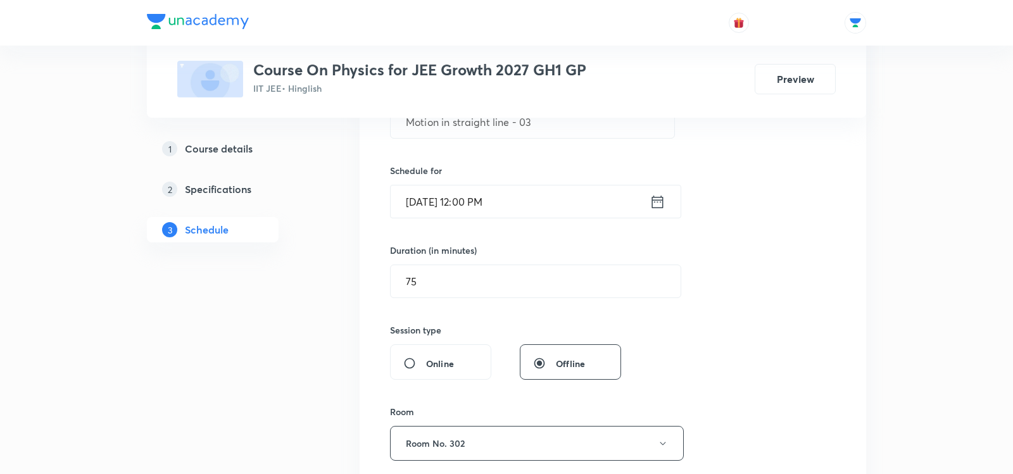
scroll to position [0, 0]
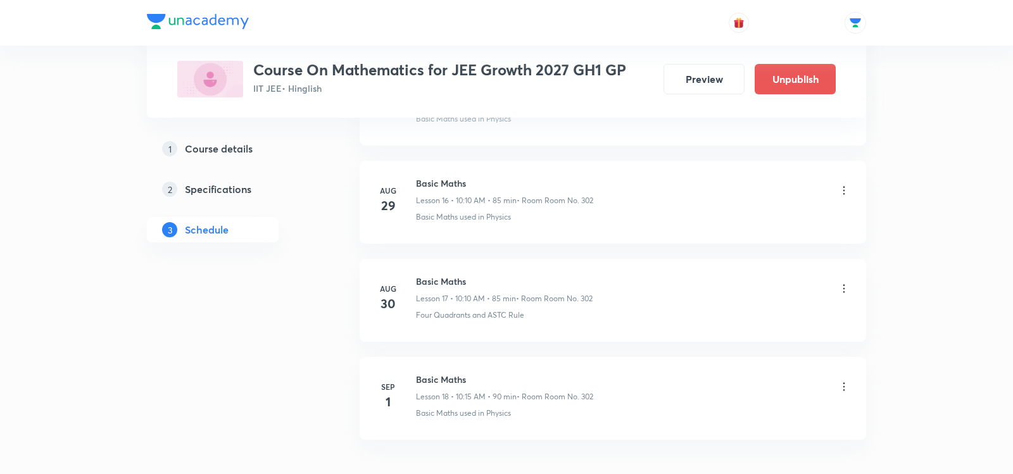
scroll to position [2294, 0]
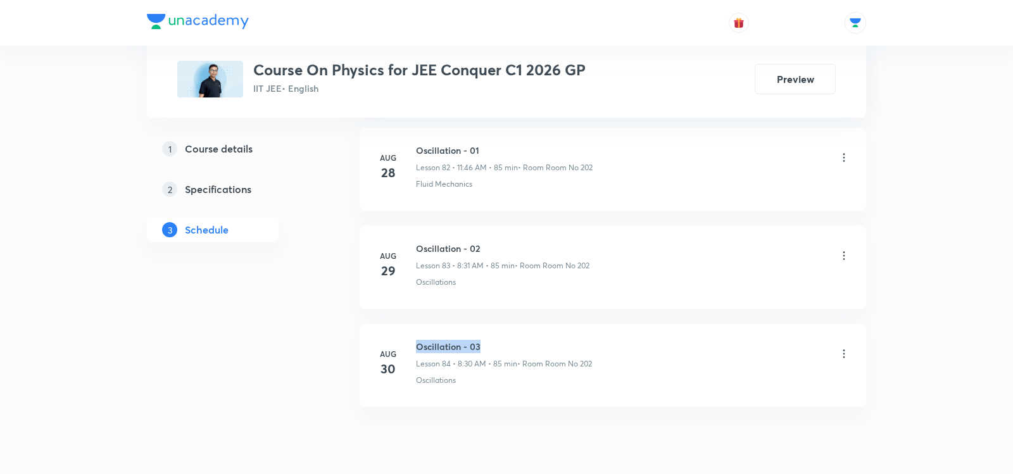
drag, startPoint x: 417, startPoint y: 294, endPoint x: 517, endPoint y: 294, distance: 100.0
click at [518, 340] on h6 "Oscillation - 03" at bounding box center [504, 346] width 176 height 13
copy h6 "Oscillation - 03"
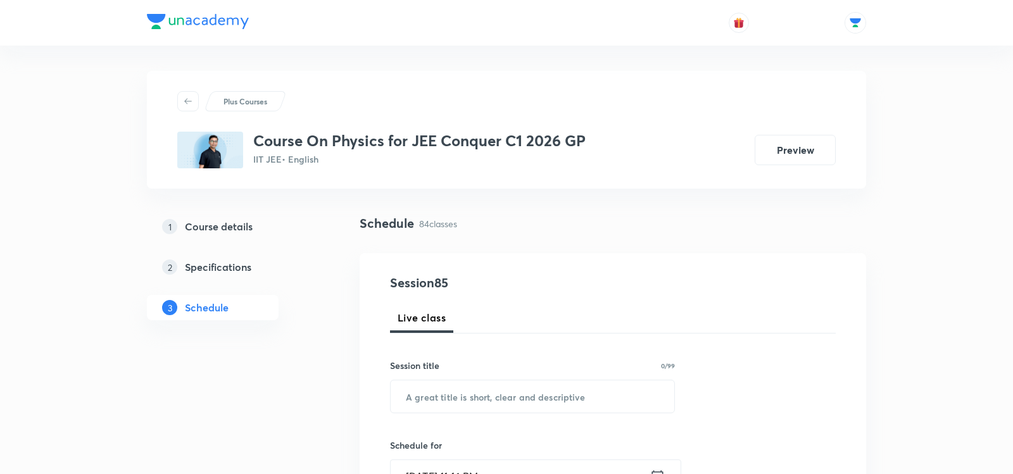
scroll to position [59, 0]
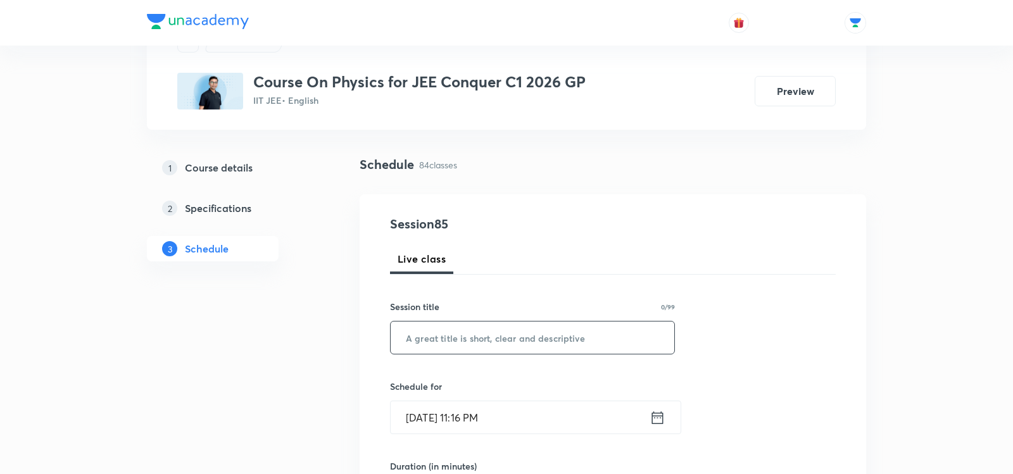
click at [487, 339] on input "text" at bounding box center [533, 338] width 284 height 32
paste input "Oscillation - 03"
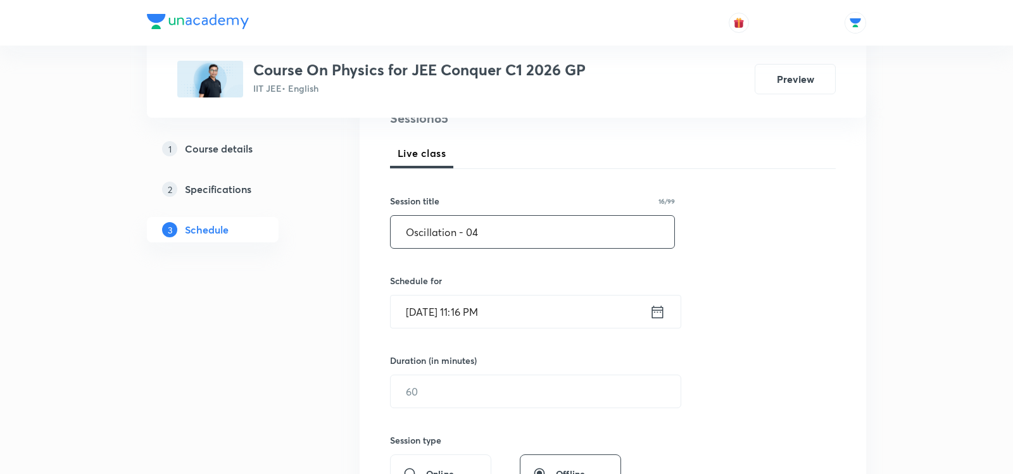
scroll to position [192, 0]
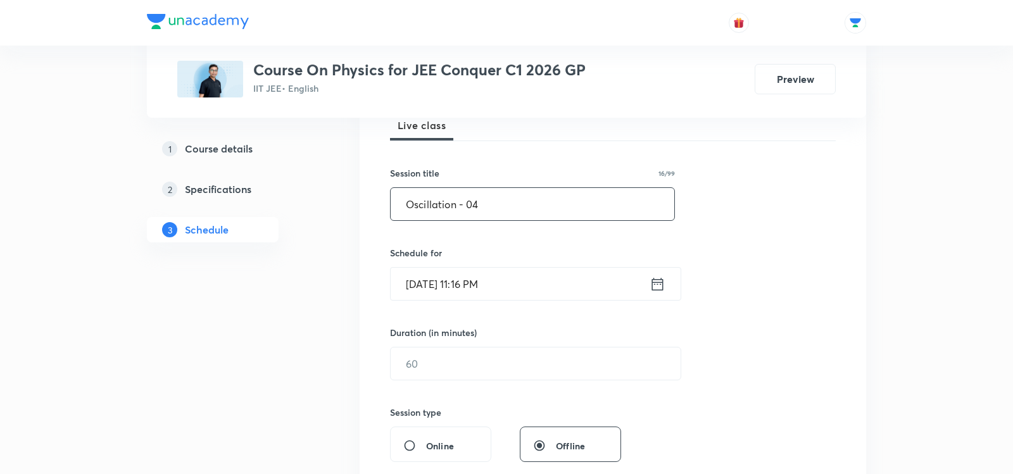
type input "Oscillation - 04"
click at [665, 285] on icon at bounding box center [658, 284] width 16 height 18
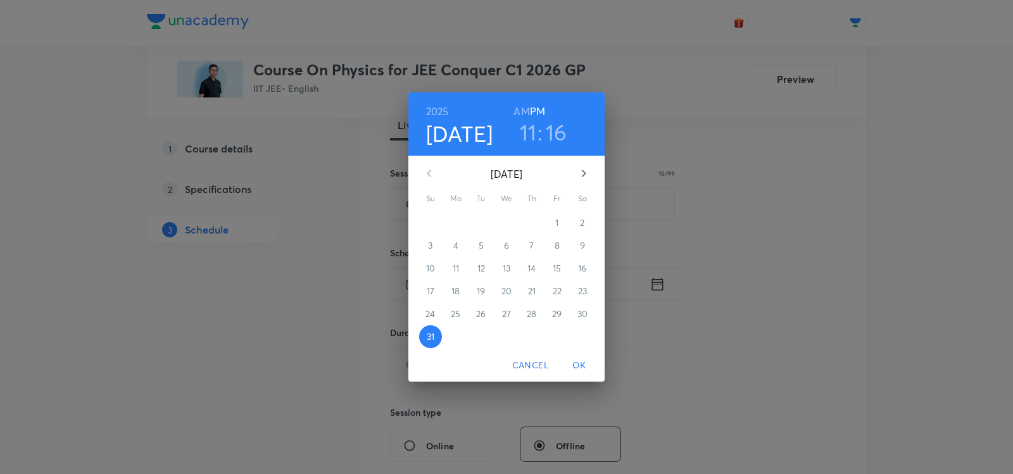
click at [586, 169] on icon "button" at bounding box center [583, 173] width 15 height 15
click at [457, 227] on p "1" at bounding box center [455, 223] width 3 height 13
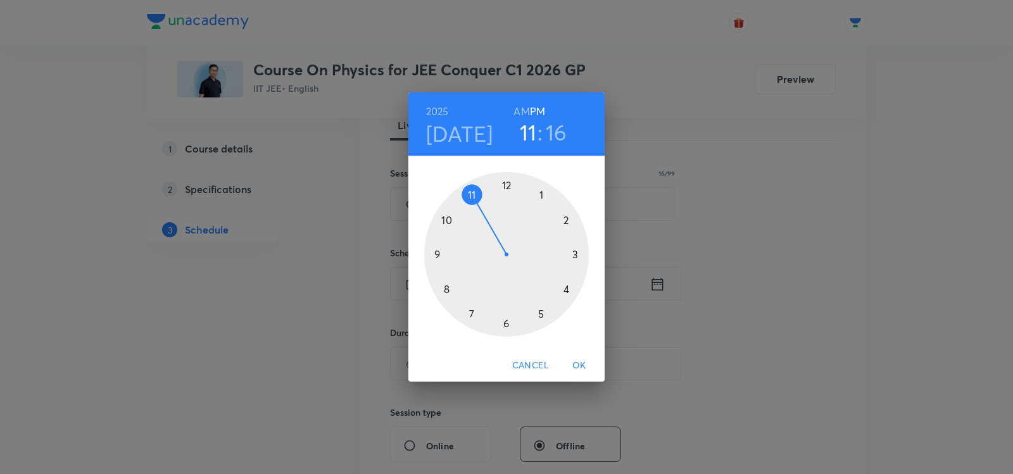
click at [447, 292] on div at bounding box center [506, 254] width 165 height 165
click at [523, 119] on h6 "AM" at bounding box center [521, 112] width 16 height 18
click at [508, 332] on div at bounding box center [506, 254] width 165 height 165
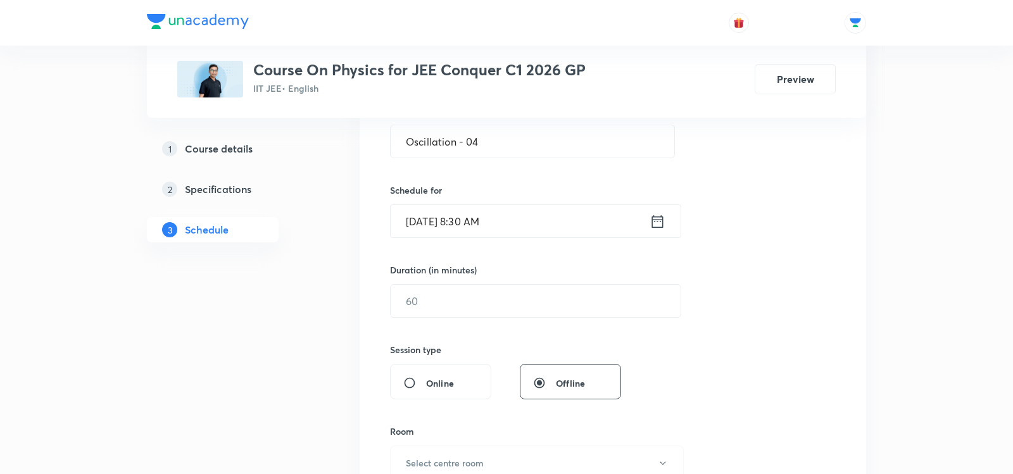
scroll to position [272, 0]
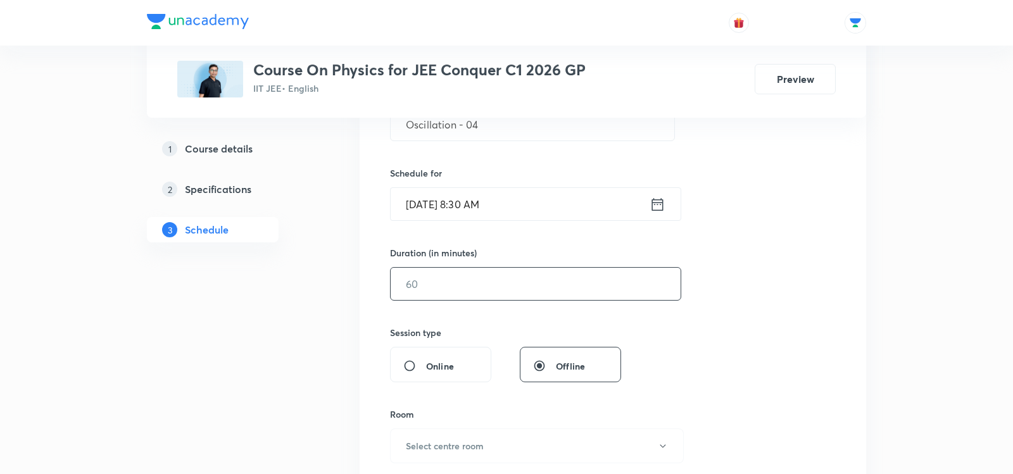
click at [428, 282] on input "text" at bounding box center [536, 284] width 290 height 32
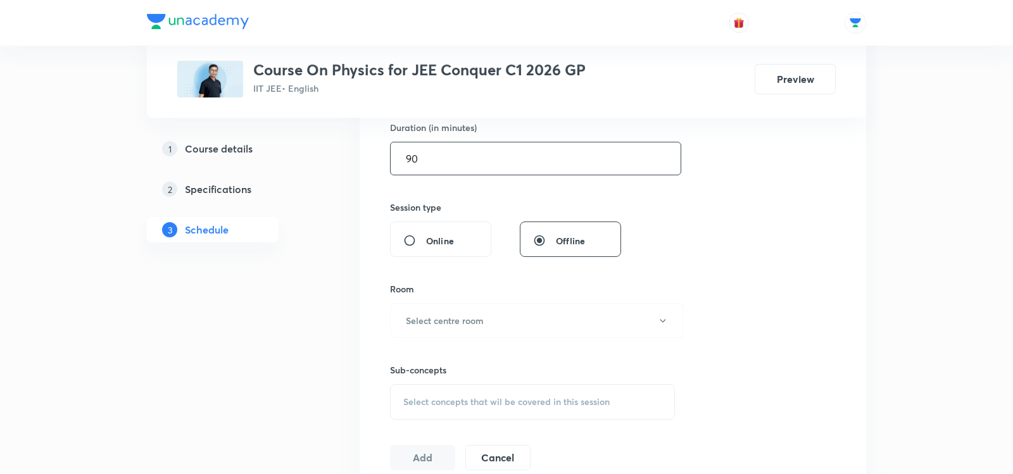
scroll to position [403, 0]
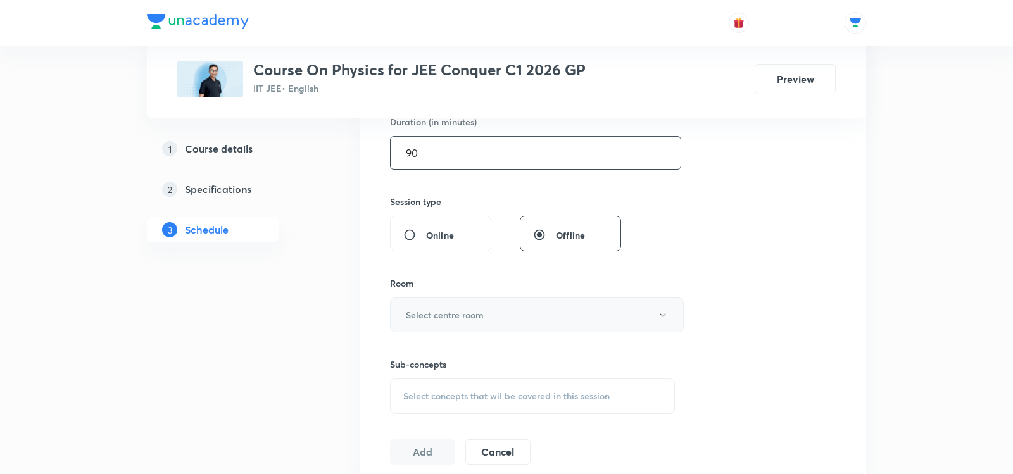
type input "90"
click at [426, 303] on button "Select centre room" at bounding box center [537, 315] width 294 height 35
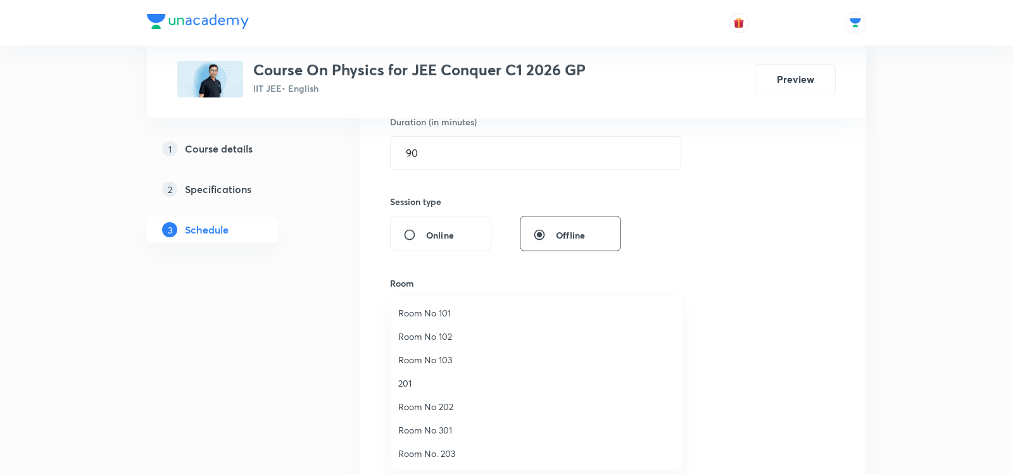
click at [418, 411] on span "Room No 202" at bounding box center [536, 406] width 277 height 13
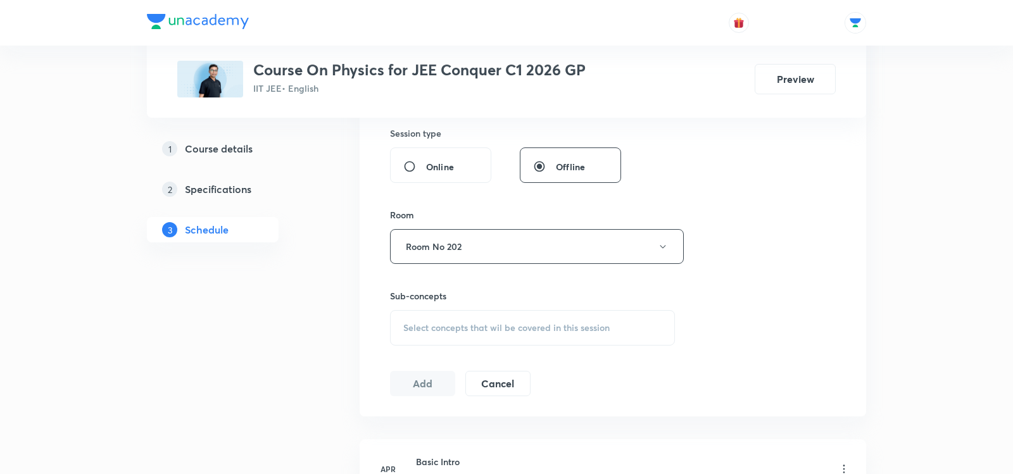
scroll to position [517, 0]
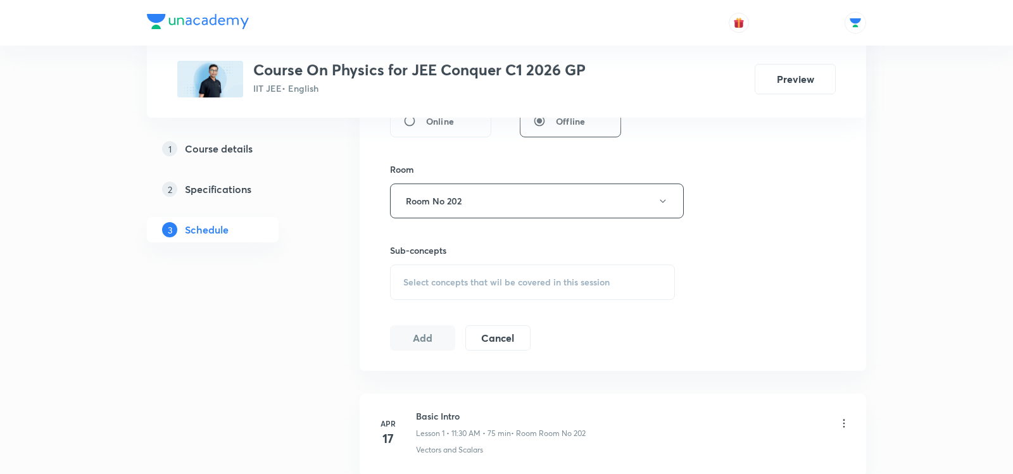
click at [416, 282] on span "Select concepts that wil be covered in this session" at bounding box center [506, 282] width 206 height 10
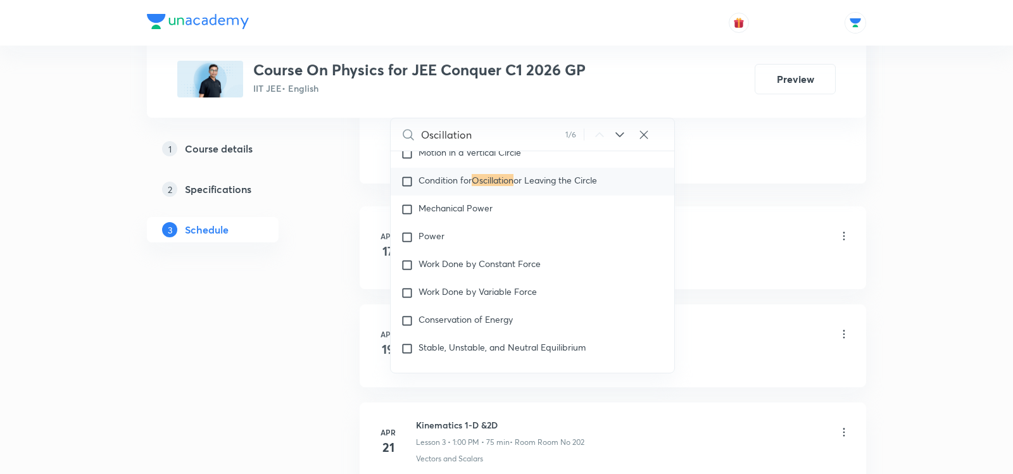
scroll to position [3274, 0]
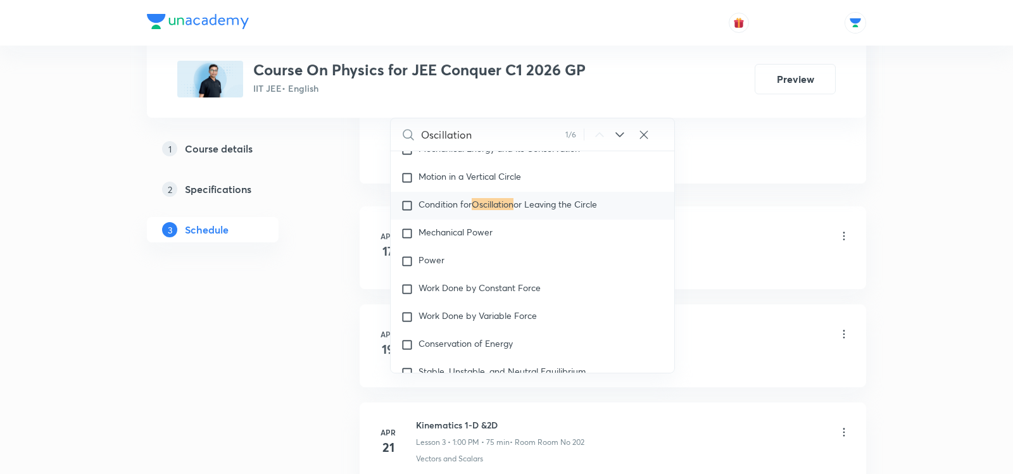
type input "Oscillation"
click at [614, 135] on icon at bounding box center [619, 134] width 15 height 15
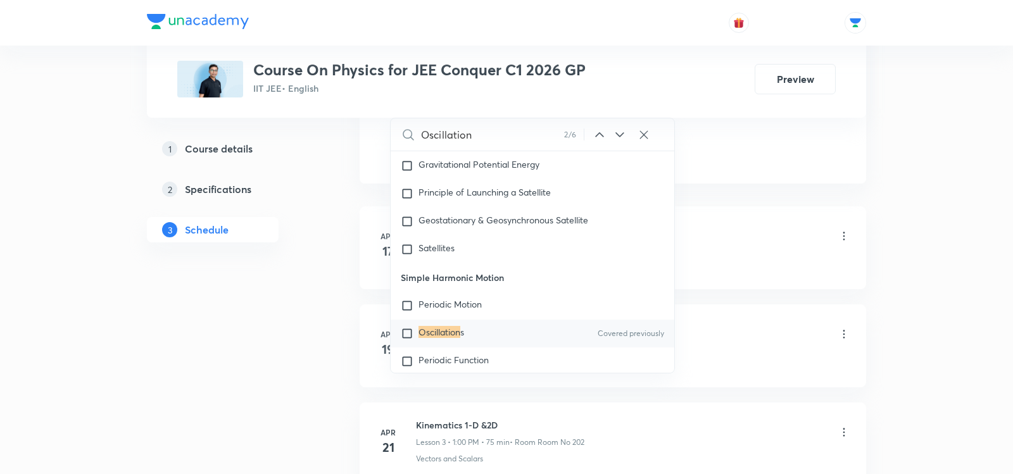
scroll to position [5224, 0]
click at [450, 325] on p "Oscillation s" at bounding box center [441, 331] width 46 height 13
checkbox input "true"
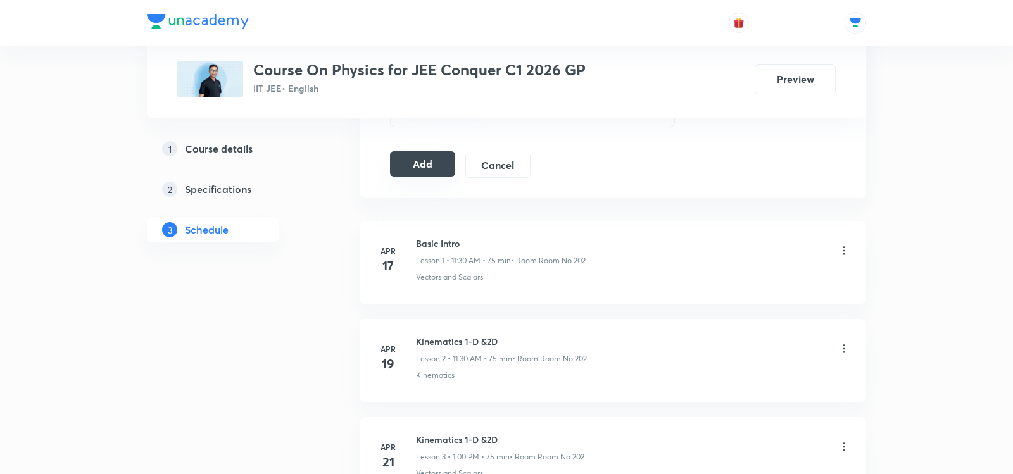
click at [427, 158] on button "Add" at bounding box center [422, 163] width 65 height 25
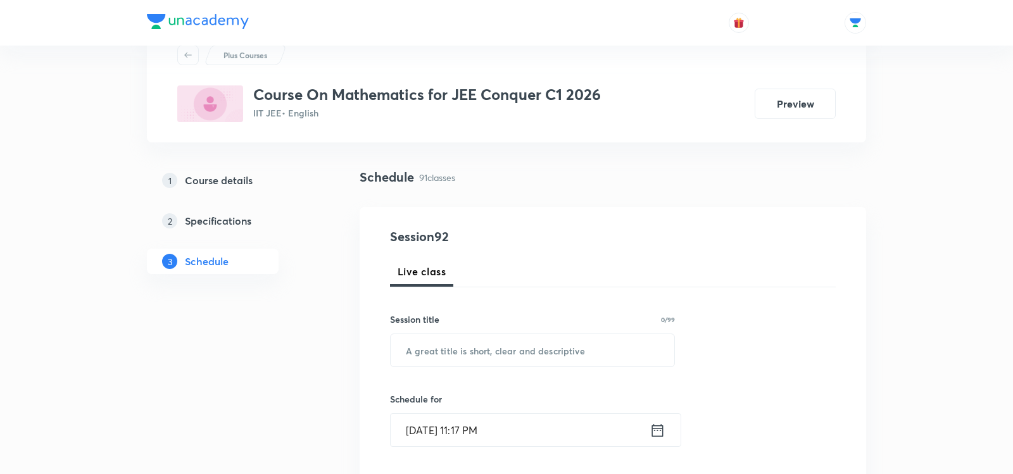
scroll to position [51, 0]
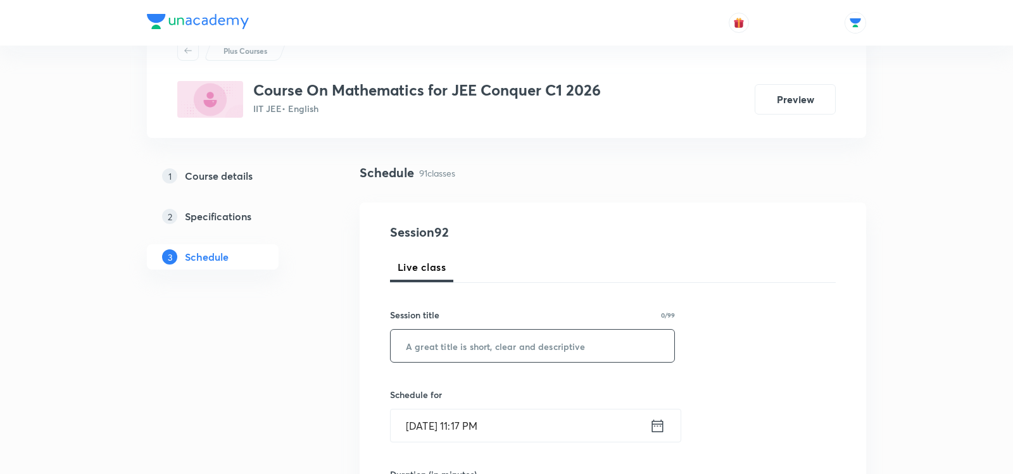
click at [483, 337] on input "text" at bounding box center [533, 346] width 284 height 32
paste input "Conic Section - 03"
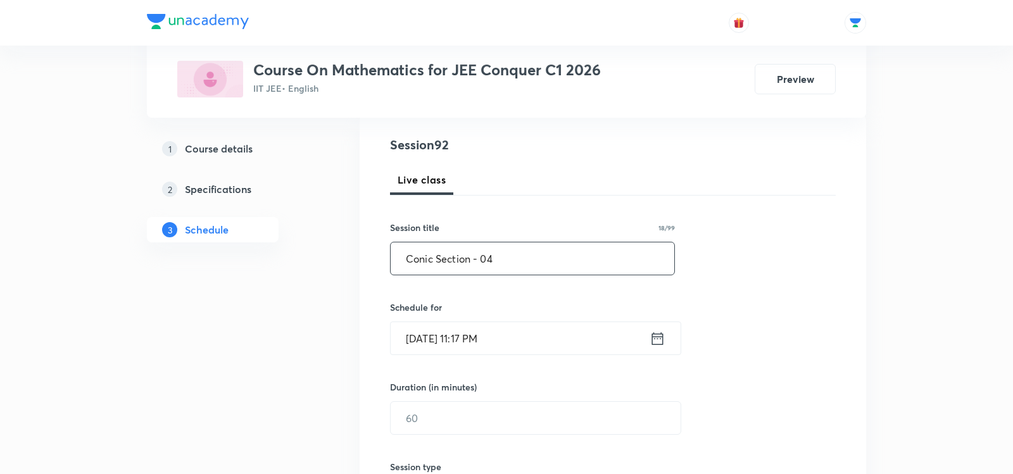
scroll to position [172, 0]
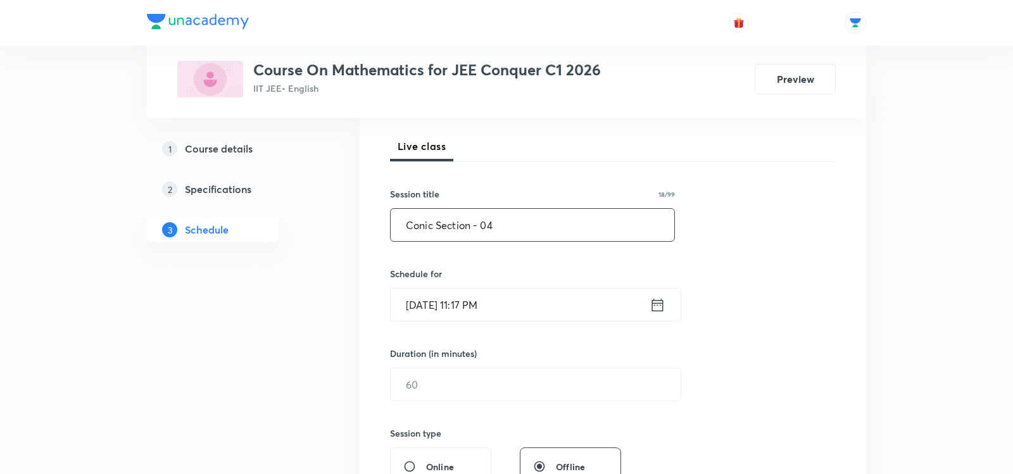
type input "Conic Section - 04"
click at [656, 305] on icon at bounding box center [658, 305] width 16 height 18
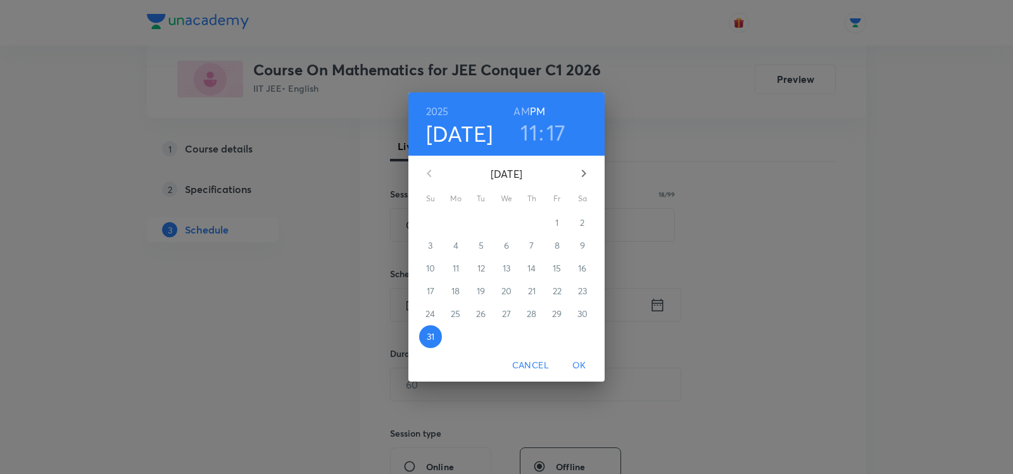
click at [584, 179] on icon "button" at bounding box center [583, 173] width 15 height 15
click at [453, 227] on span "1" at bounding box center [455, 223] width 23 height 13
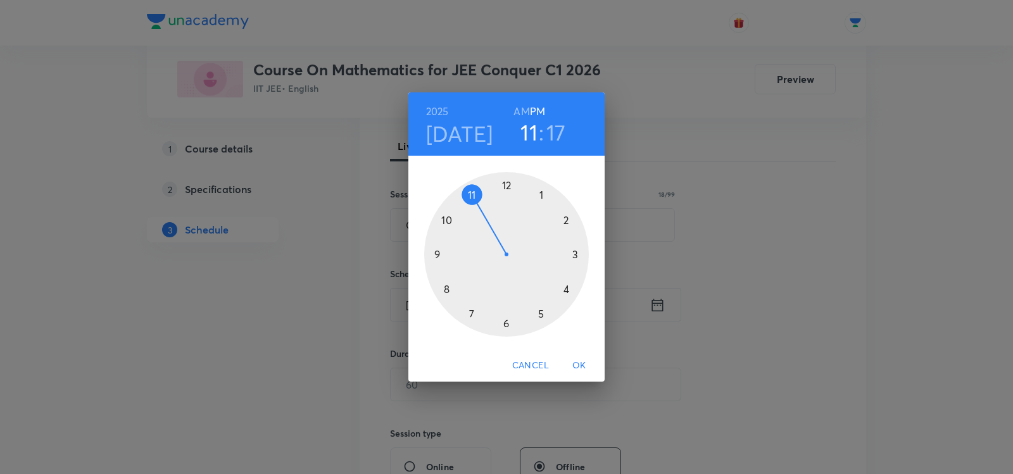
click at [520, 113] on h6 "AM" at bounding box center [521, 112] width 16 height 18
click at [449, 223] on div at bounding box center [506, 254] width 165 height 165
click at [573, 258] on div at bounding box center [506, 254] width 165 height 165
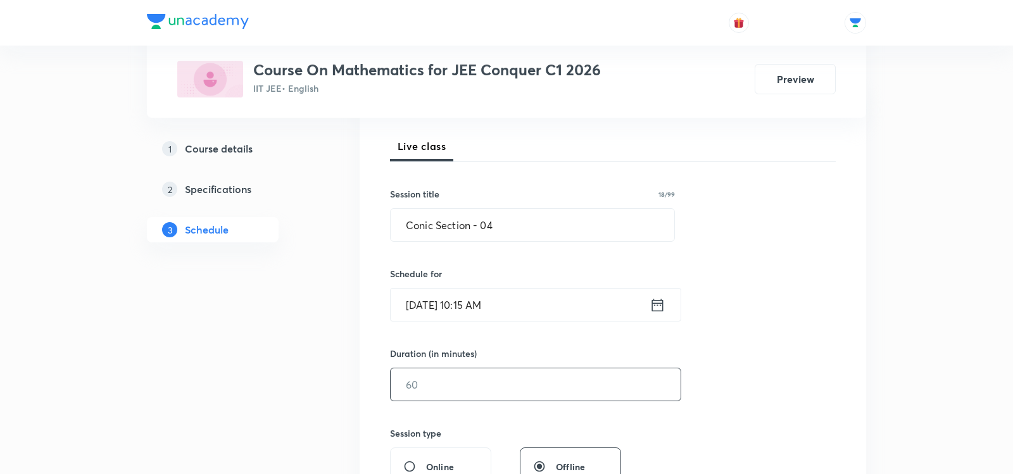
click at [405, 386] on input "text" at bounding box center [536, 384] width 290 height 32
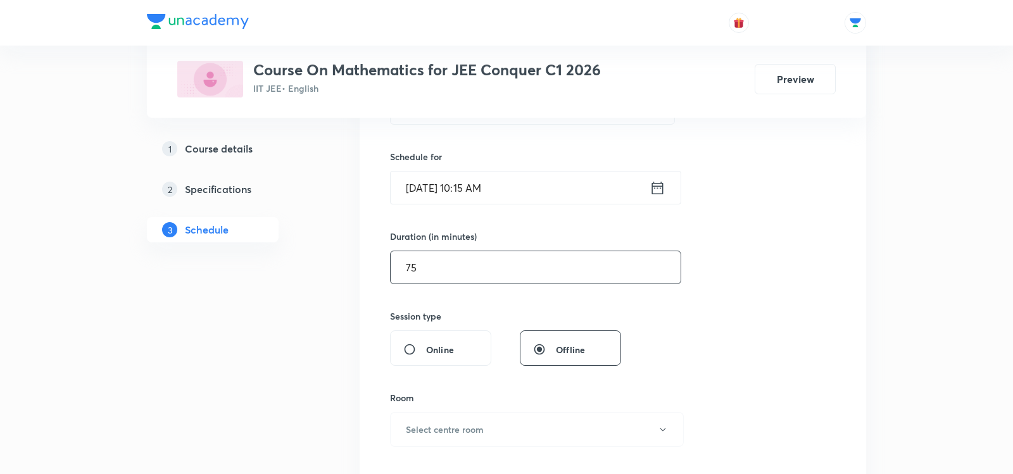
scroll to position [323, 0]
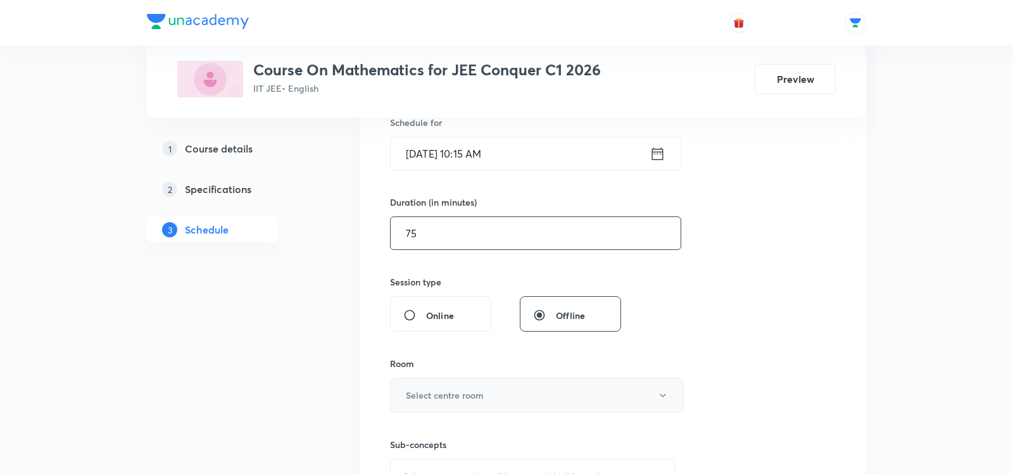
type input "75"
click at [420, 389] on h6 "Select centre room" at bounding box center [445, 395] width 78 height 13
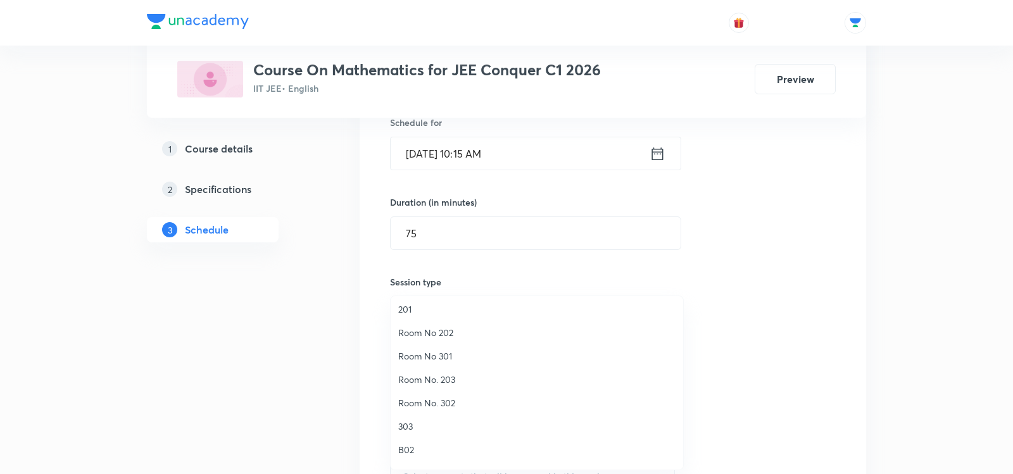
scroll to position [92, 0]
click at [425, 312] on span "Room No 202" at bounding box center [536, 314] width 277 height 13
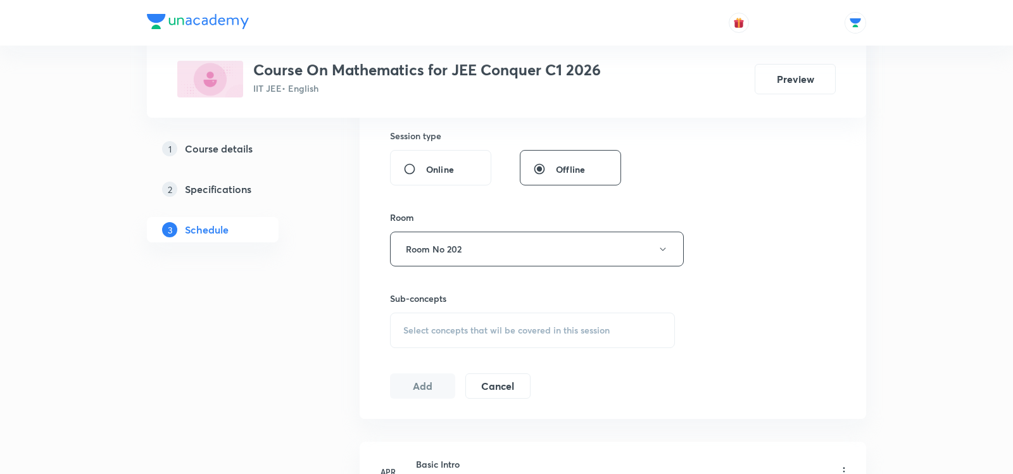
scroll to position [479, 0]
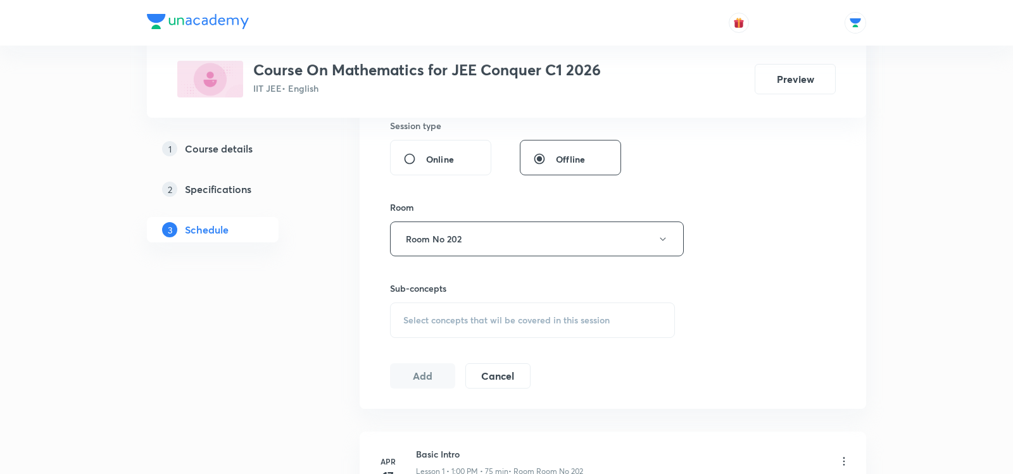
click at [420, 315] on span "Select concepts that wil be covered in this session" at bounding box center [506, 320] width 206 height 10
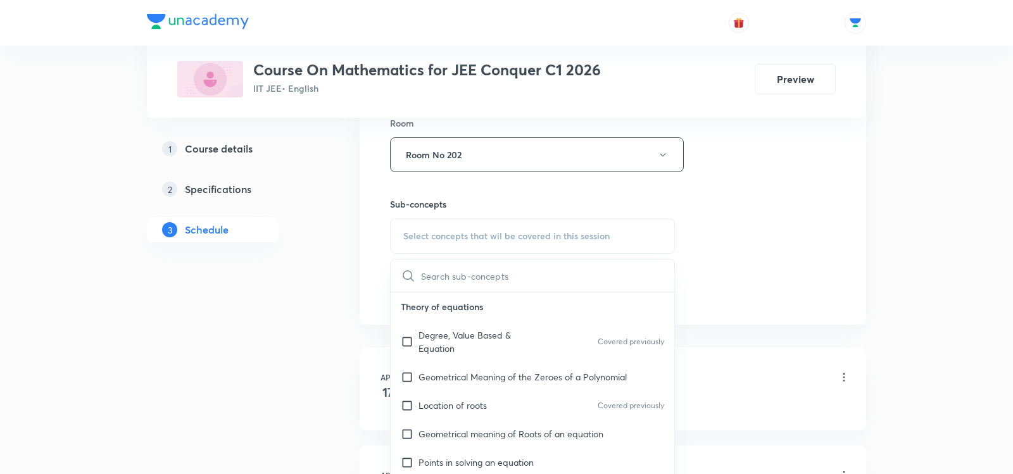
scroll to position [574, 0]
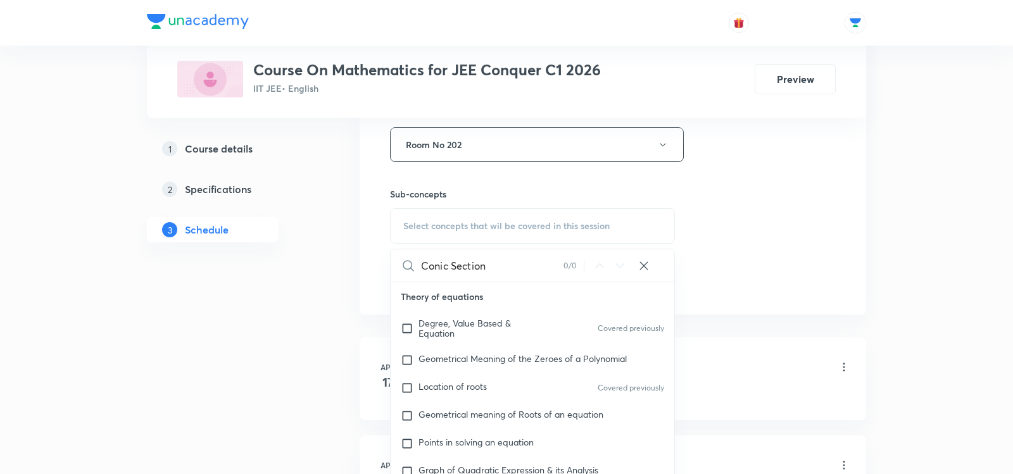
type input "Conic Section"
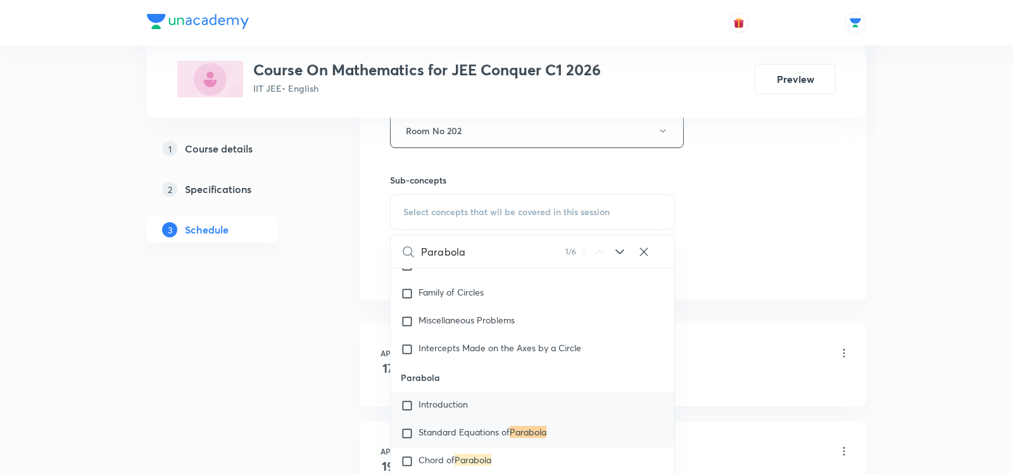
scroll to position [8205, 0]
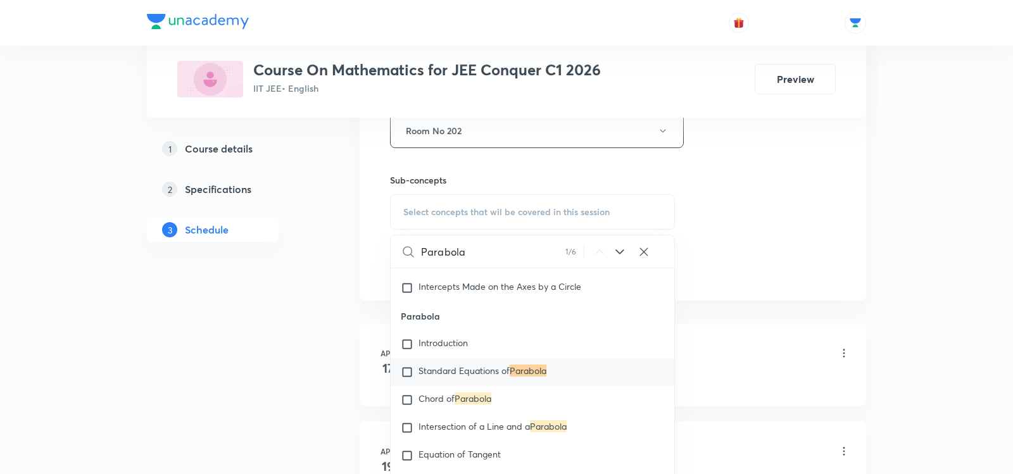
type input "Parabola"
click at [460, 370] on span "Standard Equations of" at bounding box center [463, 371] width 91 height 12
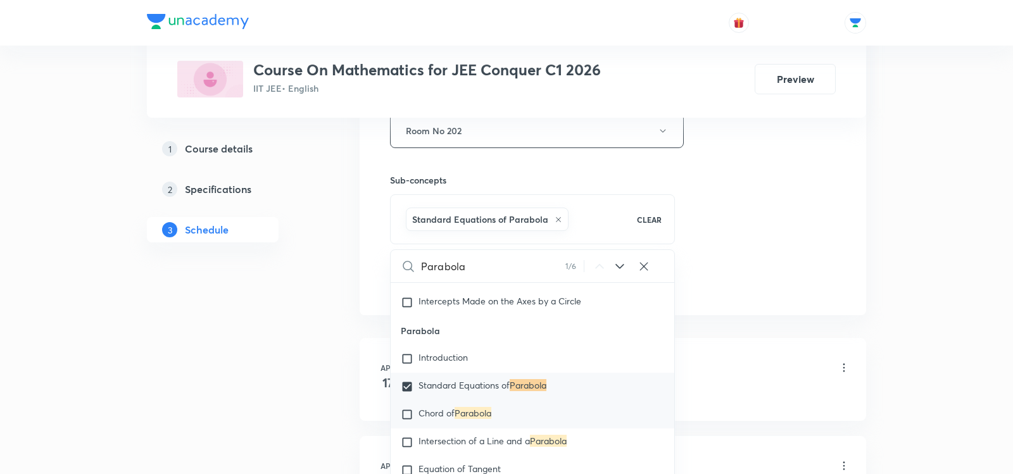
click at [458, 412] on mark "Parabola" at bounding box center [473, 413] width 37 height 12
checkbox input "true"
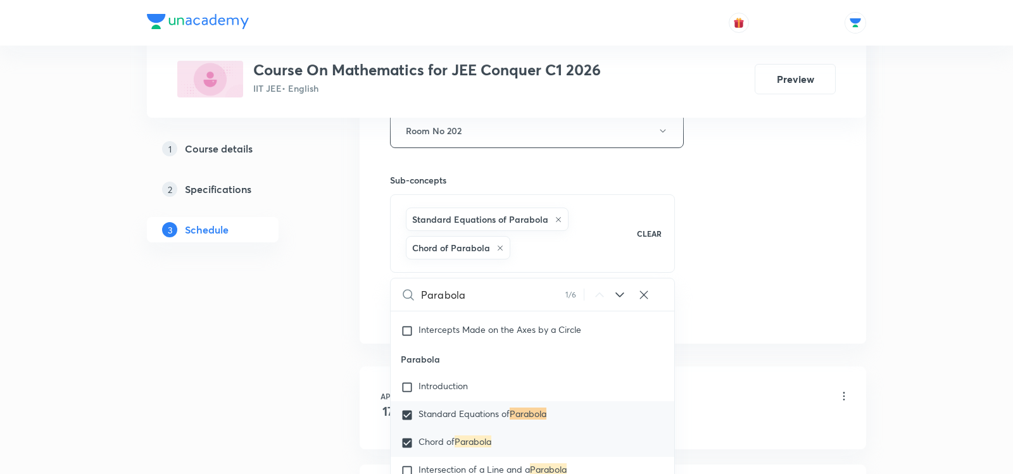
scroll to position [8263, 0]
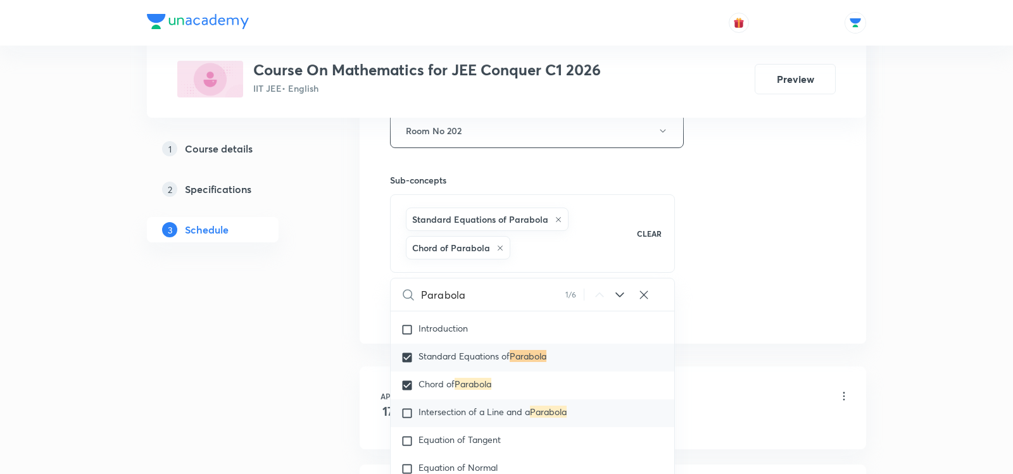
click at [456, 406] on span "Intersection of a Line and a" at bounding box center [473, 412] width 111 height 12
checkbox input "true"
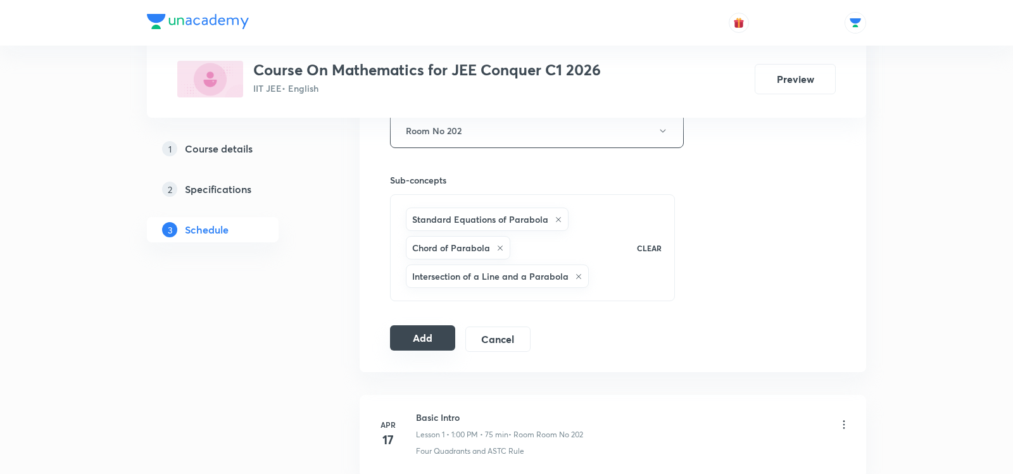
click at [420, 327] on button "Add" at bounding box center [422, 337] width 65 height 25
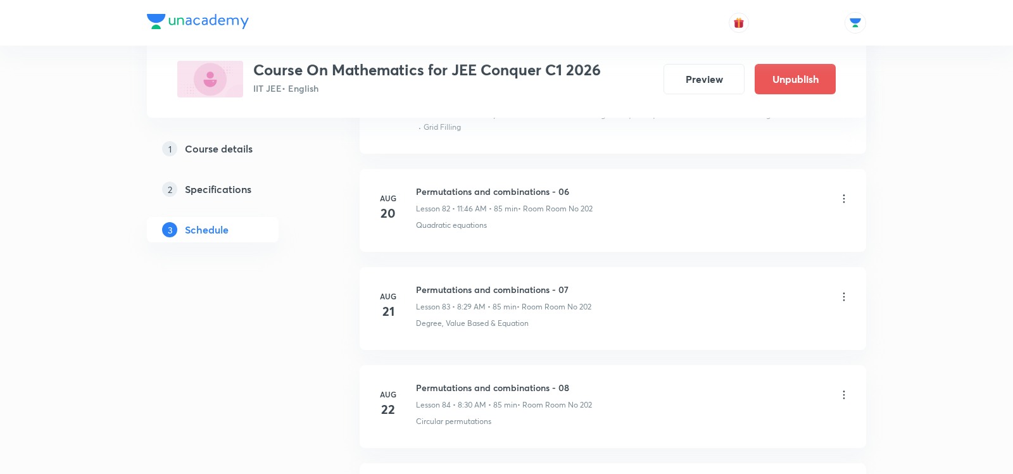
scroll to position [8994, 0]
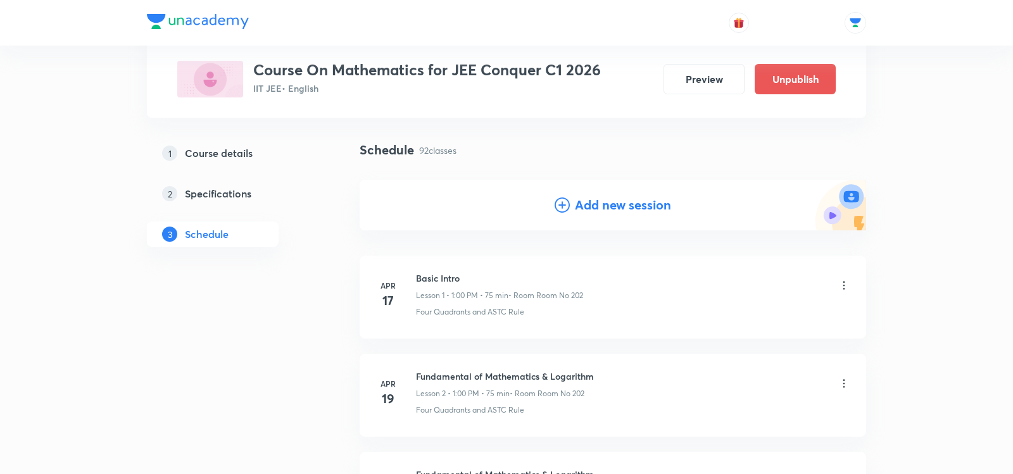
scroll to position [41, 0]
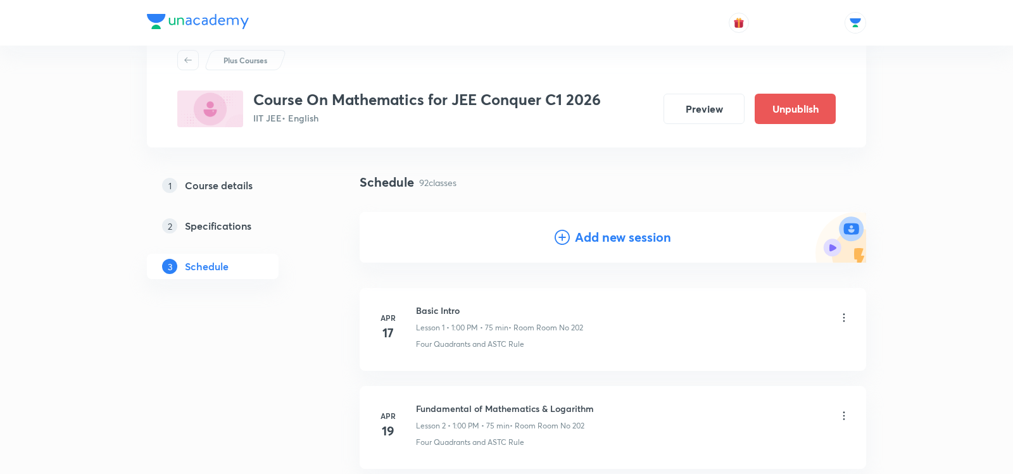
click at [603, 236] on h4 "Add new session" at bounding box center [623, 237] width 96 height 19
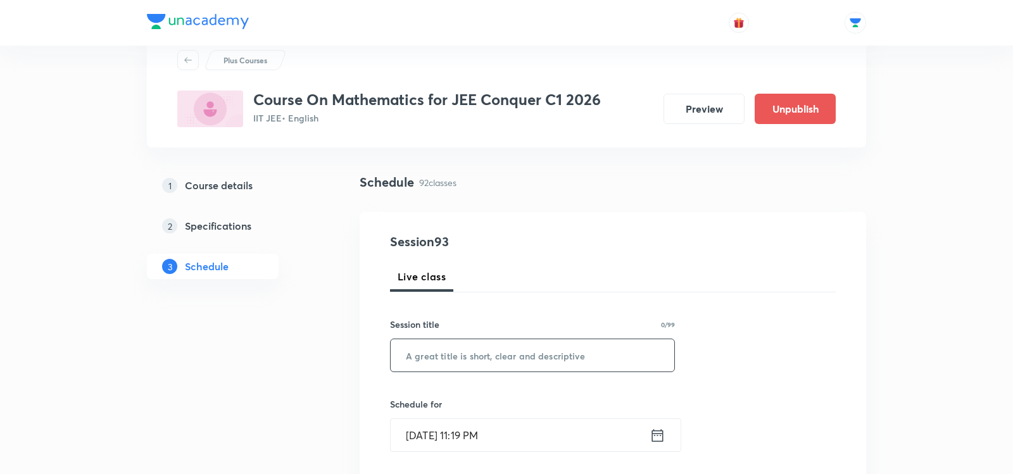
click at [465, 358] on input "text" at bounding box center [533, 355] width 284 height 32
paste input "Conic Section - 03"
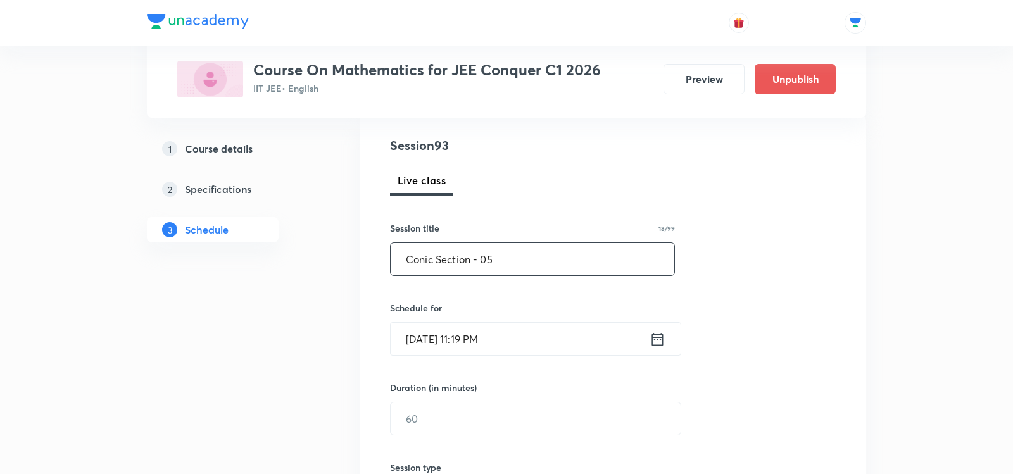
scroll to position [141, 0]
type input "Conic Section - 05"
click at [659, 339] on icon at bounding box center [658, 336] width 16 height 18
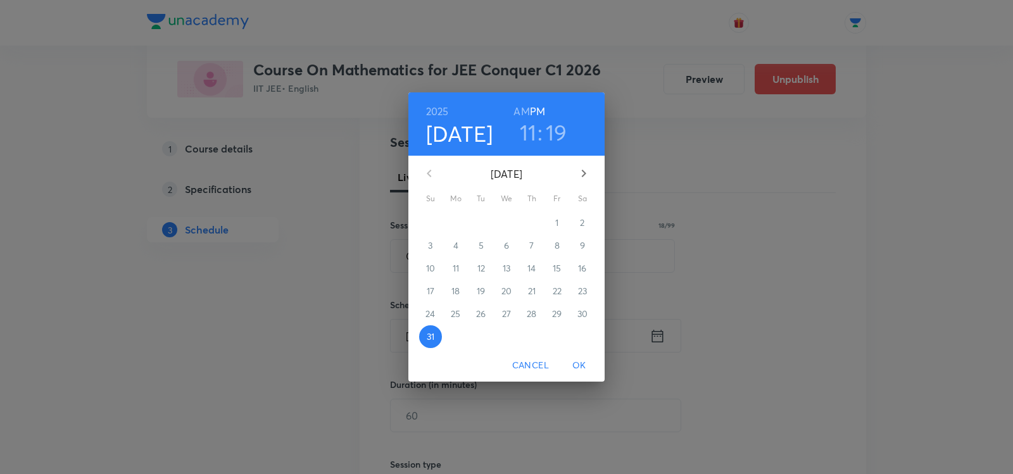
click at [582, 175] on icon "button" at bounding box center [583, 173] width 15 height 15
click at [457, 222] on p "1" at bounding box center [455, 223] width 3 height 13
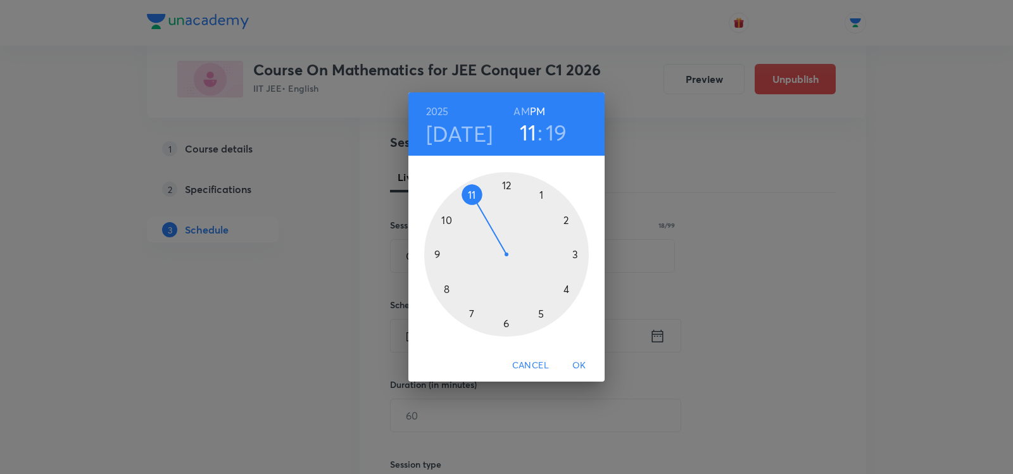
click at [507, 183] on div at bounding box center [506, 254] width 165 height 165
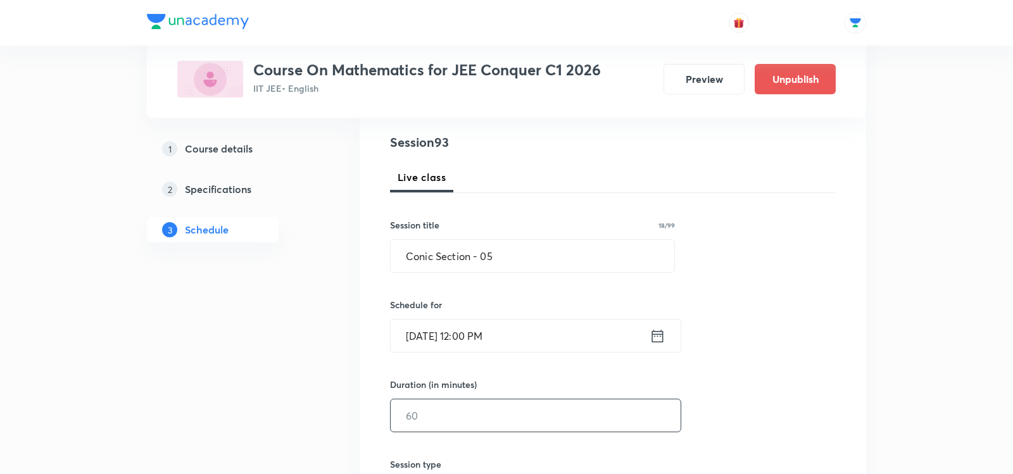
click at [415, 412] on input "text" at bounding box center [536, 415] width 290 height 32
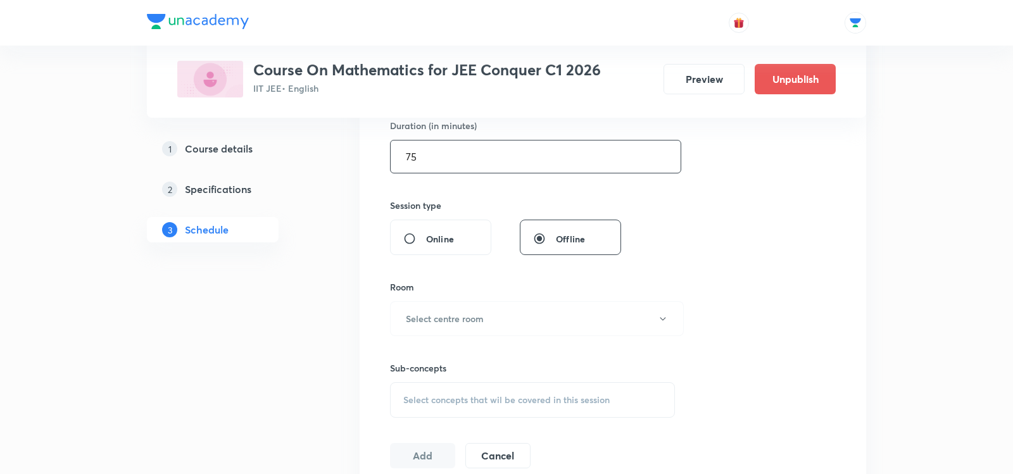
scroll to position [400, 0]
type input "75"
click at [455, 311] on h6 "Select centre room" at bounding box center [445, 317] width 78 height 13
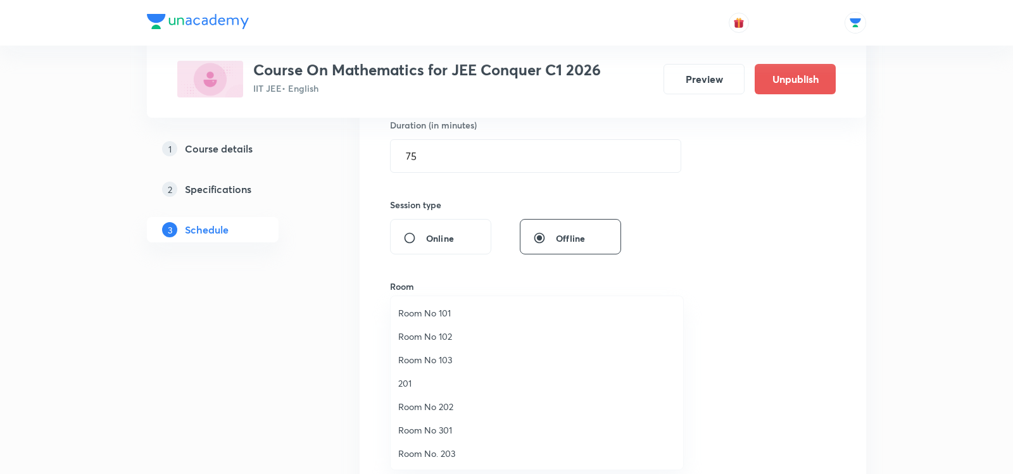
click at [417, 403] on span "Room No 202" at bounding box center [536, 406] width 277 height 13
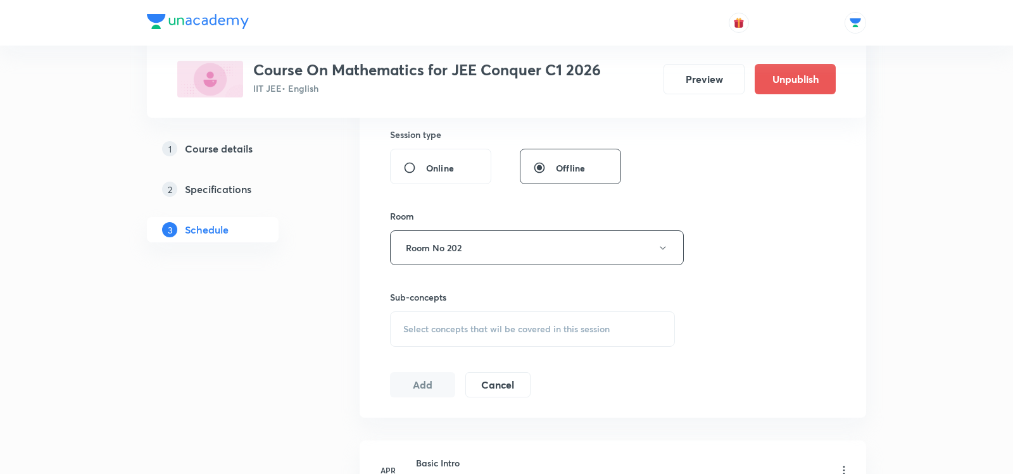
scroll to position [482, 0]
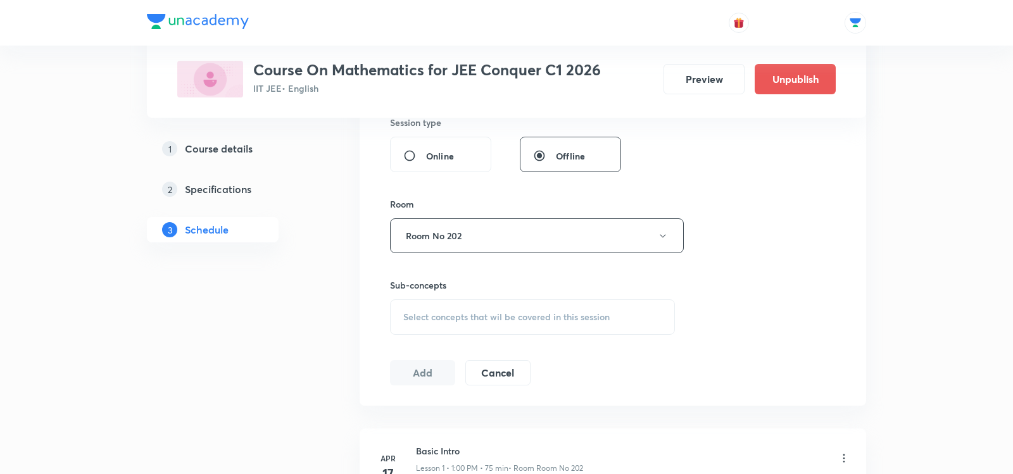
click at [414, 320] on span "Select concepts that wil be covered in this session" at bounding box center [506, 317] width 206 height 10
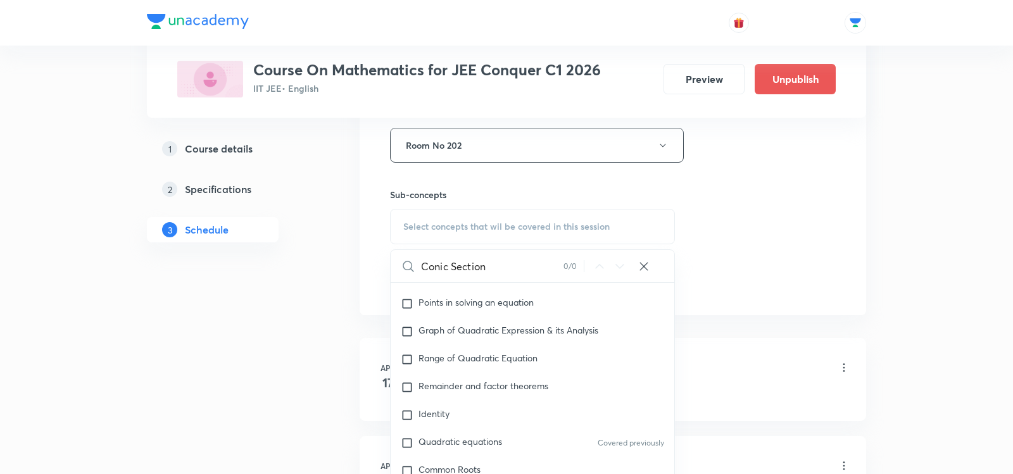
scroll to position [223, 0]
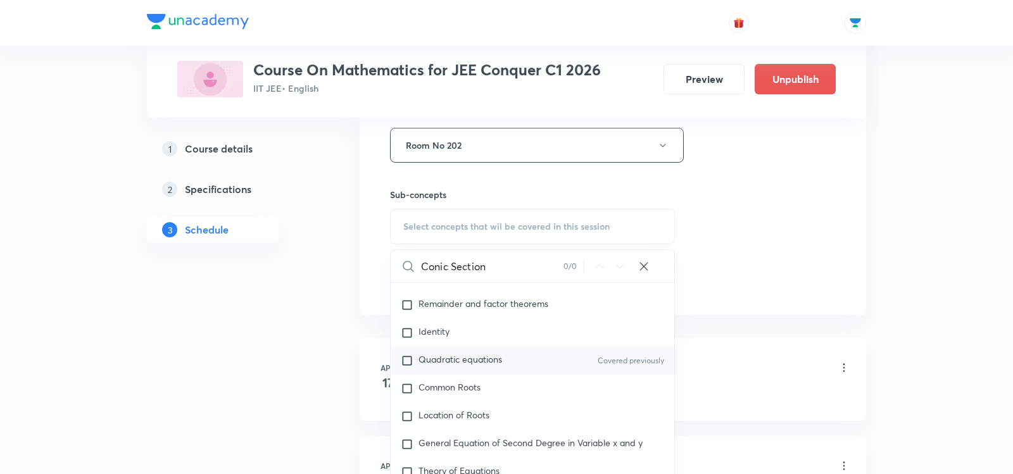
type input "Conic Section"
click at [475, 358] on span "Quadratic equations" at bounding box center [460, 359] width 84 height 12
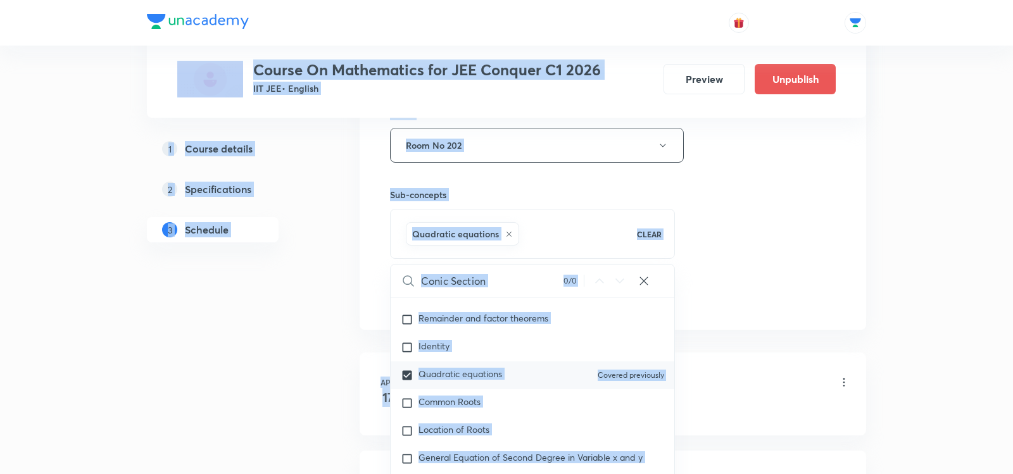
click at [475, 362] on div "Quadratic equations Covered previously" at bounding box center [533, 376] width 284 height 28
checkbox input "false"
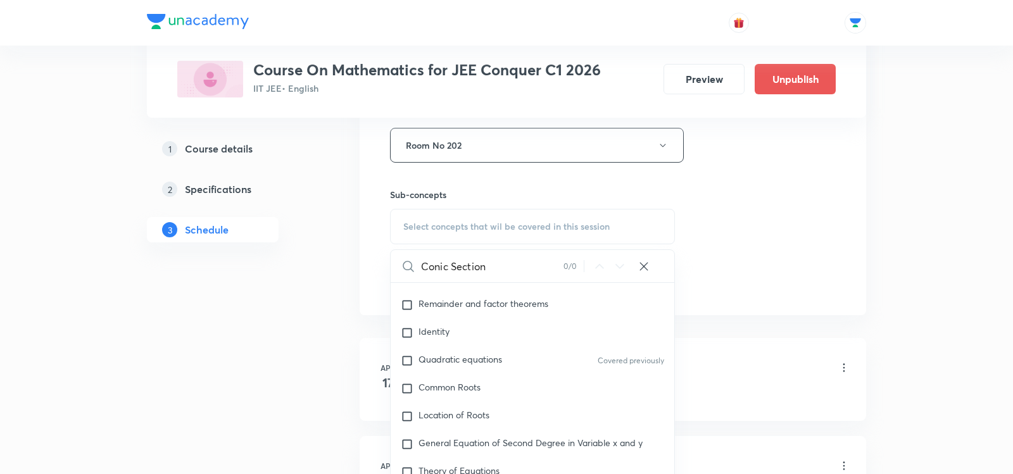
click at [515, 265] on input "Conic Section" at bounding box center [492, 266] width 142 height 32
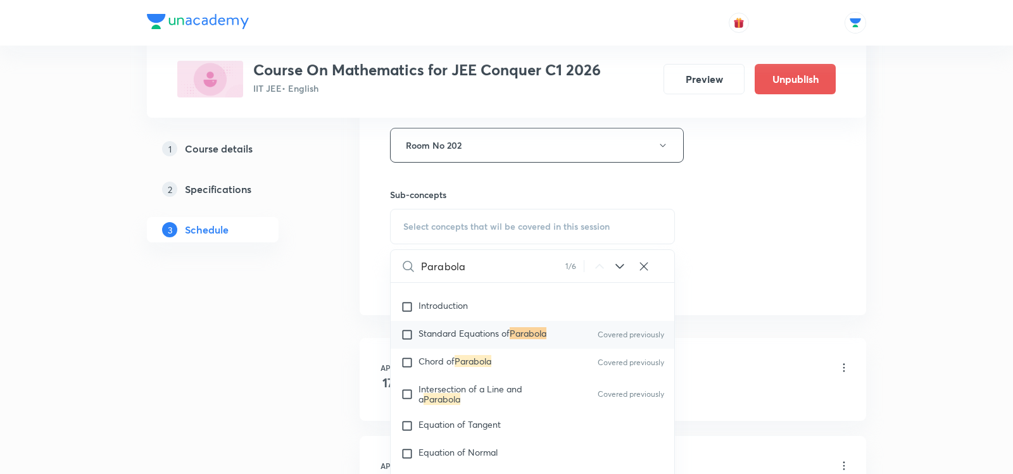
scroll to position [8262, 0]
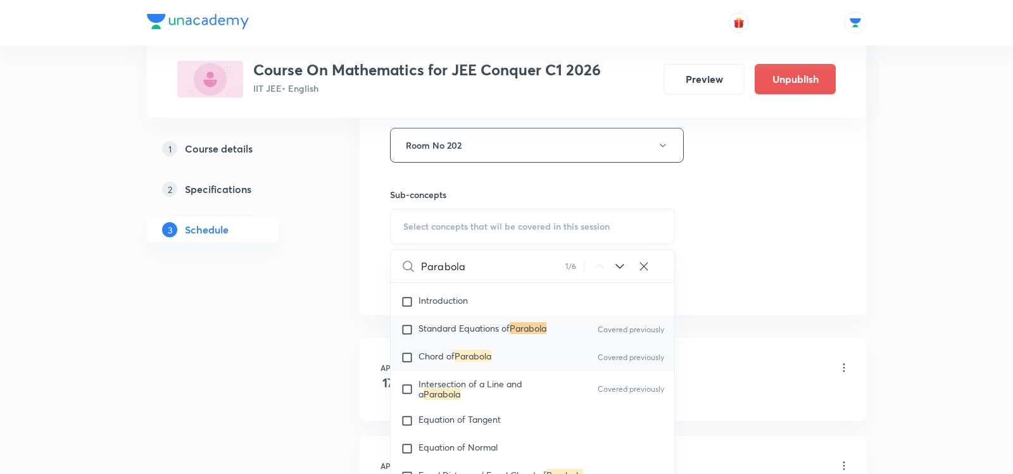
type input "Parabola"
click at [496, 358] on div "Chord of Parabola Covered previously" at bounding box center [533, 358] width 284 height 28
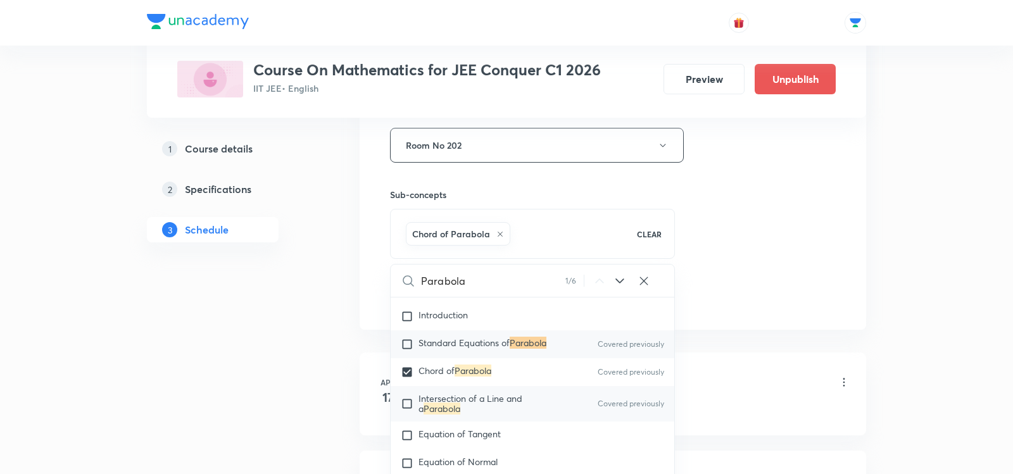
click at [484, 410] on p "Intersection of a Line and a Parabola" at bounding box center [482, 404] width 128 height 20
checkbox input "true"
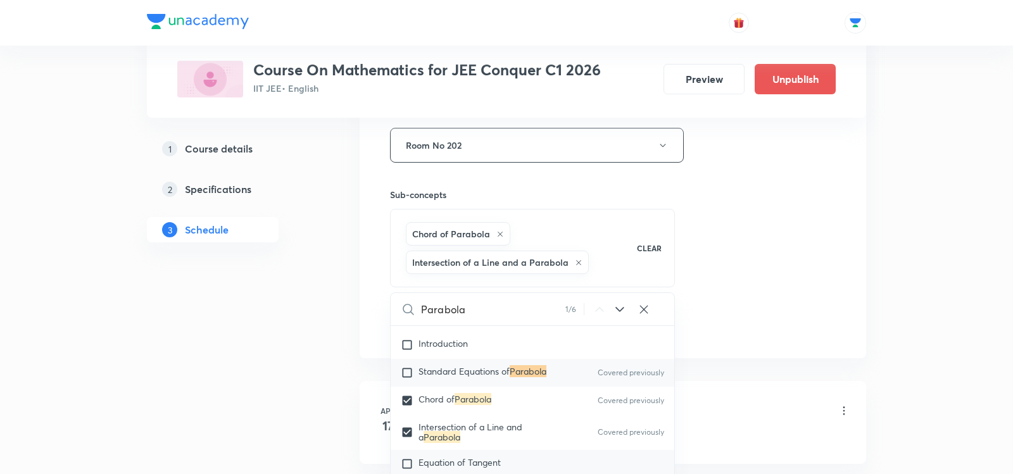
scroll to position [8333, 0]
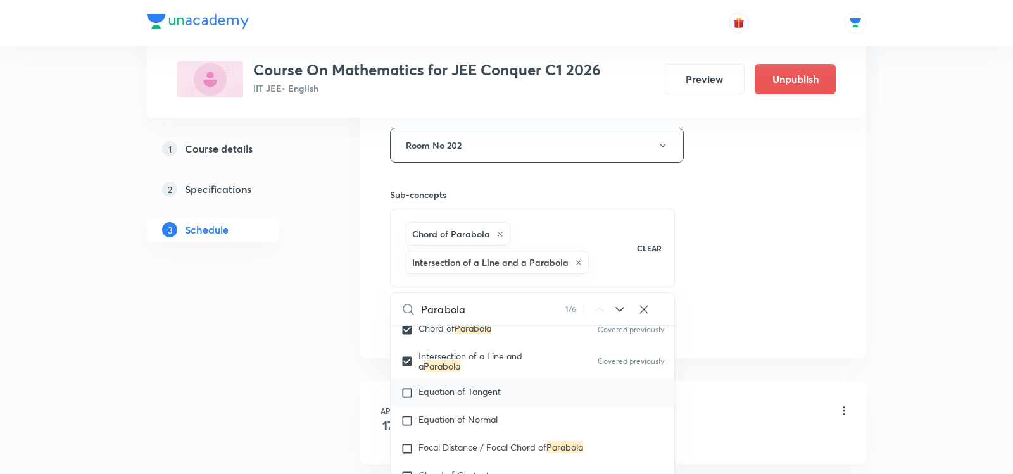
click at [482, 390] on span "Equation of Tangent" at bounding box center [459, 392] width 82 height 12
checkbox input "true"
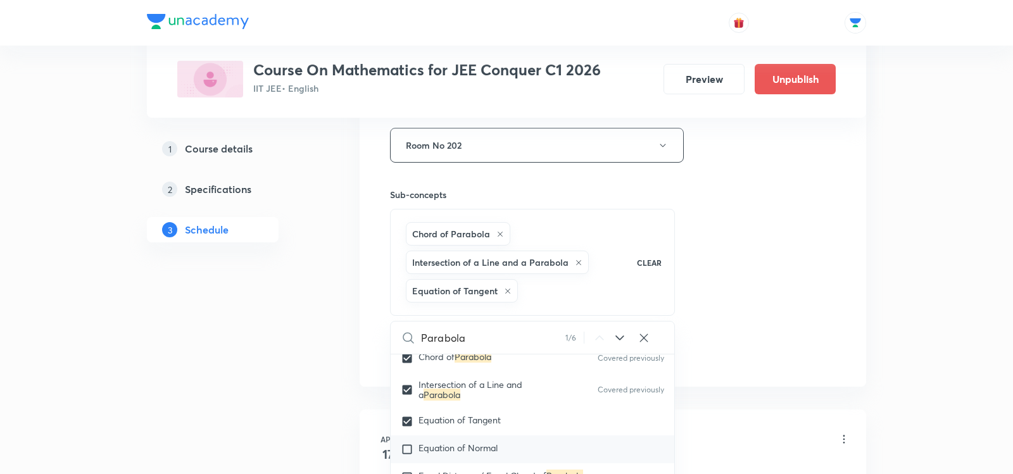
click at [472, 443] on span "Equation of Normal" at bounding box center [457, 448] width 79 height 12
checkbox input "true"
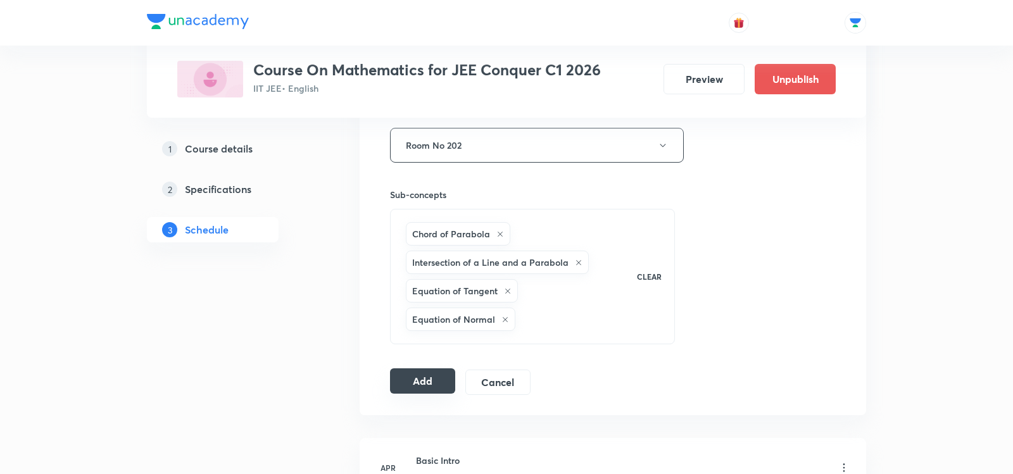
click at [437, 368] on button "Add" at bounding box center [422, 380] width 65 height 25
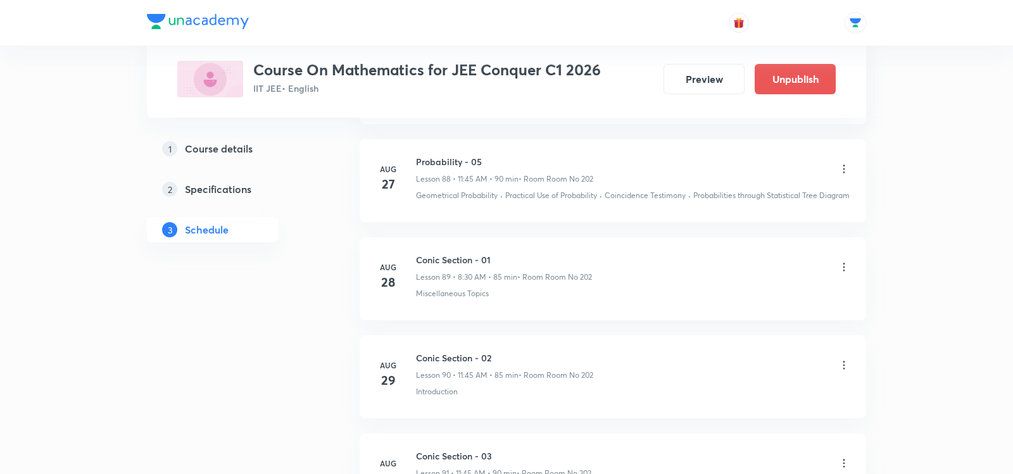
scroll to position [9091, 0]
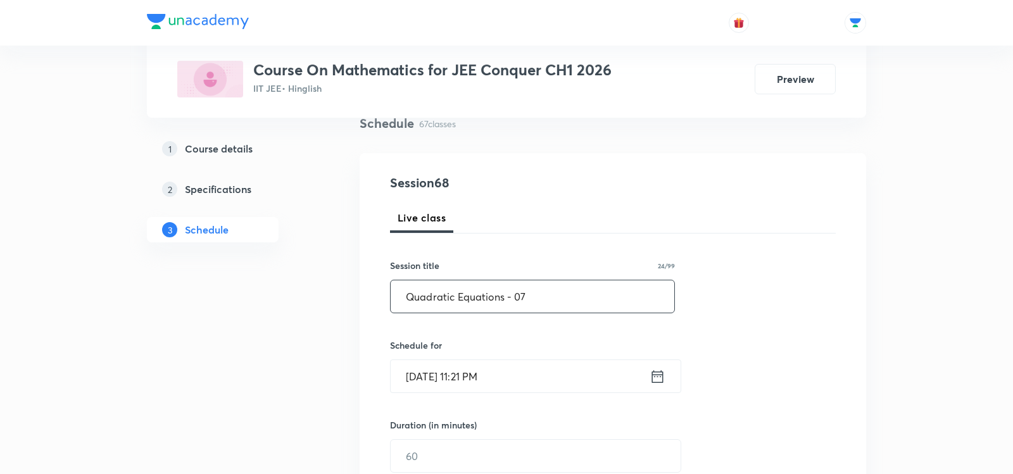
scroll to position [168, 0]
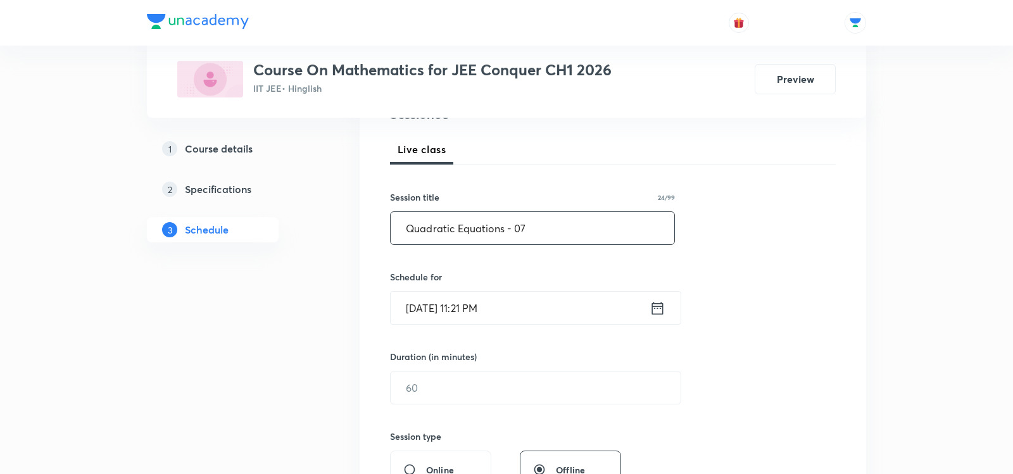
click at [660, 293] on div "[DATE] 11:21 PM ​" at bounding box center [535, 308] width 291 height 34
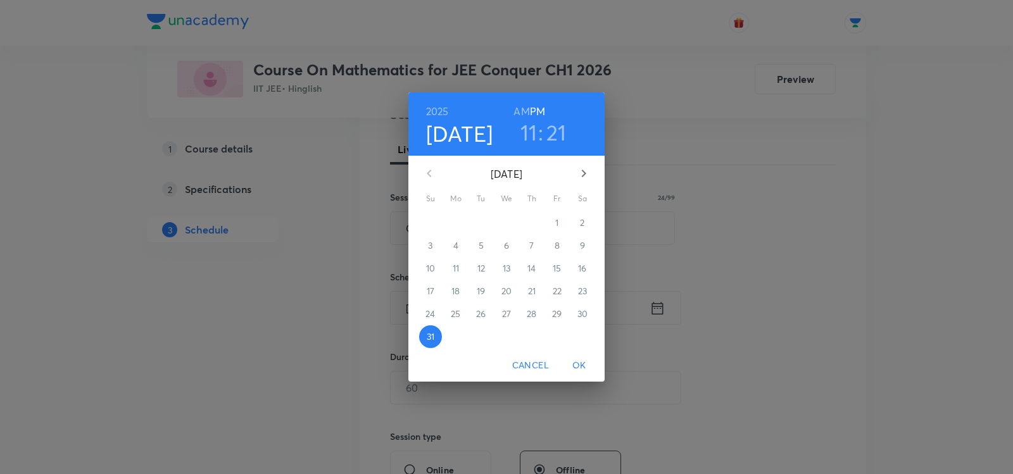
click at [582, 169] on icon "button" at bounding box center [583, 173] width 15 height 15
click at [447, 226] on span "1" at bounding box center [455, 223] width 23 height 13
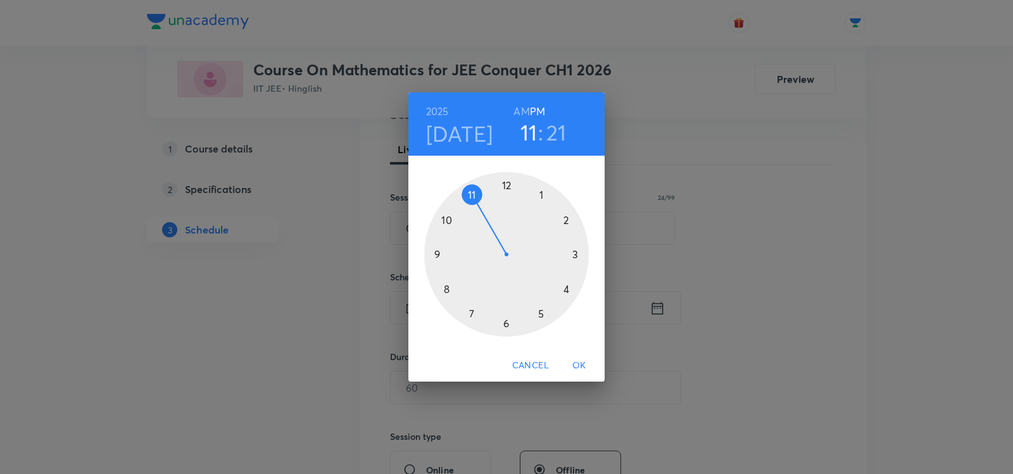
click at [444, 293] on div at bounding box center [506, 254] width 165 height 165
click at [521, 104] on h6 "AM" at bounding box center [521, 112] width 16 height 18
click at [505, 329] on div at bounding box center [506, 254] width 165 height 165
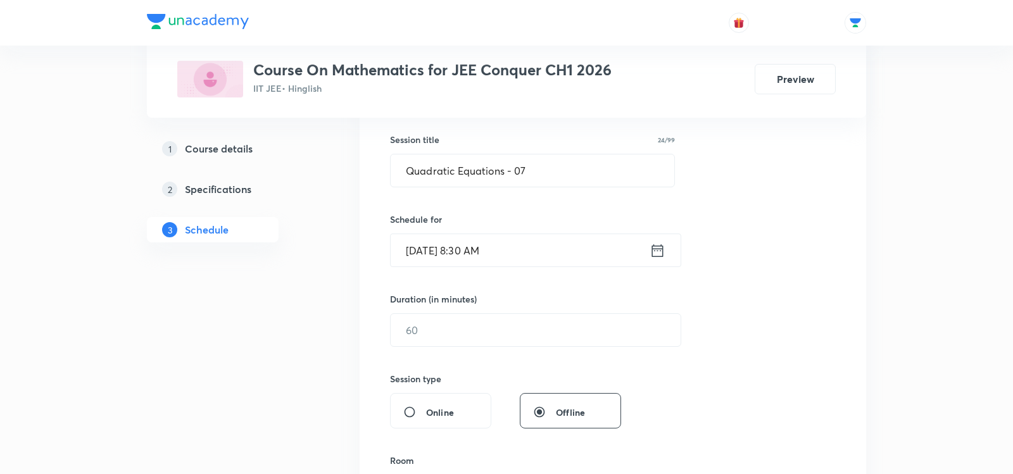
scroll to position [245, 0]
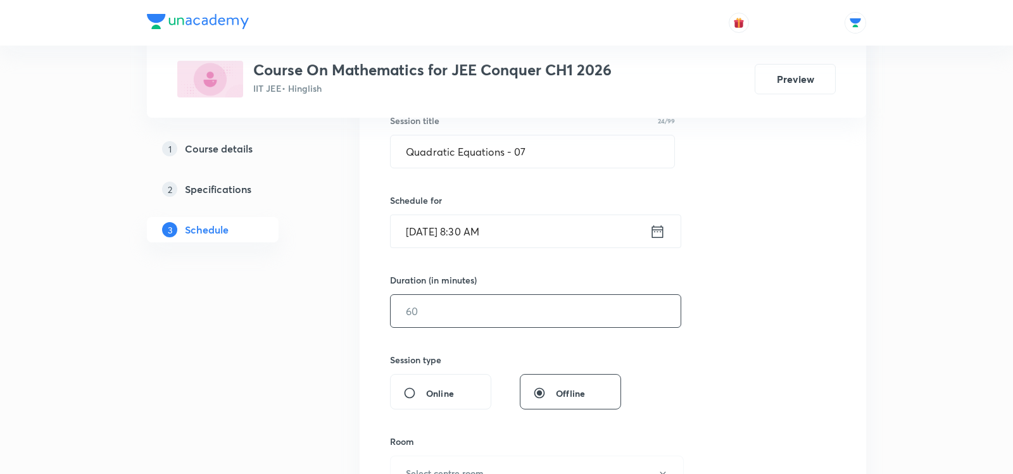
click at [465, 320] on input "text" at bounding box center [536, 311] width 290 height 32
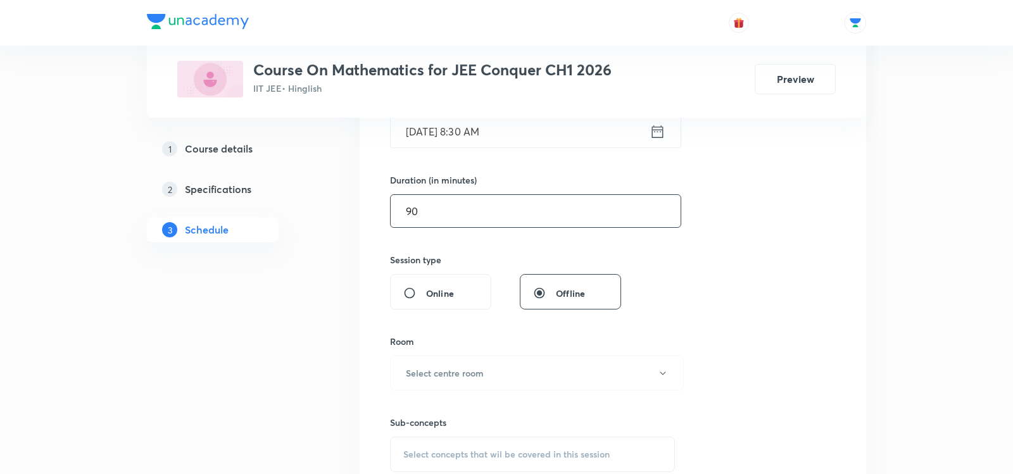
scroll to position [387, 0]
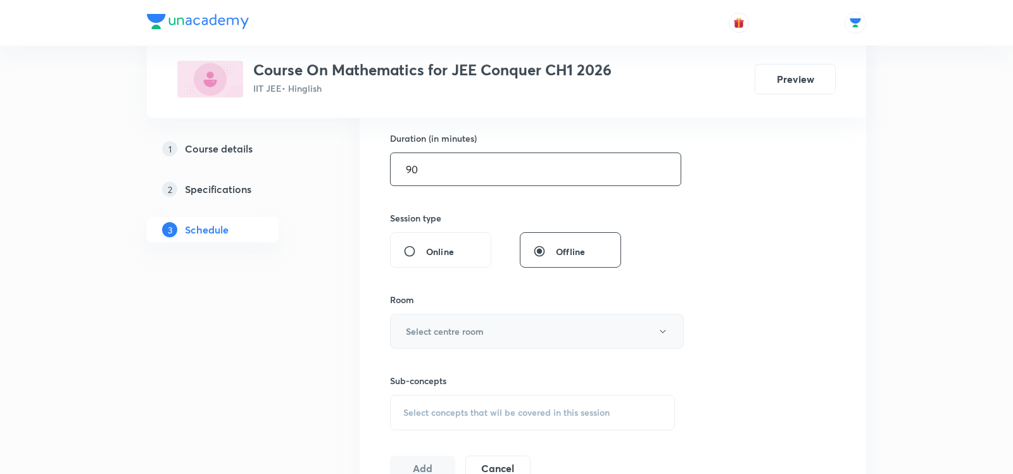
type input "90"
click at [448, 331] on h6 "Select centre room" at bounding box center [445, 331] width 78 height 13
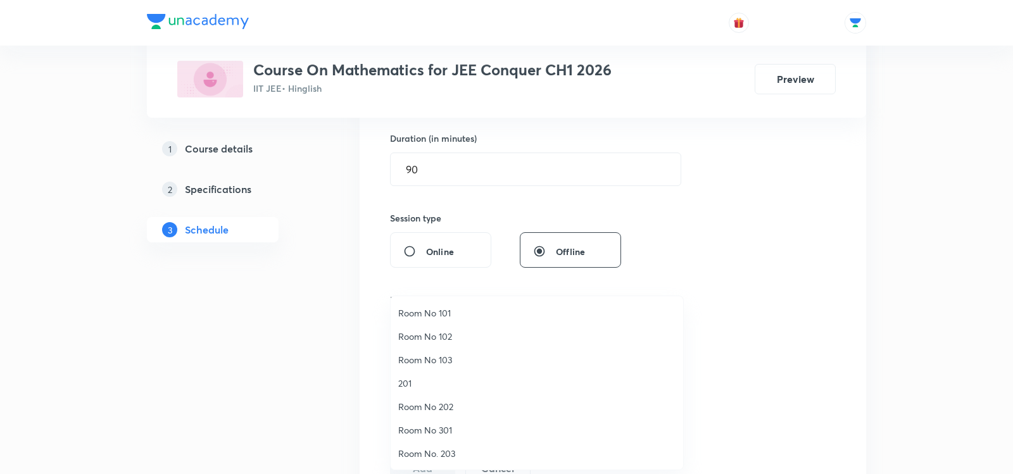
click at [414, 343] on span "Room No 102" at bounding box center [536, 336] width 277 height 13
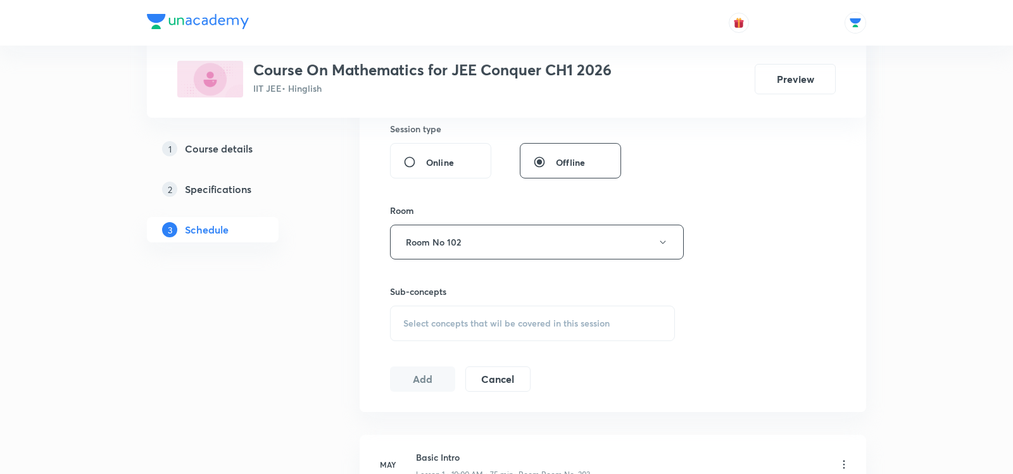
scroll to position [494, 0]
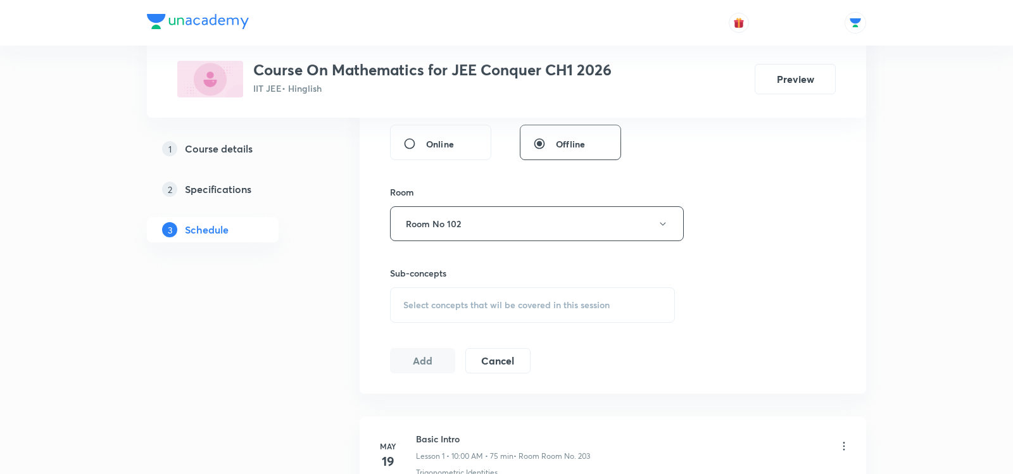
click at [413, 300] on span "Select concepts that wil be covered in this session" at bounding box center [506, 305] width 206 height 10
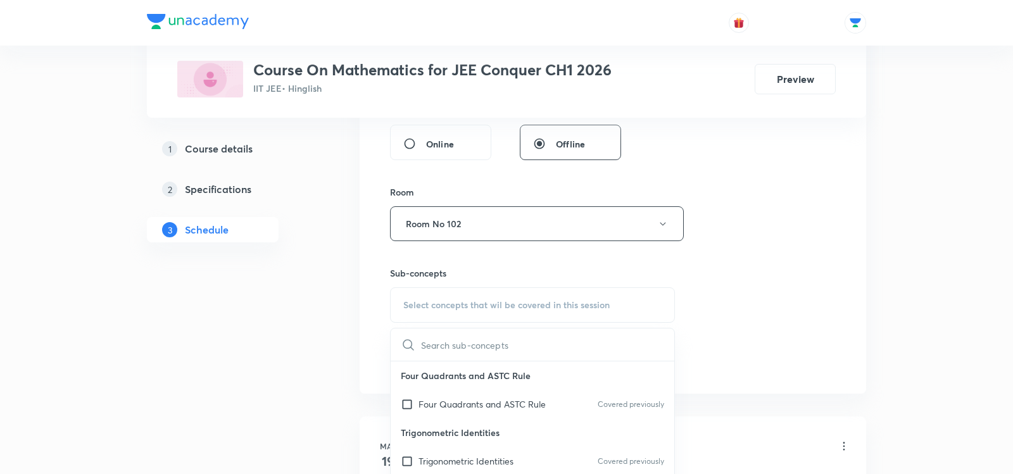
paste input "Quadratic Equations - 06"
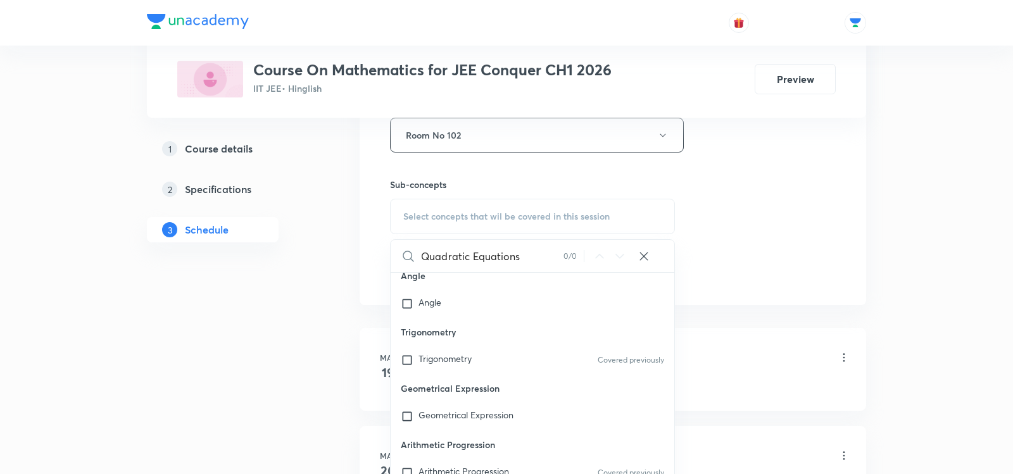
scroll to position [296, 0]
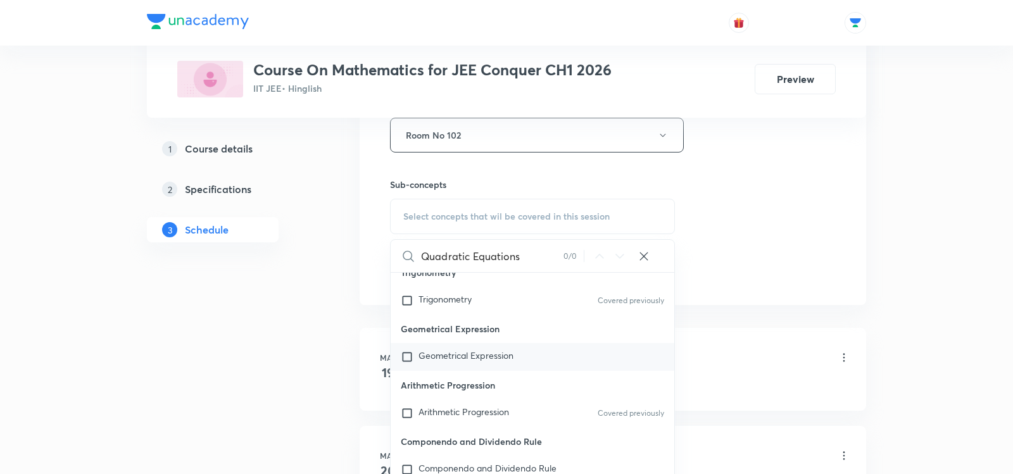
type input "Quadratic Equations"
click at [448, 343] on div "Geometrical Expression" at bounding box center [533, 357] width 284 height 28
checkbox input "true"
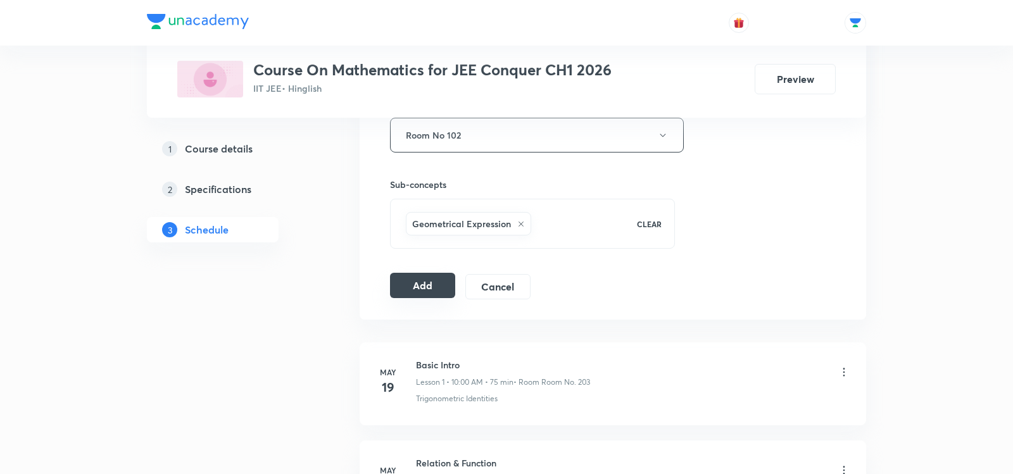
click at [415, 287] on button "Add" at bounding box center [422, 285] width 65 height 25
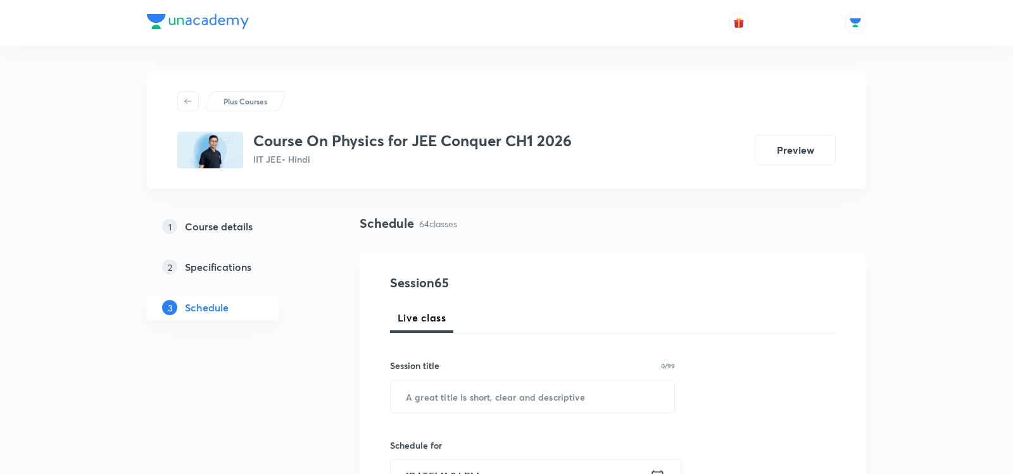
scroll to position [6794, 0]
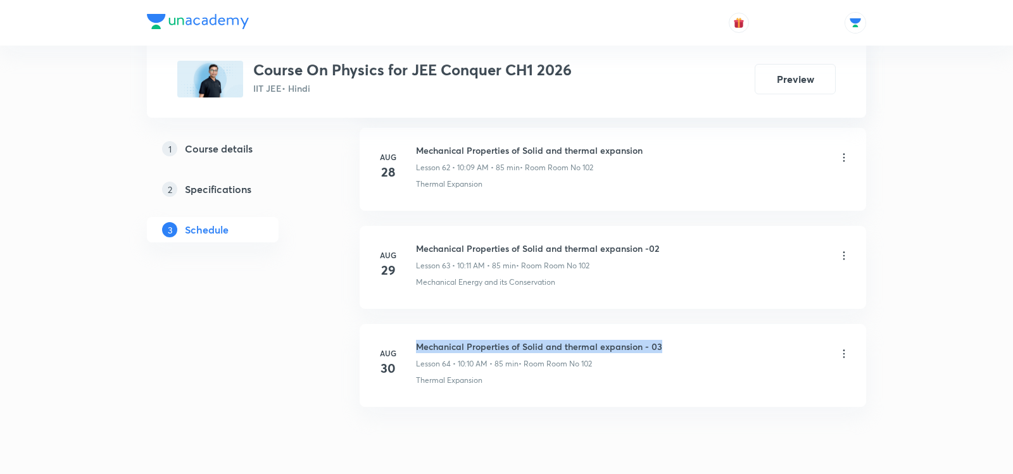
drag, startPoint x: 417, startPoint y: 294, endPoint x: 658, endPoint y: 296, distance: 241.2
click at [662, 340] on div "Mechanical Properties of Solid and thermal expansion - 03 Lesson 64 • 10:10 AM …" at bounding box center [633, 355] width 434 height 30
copy h6 "Mechanical Properties of Solid and thermal expansion - 03"
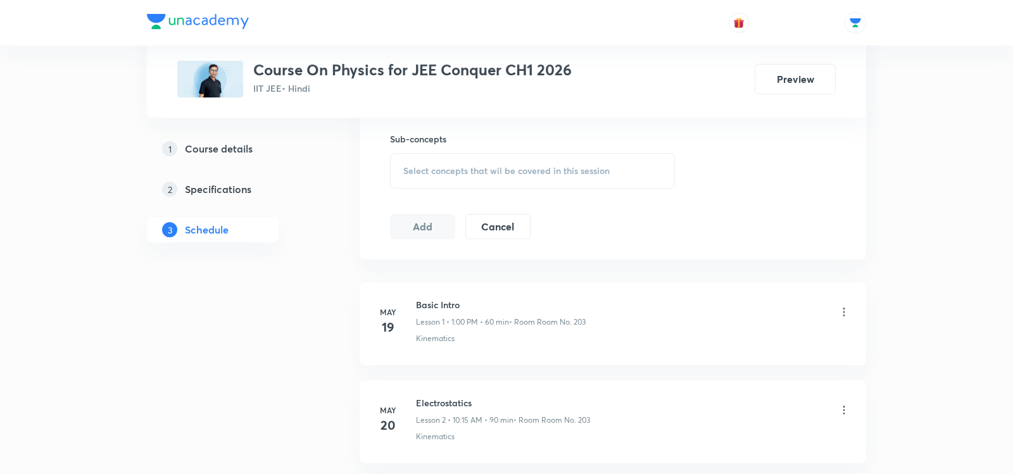
scroll to position [0, 0]
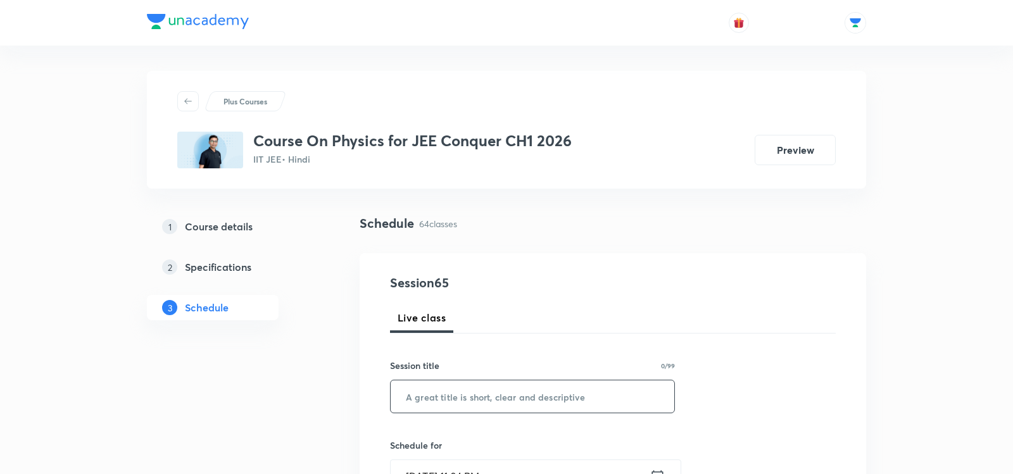
click at [525, 405] on input "text" at bounding box center [533, 396] width 284 height 32
paste input "Mechanical Properties of Solid and thermal expansion - 03"
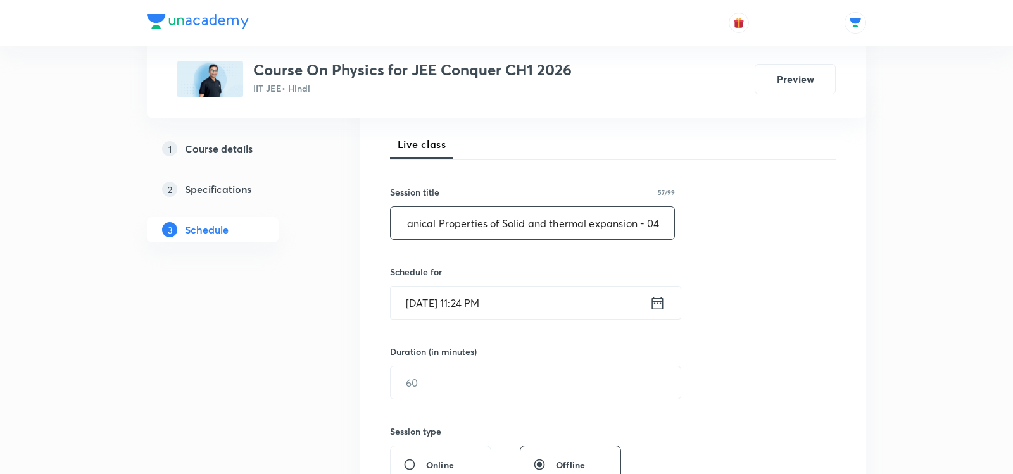
scroll to position [192, 0]
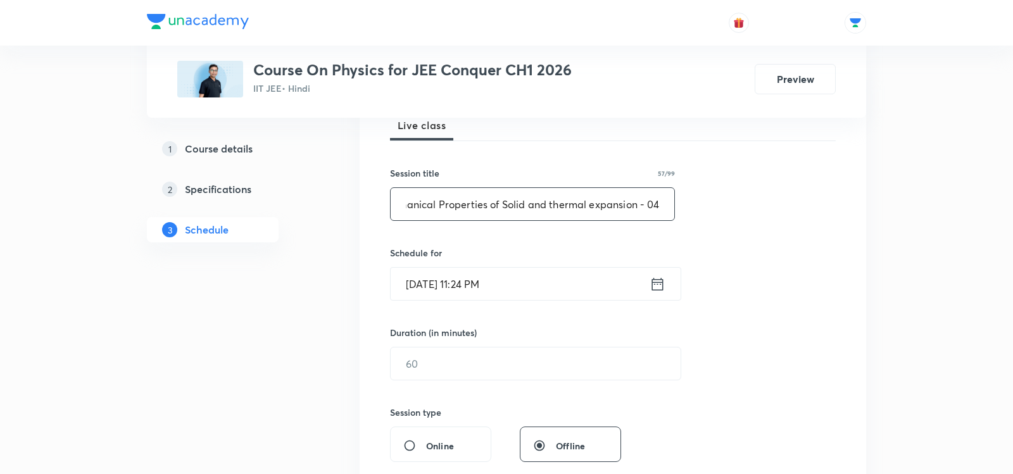
type input "Mechanical Properties of Solid and thermal expansion - 04"
click at [658, 279] on icon at bounding box center [658, 284] width 16 height 18
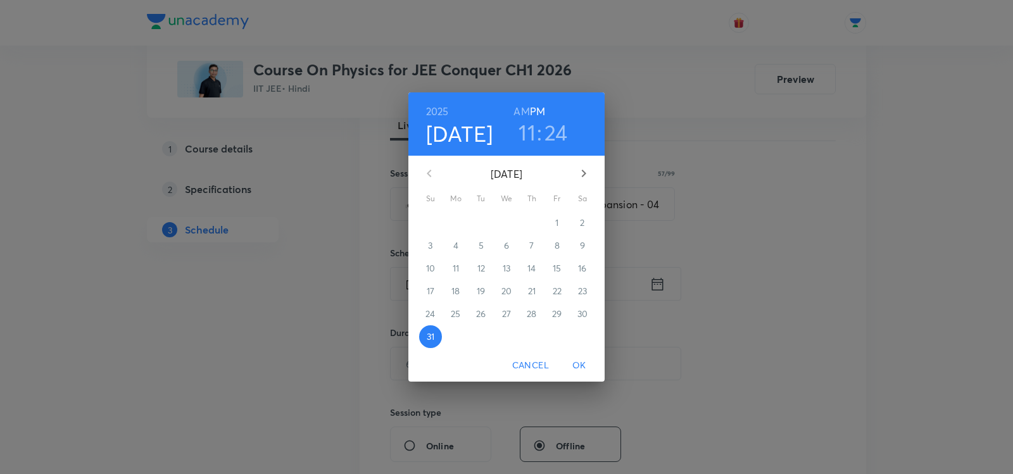
scroll to position [0, 0]
click at [583, 175] on icon "button" at bounding box center [584, 174] width 4 height 8
click at [453, 226] on span "1" at bounding box center [455, 223] width 23 height 13
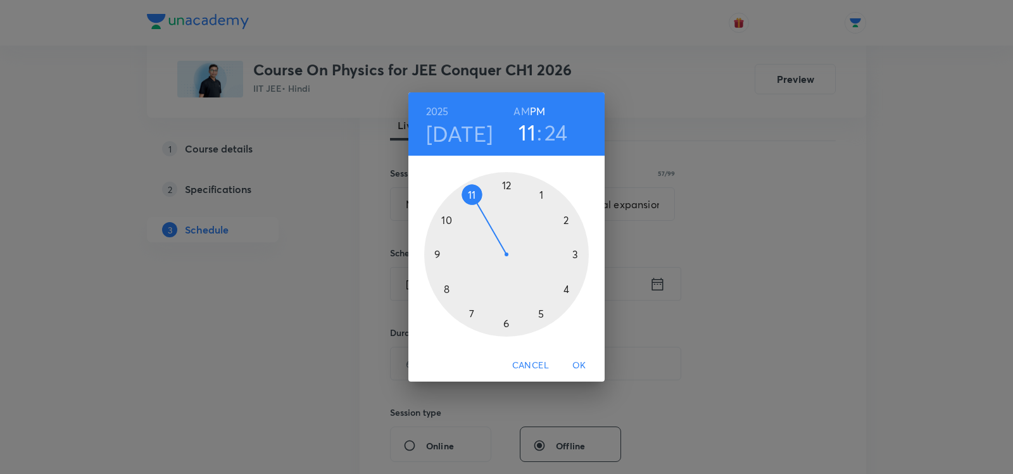
click at [516, 108] on h6 "AM" at bounding box center [521, 112] width 16 height 18
click at [451, 214] on div at bounding box center [506, 254] width 165 height 165
click at [578, 251] on div at bounding box center [506, 254] width 165 height 165
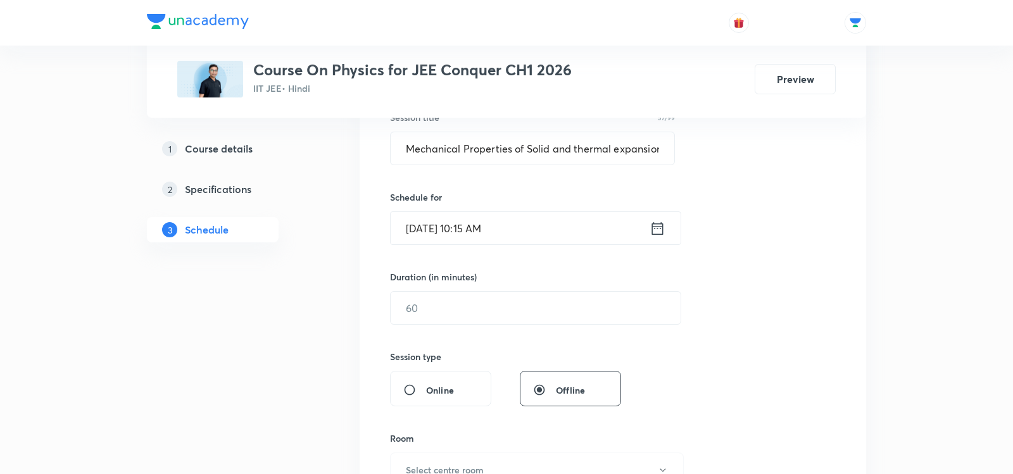
scroll to position [260, 0]
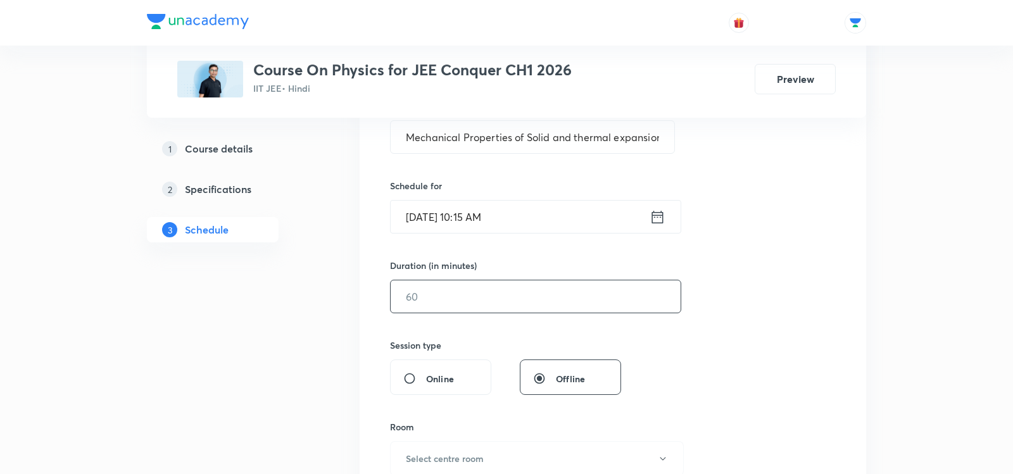
click at [459, 295] on input "text" at bounding box center [536, 296] width 290 height 32
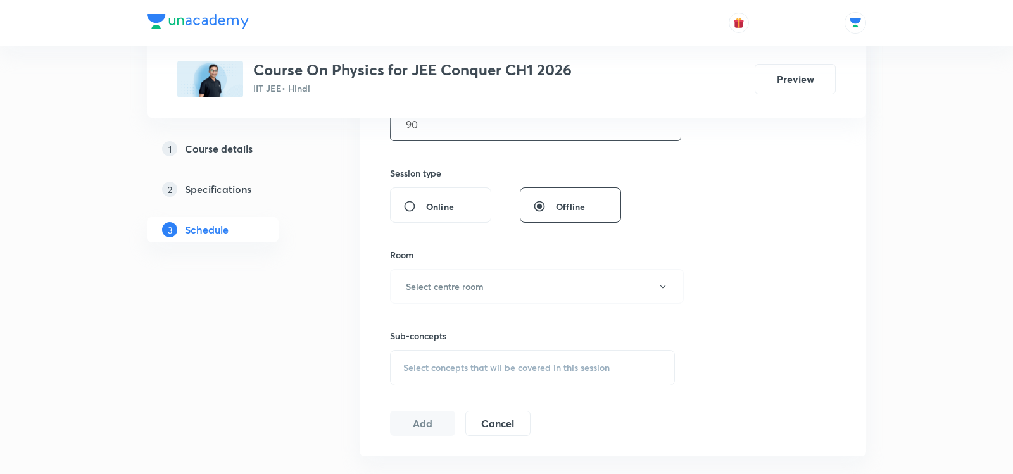
scroll to position [437, 0]
type input "90"
click at [434, 274] on h6 "Select centre room" at bounding box center [445, 280] width 78 height 13
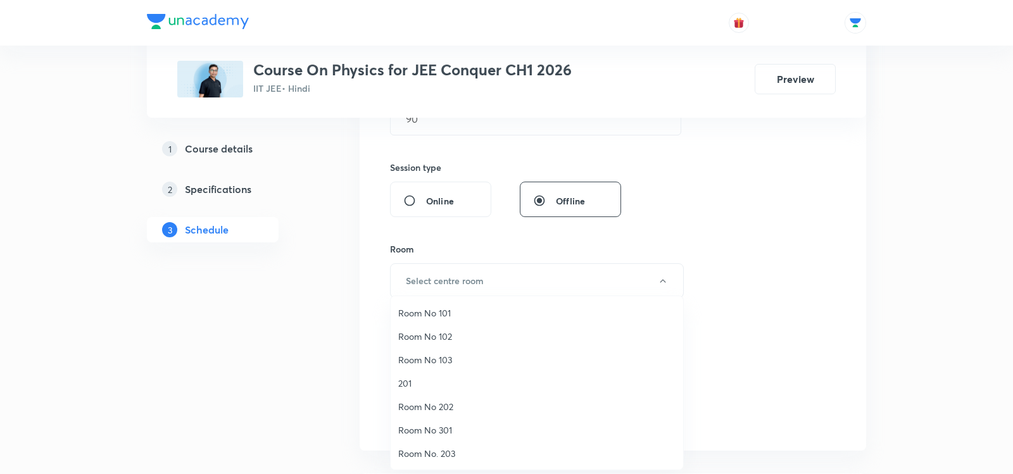
click at [422, 343] on li "Room No 102" at bounding box center [537, 336] width 292 height 23
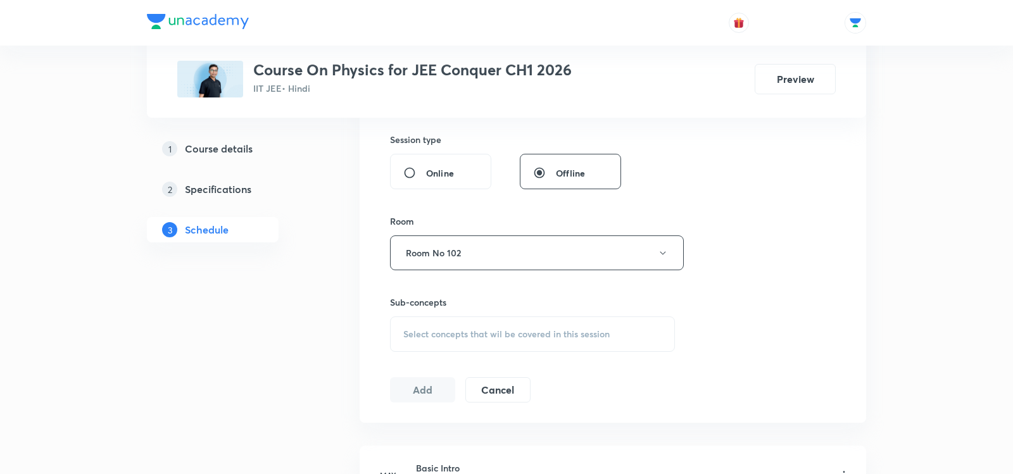
scroll to position [504, 0]
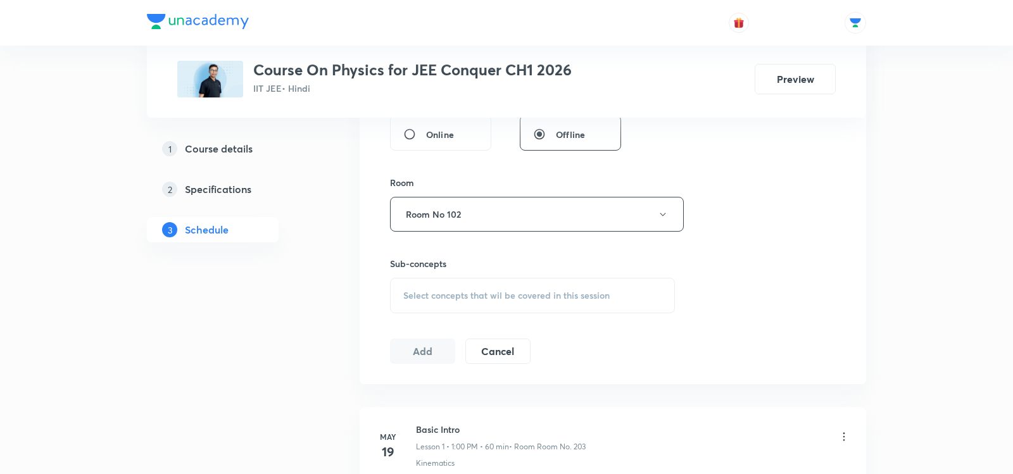
click at [433, 291] on span "Select concepts that wil be covered in this session" at bounding box center [506, 296] width 206 height 10
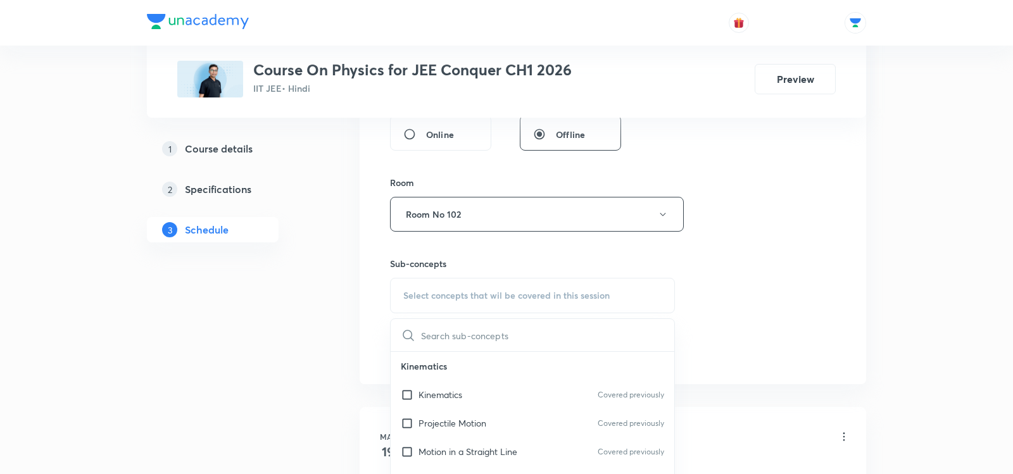
type input "Mechanical Properties of Solid and thermal expansion - 03"
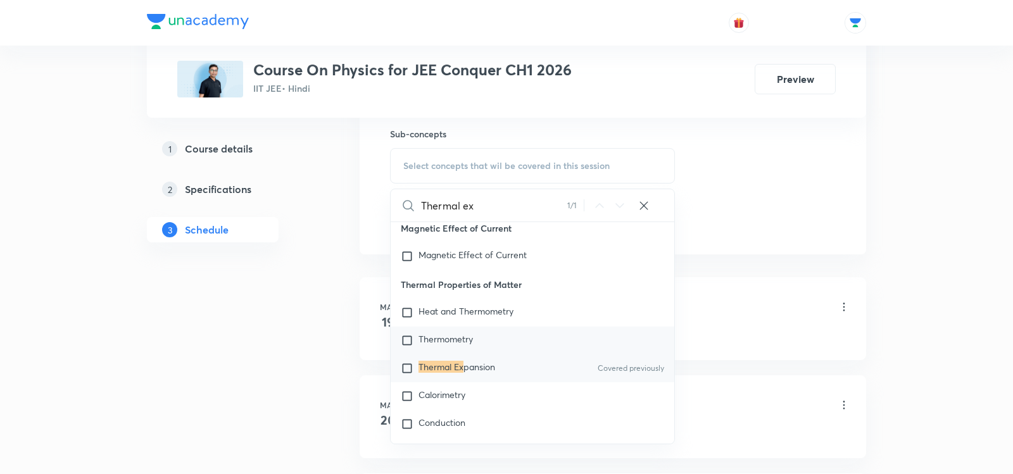
scroll to position [15462, 0]
type input "Thermal ex"
click at [467, 360] on span "pansion" at bounding box center [479, 366] width 32 height 12
checkbox input "true"
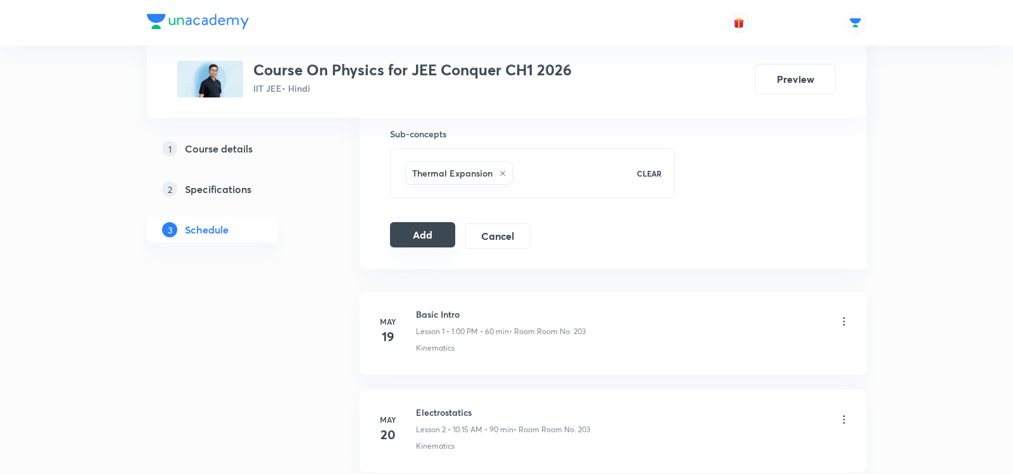
click at [411, 229] on button "Add" at bounding box center [422, 234] width 65 height 25
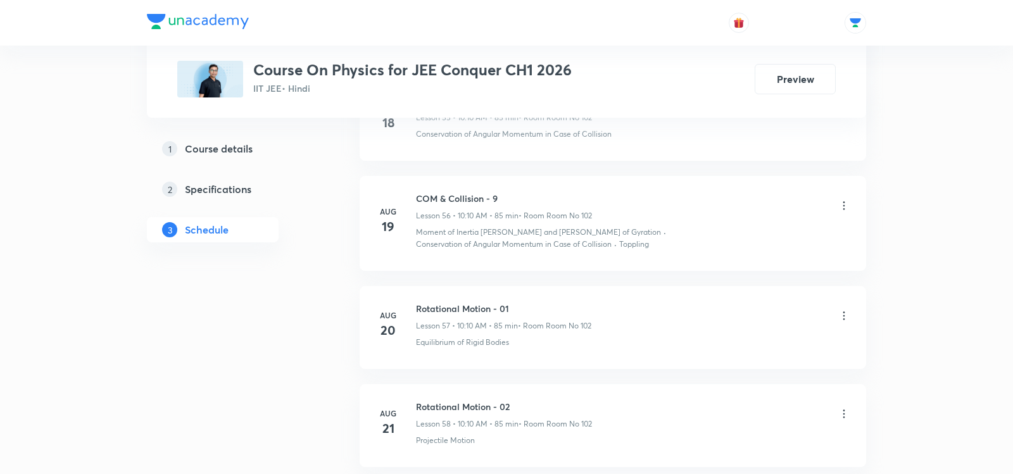
scroll to position [6808, 0]
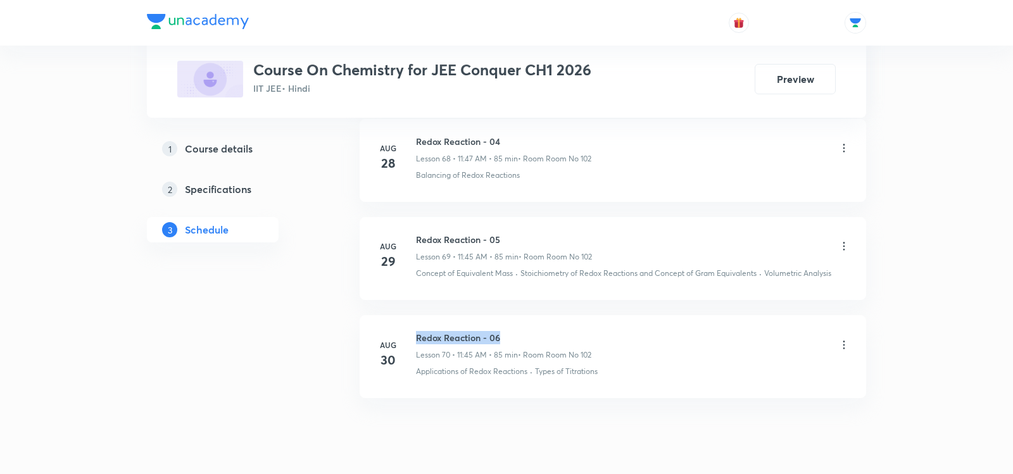
drag, startPoint x: 417, startPoint y: 292, endPoint x: 505, endPoint y: 295, distance: 88.1
click at [505, 331] on h6 "Redox Reaction - 06" at bounding box center [503, 337] width 175 height 13
copy h6 "Redox Reaction - 06"
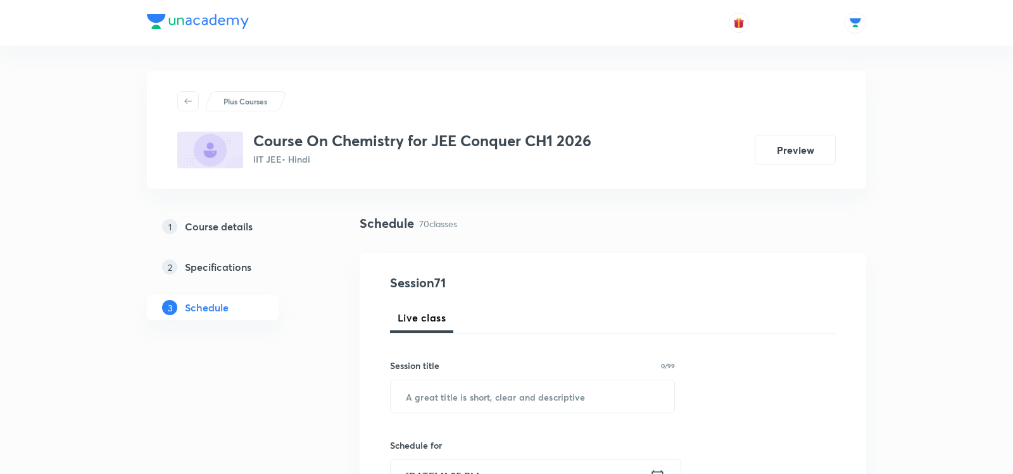
scroll to position [24, 0]
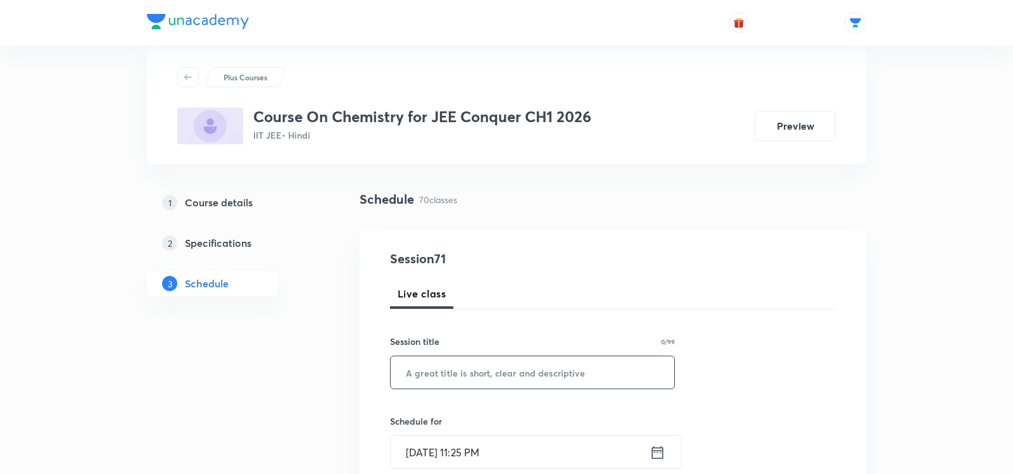
click at [458, 370] on input "text" at bounding box center [533, 372] width 284 height 32
paste input "Redox Reaction - 06"
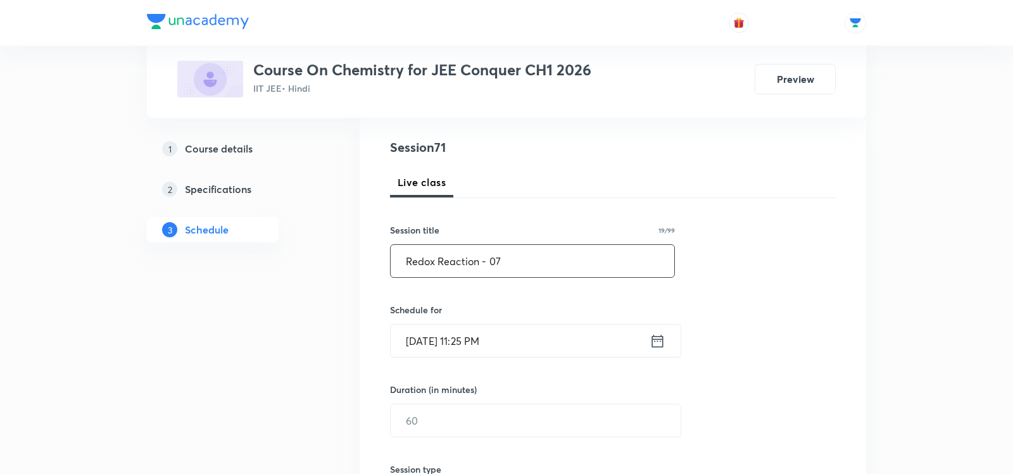
scroll to position [147, 0]
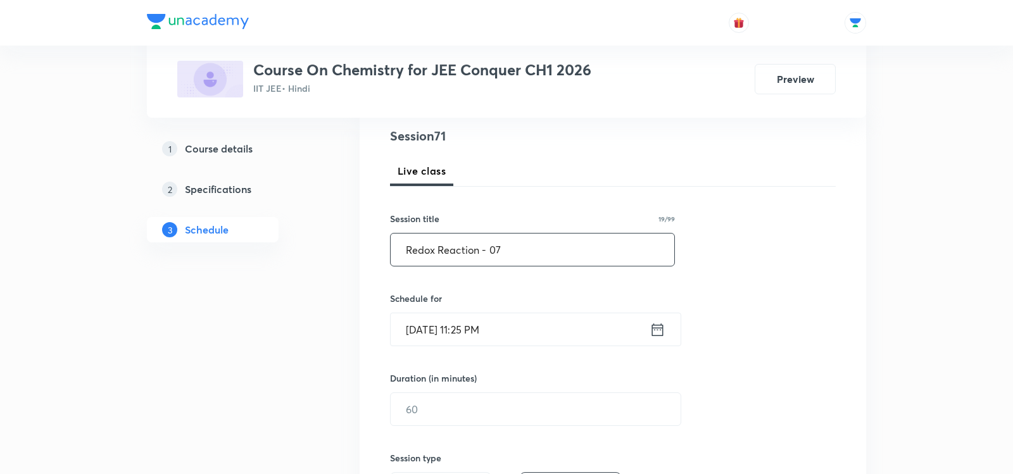
type input "Redox Reaction - 07"
click at [662, 327] on icon at bounding box center [658, 330] width 16 height 18
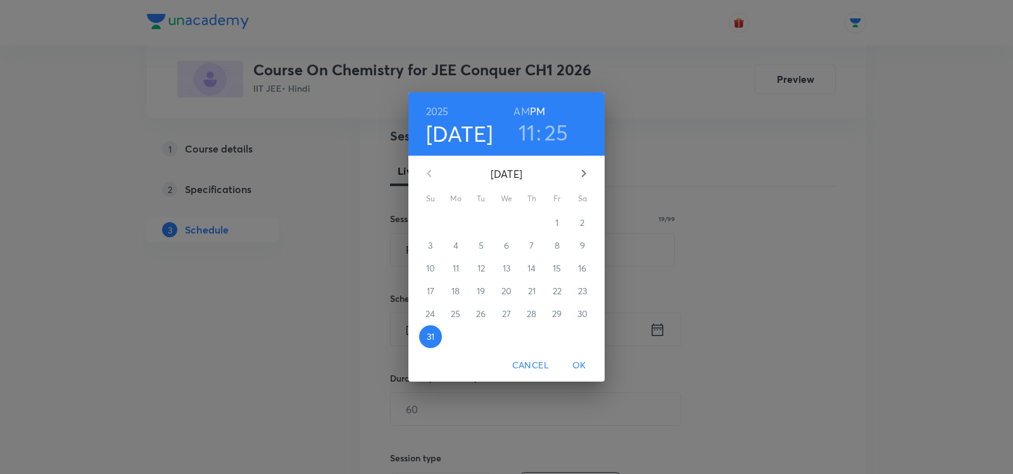
click at [584, 177] on icon "button" at bounding box center [583, 173] width 15 height 15
click at [458, 226] on span "1" at bounding box center [455, 223] width 23 height 13
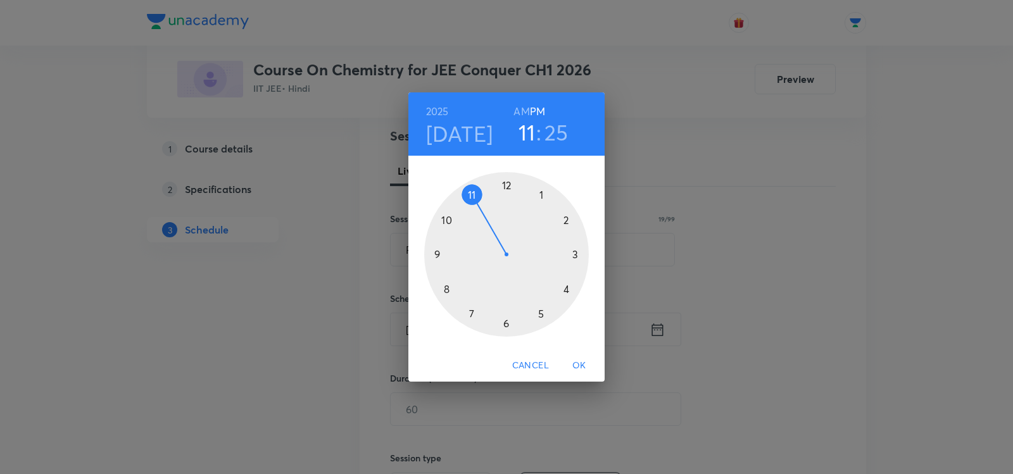
click at [506, 184] on div at bounding box center [506, 254] width 165 height 165
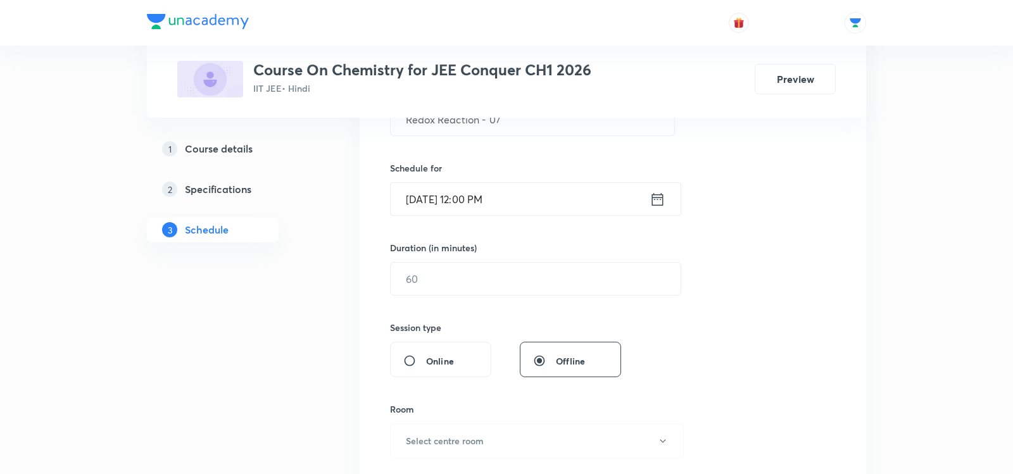
scroll to position [292, 0]
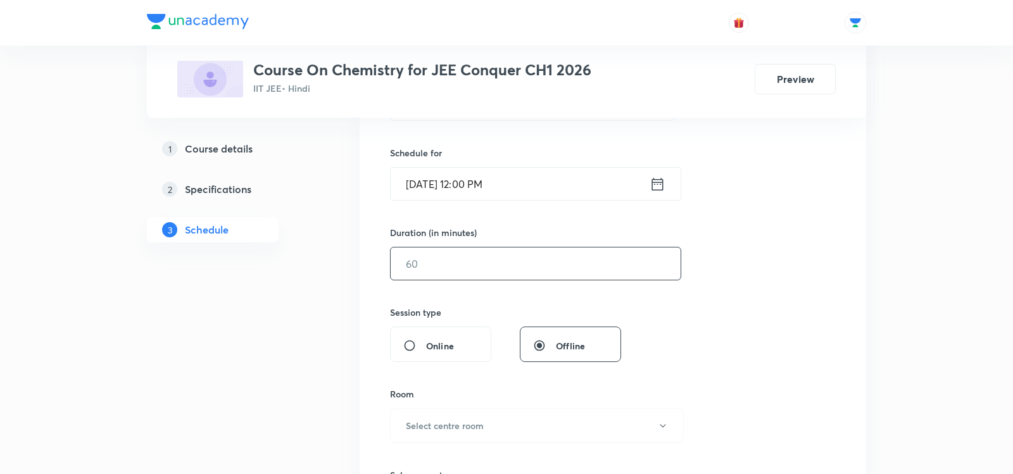
click at [448, 258] on input "text" at bounding box center [536, 264] width 290 height 32
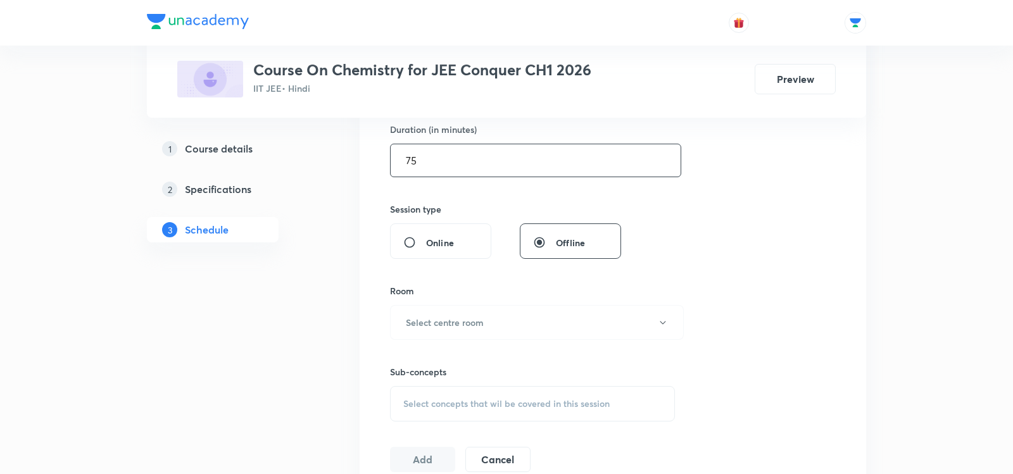
scroll to position [425, 0]
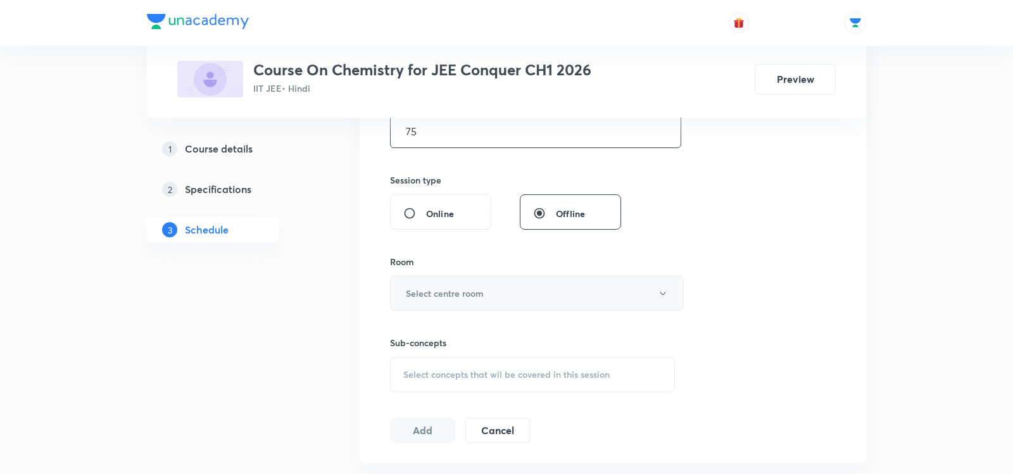
type input "75"
click at [453, 283] on button "Select centre room" at bounding box center [537, 293] width 294 height 35
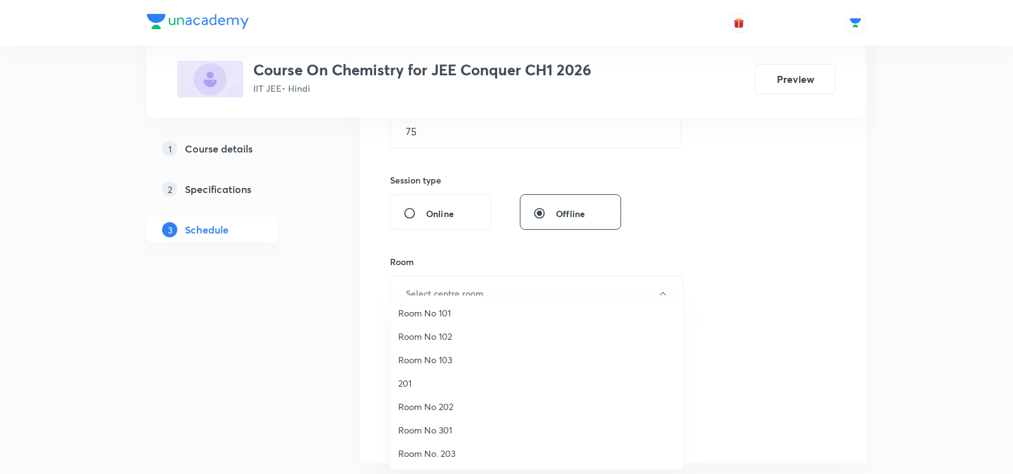
click at [420, 342] on span "Room No 102" at bounding box center [536, 336] width 277 height 13
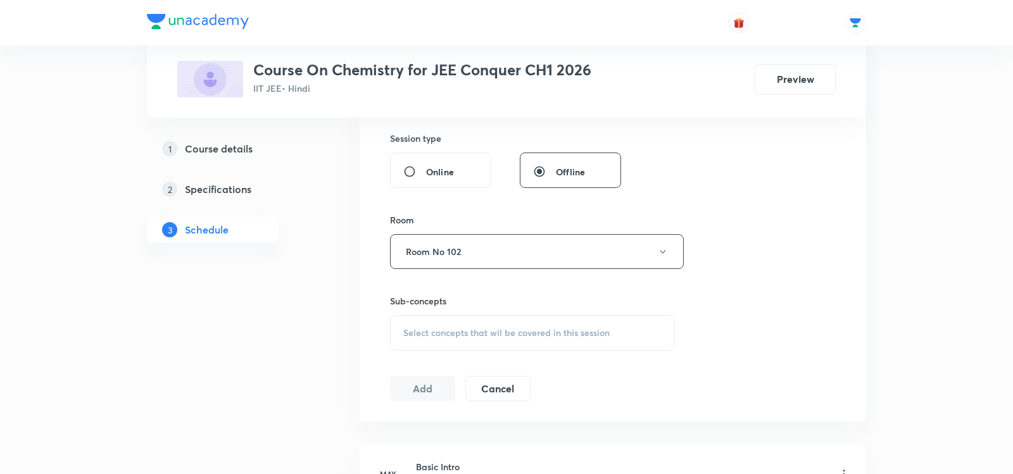
scroll to position [475, 0]
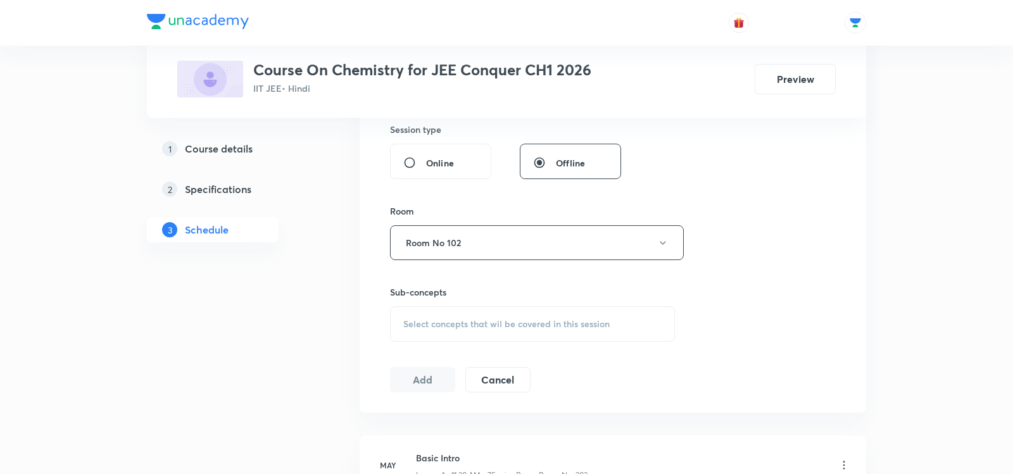
click at [439, 312] on div "Select concepts that wil be covered in this session" at bounding box center [532, 323] width 285 height 35
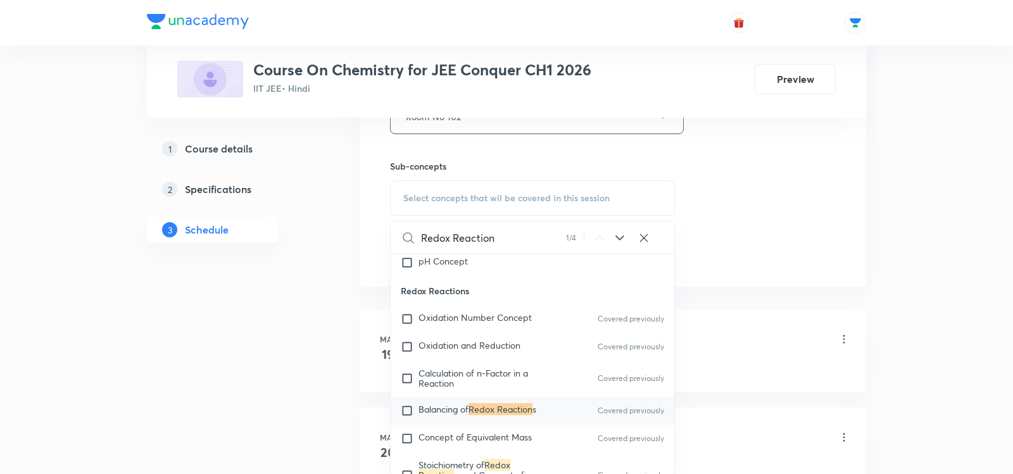
scroll to position [636, 0]
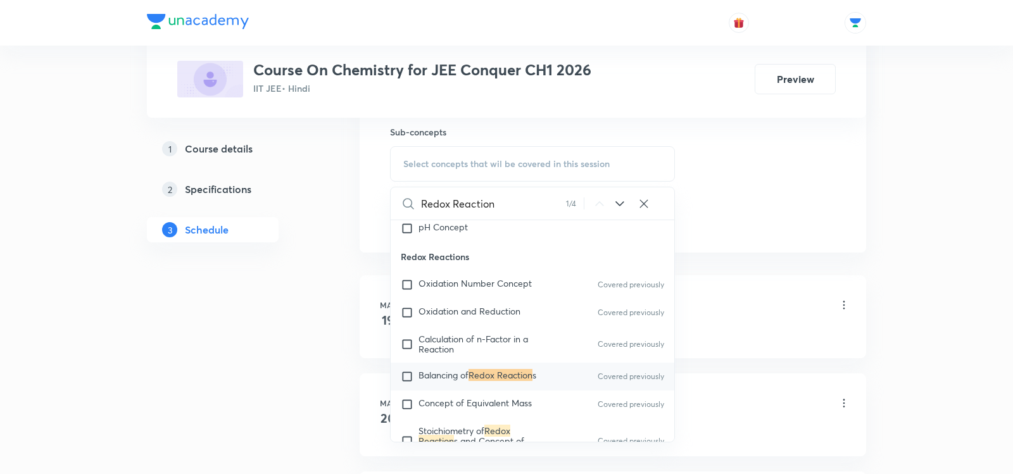
type input "Redox Reaction"
click at [429, 389] on div "Balancing of Redox Reaction s Covered previously" at bounding box center [533, 377] width 284 height 28
checkbox input "true"
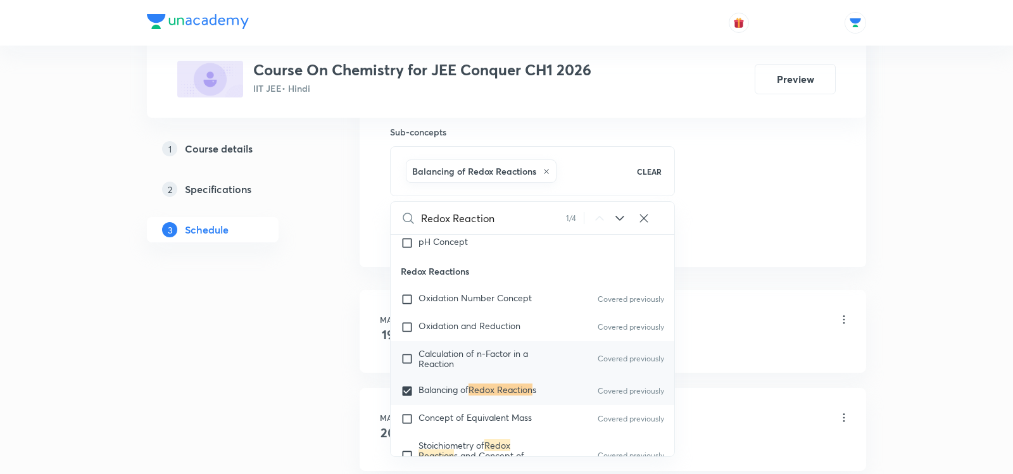
click at [433, 366] on span "Calculation of n-Factor in a Reaction" at bounding box center [473, 359] width 110 height 22
checkbox input "true"
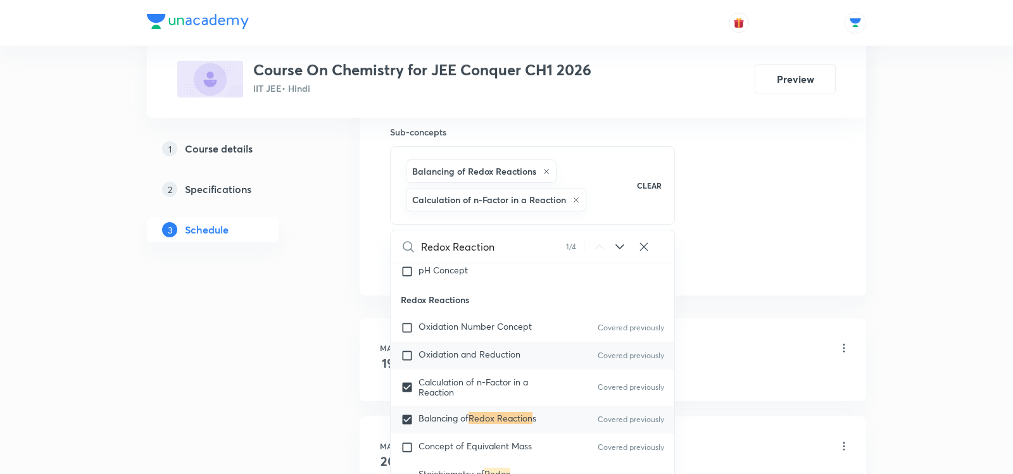
click at [435, 348] on div "Oxidation and Reduction Covered previously" at bounding box center [533, 356] width 284 height 28
checkbox input "true"
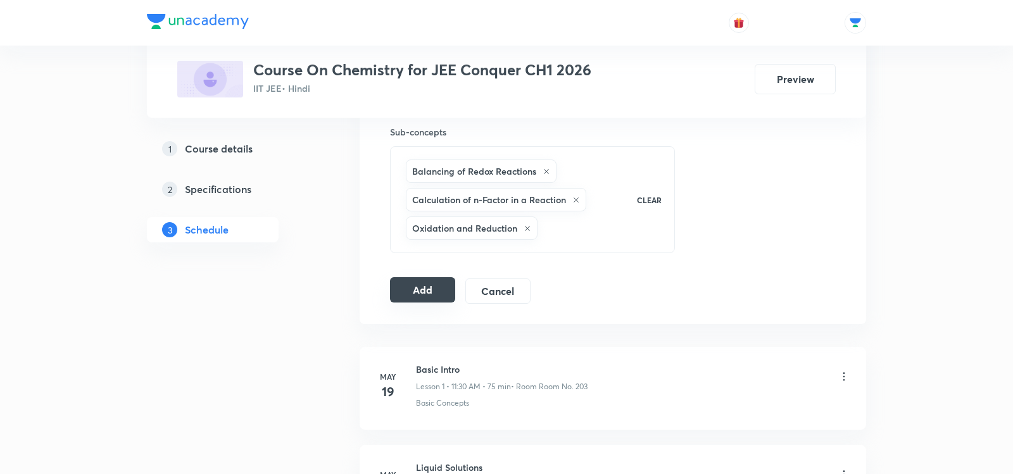
click at [413, 286] on button "Add" at bounding box center [422, 289] width 65 height 25
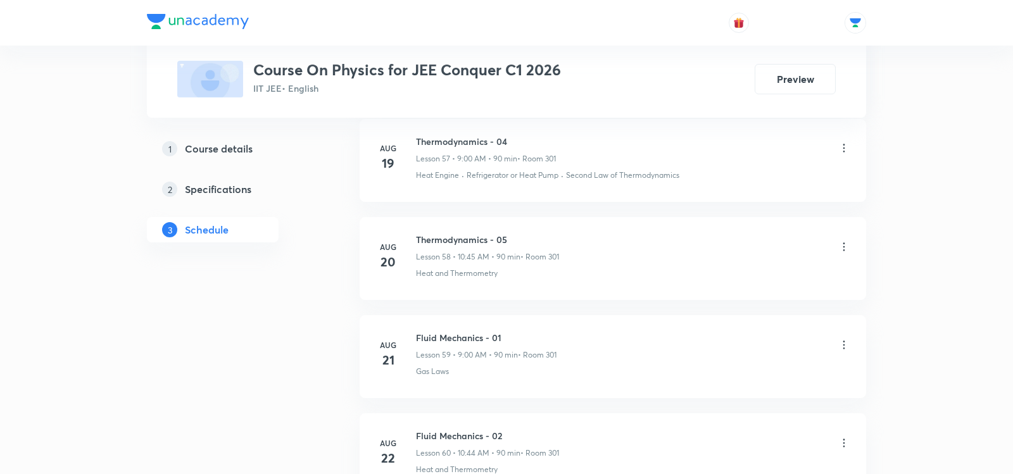
scroll to position [7025, 0]
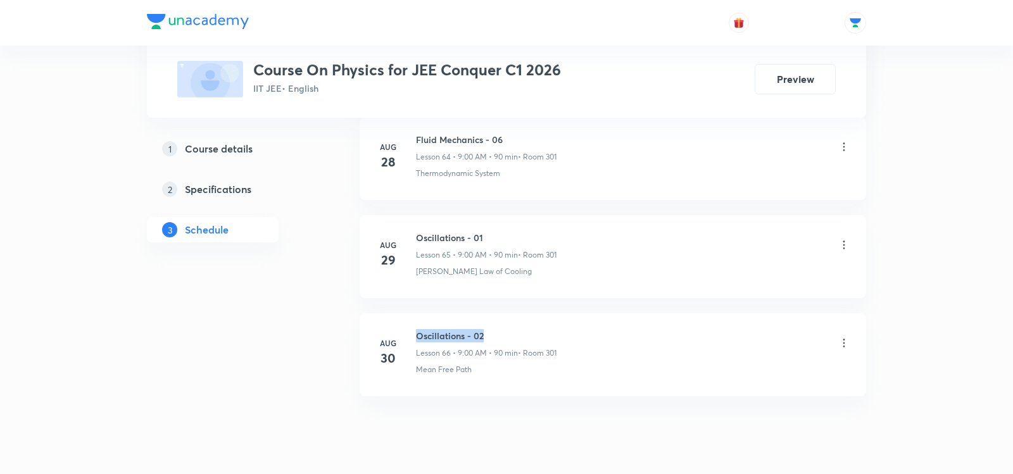
drag, startPoint x: 415, startPoint y: 294, endPoint x: 501, endPoint y: 292, distance: 85.5
click at [501, 329] on h6 "Oscillations - 02" at bounding box center [486, 335] width 141 height 13
copy h6 "Oscillations - 02"
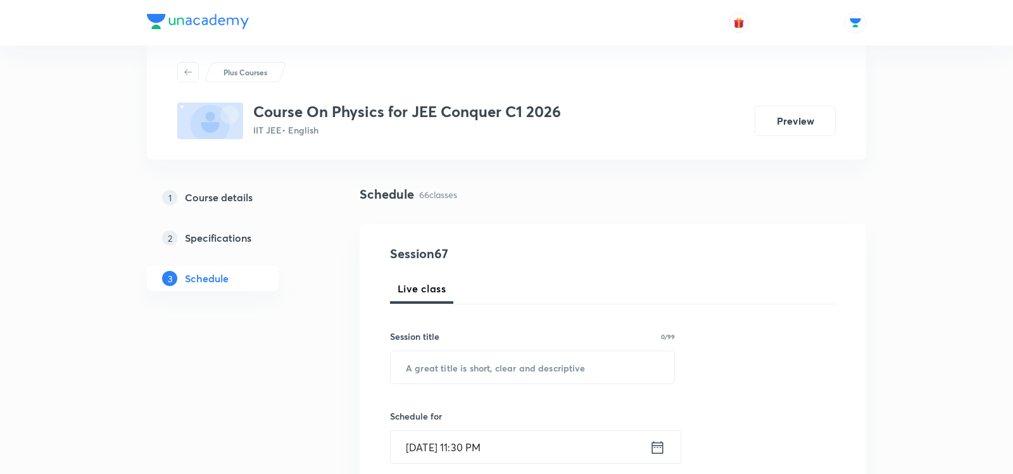
scroll to position [35, 0]
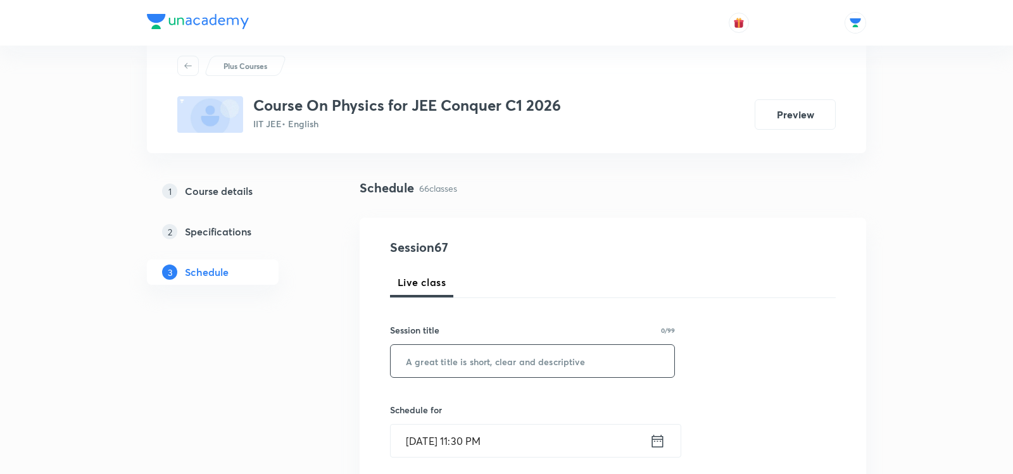
click at [463, 360] on input "text" at bounding box center [533, 361] width 284 height 32
paste input "Oscillations - 02"
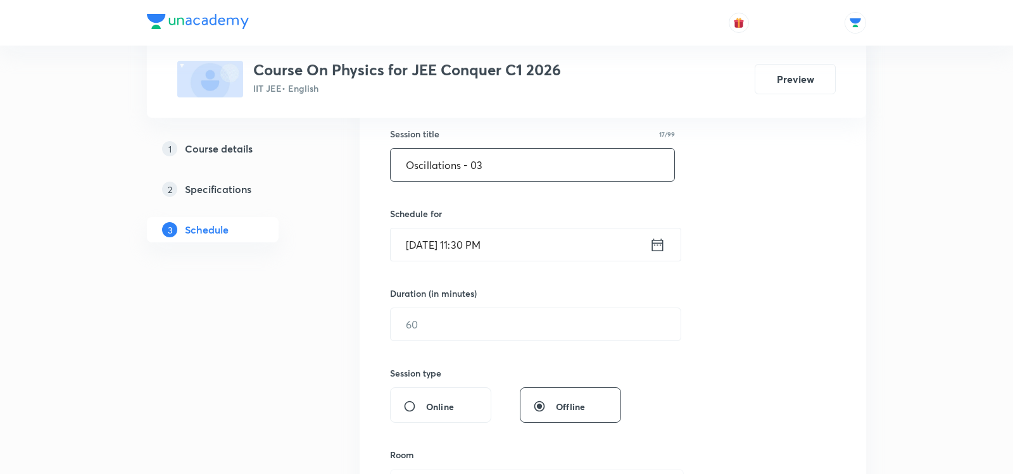
scroll to position [236, 0]
type input "Oscillations - 03"
click at [657, 234] on icon at bounding box center [657, 240] width 11 height 13
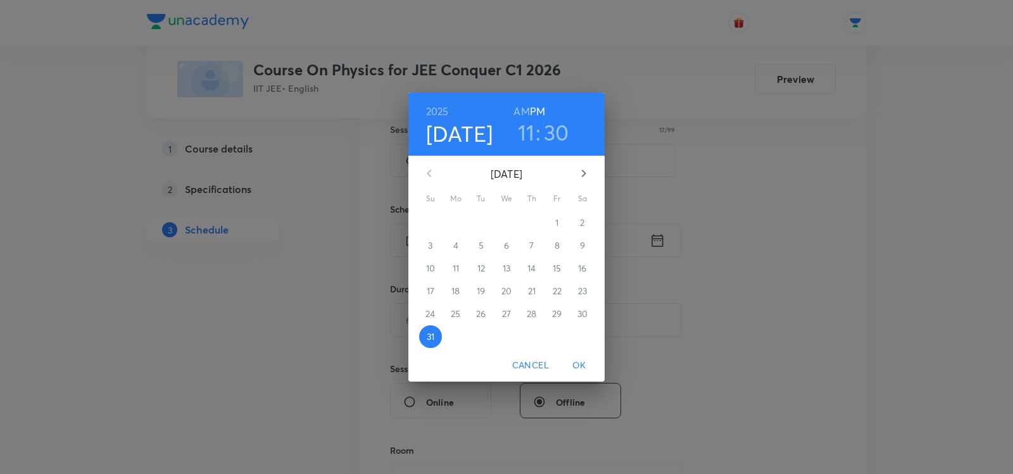
click at [579, 182] on button "button" at bounding box center [584, 173] width 30 height 30
click at [452, 222] on span "1" at bounding box center [455, 223] width 23 height 13
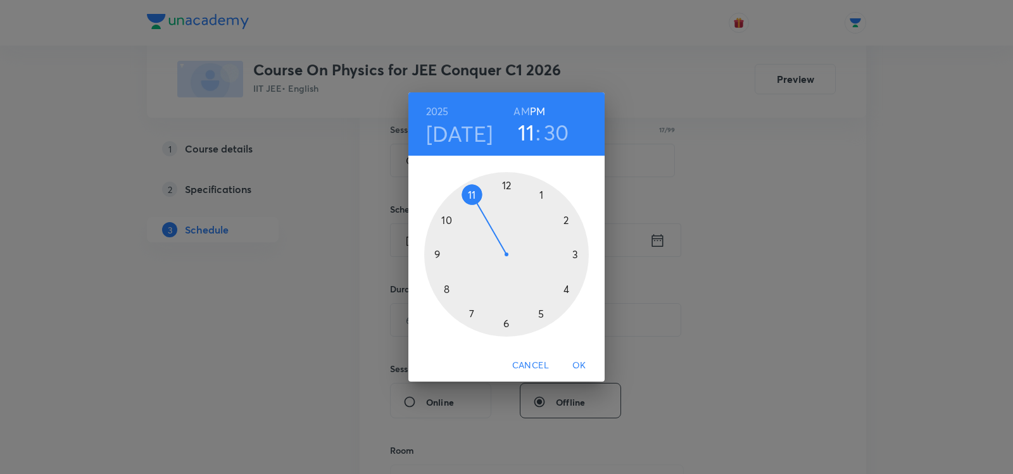
click at [530, 111] on h6 "PM" at bounding box center [537, 112] width 15 height 18
click at [515, 113] on h6 "AM" at bounding box center [521, 112] width 16 height 18
click at [436, 258] on div at bounding box center [506, 254] width 165 height 165
click at [505, 185] on div at bounding box center [506, 254] width 165 height 165
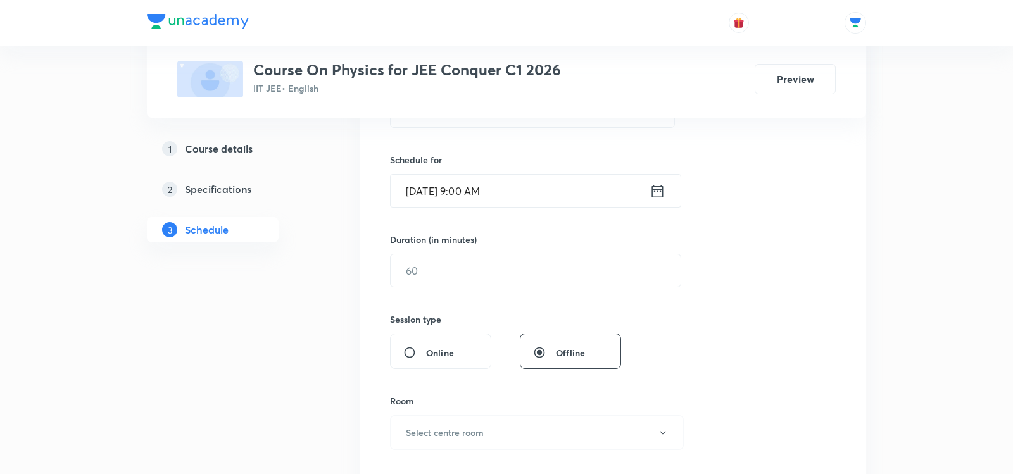
scroll to position [298, 0]
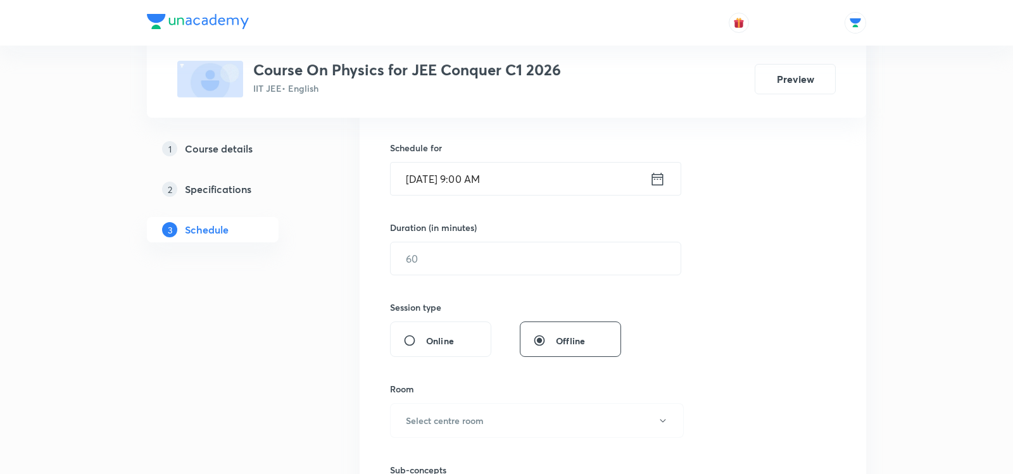
click at [428, 273] on div "Session 67 Live class Session title 17/99 Oscillations - 03 ​ Schedule for Sep …" at bounding box center [613, 273] width 446 height 594
click at [429, 255] on input "text" at bounding box center [536, 258] width 290 height 32
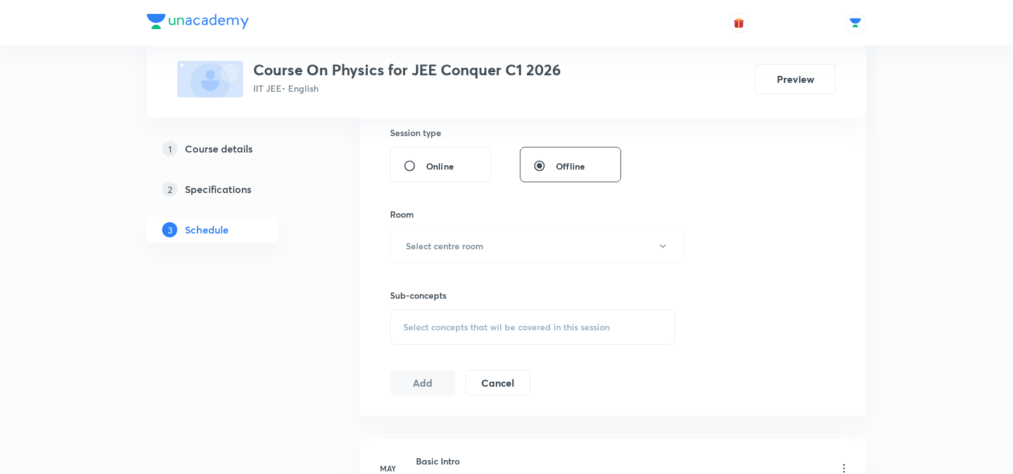
scroll to position [490, 0]
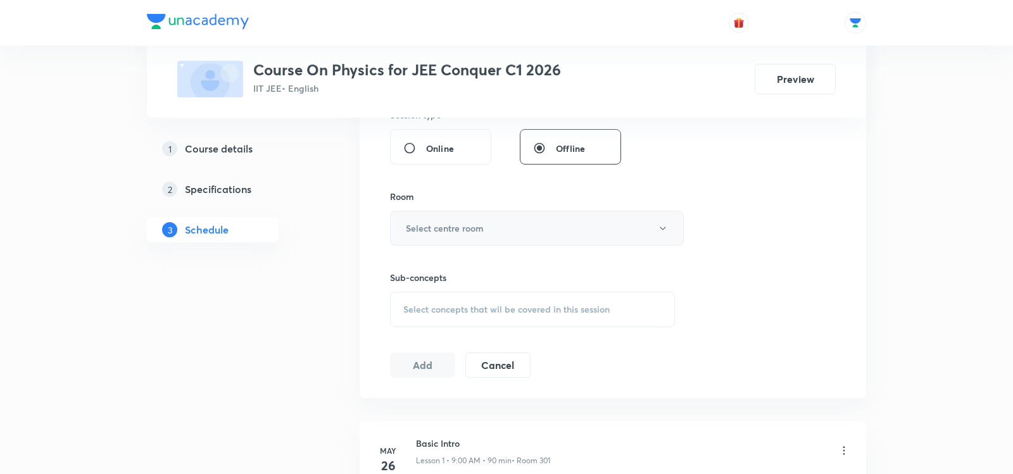
type input "90"
click at [431, 236] on button "Select centre room" at bounding box center [537, 228] width 294 height 35
click at [408, 312] on span "301" at bounding box center [536, 312] width 277 height 13
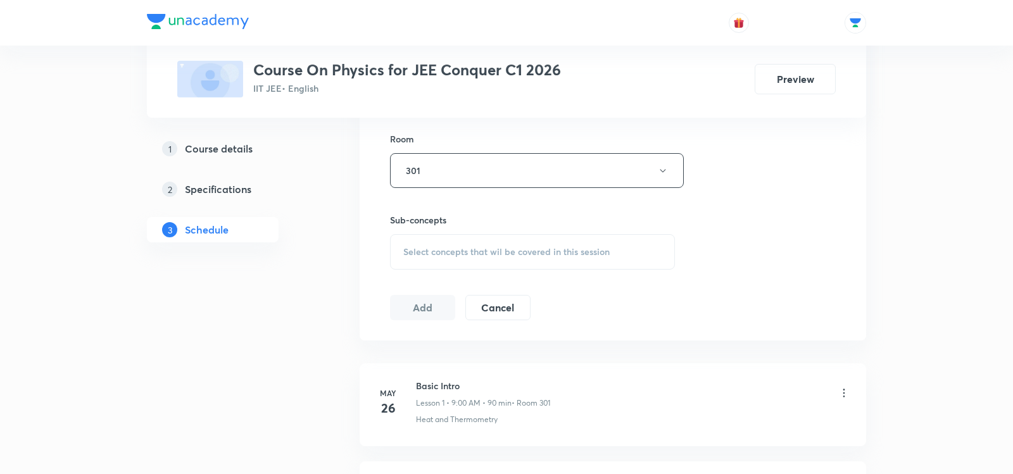
scroll to position [558, 0]
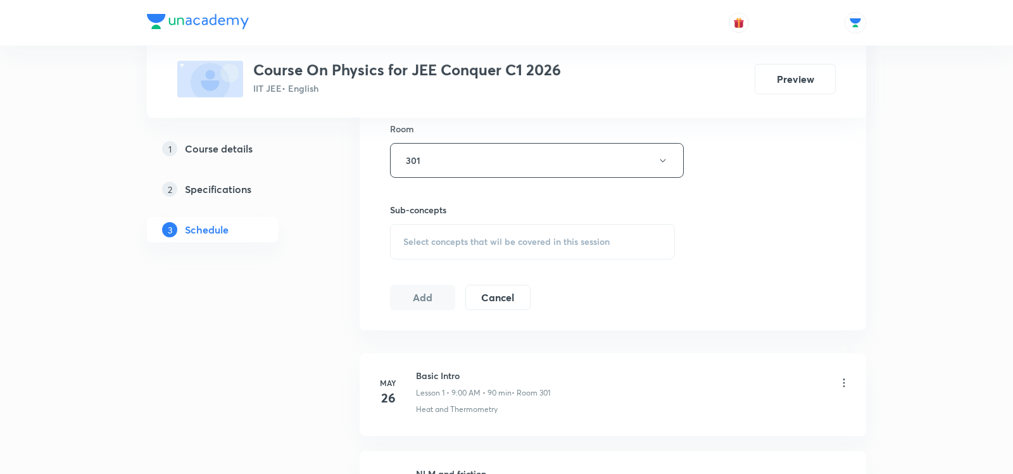
click at [419, 248] on div "Select concepts that wil be covered in this session" at bounding box center [532, 241] width 285 height 35
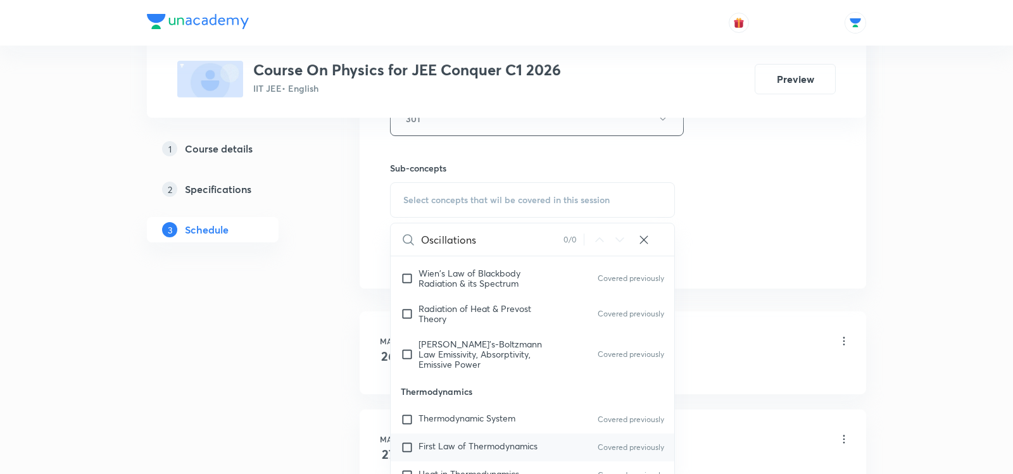
scroll to position [365, 0]
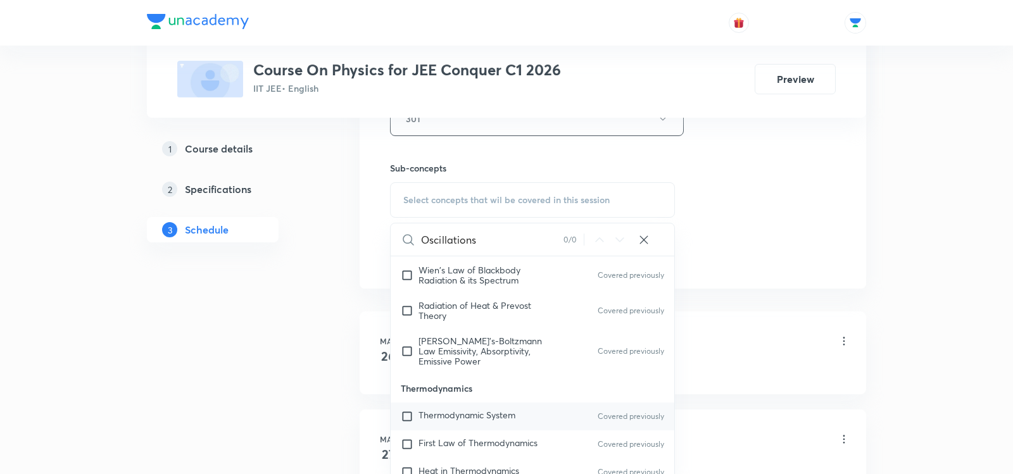
type input "Oscillations"
click at [457, 409] on span "Thermodynamic System" at bounding box center [466, 415] width 97 height 12
checkbox input "true"
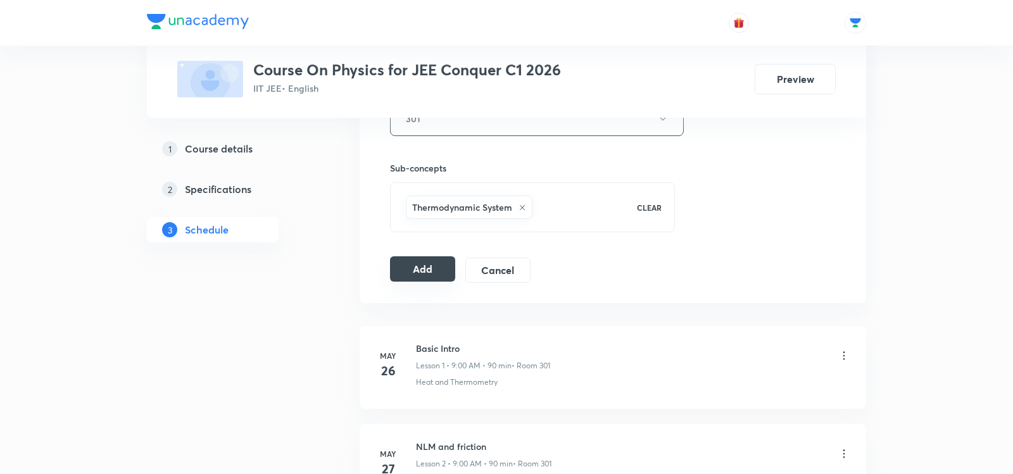
click at [417, 260] on button "Add" at bounding box center [422, 268] width 65 height 25
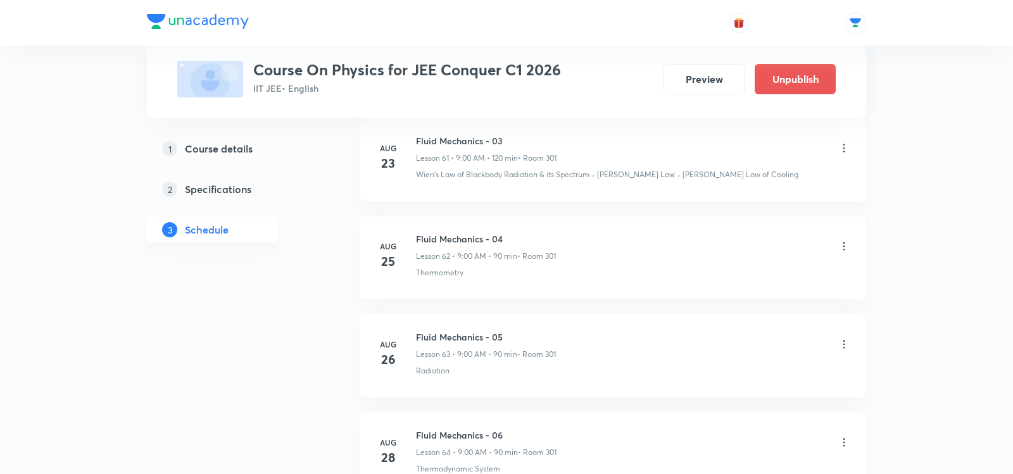
scroll to position [6543, 0]
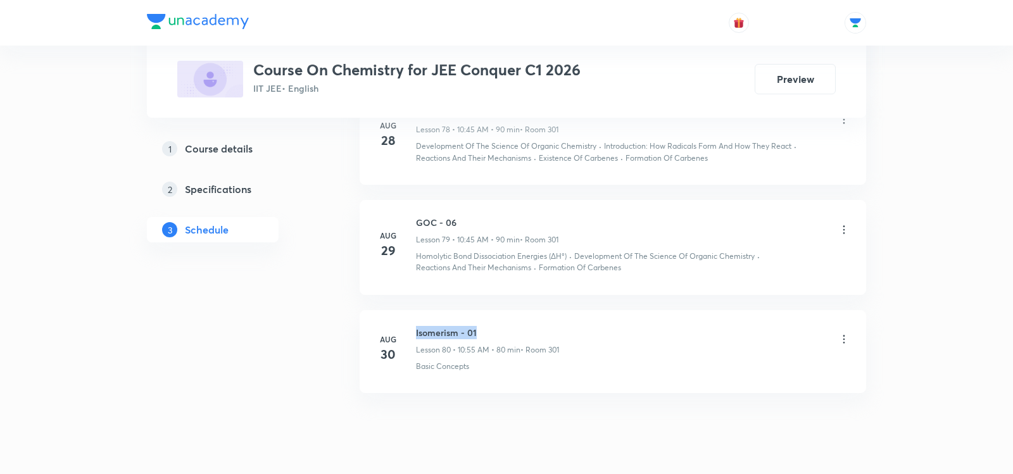
drag, startPoint x: 417, startPoint y: 294, endPoint x: 522, endPoint y: 294, distance: 105.1
click at [522, 326] on h6 "Isomerism - 01" at bounding box center [487, 332] width 143 height 13
copy h6 "Isomerism - 01"
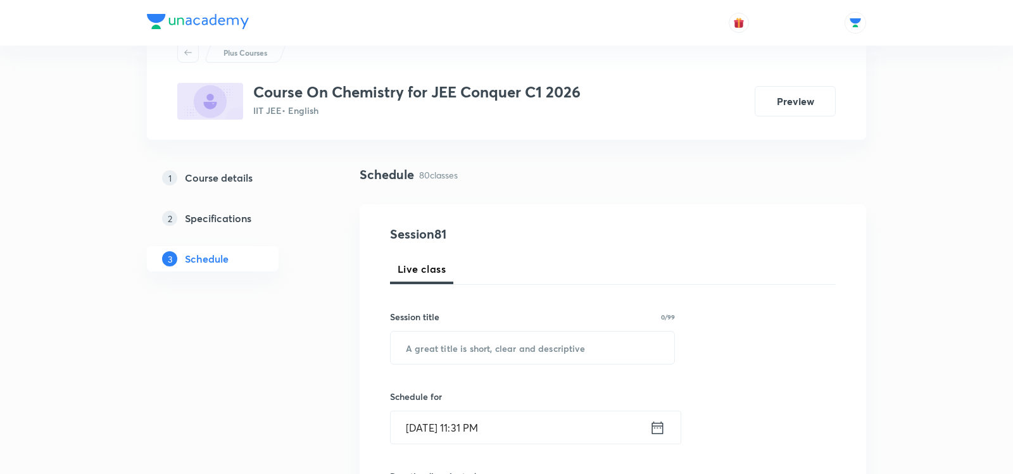
scroll to position [58, 0]
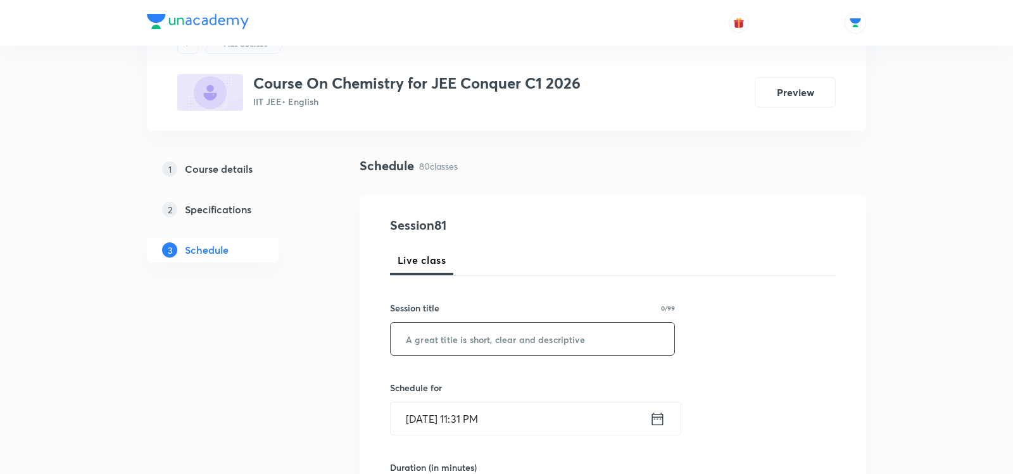
click at [480, 332] on input "text" at bounding box center [533, 339] width 284 height 32
paste input "Isomerism - 01"
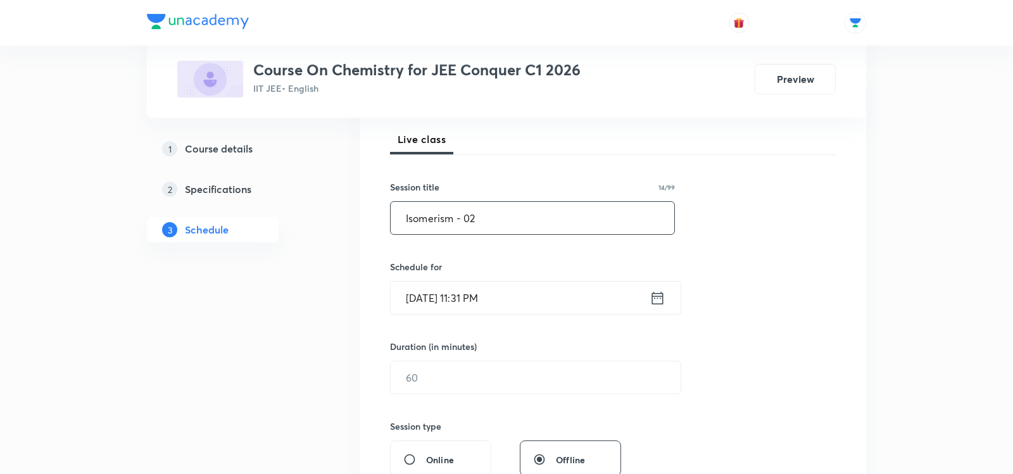
scroll to position [179, 0]
type input "Isomerism - 02"
click at [660, 303] on icon at bounding box center [658, 298] width 16 height 18
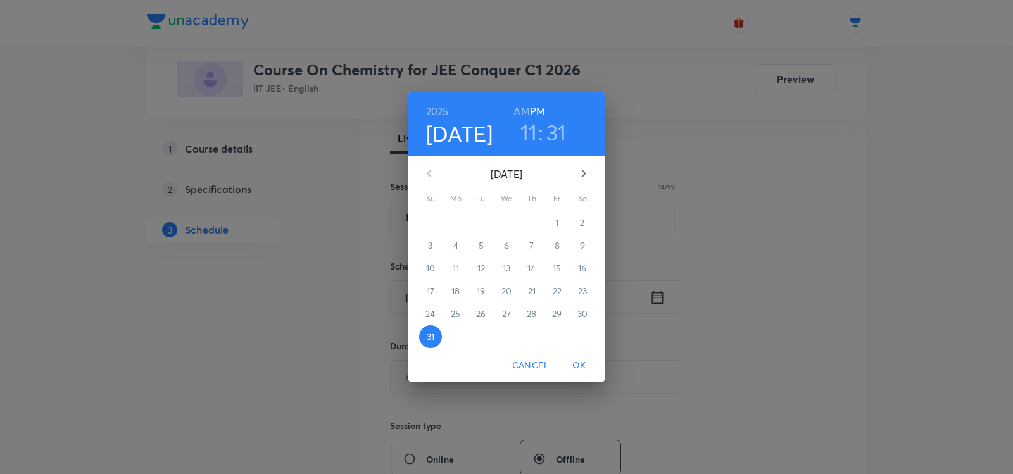
click at [584, 180] on icon "button" at bounding box center [583, 173] width 15 height 15
click at [453, 222] on span "1" at bounding box center [455, 223] width 23 height 13
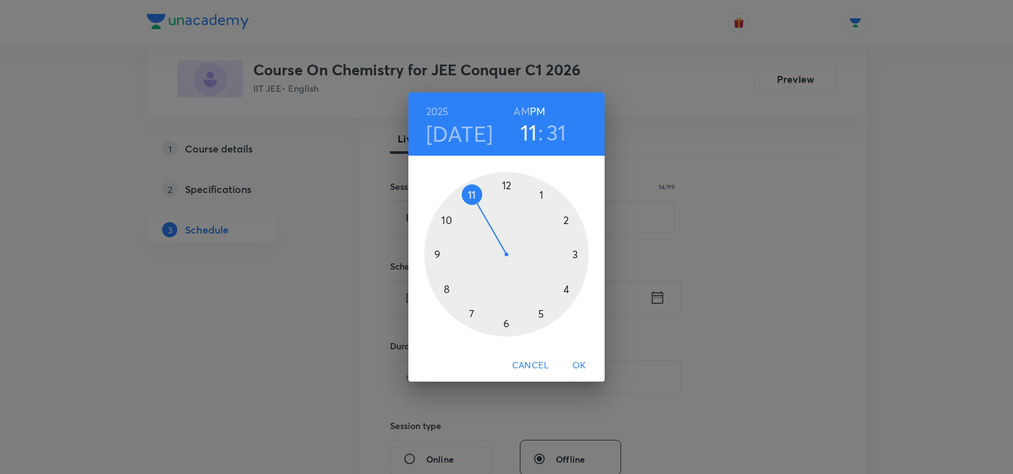
click at [443, 217] on div at bounding box center [506, 254] width 165 height 165
click at [524, 110] on h6 "AM" at bounding box center [521, 112] width 16 height 18
click at [439, 257] on div at bounding box center [506, 254] width 165 height 165
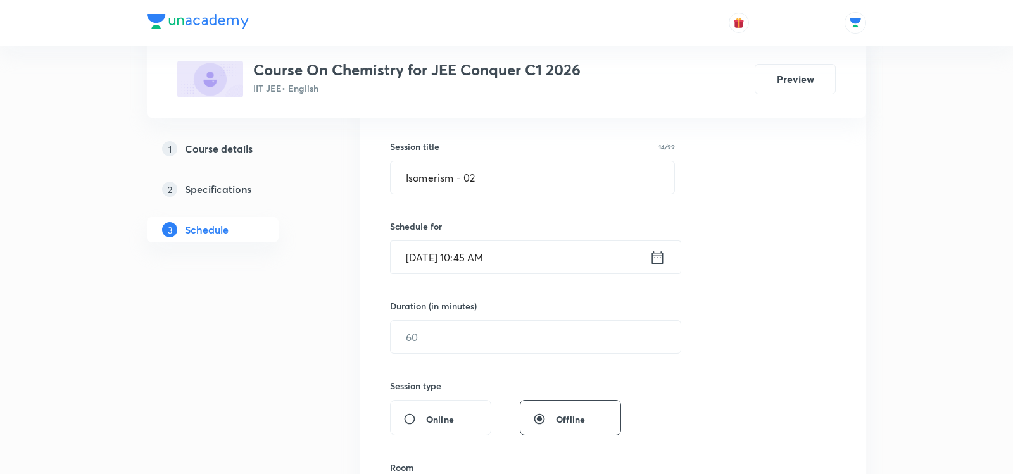
scroll to position [232, 0]
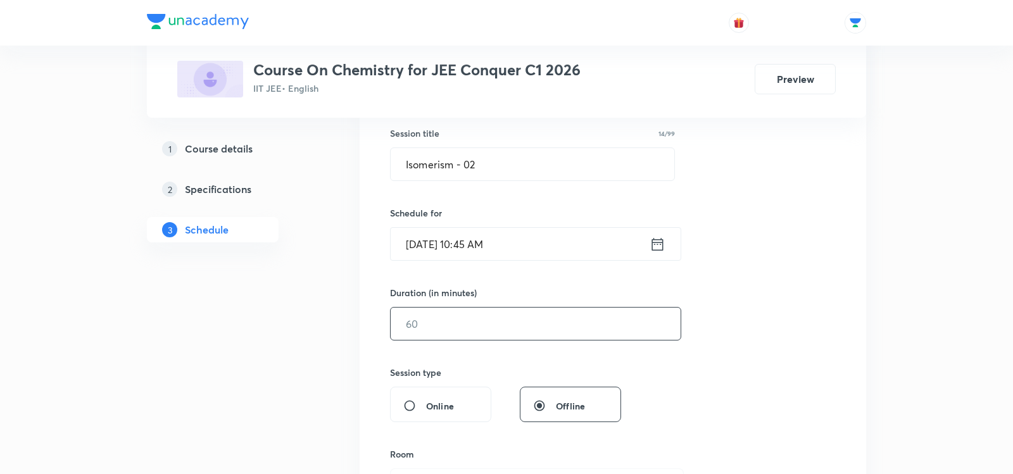
click at [405, 323] on input "text" at bounding box center [536, 324] width 290 height 32
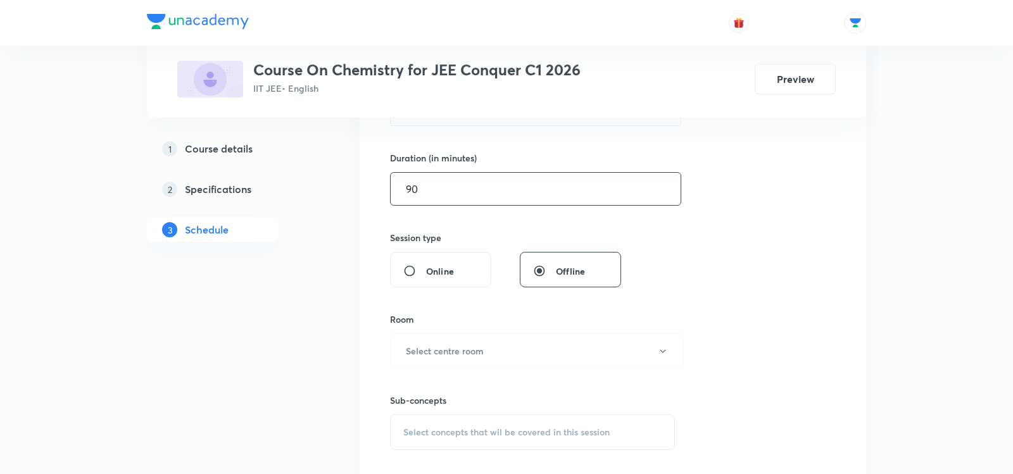
scroll to position [368, 0]
type input "90"
click at [420, 345] on h6 "Select centre room" at bounding box center [445, 349] width 78 height 13
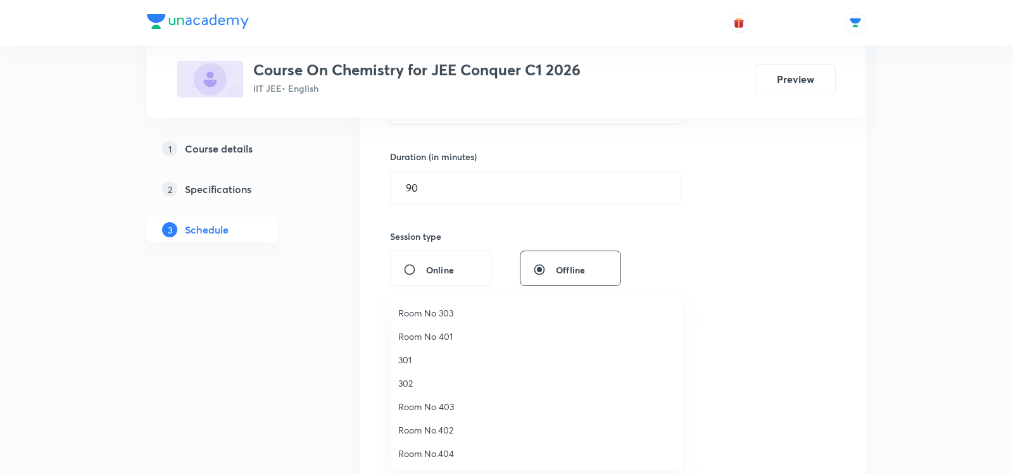
click at [412, 359] on span "301" at bounding box center [536, 359] width 277 height 13
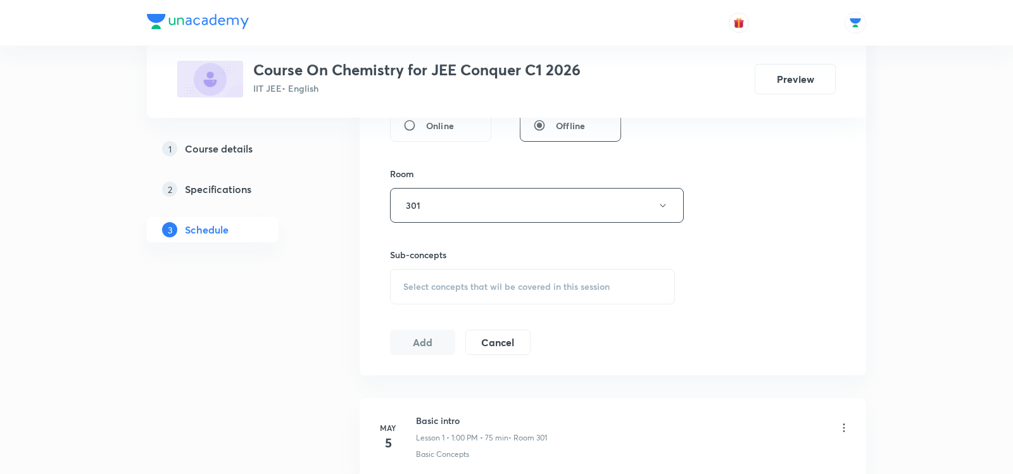
scroll to position [519, 0]
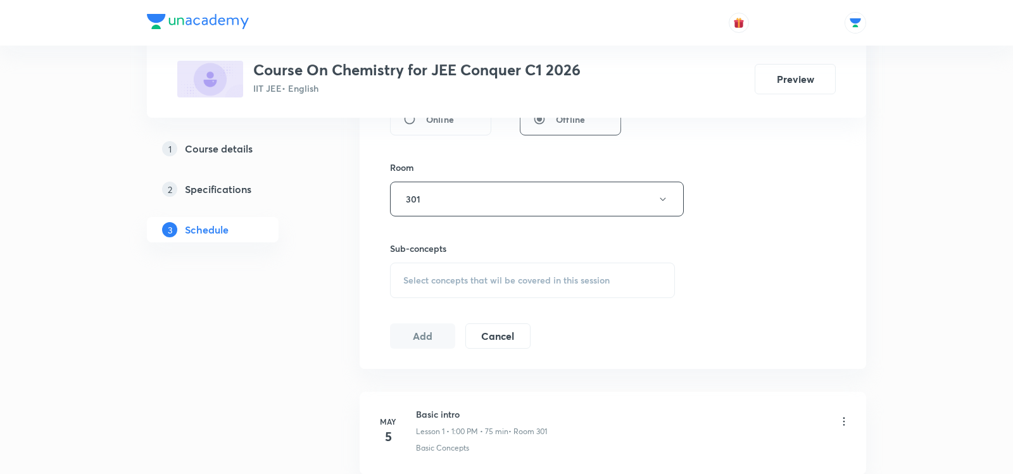
click at [428, 283] on span "Select concepts that wil be covered in this session" at bounding box center [506, 280] width 206 height 10
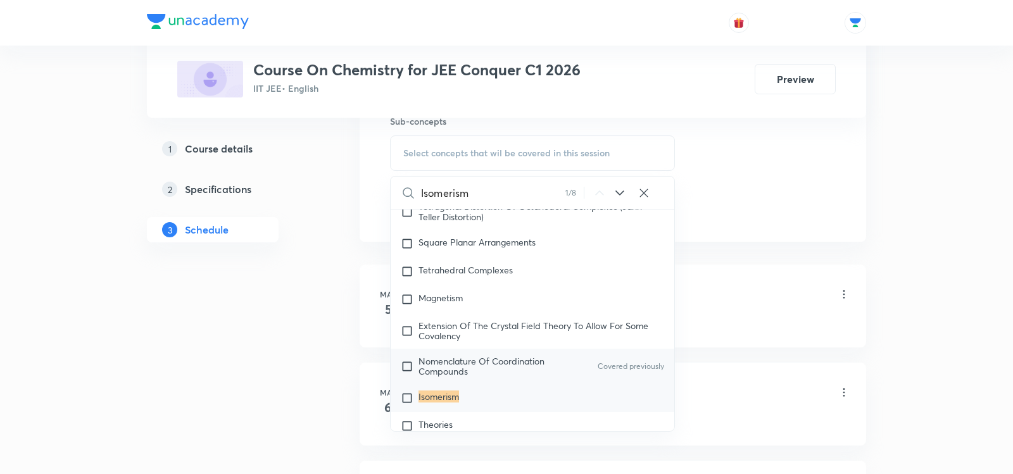
scroll to position [653, 0]
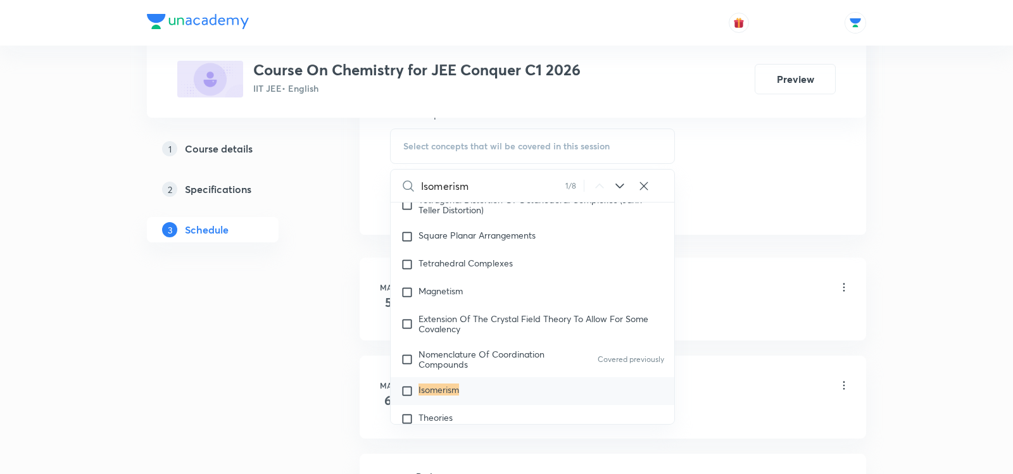
type input "Isomerism"
click at [444, 384] on mark "Isomerism" at bounding box center [438, 390] width 41 height 12
checkbox input "true"
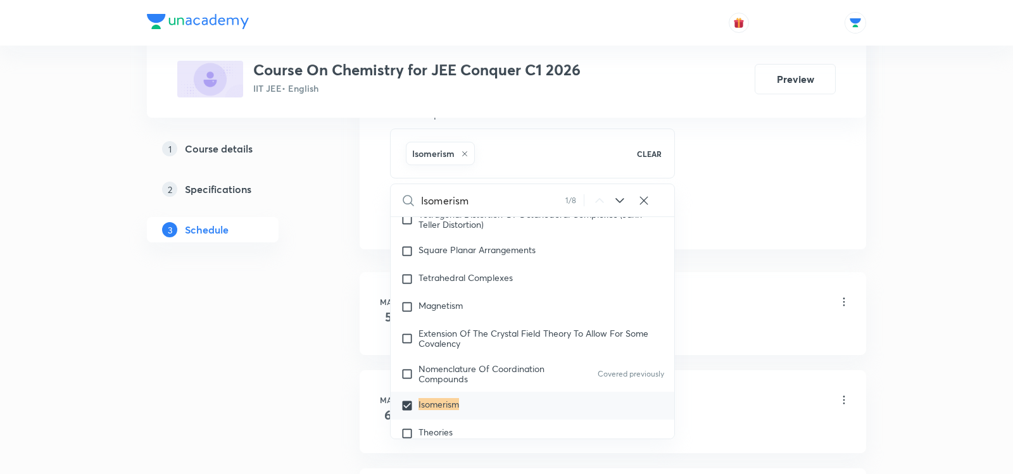
click at [372, 341] on li "May 5 Basic intro Lesson 1 • 1:00 PM • 75 min • Room 301 Basic Concepts" at bounding box center [613, 313] width 506 height 83
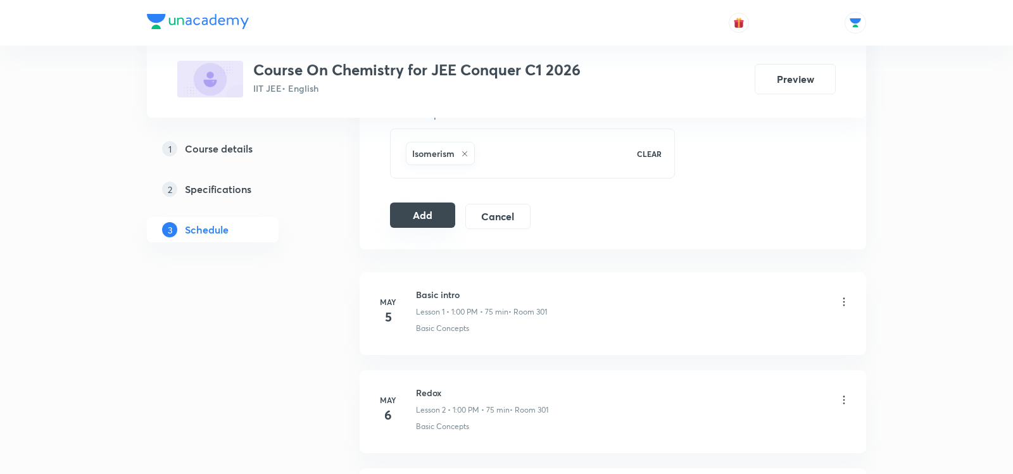
click at [439, 204] on button "Add" at bounding box center [422, 215] width 65 height 25
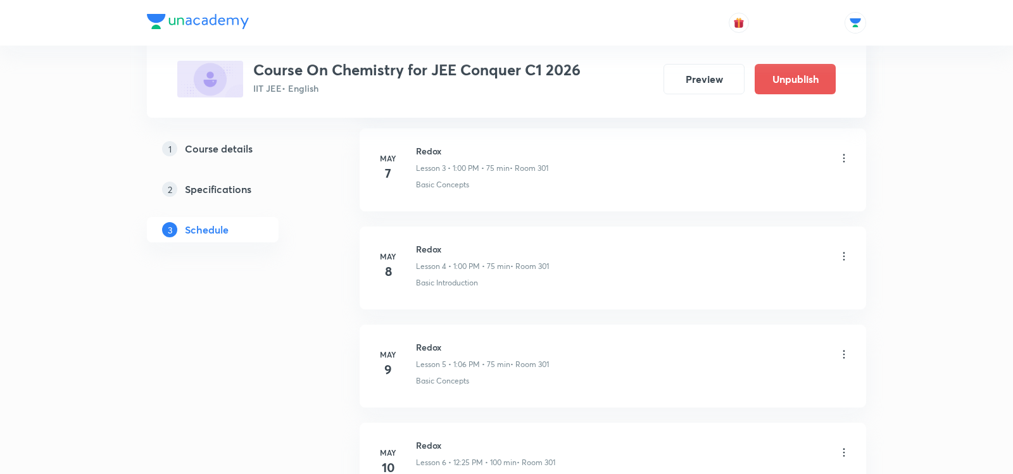
scroll to position [0, 0]
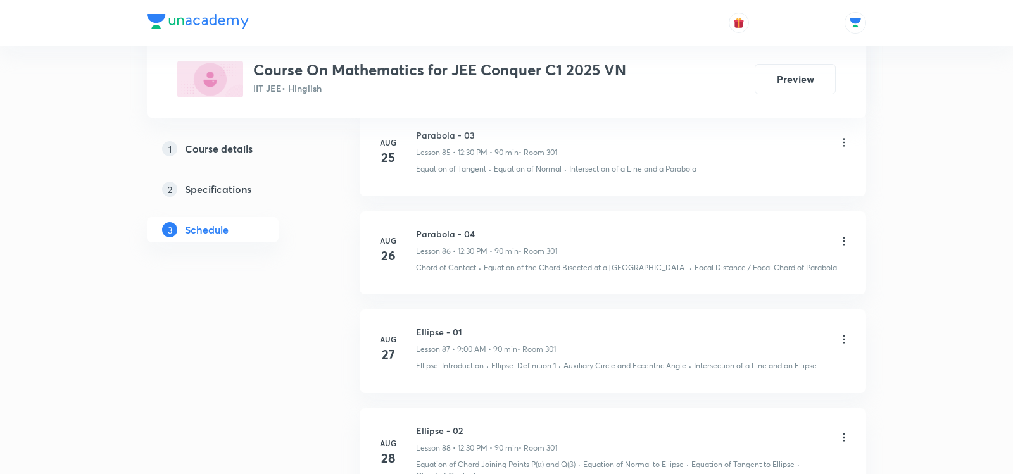
scroll to position [9365, 0]
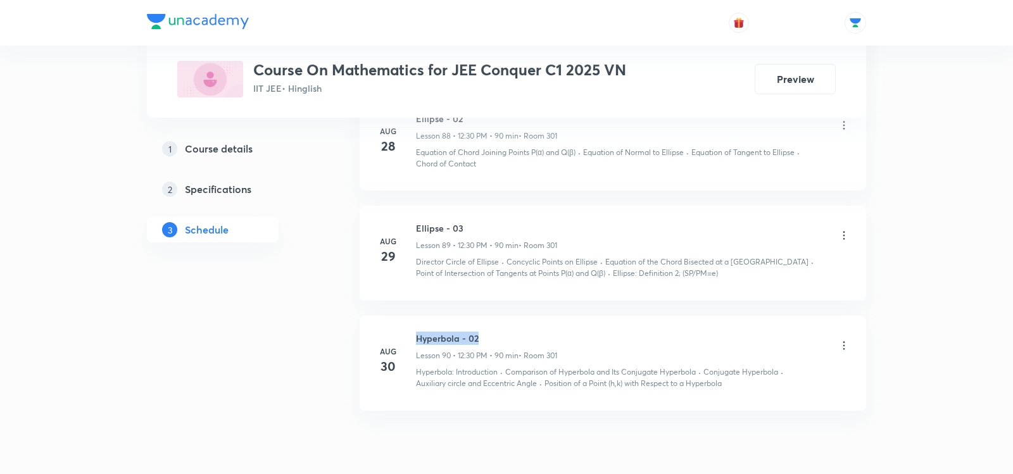
drag, startPoint x: 415, startPoint y: 284, endPoint x: 511, endPoint y: 279, distance: 95.8
click at [511, 332] on h6 "Hyperbola - 02" at bounding box center [486, 338] width 141 height 13
copy h6 "Hyperbola - 02"
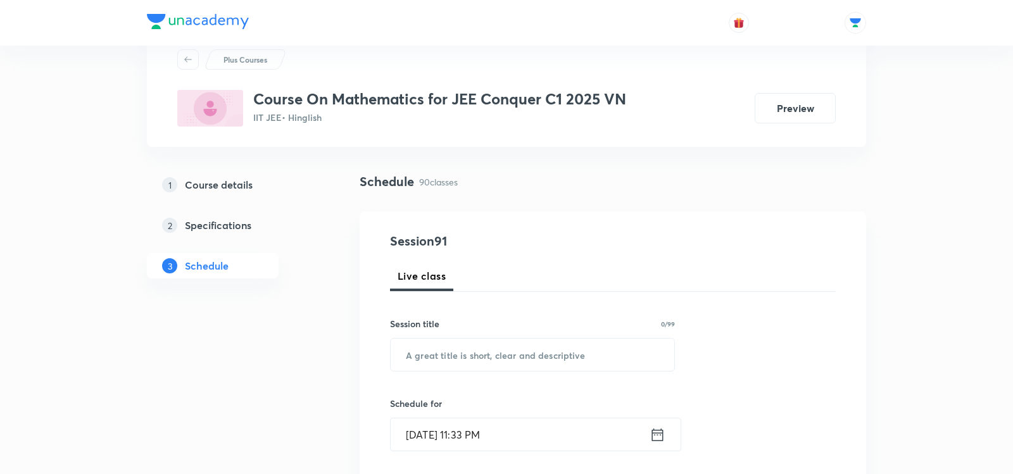
scroll to position [47, 0]
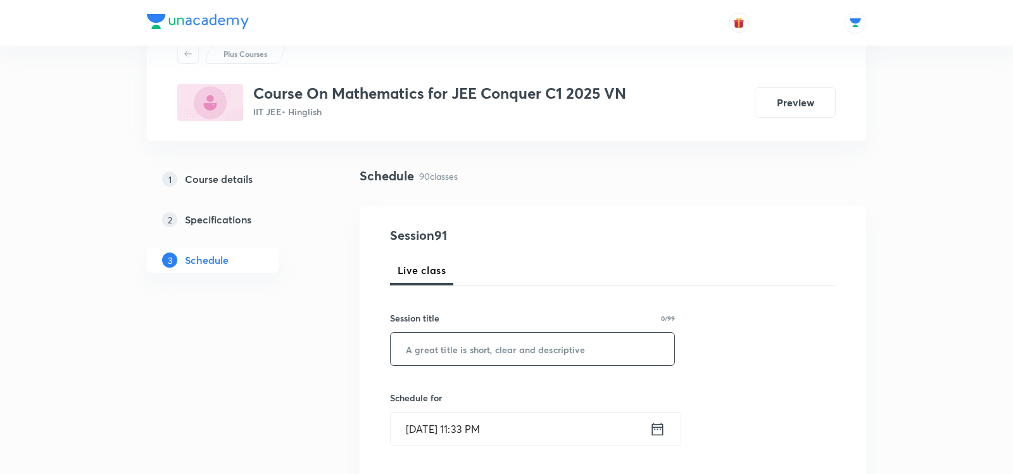
click at [494, 354] on input "text" at bounding box center [533, 349] width 284 height 32
paste input "Hyperbola - 02"
type input "Hyperbola - 03"
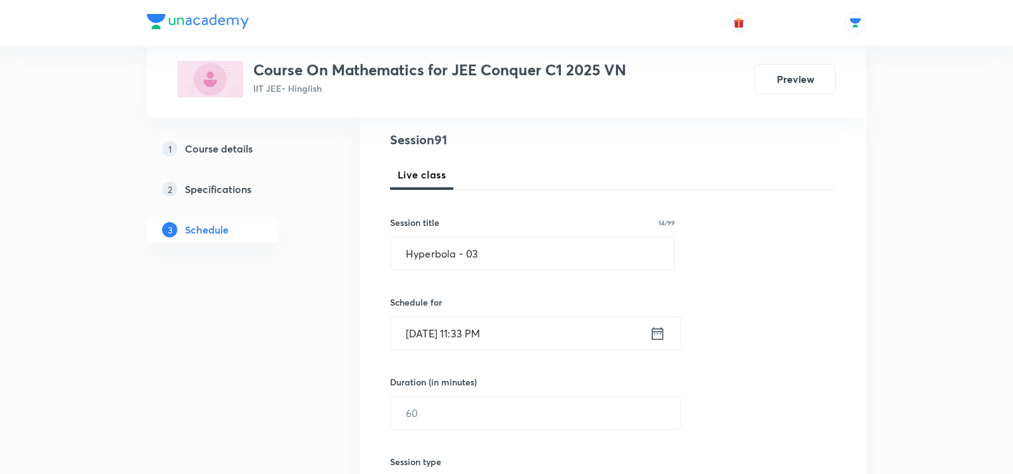
scroll to position [214, 0]
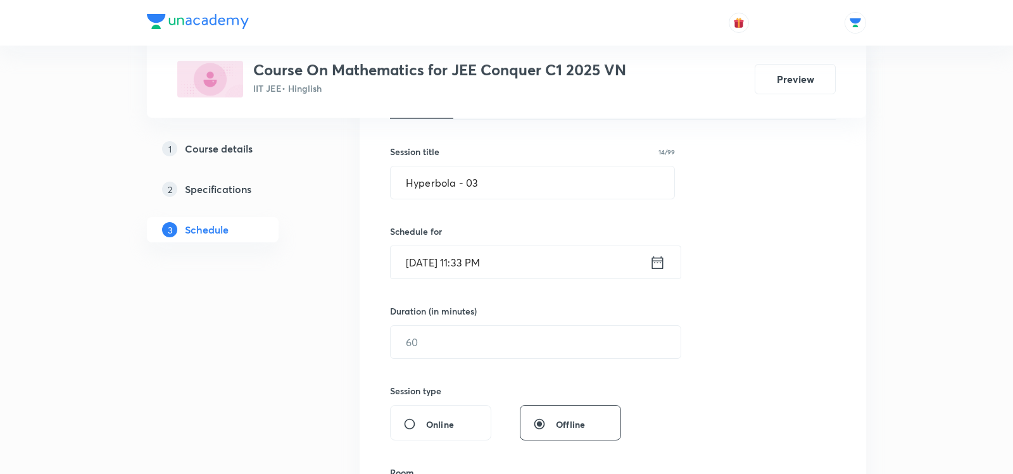
click at [663, 267] on icon at bounding box center [658, 263] width 16 height 18
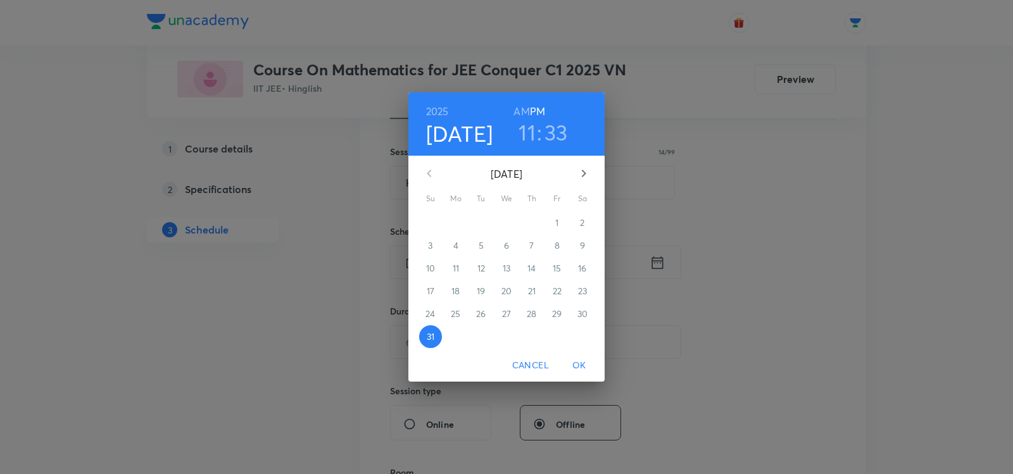
click at [579, 169] on icon "button" at bounding box center [583, 173] width 15 height 15
click at [457, 219] on p "1" at bounding box center [455, 223] width 3 height 13
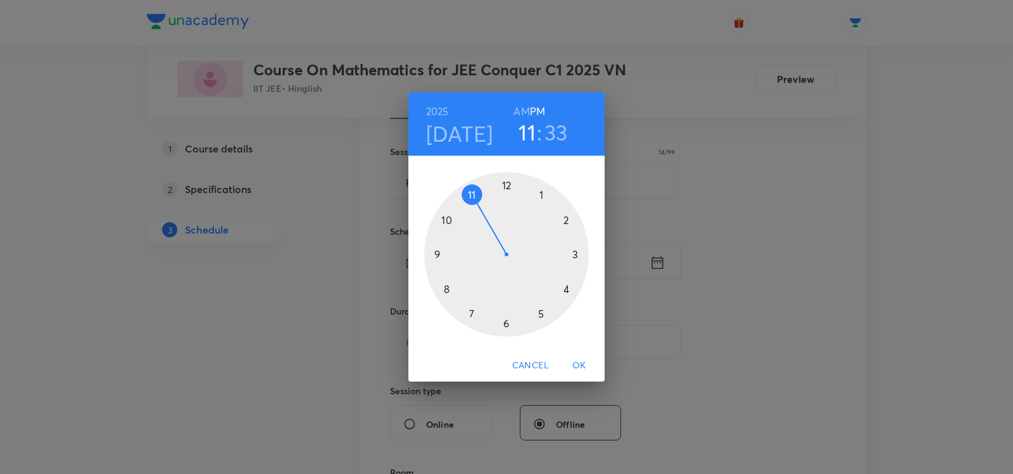
click at [507, 179] on div at bounding box center [506, 254] width 165 height 165
click at [510, 330] on div at bounding box center [506, 254] width 165 height 165
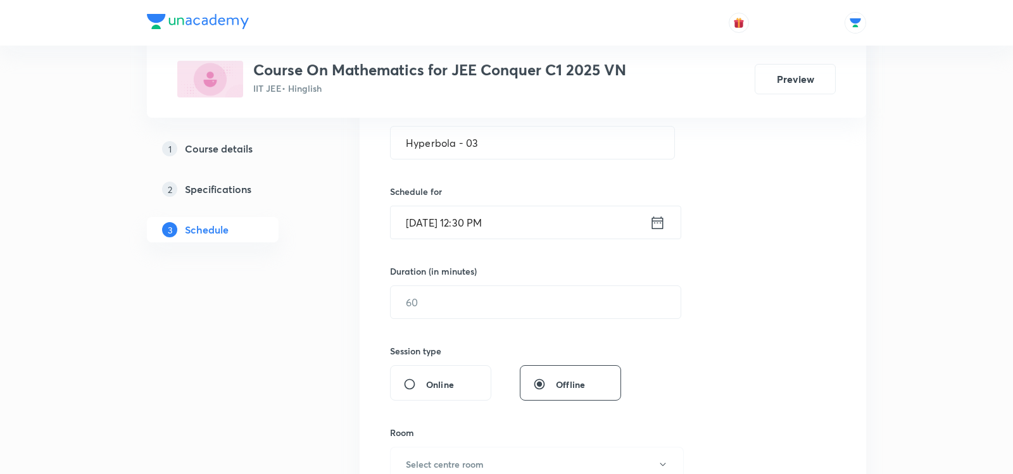
scroll to position [255, 0]
click at [477, 291] on input "text" at bounding box center [536, 302] width 290 height 32
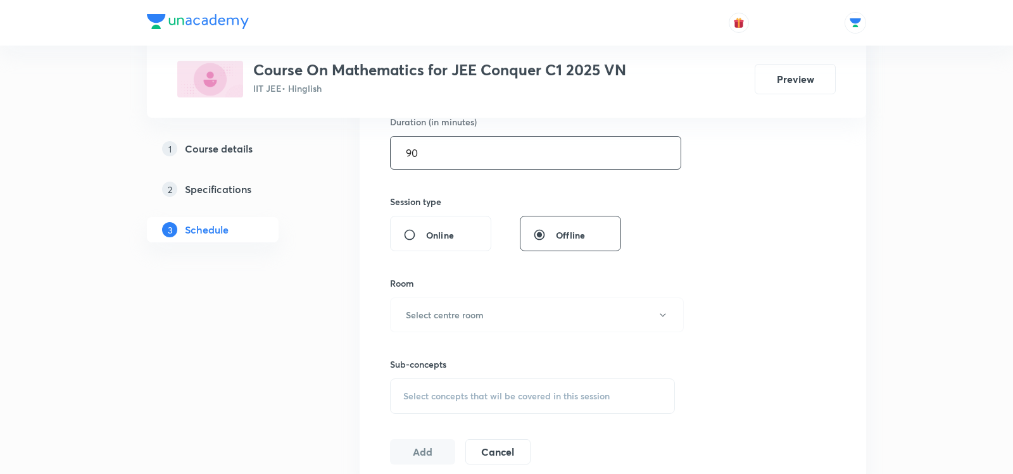
scroll to position [416, 0]
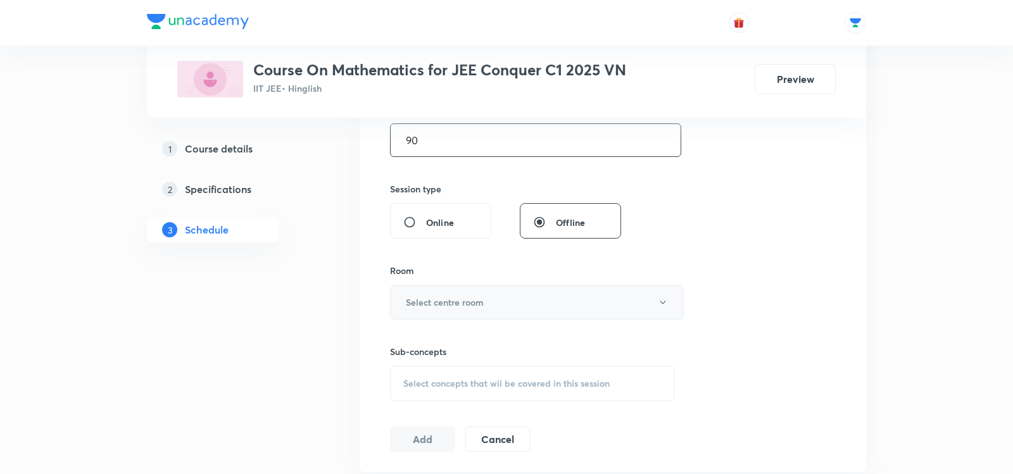
type input "90"
click at [431, 297] on h6 "Select centre room" at bounding box center [445, 302] width 78 height 13
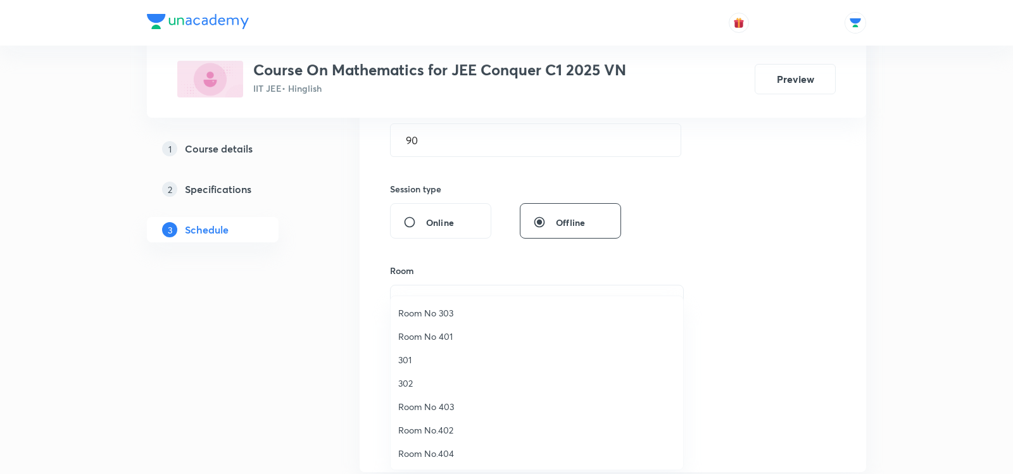
click at [432, 363] on span "301" at bounding box center [536, 359] width 277 height 13
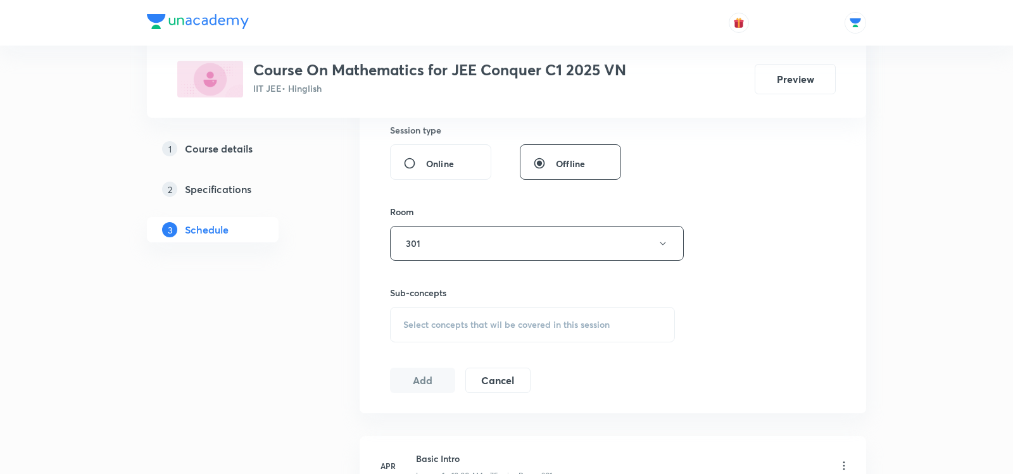
scroll to position [515, 0]
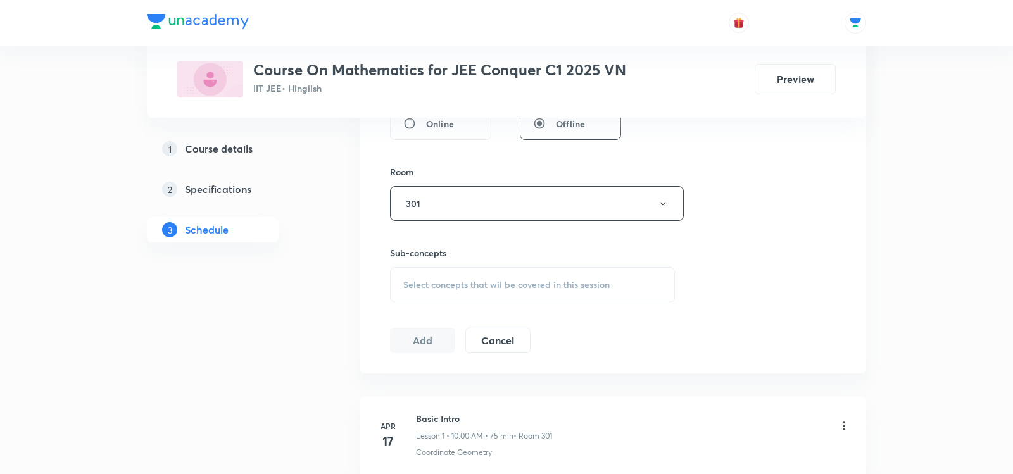
click at [410, 280] on span "Select concepts that wil be covered in this session" at bounding box center [506, 285] width 206 height 10
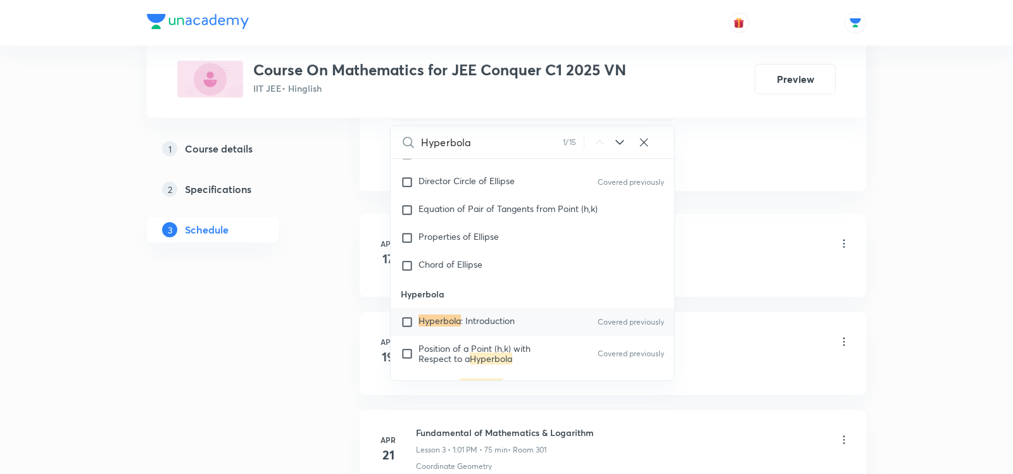
scroll to position [700, 0]
type input "Hyperbola"
click at [456, 313] on mark "Hyperbola" at bounding box center [439, 318] width 42 height 12
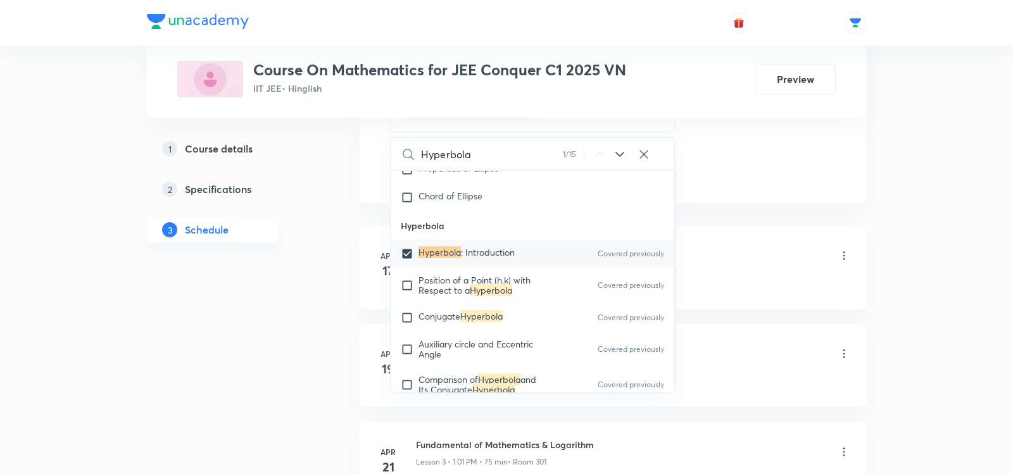
scroll to position [2154, 0]
click at [460, 288] on span "Position of a Point (h,k) with Respect to a" at bounding box center [474, 285] width 112 height 22
checkbox input "true"
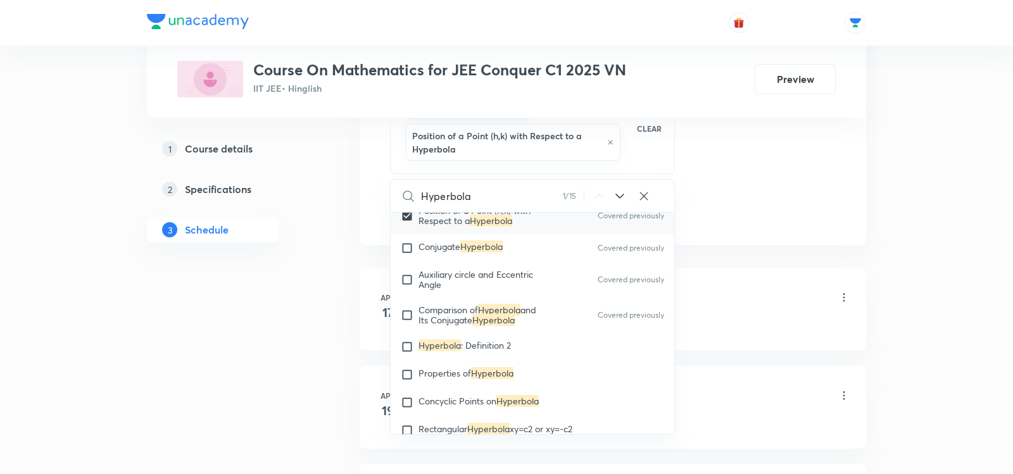
scroll to position [2296, 0]
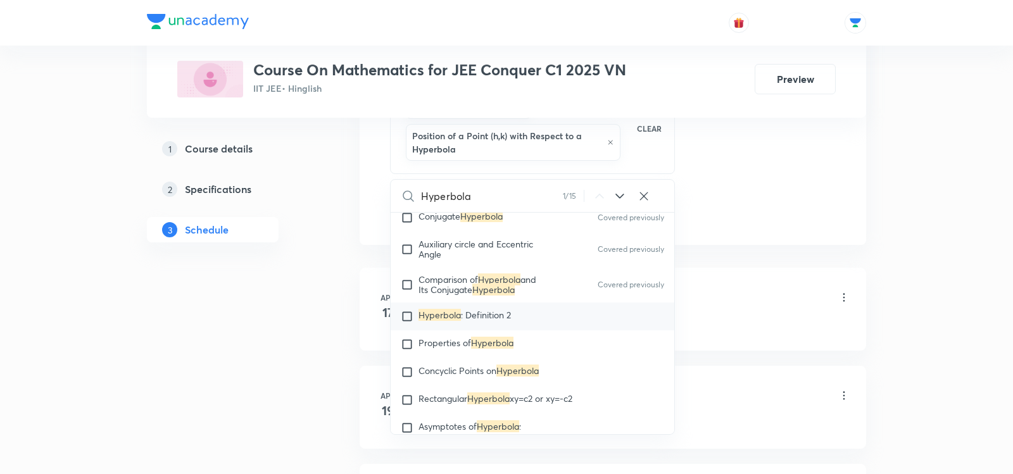
click at [452, 310] on mark "Hyperbola" at bounding box center [439, 315] width 42 height 12
checkbox input "true"
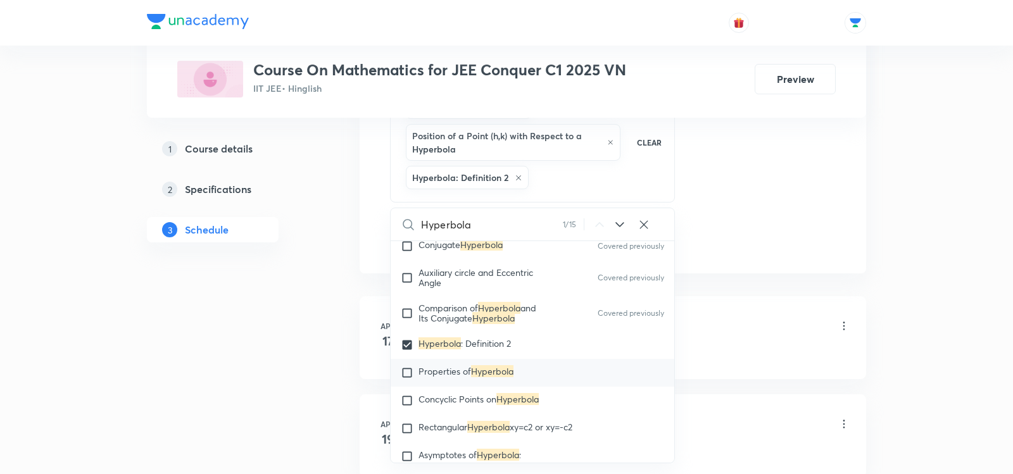
click at [432, 377] on div "Properties of Hyperbola" at bounding box center [533, 373] width 284 height 28
checkbox input "true"
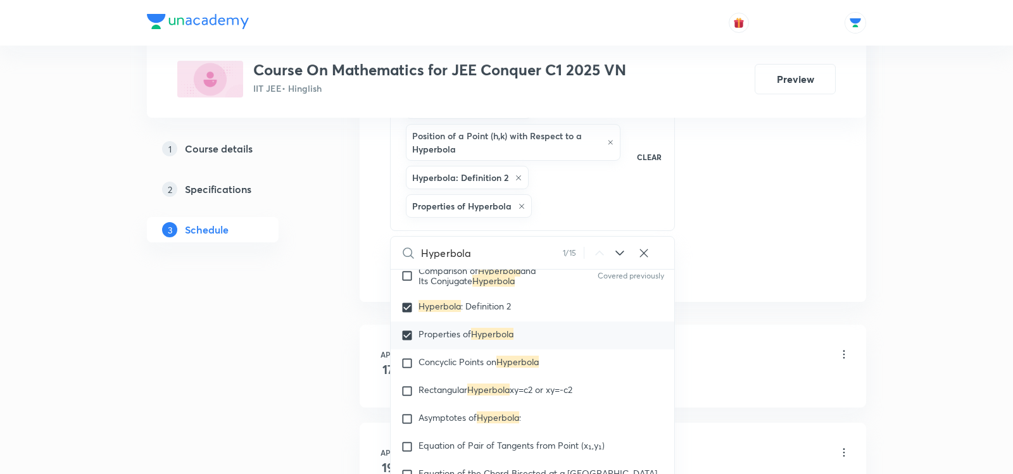
scroll to position [2363, 0]
click at [441, 341] on div "Properties of Hyperbola" at bounding box center [533, 334] width 284 height 28
checkbox input "true"
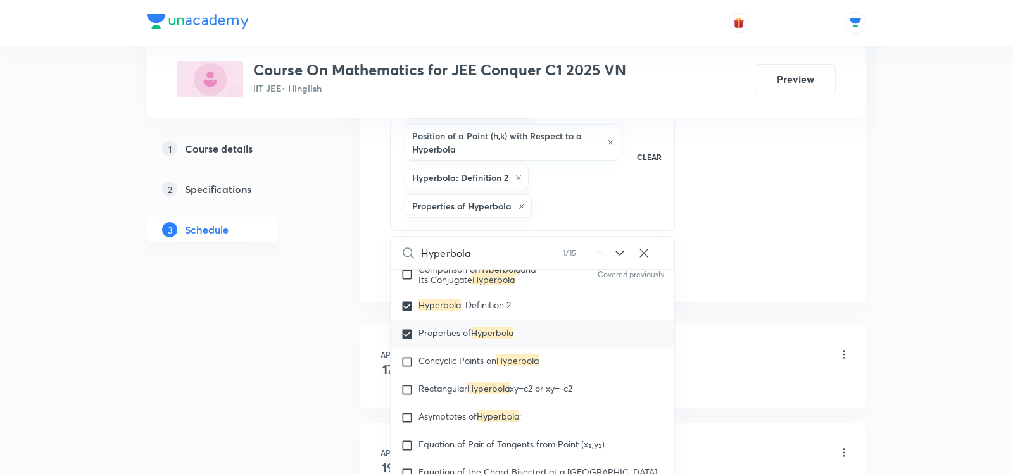
checkbox input "false"
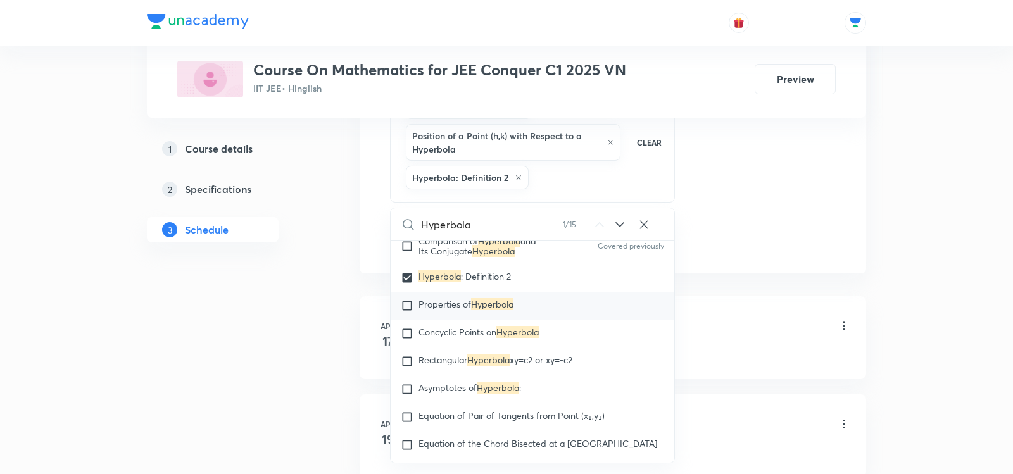
click at [439, 304] on p "Properties of Hyperbola" at bounding box center [465, 305] width 95 height 13
checkbox input "true"
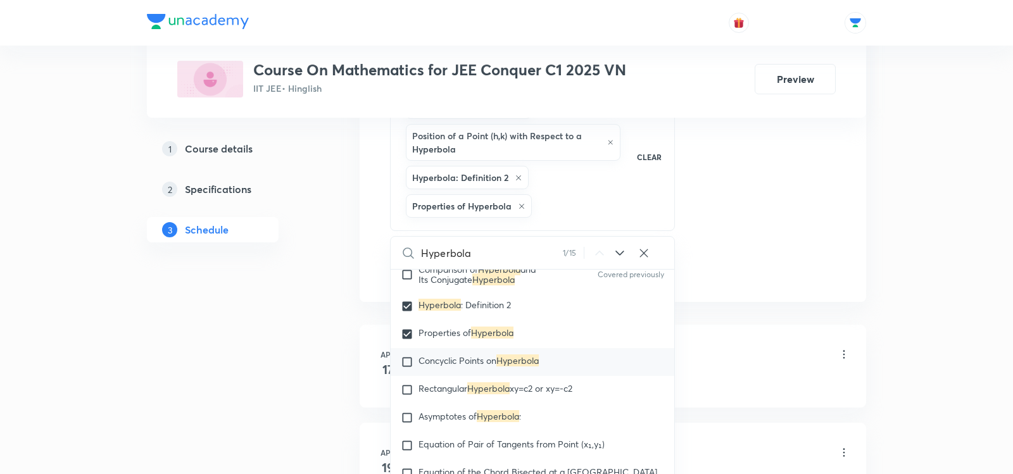
click at [437, 356] on span "Concyclic Points on" at bounding box center [457, 361] width 78 height 12
checkbox input "true"
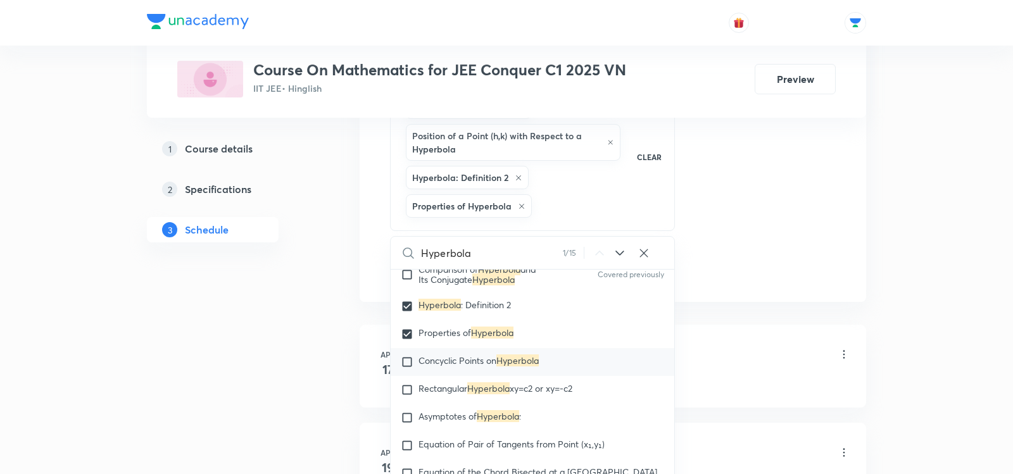
checkbox input "true"
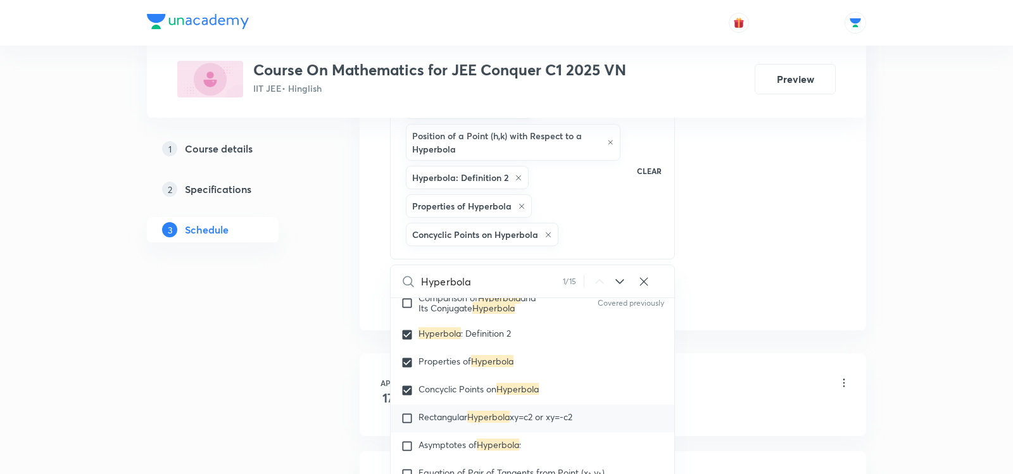
click at [427, 413] on span "Rectangular" at bounding box center [442, 417] width 49 height 12
checkbox input "true"
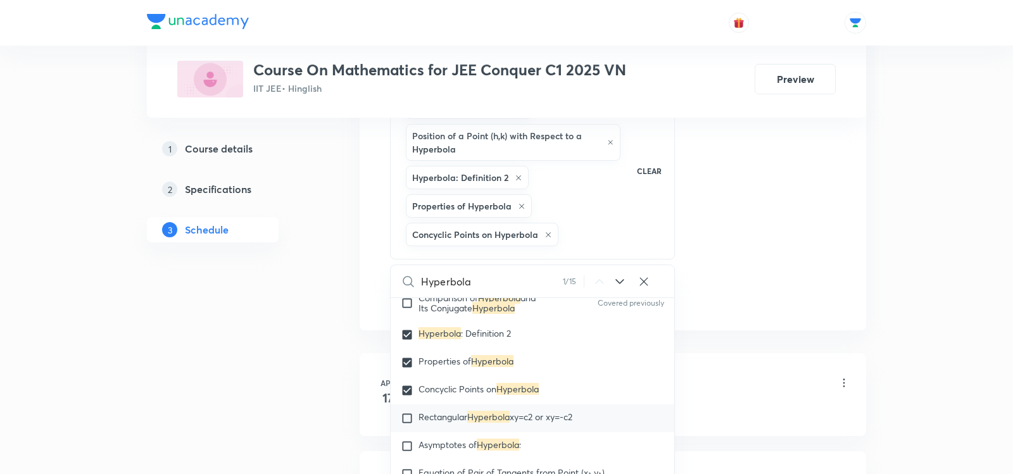
checkbox input "true"
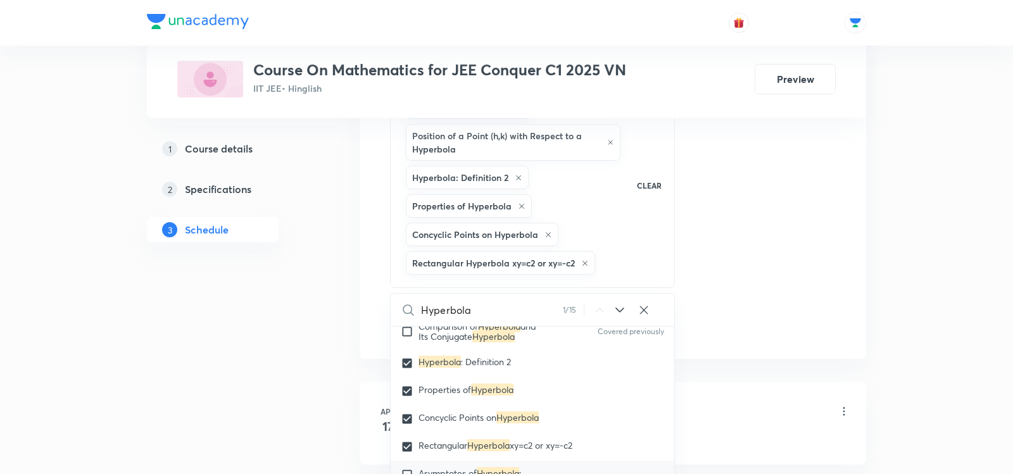
click at [424, 467] on span "Asymptotes of" at bounding box center [447, 473] width 58 height 12
checkbox input "true"
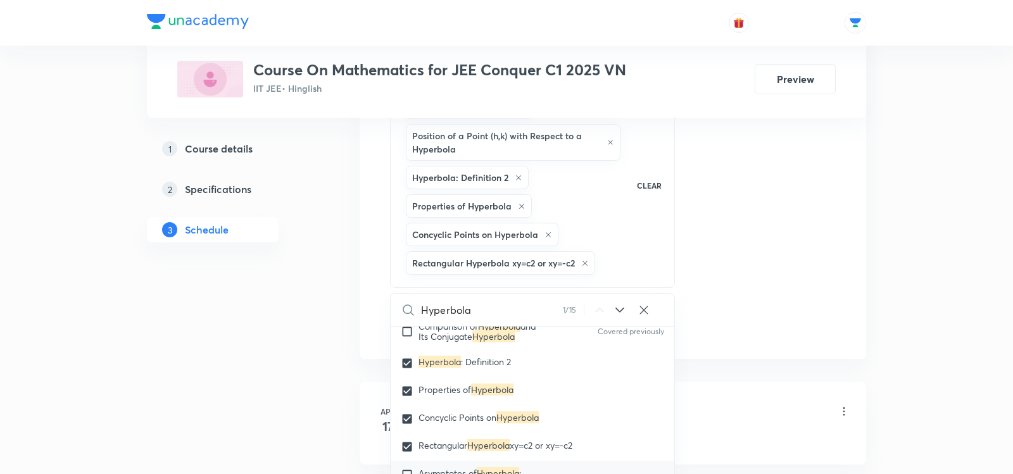
checkbox input "true"
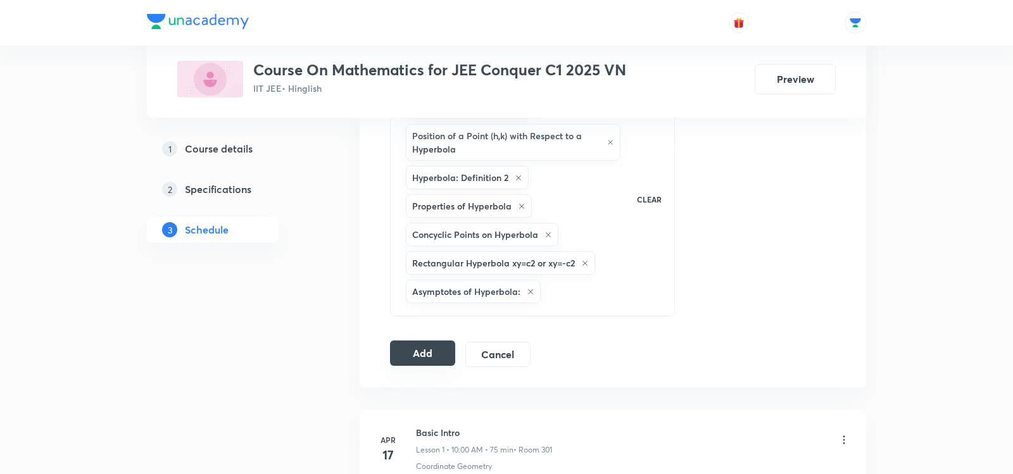
click at [403, 343] on button "Add" at bounding box center [422, 353] width 65 height 25
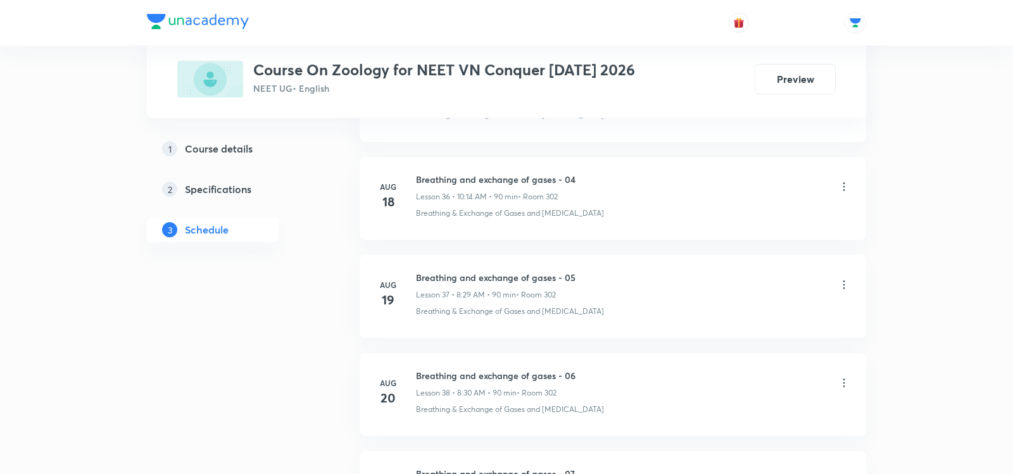
scroll to position [4537, 0]
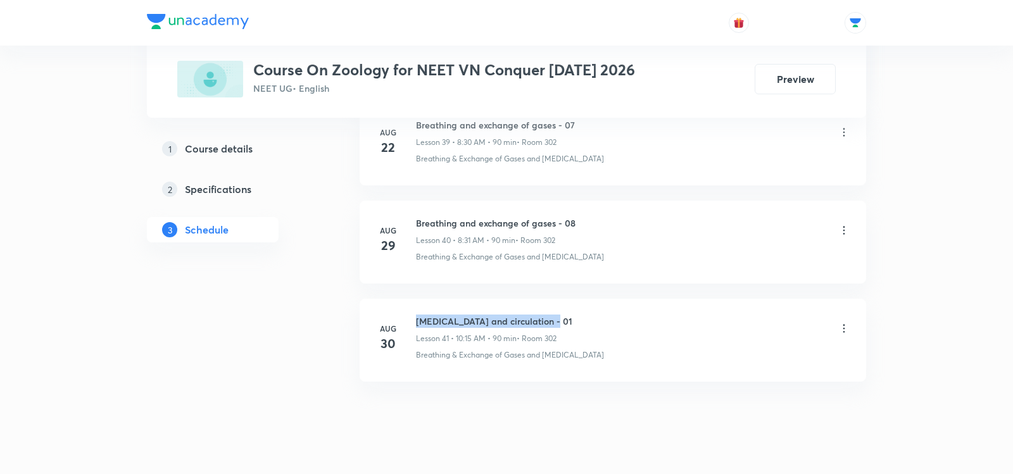
drag, startPoint x: 416, startPoint y: 295, endPoint x: 605, endPoint y: 295, distance: 188.7
click at [605, 315] on div "[MEDICAL_DATA] and circulation - 01 Lesson 41 • 10:15 AM • 90 min • Room 302" at bounding box center [633, 330] width 434 height 30
copy h6 "[MEDICAL_DATA] and circulation - 01"
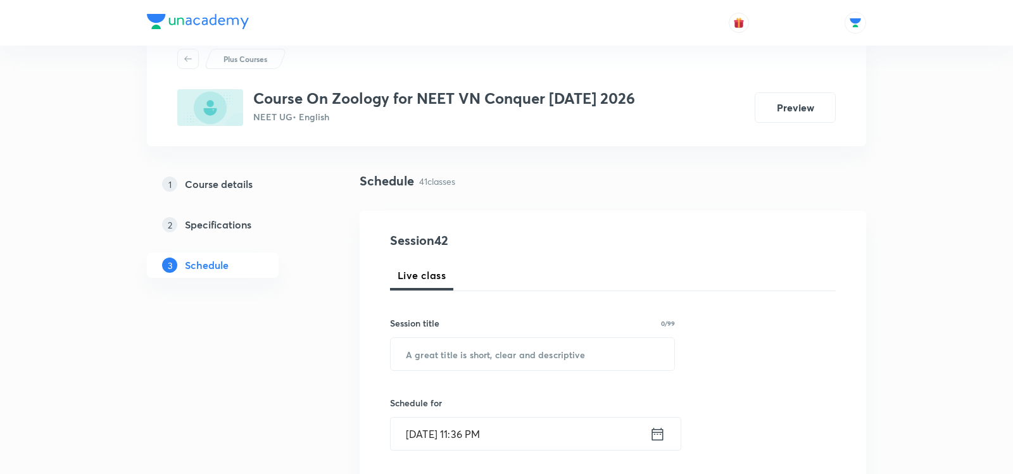
scroll to position [53, 0]
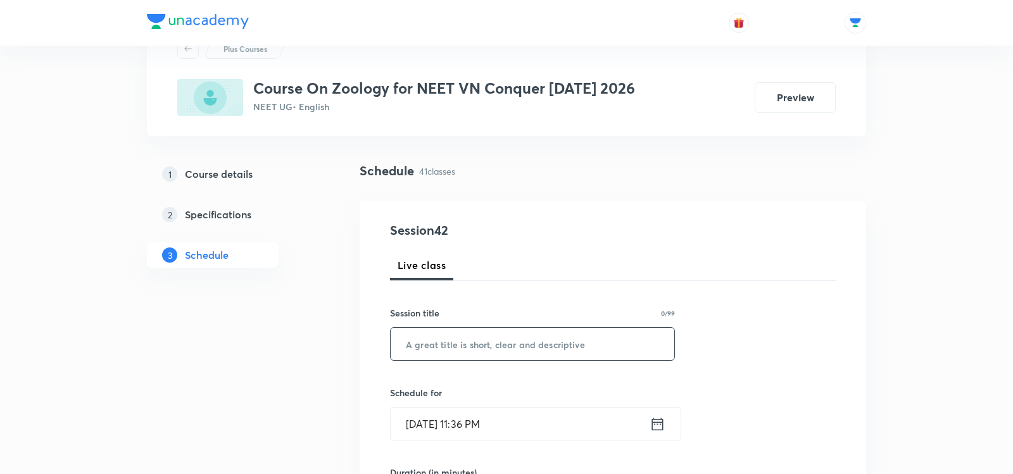
click at [515, 345] on input "text" at bounding box center [533, 344] width 284 height 32
paste input "[MEDICAL_DATA] and circulation - 01"
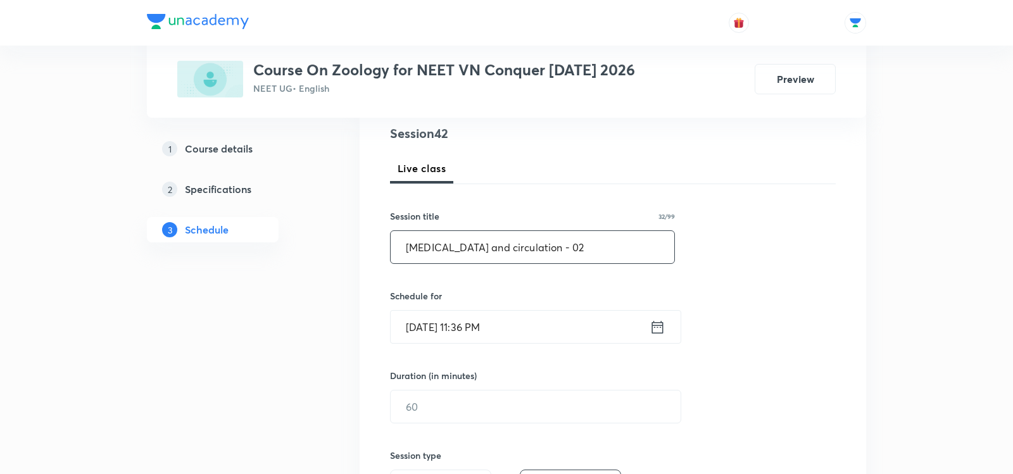
scroll to position [158, 0]
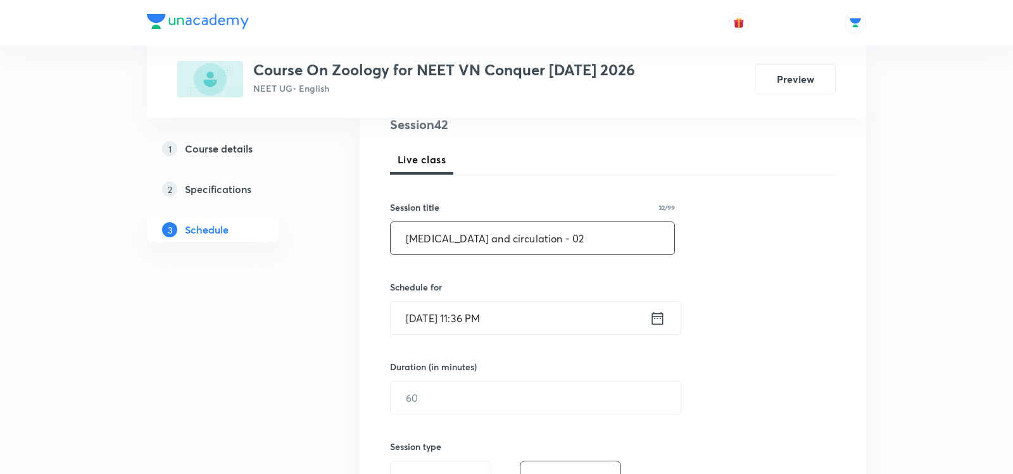
type input "[MEDICAL_DATA] and circulation - 02"
click at [662, 316] on icon at bounding box center [657, 317] width 11 height 13
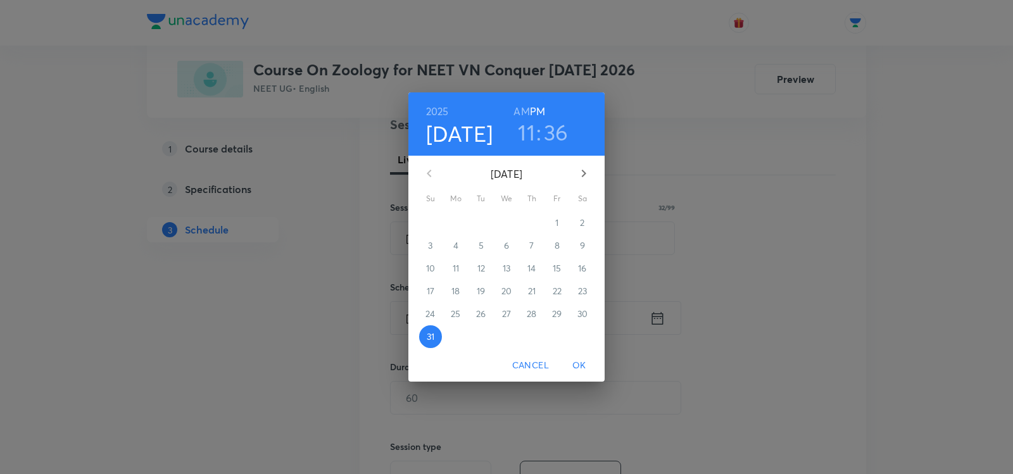
click at [579, 178] on icon "button" at bounding box center [583, 173] width 15 height 15
click at [462, 222] on span "1" at bounding box center [455, 223] width 23 height 13
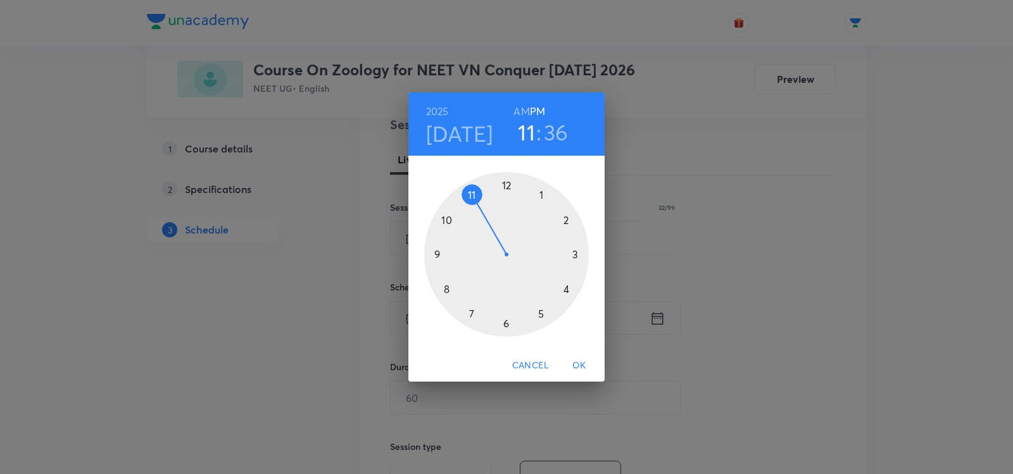
click at [522, 109] on h6 "AM" at bounding box center [521, 112] width 16 height 18
click at [442, 289] on div at bounding box center [506, 254] width 165 height 165
click at [505, 324] on div at bounding box center [506, 254] width 165 height 165
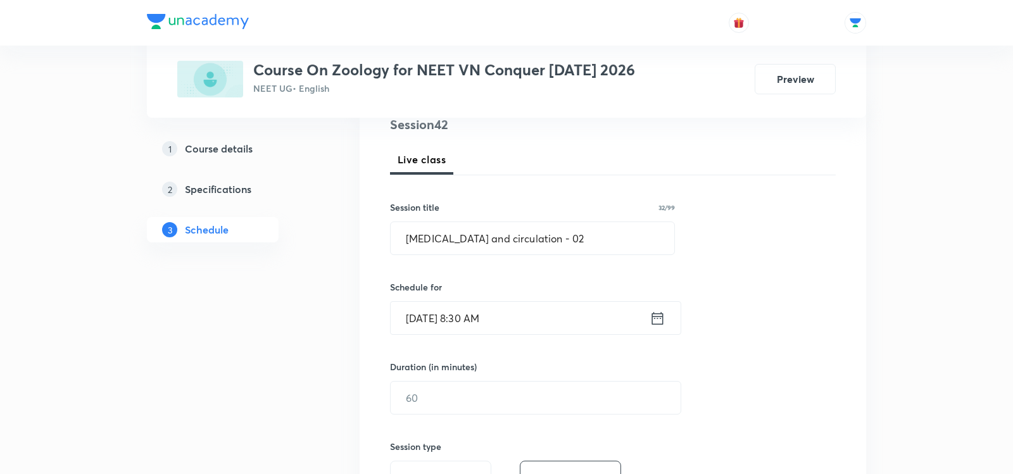
scroll to position [217, 0]
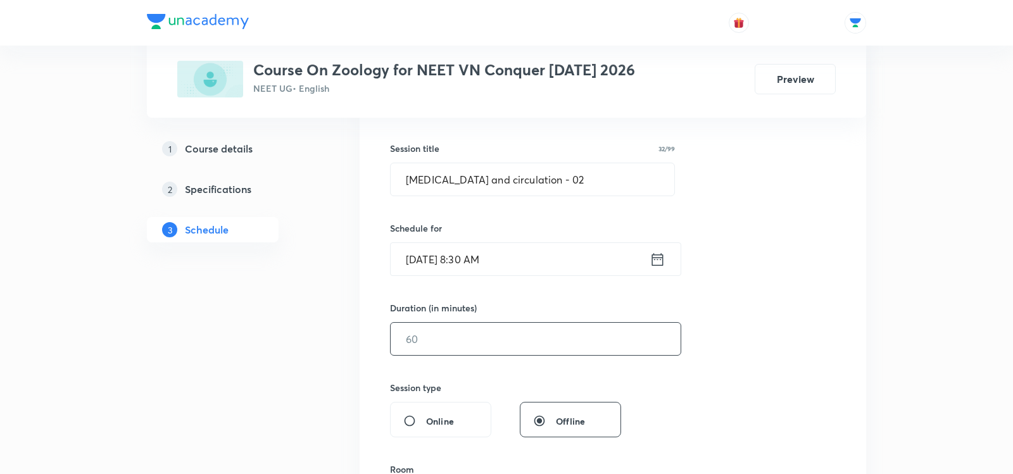
click at [472, 323] on input "text" at bounding box center [536, 339] width 290 height 32
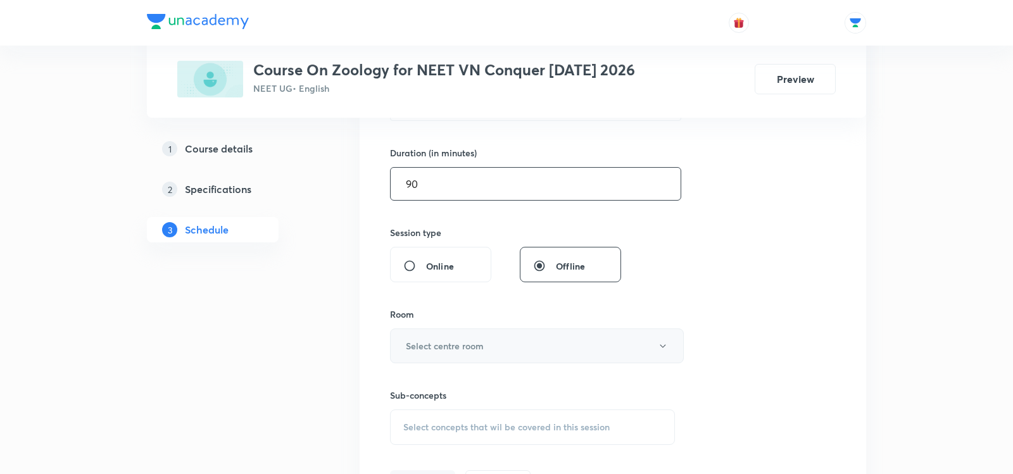
scroll to position [376, 0]
type input "90"
click at [420, 330] on button "Select centre room" at bounding box center [537, 342] width 294 height 35
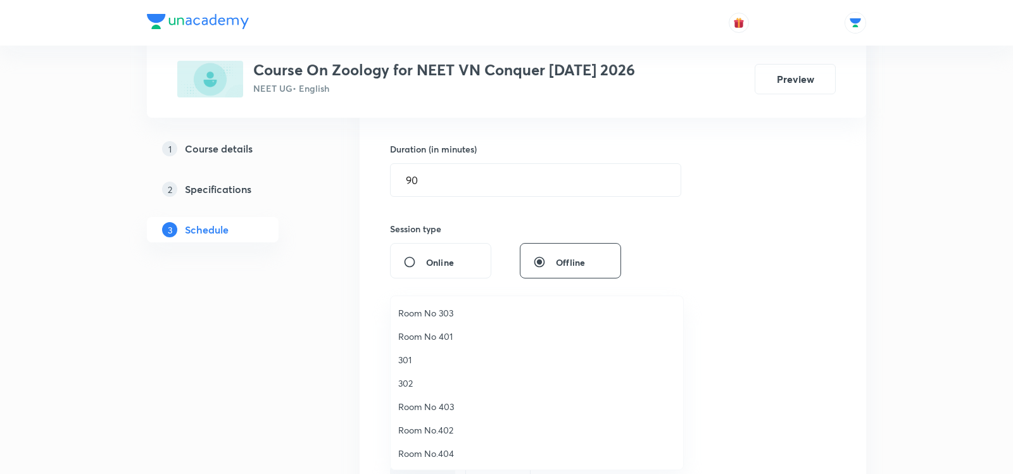
click at [408, 384] on span "302" at bounding box center [536, 383] width 277 height 13
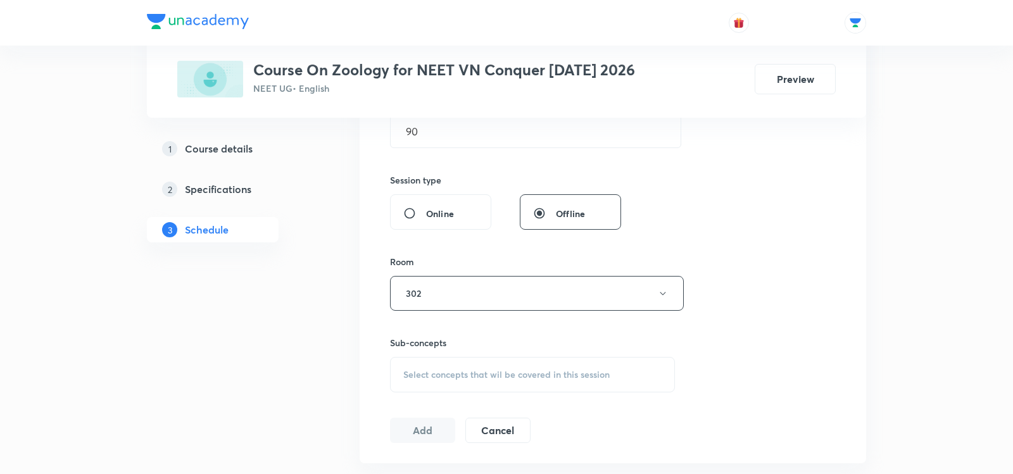
scroll to position [450, 0]
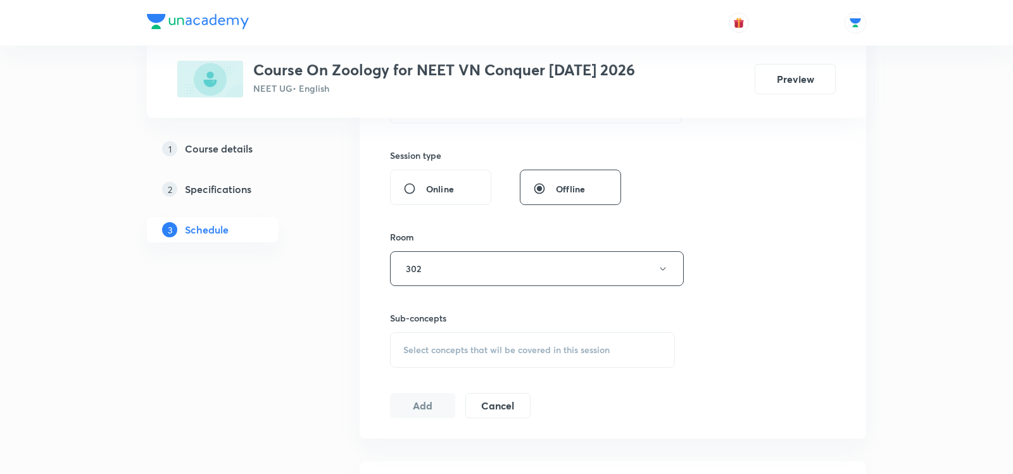
click at [420, 345] on span "Select concepts that wil be covered in this session" at bounding box center [506, 350] width 206 height 10
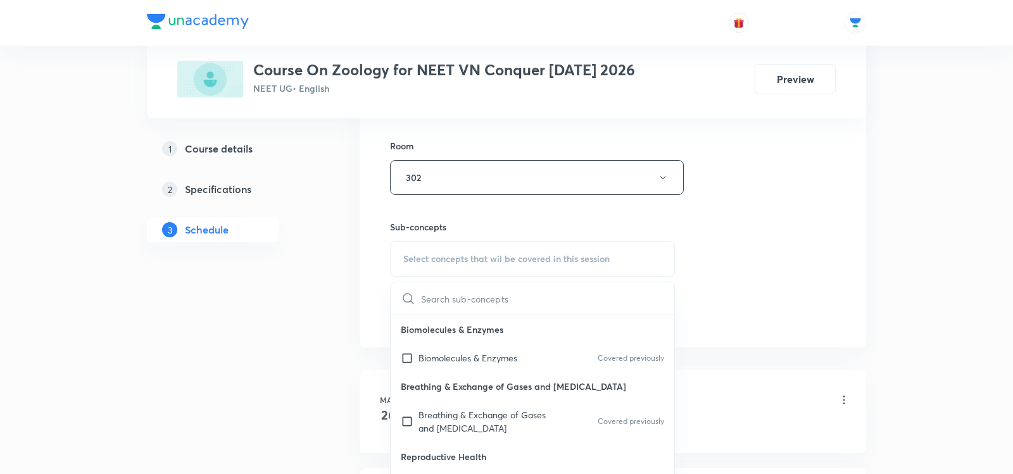
scroll to position [552, 0]
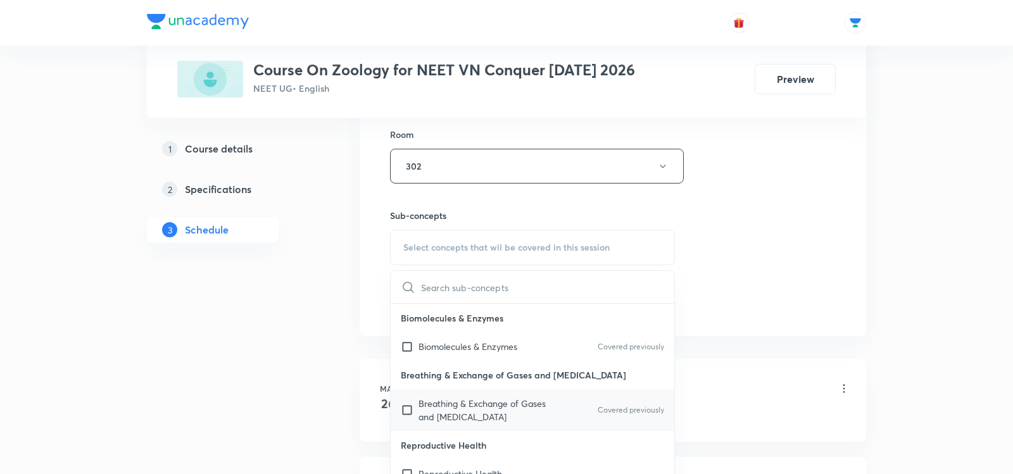
click at [441, 403] on p "Breathing & Exchange of Gases and [MEDICAL_DATA]" at bounding box center [482, 410] width 128 height 27
checkbox input "true"
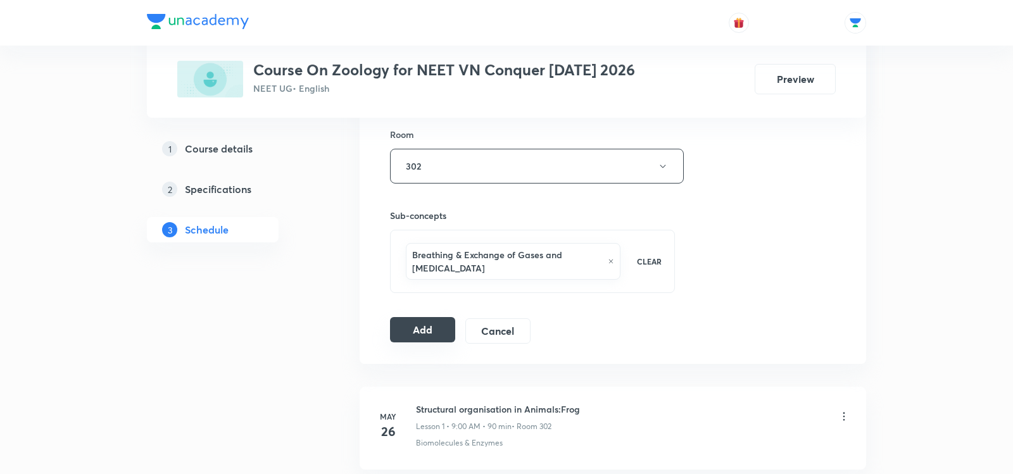
click at [413, 325] on button "Add" at bounding box center [422, 329] width 65 height 25
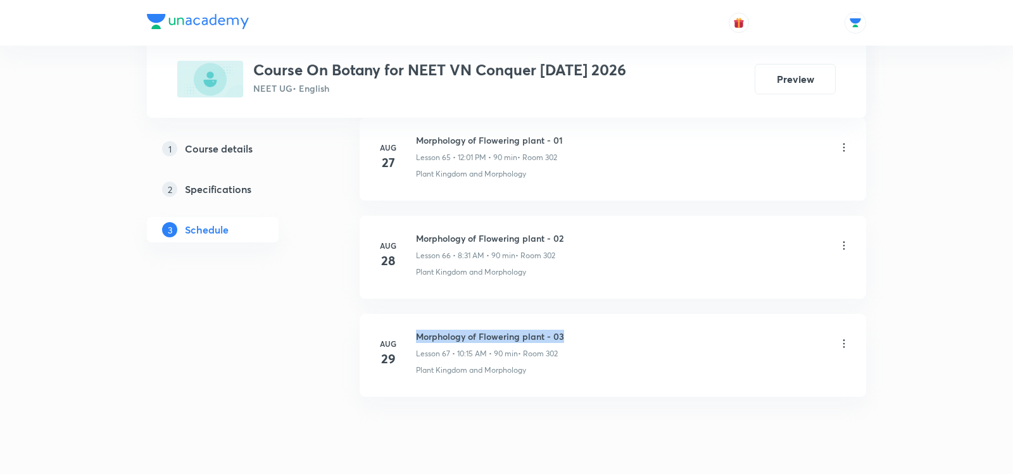
drag, startPoint x: 571, startPoint y: 292, endPoint x: 417, endPoint y: 293, distance: 153.8
click at [417, 330] on div "Morphology of Flowering plant - 03 Lesson 67 • 10:15 AM • 90 min • Room 302" at bounding box center [633, 345] width 434 height 30
copy h6 "Morphology of Flowering plant - 03"
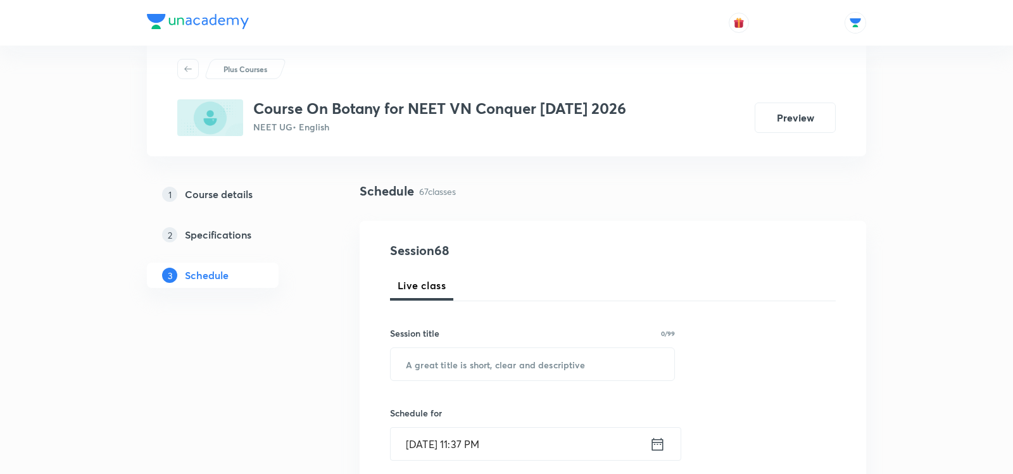
scroll to position [39, 0]
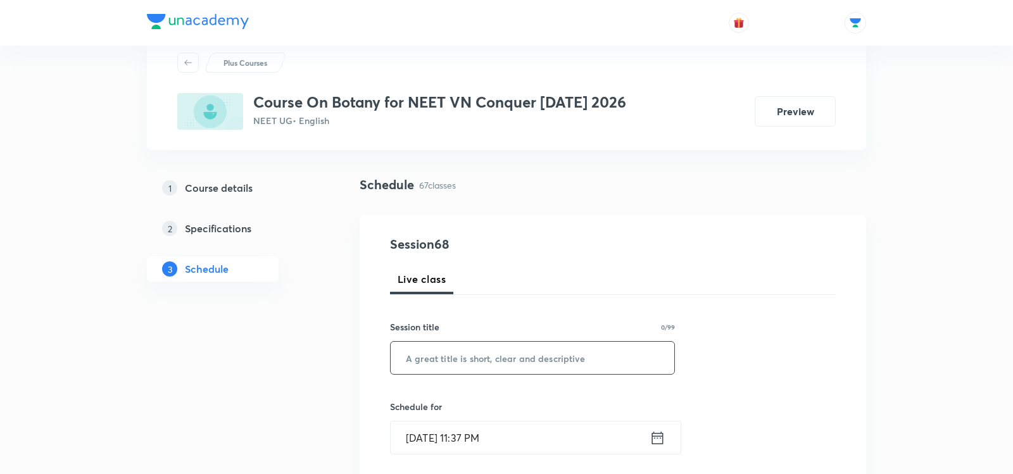
click at [412, 348] on input "text" at bounding box center [533, 358] width 284 height 32
paste input "Morphology of Flowering plant - 03"
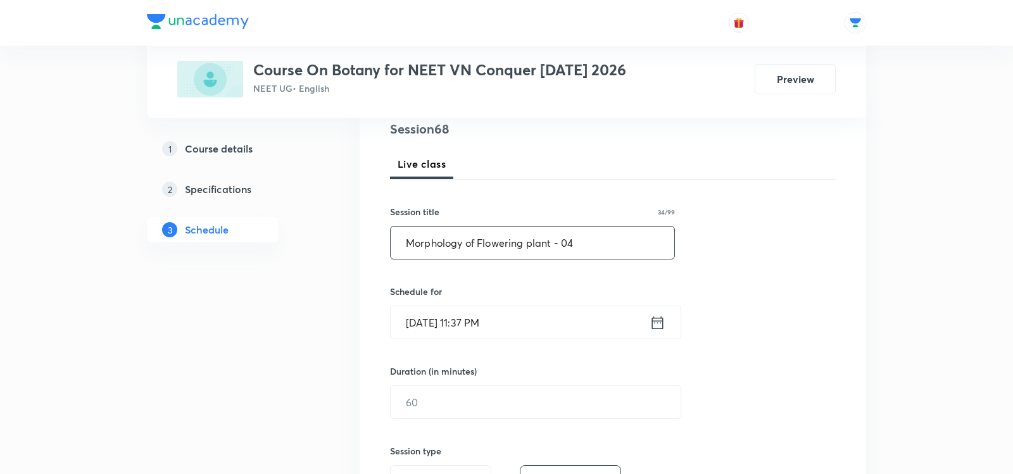
scroll to position [166, 0]
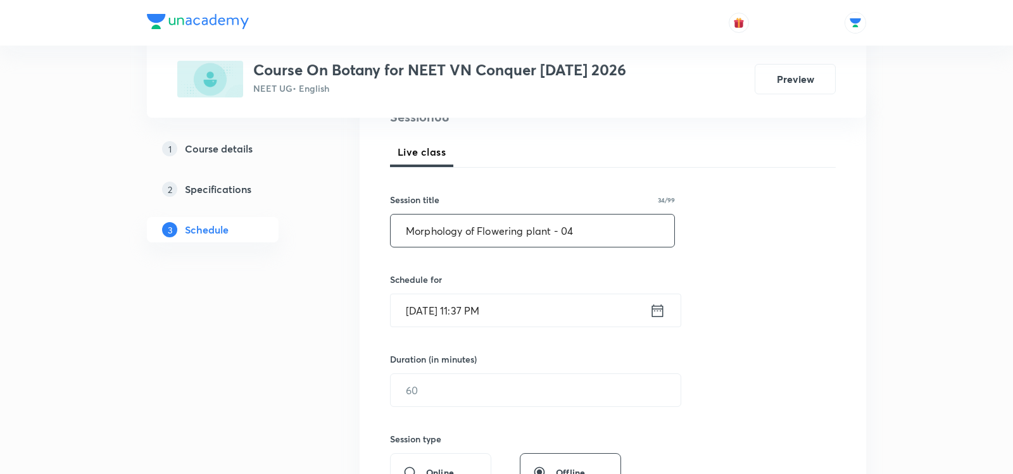
type input "Morphology of Flowering plant - 04"
click at [655, 308] on icon at bounding box center [658, 311] width 16 height 18
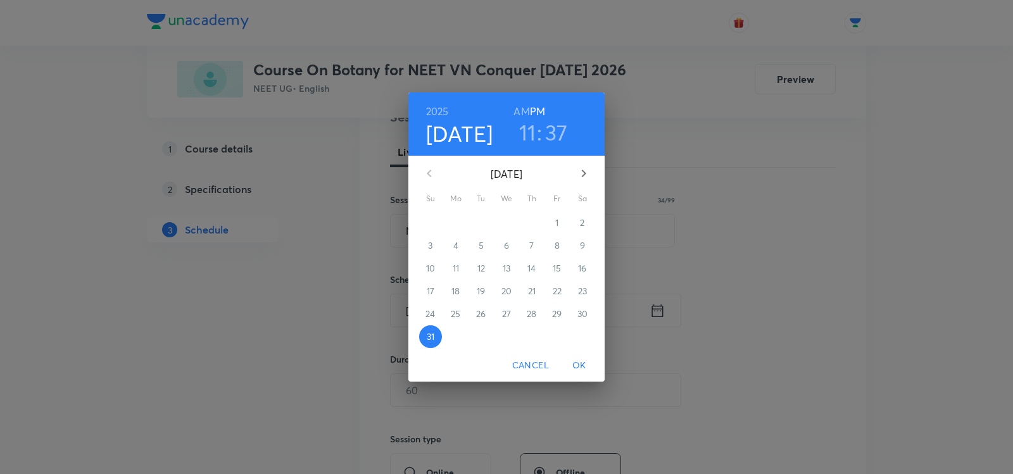
click at [579, 167] on icon "button" at bounding box center [583, 173] width 15 height 15
click at [462, 226] on span "1" at bounding box center [455, 223] width 23 height 13
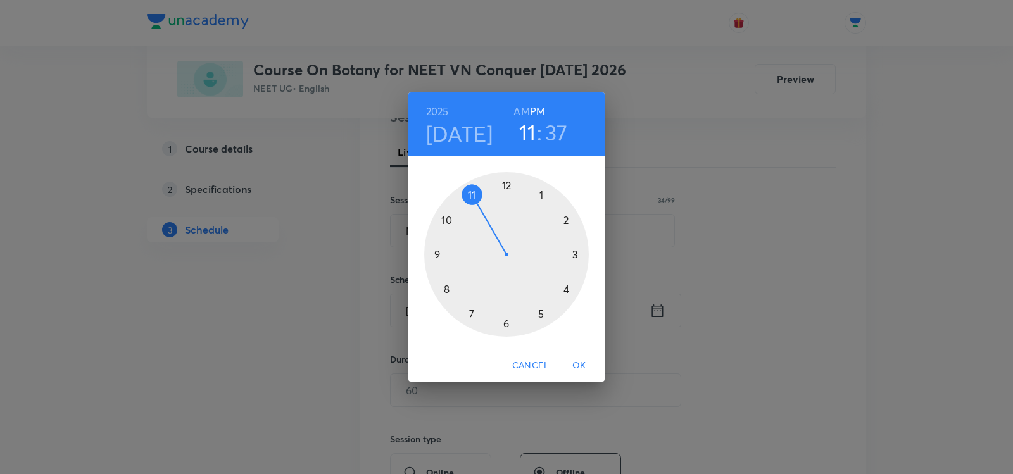
click at [520, 110] on h6 "AM" at bounding box center [521, 112] width 16 height 18
click at [443, 220] on div at bounding box center [506, 254] width 165 height 165
click at [577, 255] on div at bounding box center [506, 254] width 165 height 165
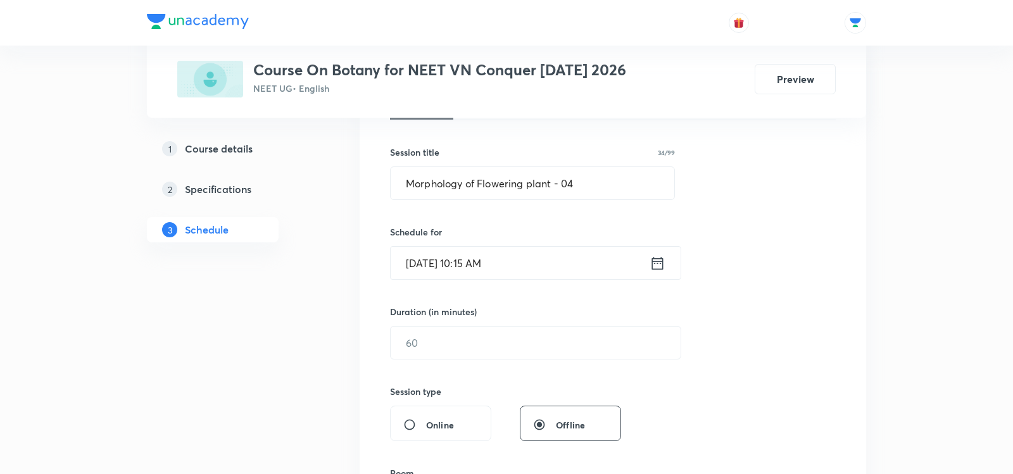
scroll to position [225, 0]
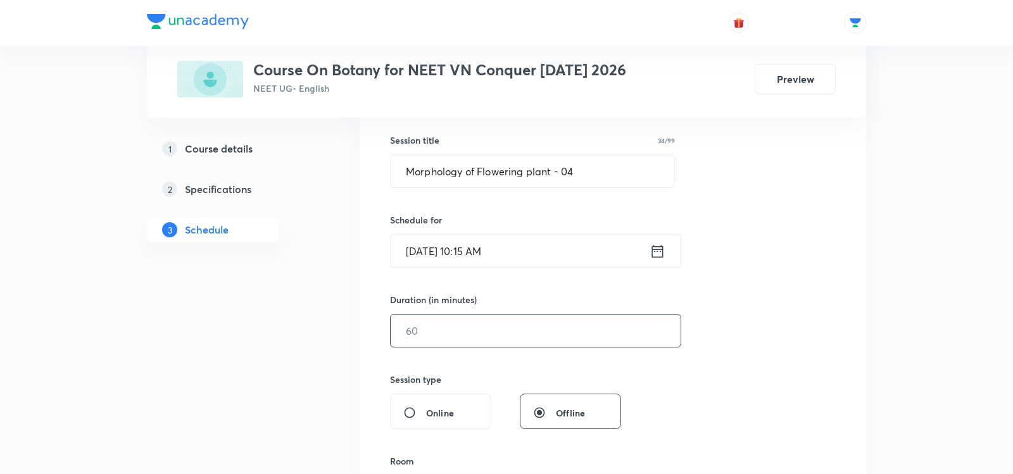
click at [460, 323] on input "text" at bounding box center [536, 331] width 290 height 32
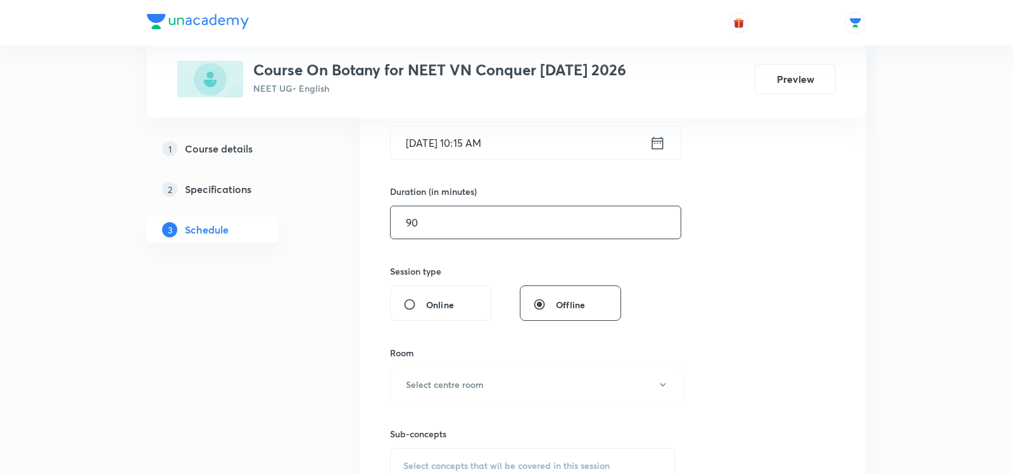
scroll to position [399, 0]
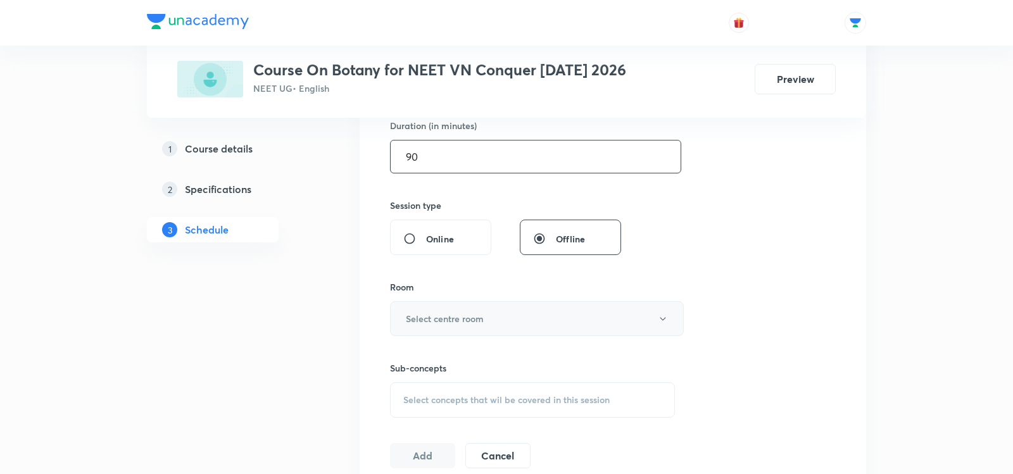
type input "90"
click at [422, 315] on h6 "Select centre room" at bounding box center [445, 318] width 78 height 13
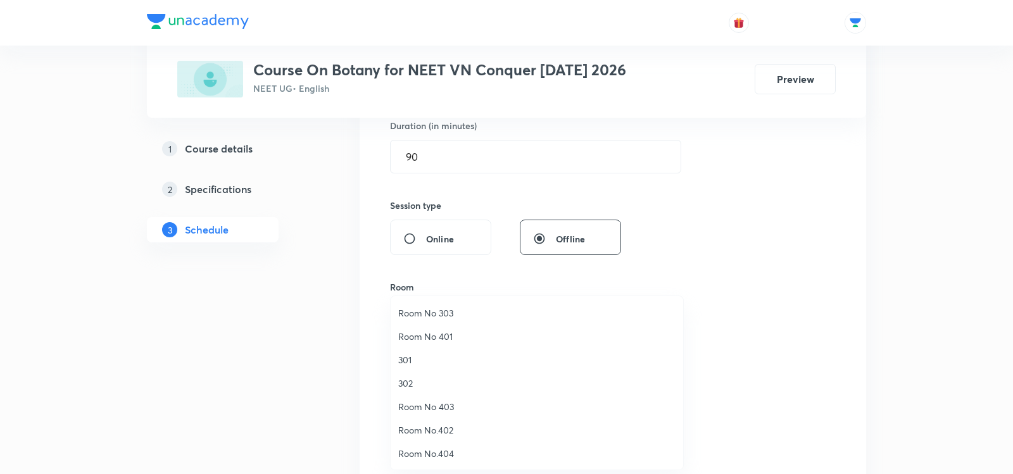
click at [406, 379] on span "302" at bounding box center [536, 383] width 277 height 13
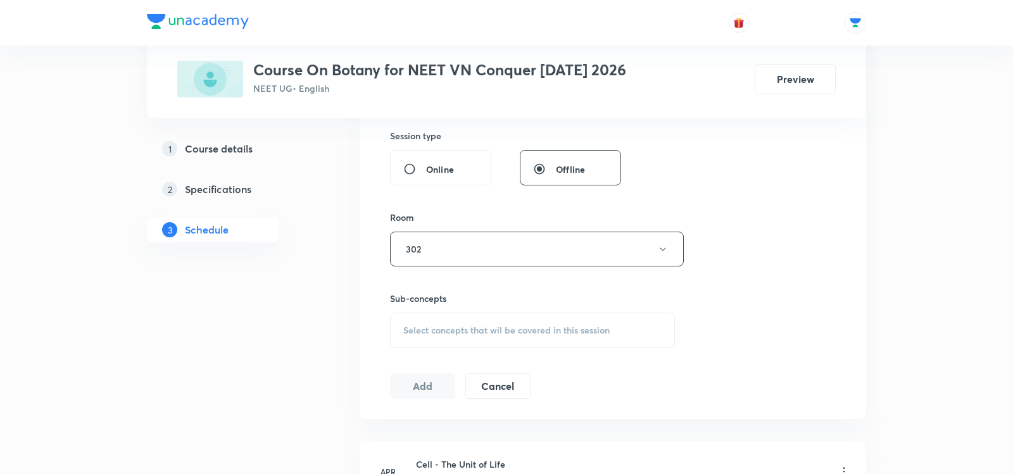
scroll to position [470, 0]
click at [435, 325] on span "Select concepts that wil be covered in this session" at bounding box center [506, 330] width 206 height 10
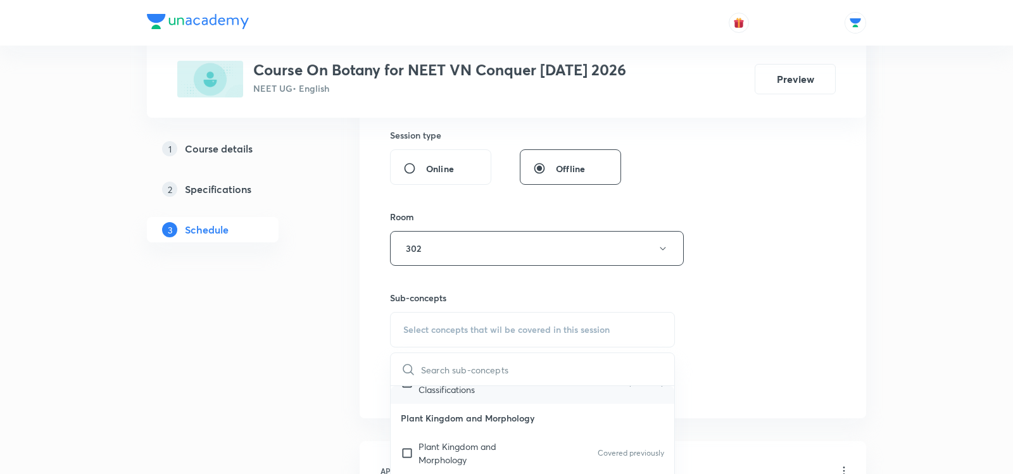
scroll to position [61, 0]
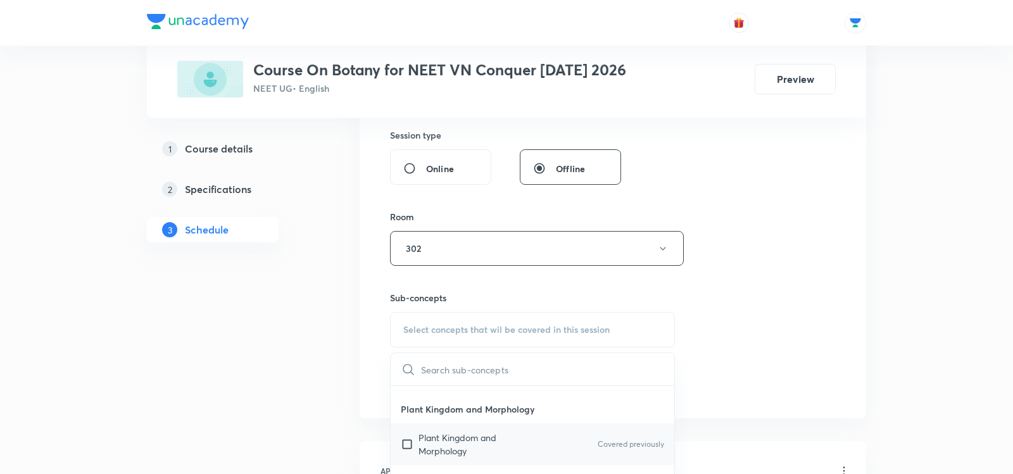
click at [436, 431] on p "Plant Kingdom and Morphology" at bounding box center [482, 444] width 128 height 27
checkbox input "true"
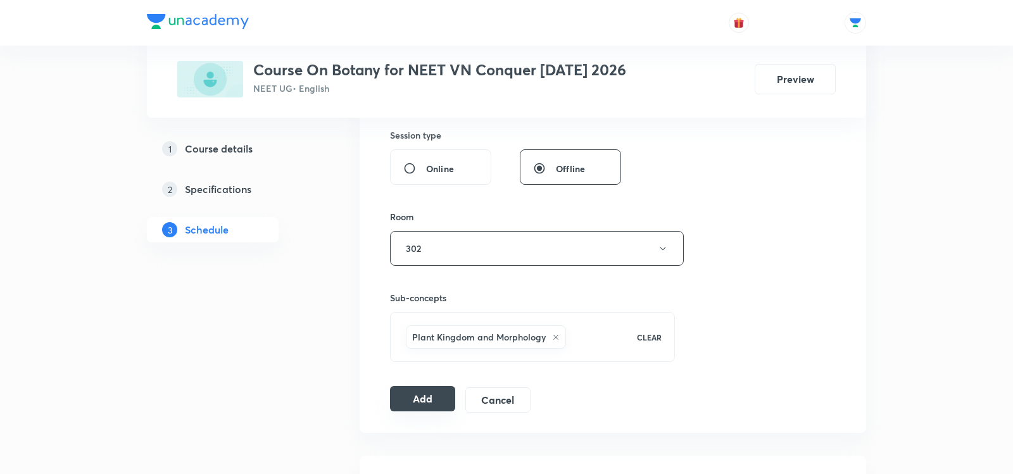
click at [424, 398] on button "Add" at bounding box center [422, 398] width 65 height 25
click at [426, 390] on button "Add" at bounding box center [422, 398] width 65 height 25
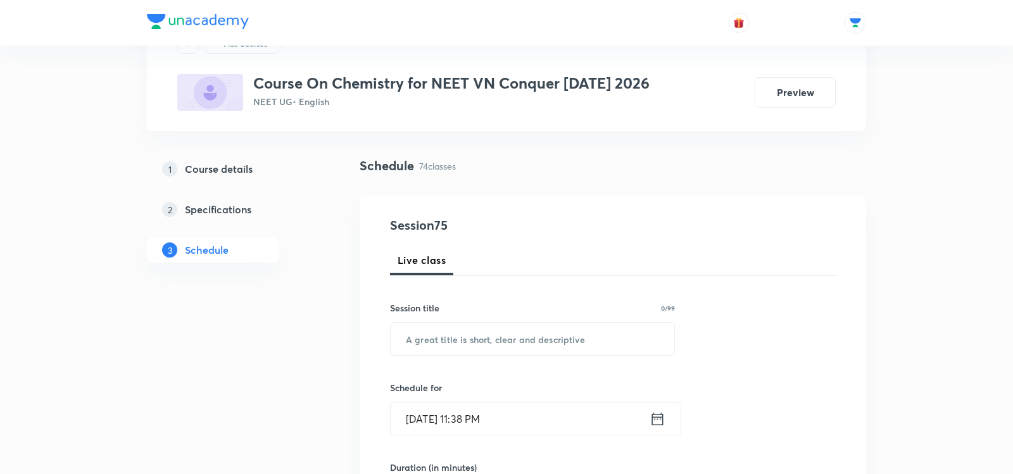
scroll to position [67, 0]
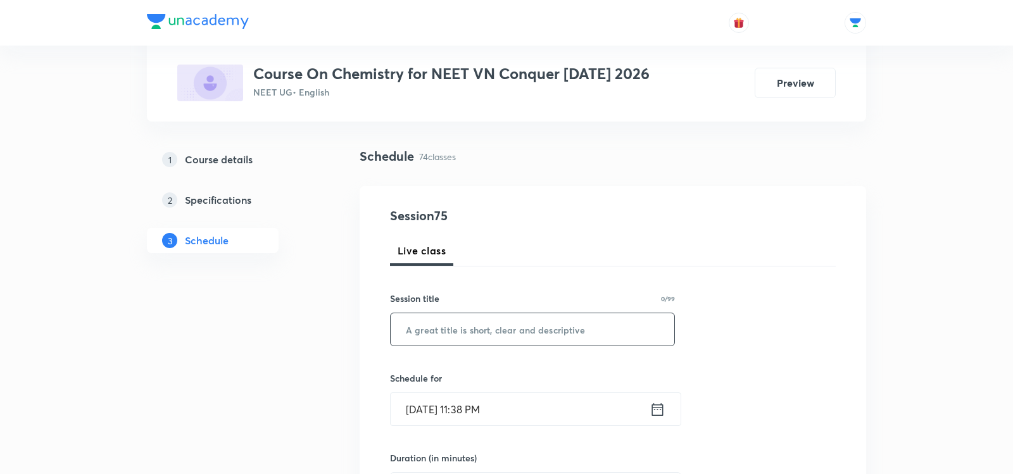
click at [531, 324] on input "text" at bounding box center [533, 329] width 284 height 32
paste input "Thermodynamics - 08"
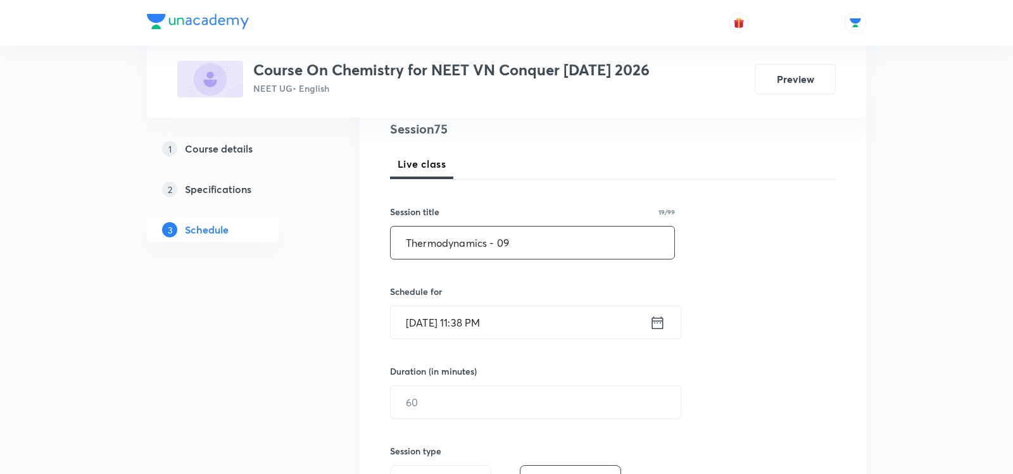
scroll to position [154, 0]
type input "Thermodynamics - 09"
click at [657, 324] on icon at bounding box center [658, 322] width 16 height 18
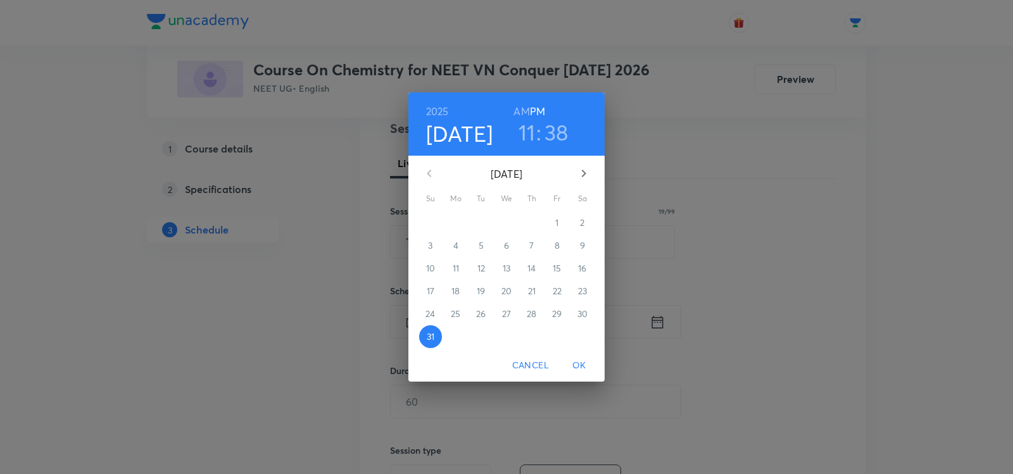
click at [584, 177] on icon "button" at bounding box center [583, 173] width 15 height 15
click at [454, 219] on p "1" at bounding box center [455, 223] width 3 height 13
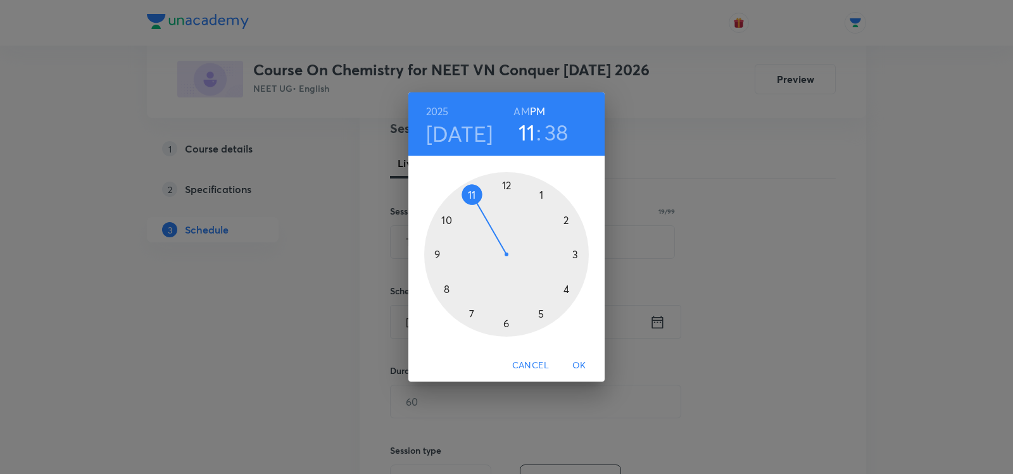
click at [508, 182] on div at bounding box center [506, 254] width 165 height 165
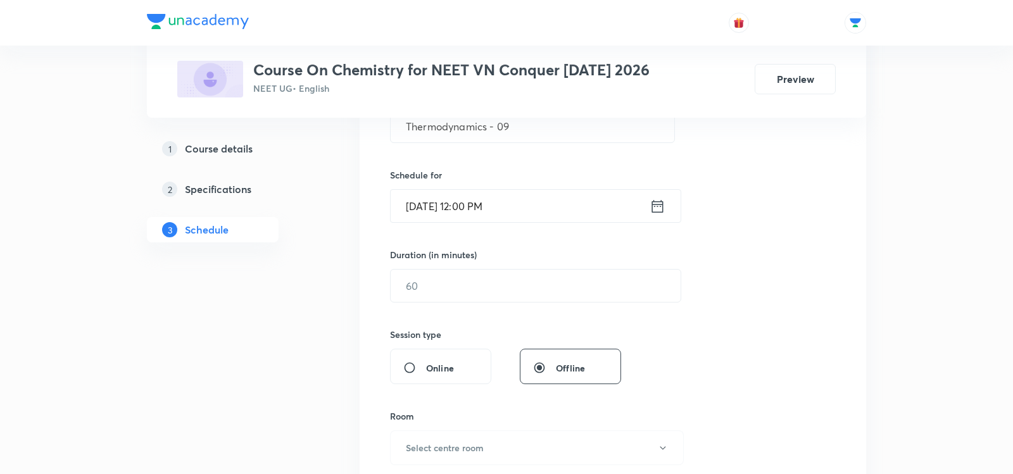
scroll to position [276, 0]
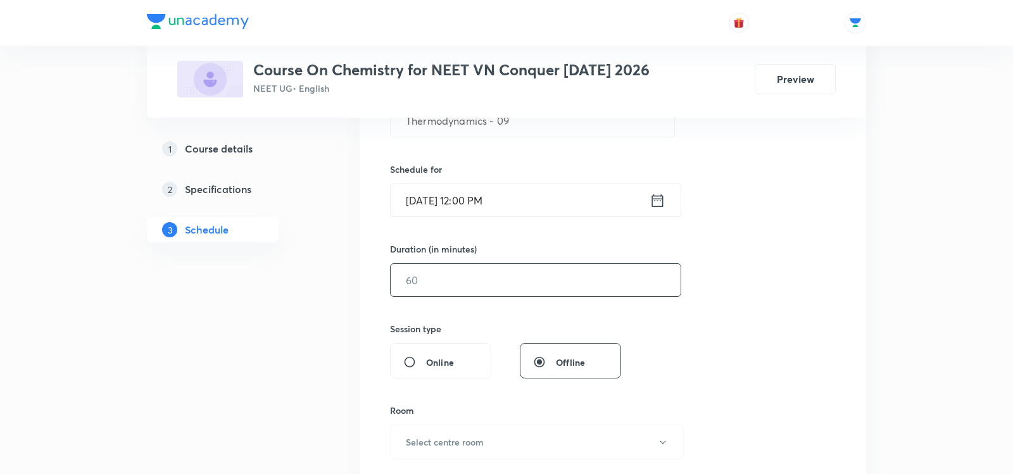
click at [413, 268] on input "text" at bounding box center [536, 280] width 290 height 32
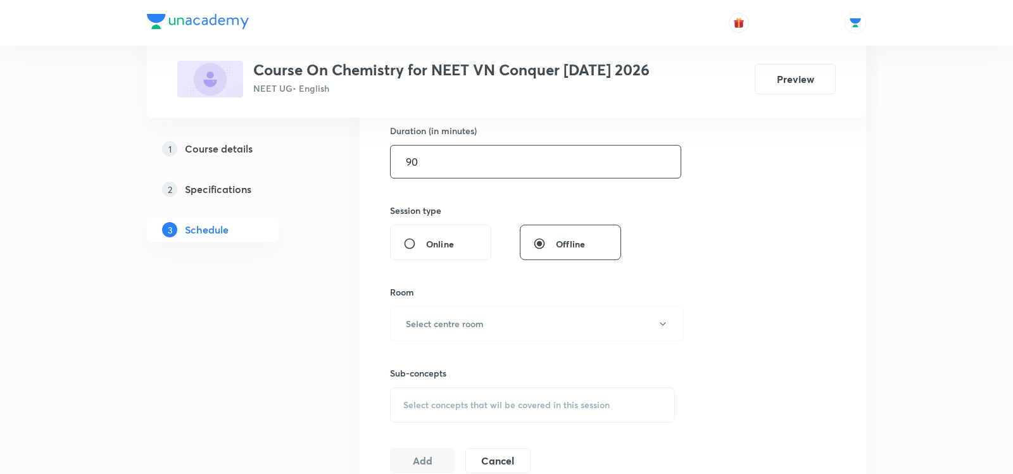
scroll to position [403, 0]
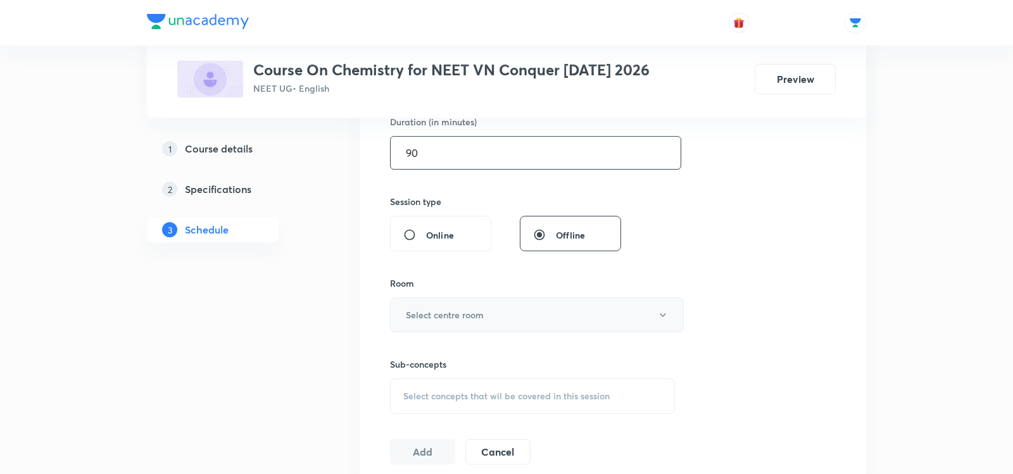
type input "90"
click at [431, 311] on h6 "Select centre room" at bounding box center [445, 314] width 78 height 13
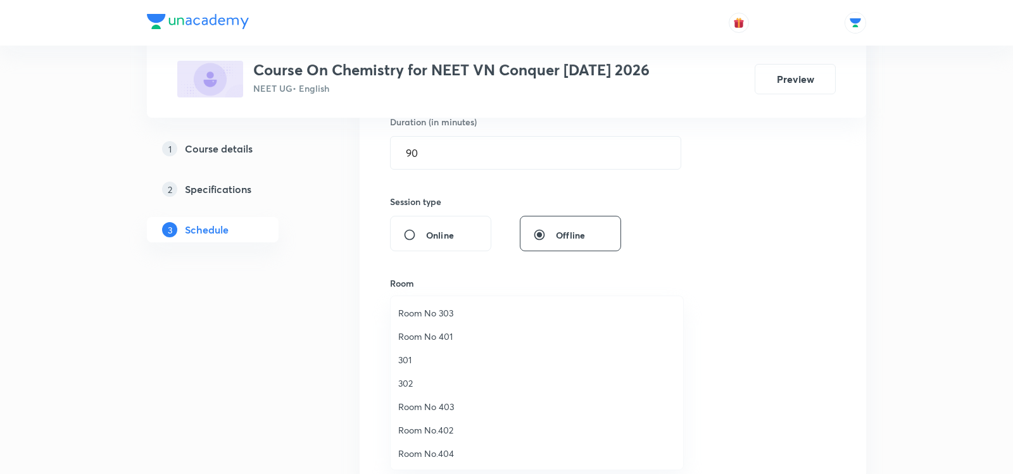
click at [410, 382] on span "302" at bounding box center [536, 383] width 277 height 13
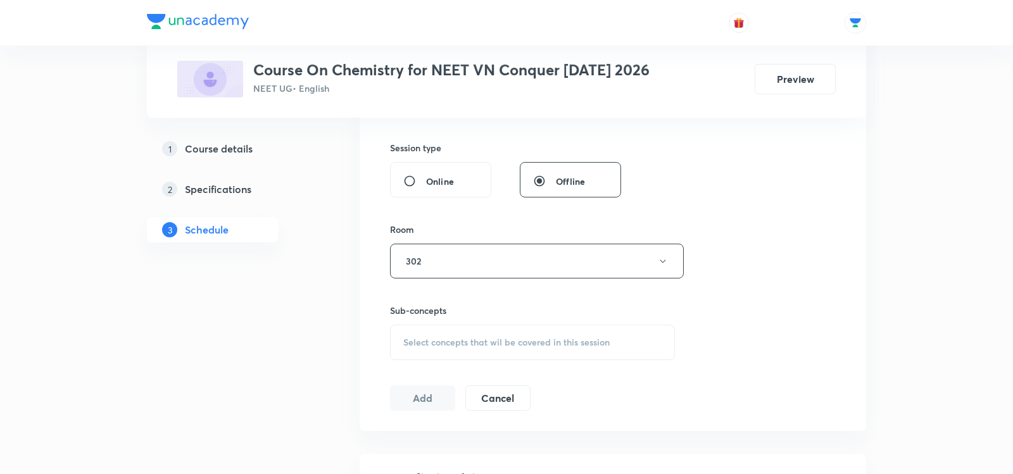
scroll to position [466, 0]
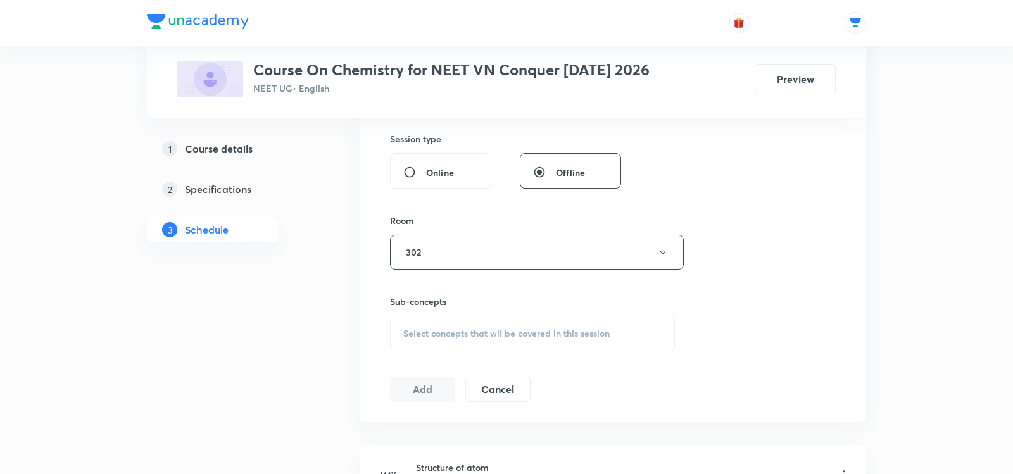
click at [422, 330] on span "Select concepts that wil be covered in this session" at bounding box center [506, 334] width 206 height 10
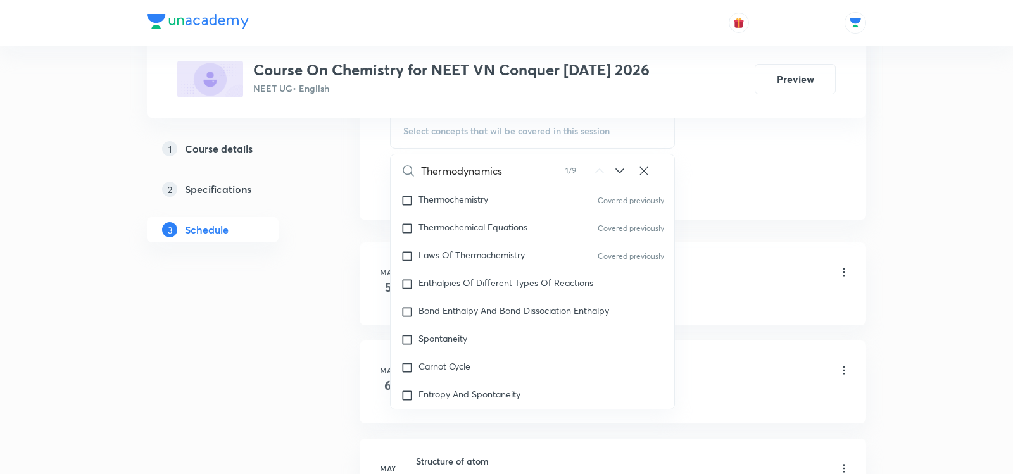
scroll to position [3280, 0]
type input "Thermodynamics"
click at [444, 274] on span "Enthalpies Of Different Types Of Reactions" at bounding box center [505, 280] width 175 height 12
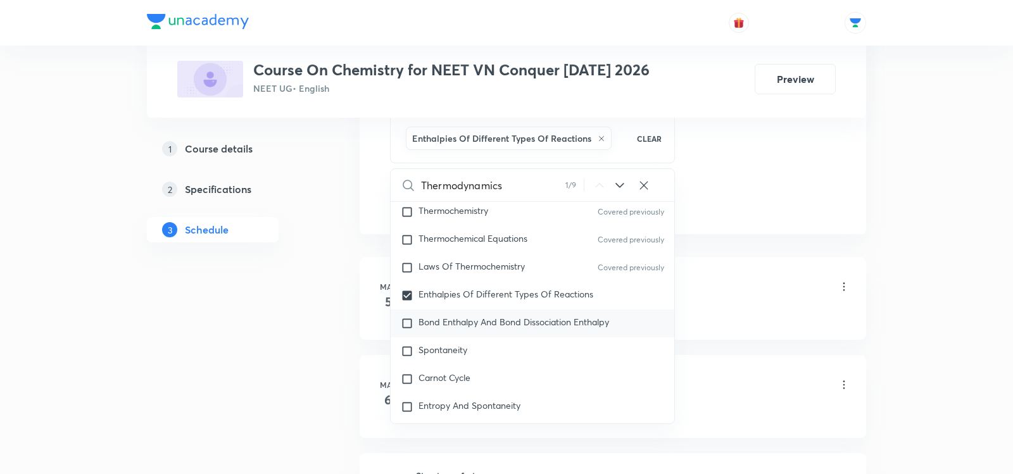
click at [442, 310] on div "Bond Enthalpy And Bond Dissociation Enthalpy" at bounding box center [533, 324] width 284 height 28
checkbox input "true"
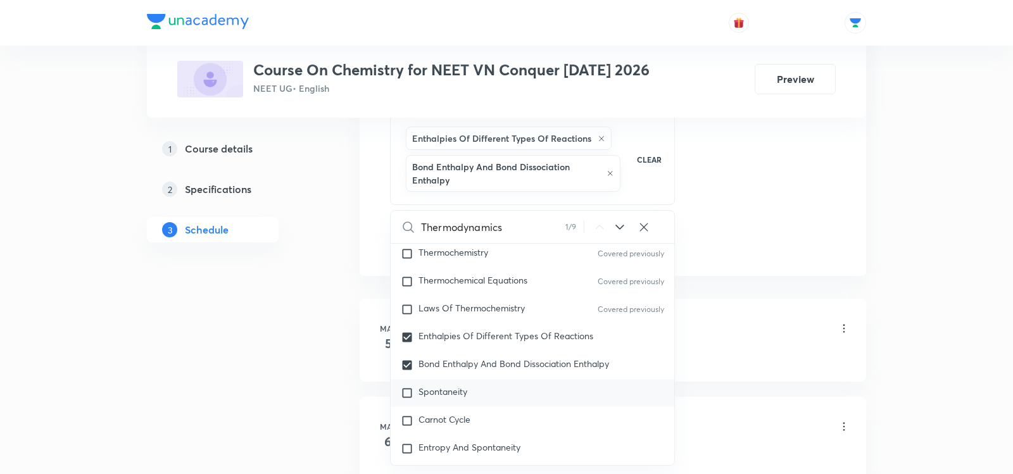
click at [439, 379] on div "Spontaneity" at bounding box center [533, 393] width 284 height 28
checkbox input "true"
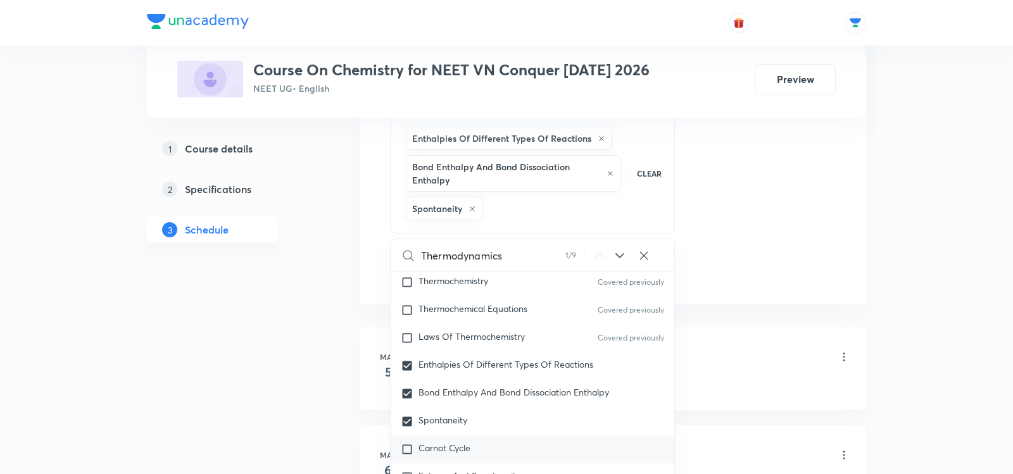
click at [442, 442] on span "Carnot Cycle" at bounding box center [444, 448] width 52 height 12
checkbox input "true"
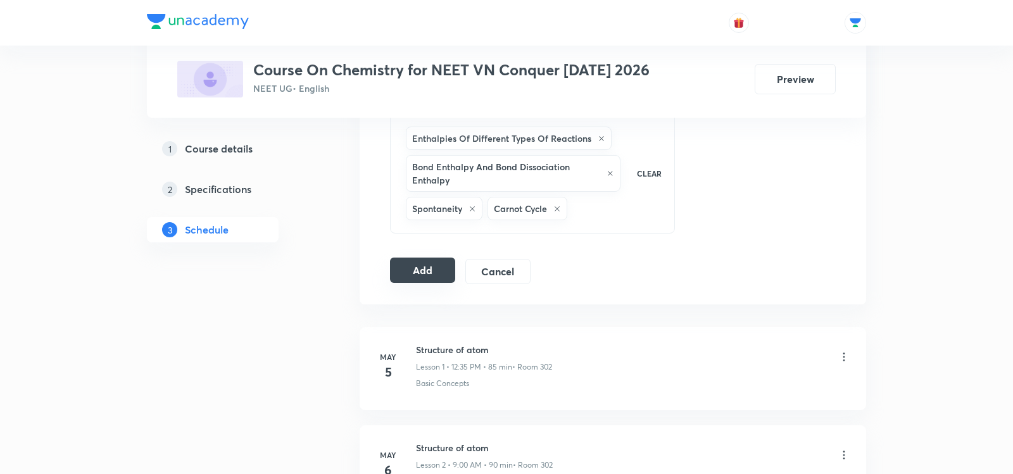
click at [417, 262] on button "Add" at bounding box center [422, 270] width 65 height 25
